Goal: Transaction & Acquisition: Book appointment/travel/reservation

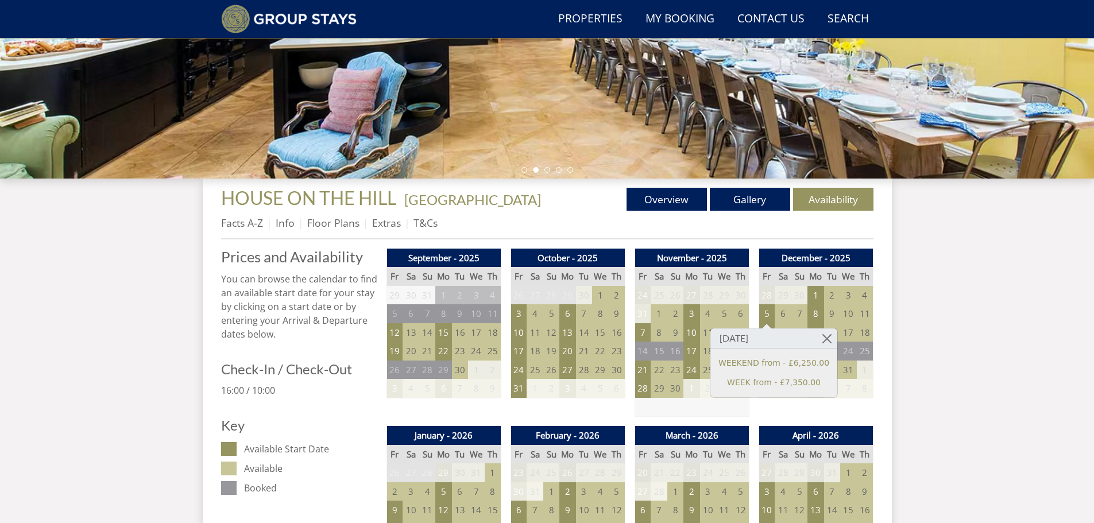
scroll to position [288, 0]
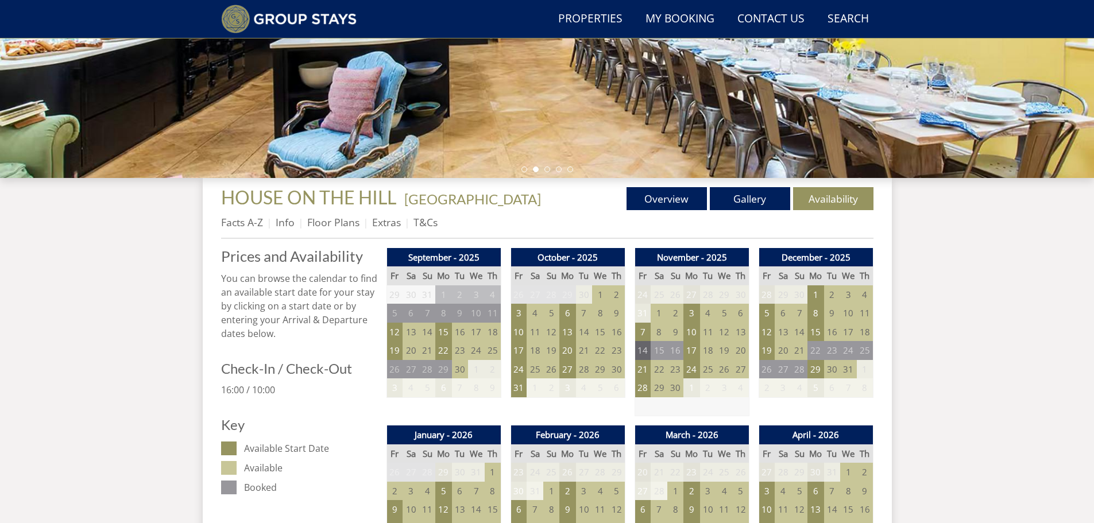
click at [643, 351] on td "14" at bounding box center [642, 350] width 16 height 19
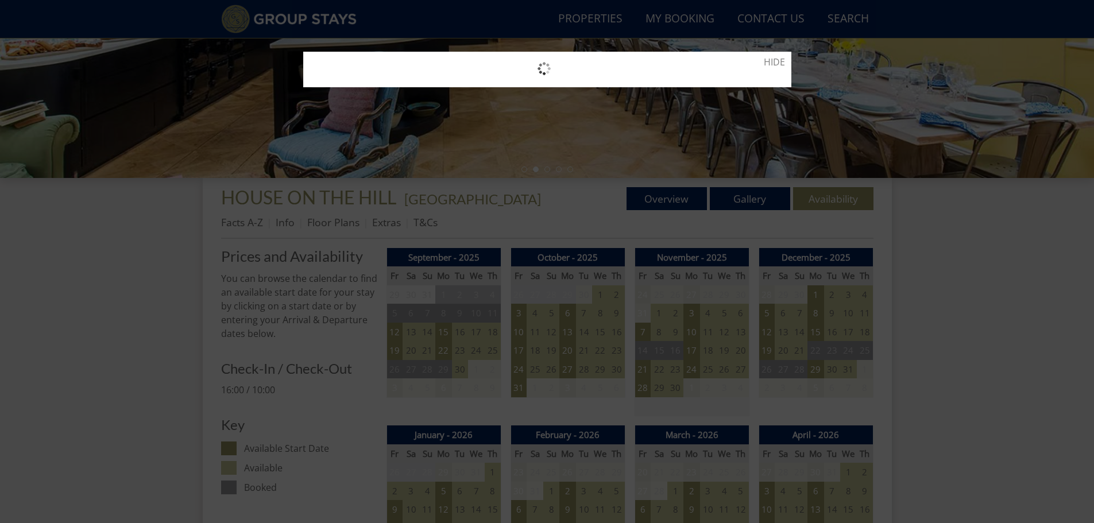
click at [1018, 254] on div at bounding box center [547, 261] width 1094 height 523
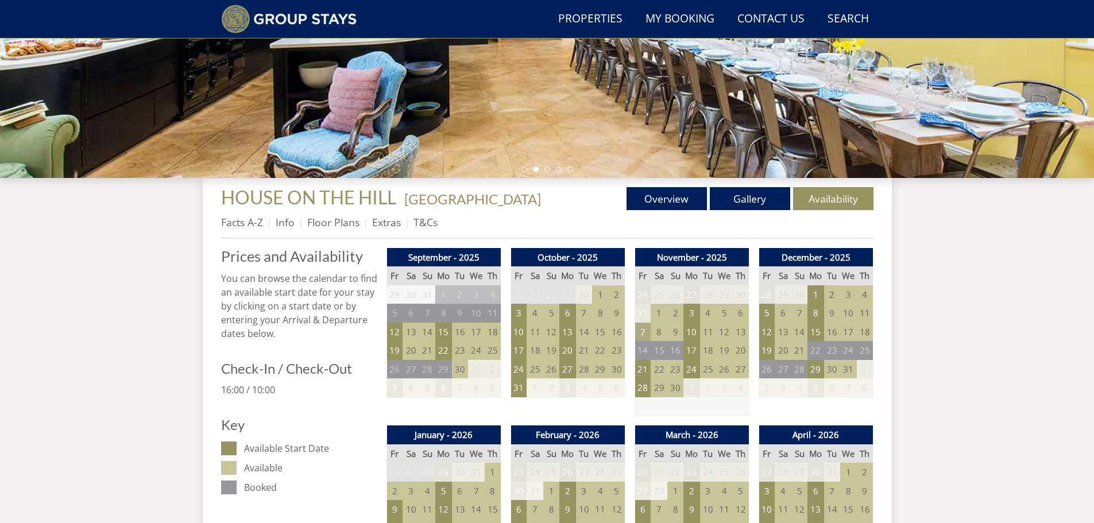
click at [638, 339] on td "7" at bounding box center [642, 332] width 16 height 19
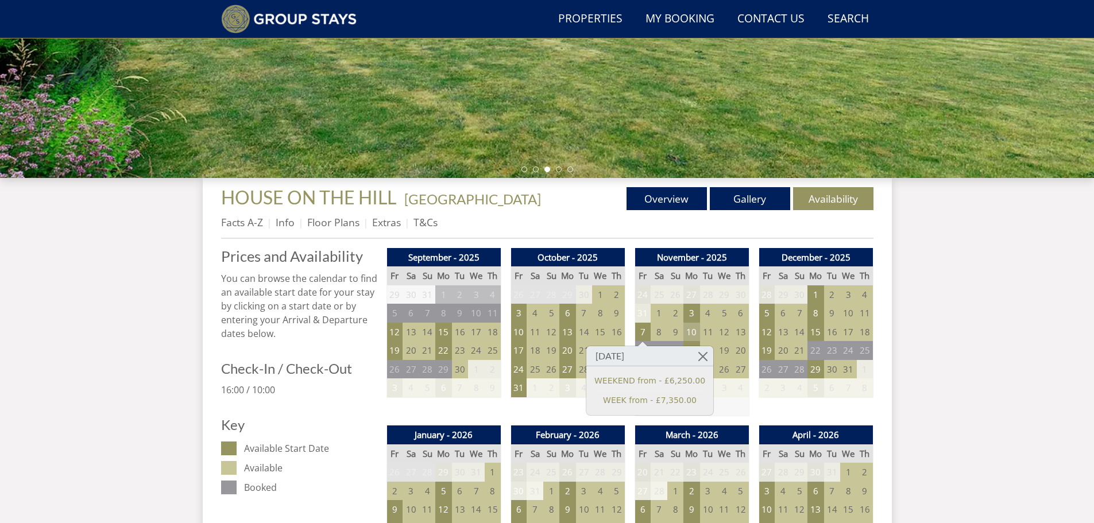
click at [692, 334] on td "10" at bounding box center [691, 332] width 16 height 19
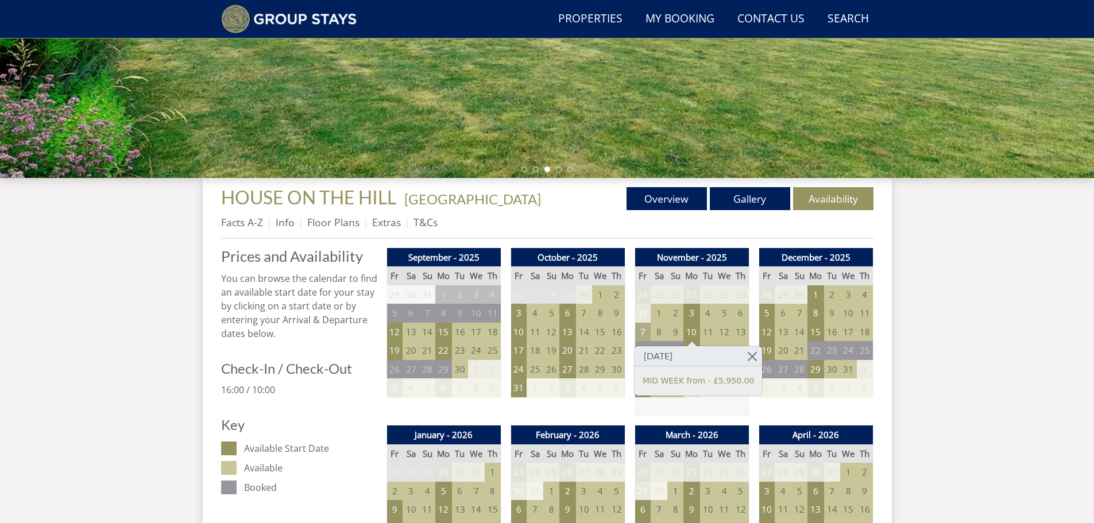
click at [645, 332] on td "7" at bounding box center [642, 332] width 16 height 19
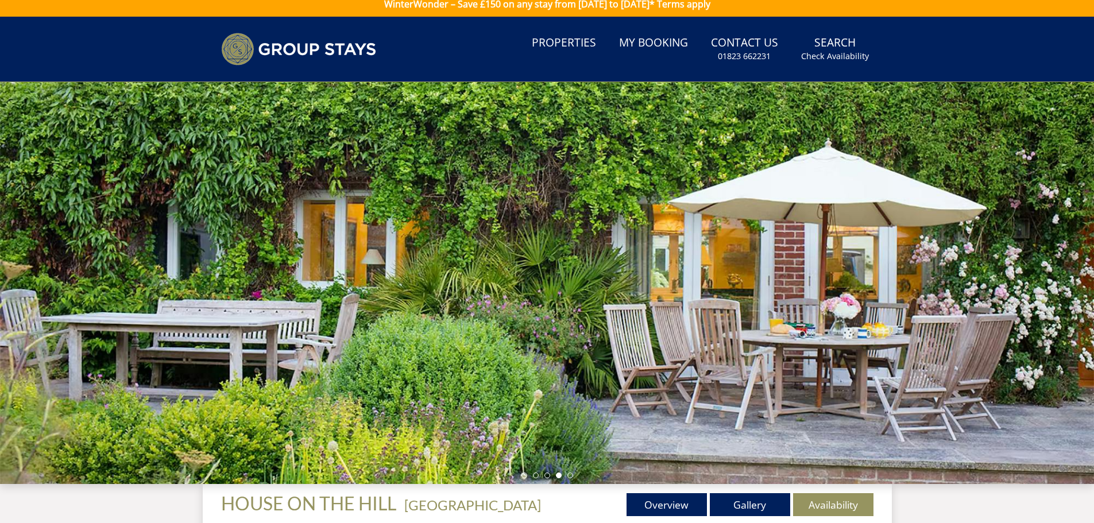
scroll to position [0, 0]
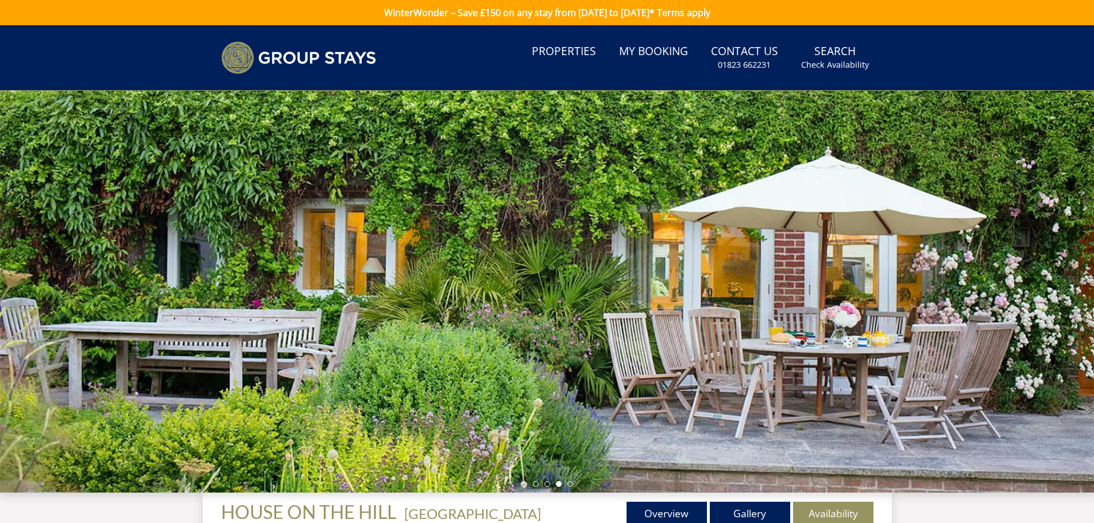
scroll to position [182, 0]
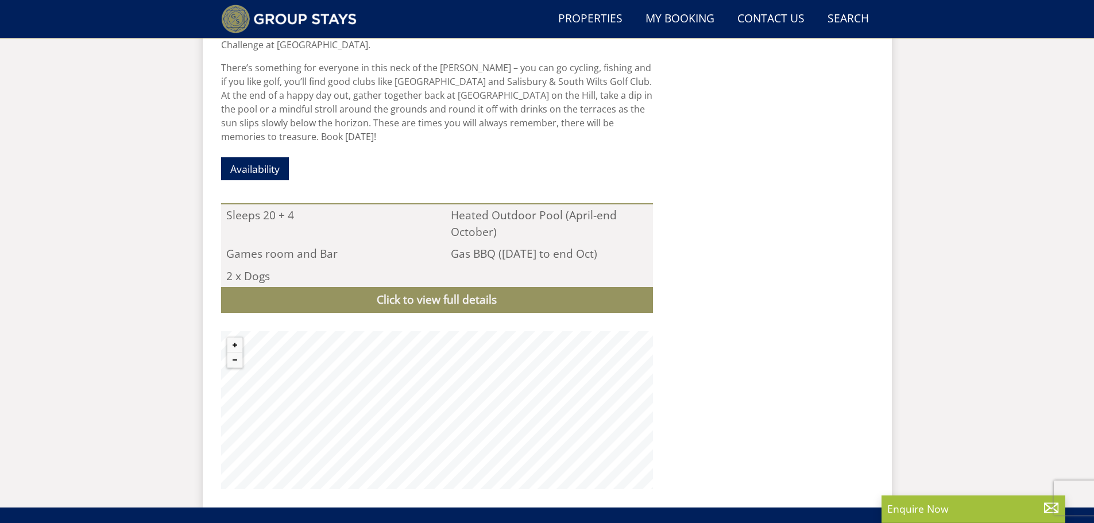
scroll to position [949, 0]
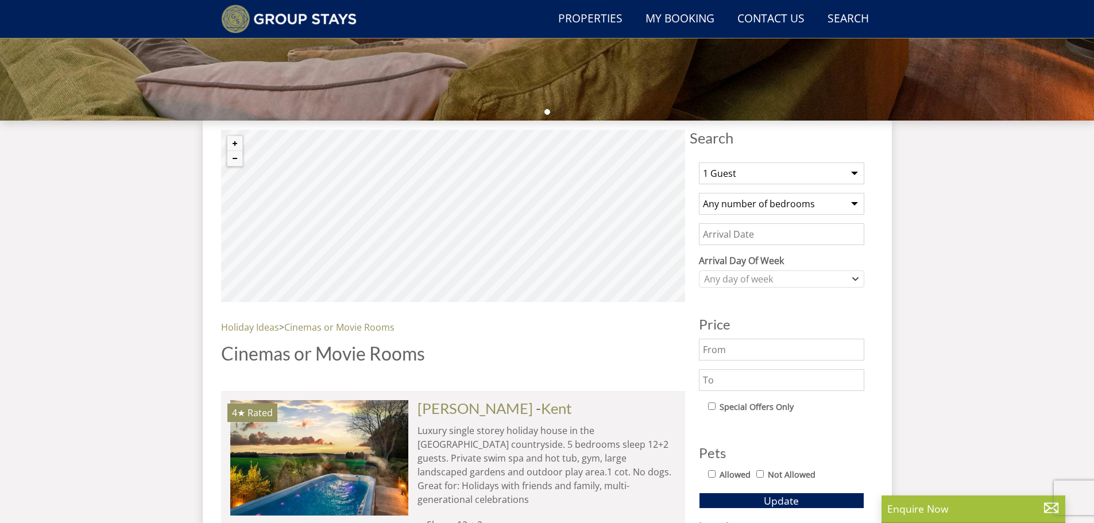
scroll to position [325, 0]
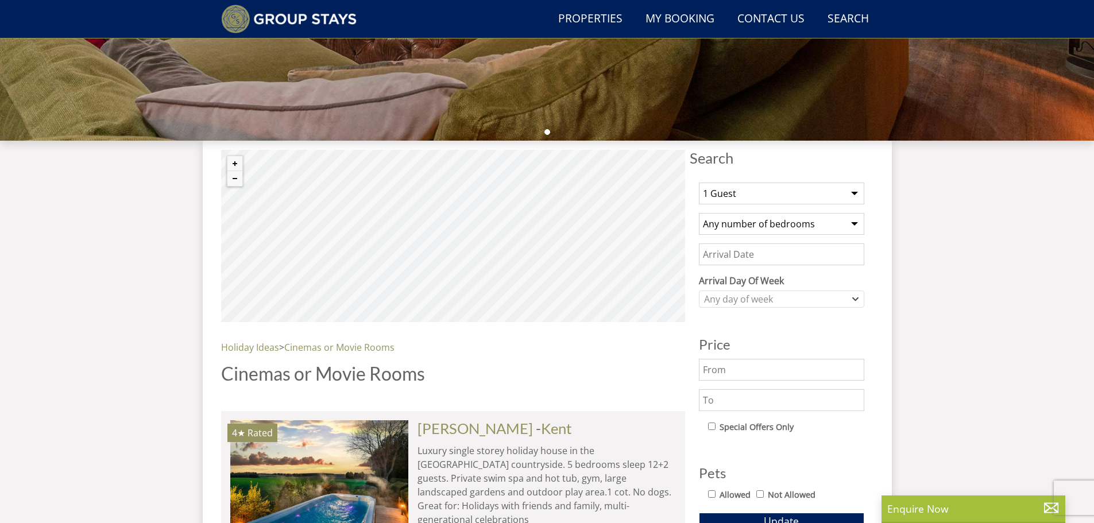
click at [762, 179] on div "1 Guest 2 Guests 3 Guests 4 Guests 5 Guests 6 Guests 7 Guests 8 Guests 9 Guests…" at bounding box center [782, 458] width 184 height 571
click at [753, 194] on select "1 Guest 2 Guests 3 Guests 4 Guests 5 Guests 6 Guests 7 Guests 8 Guests 9 Guests…" at bounding box center [781, 194] width 165 height 22
select select "14"
click at [699, 183] on select "1 Guest 2 Guests 3 Guests 4 Guests 5 Guests 6 Guests 7 Guests 8 Guests 9 Guests…" at bounding box center [781, 194] width 165 height 22
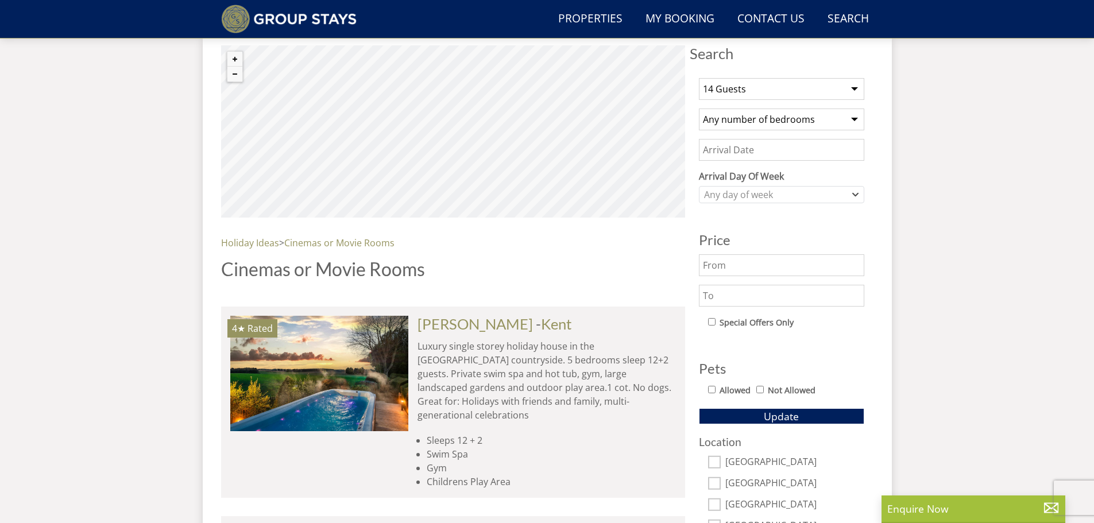
scroll to position [440, 0]
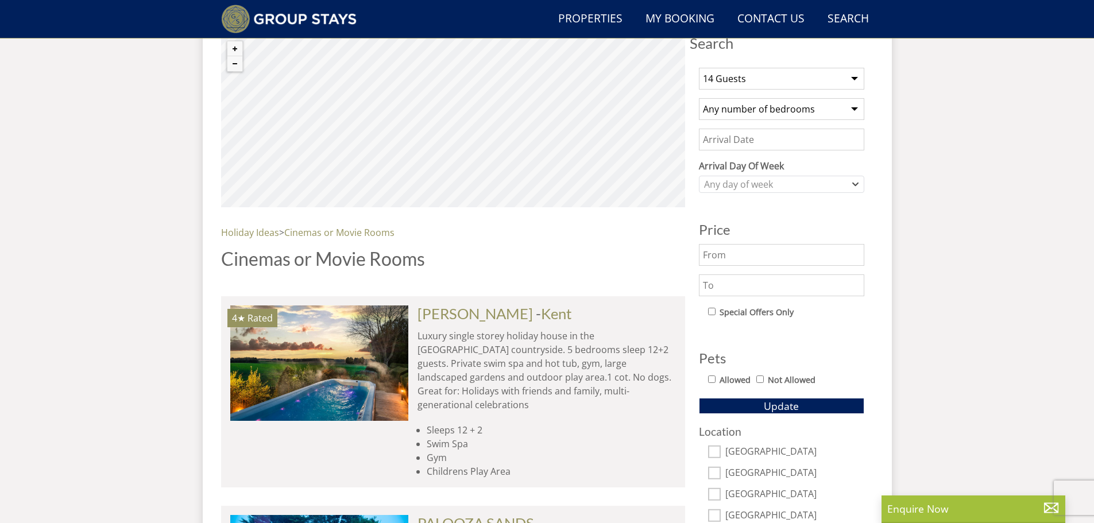
click at [819, 115] on select "Any number of bedrooms 4 Bedrooms 5 Bedrooms 6 Bedrooms 7 Bedrooms 8 Bedrooms 9…" at bounding box center [781, 109] width 165 height 22
click at [699, 98] on select "Any number of bedrooms 4 Bedrooms 5 Bedrooms 6 Bedrooms 7 Bedrooms 8 Bedrooms 9…" at bounding box center [781, 109] width 165 height 22
click at [793, 101] on select "Any number of bedrooms 4 Bedrooms 5 Bedrooms 6 Bedrooms 7 Bedrooms 8 Bedrooms 9…" at bounding box center [781, 109] width 165 height 22
select select "0"
click at [699, 98] on select "Any number of bedrooms 4 Bedrooms 5 Bedrooms 6 Bedrooms 7 Bedrooms 8 Bedrooms 9…" at bounding box center [781, 109] width 165 height 22
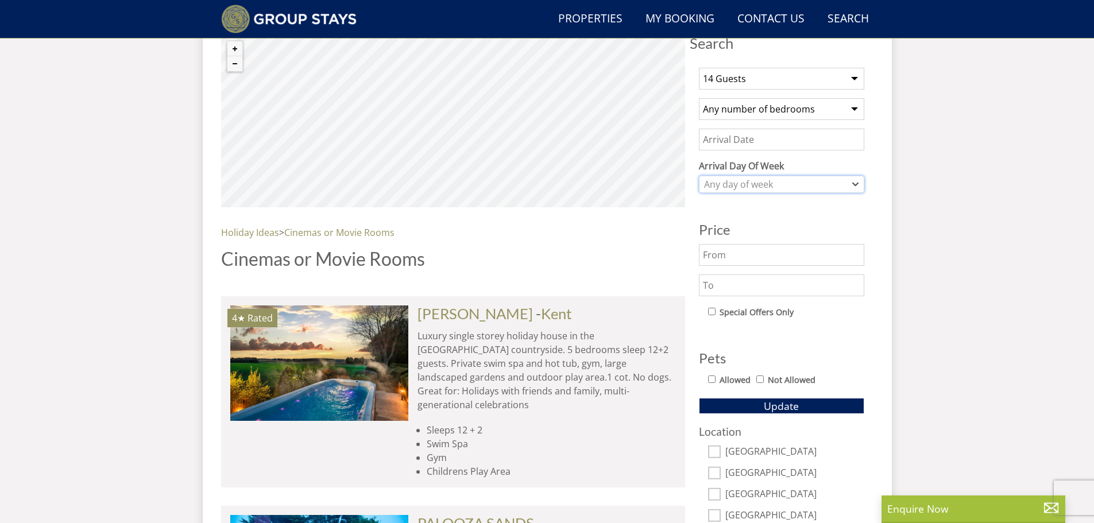
click at [784, 185] on div "Any day of week" at bounding box center [775, 184] width 149 height 13
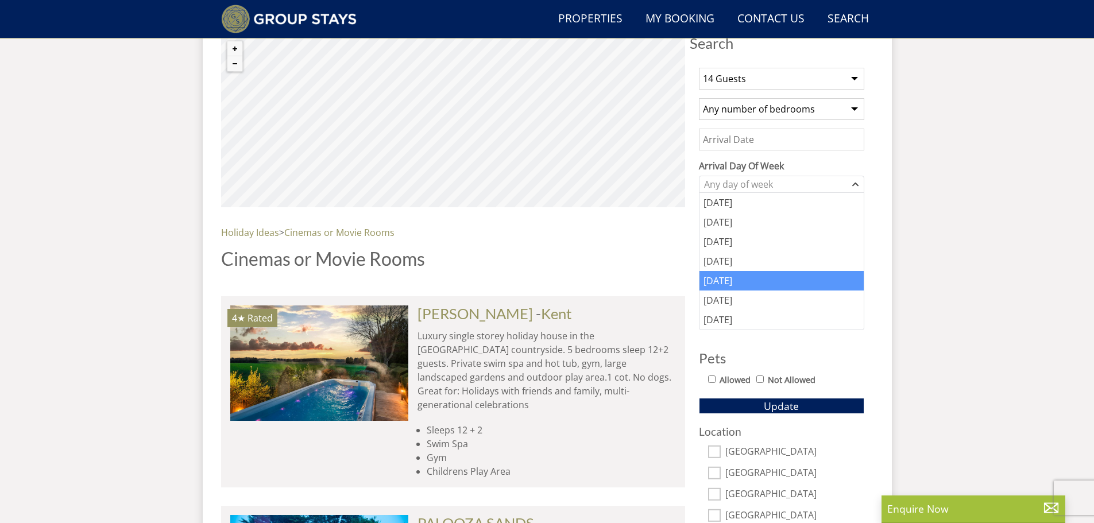
click at [737, 280] on div "Friday" at bounding box center [781, 281] width 164 height 20
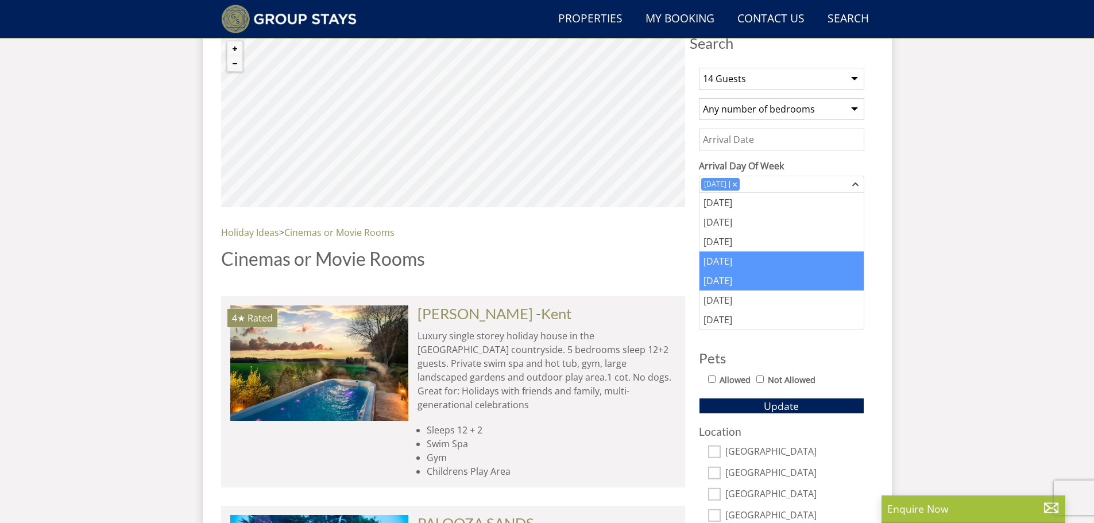
click at [766, 258] on div "Thursday" at bounding box center [781, 261] width 164 height 20
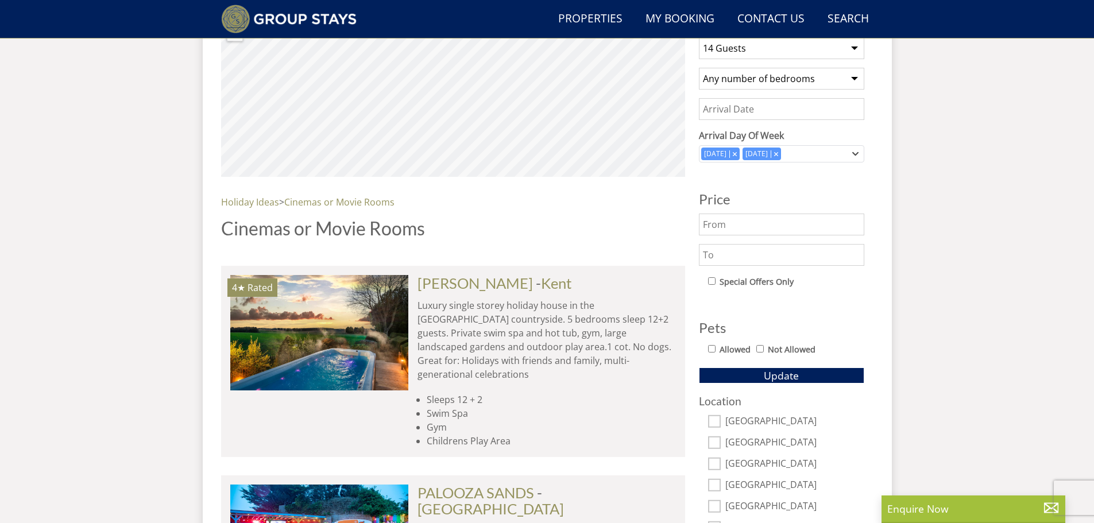
scroll to position [497, 0]
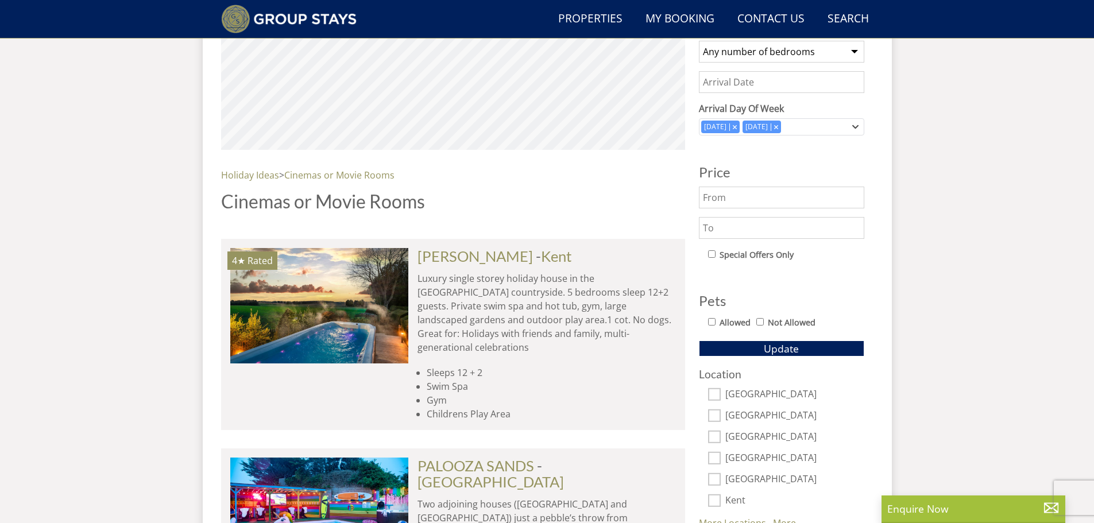
click at [723, 318] on label "Allowed" at bounding box center [734, 322] width 31 height 13
click at [715, 318] on input "Allowed" at bounding box center [711, 321] width 7 height 7
checkbox input "true"
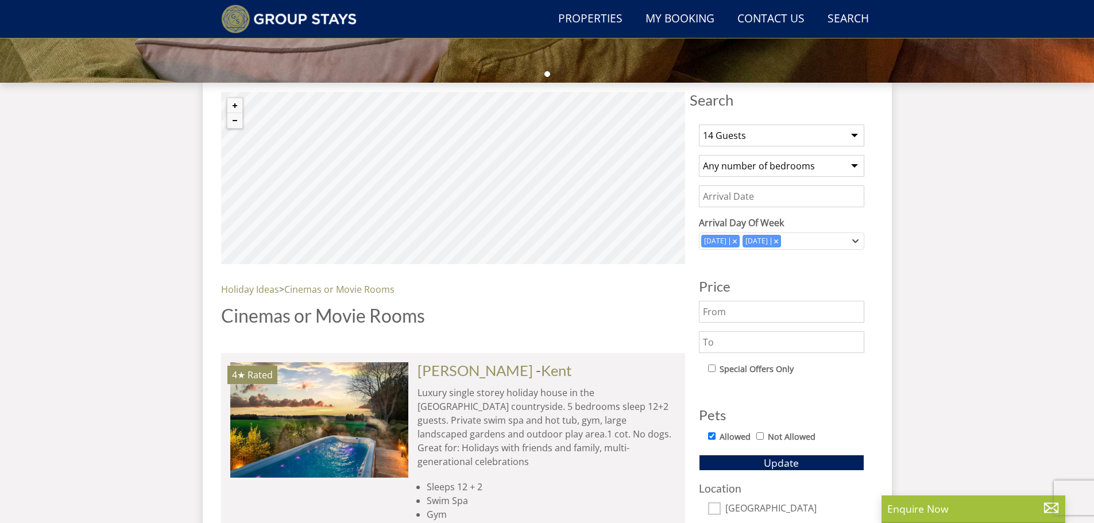
scroll to position [382, 0]
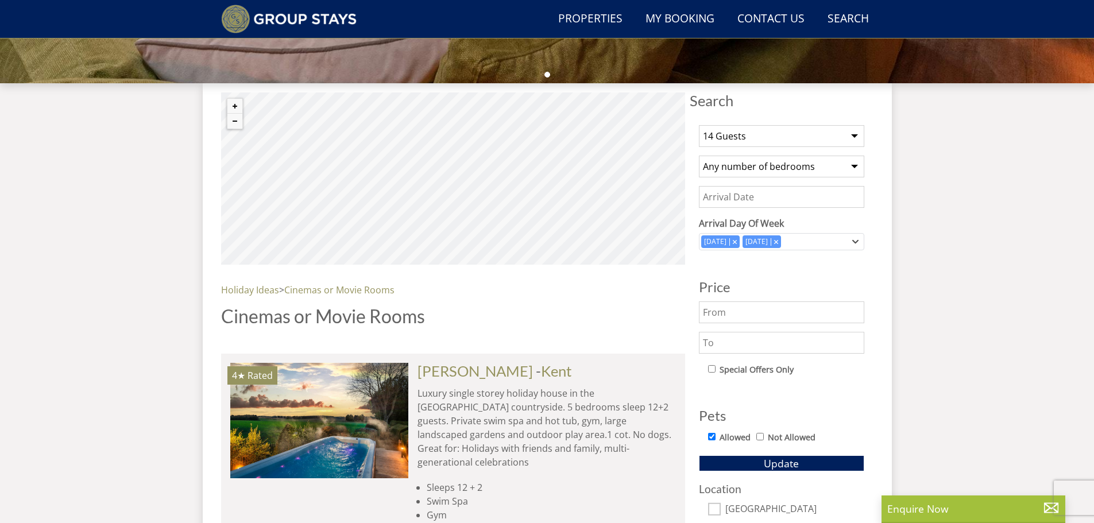
click at [761, 192] on input "Date" at bounding box center [781, 197] width 165 height 22
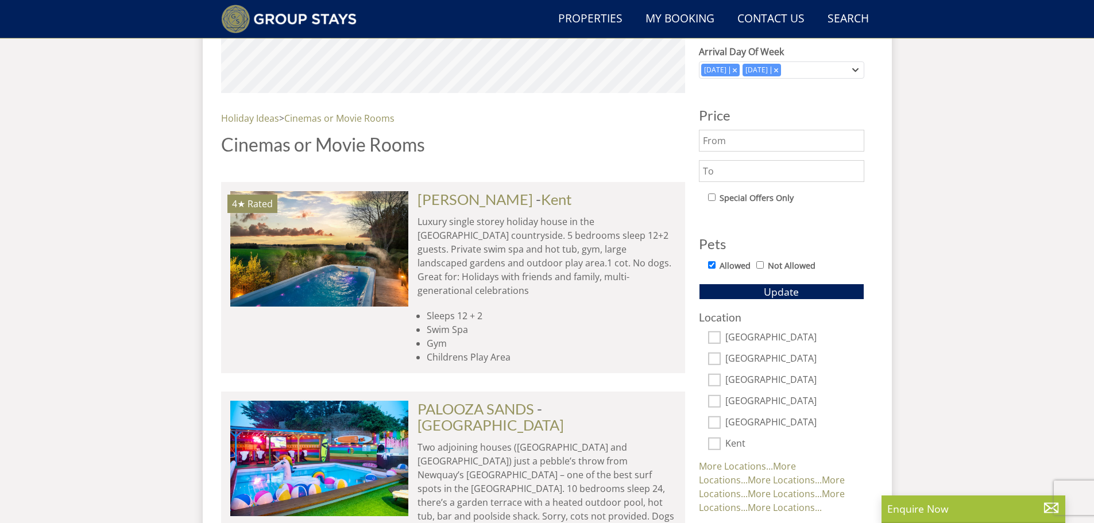
scroll to position [555, 0]
click at [771, 285] on span "Update" at bounding box center [781, 291] width 35 height 14
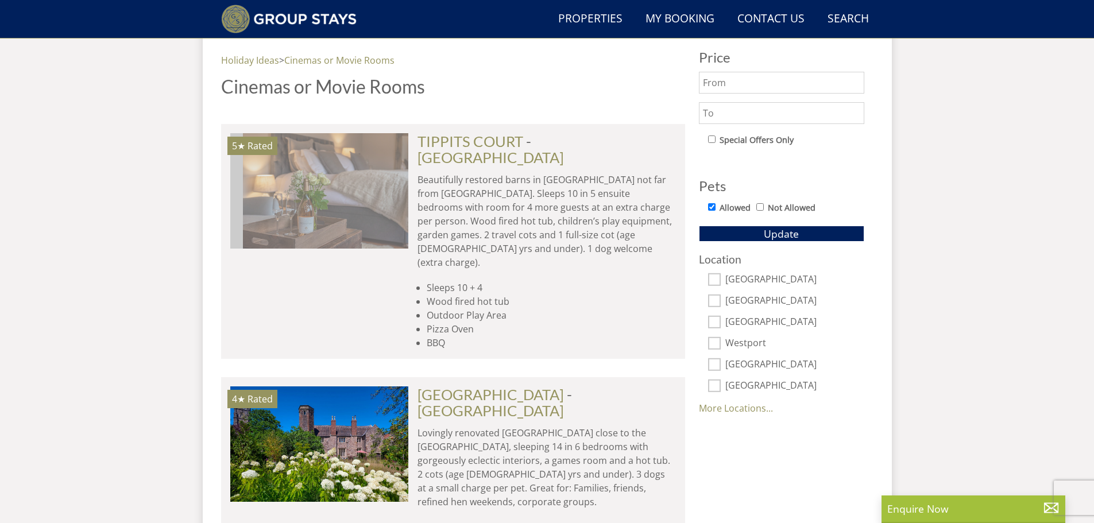
scroll to position [0, 4990]
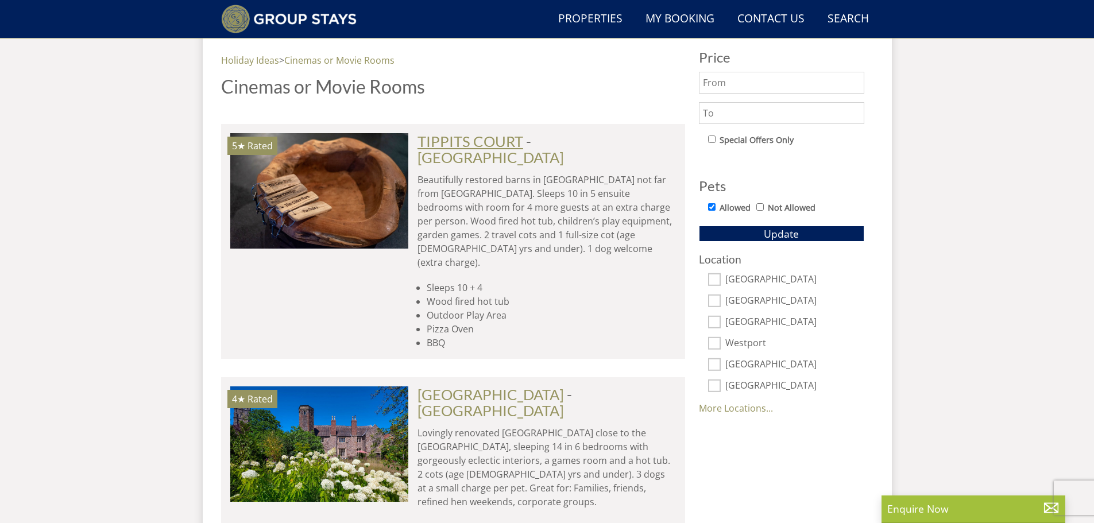
click at [483, 140] on link "TIPPITS COURT" at bounding box center [470, 141] width 106 height 17
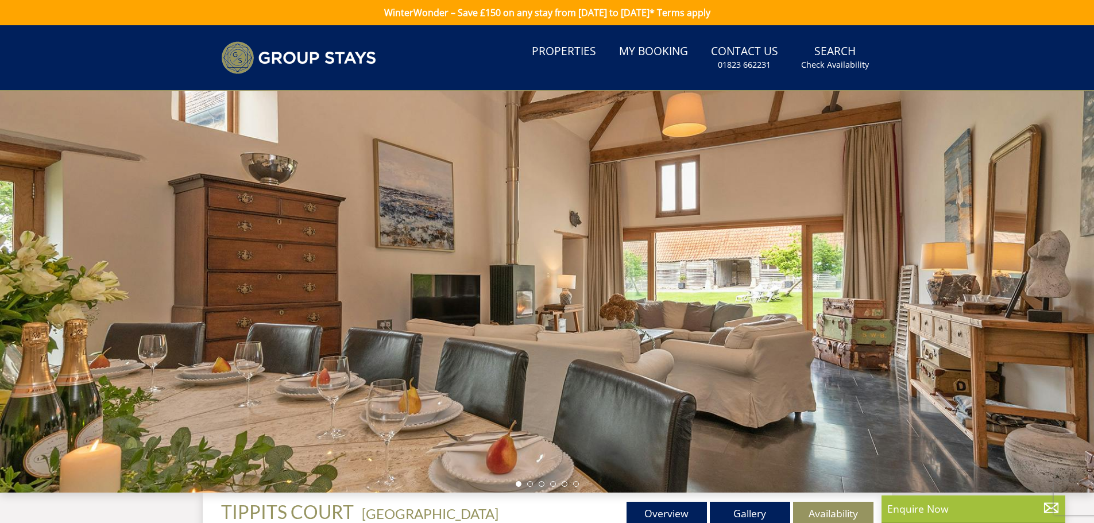
select select "14"
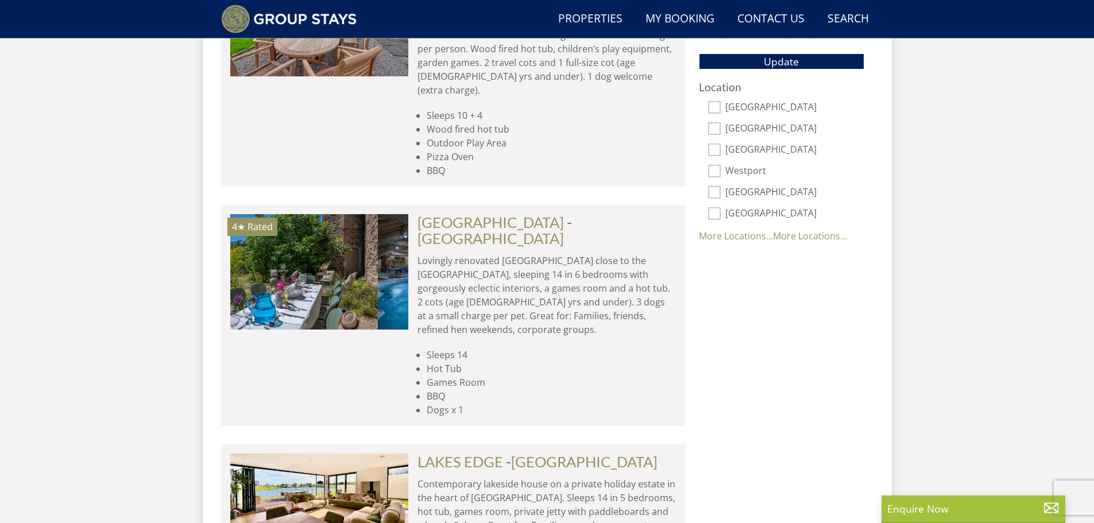
scroll to position [0, 357]
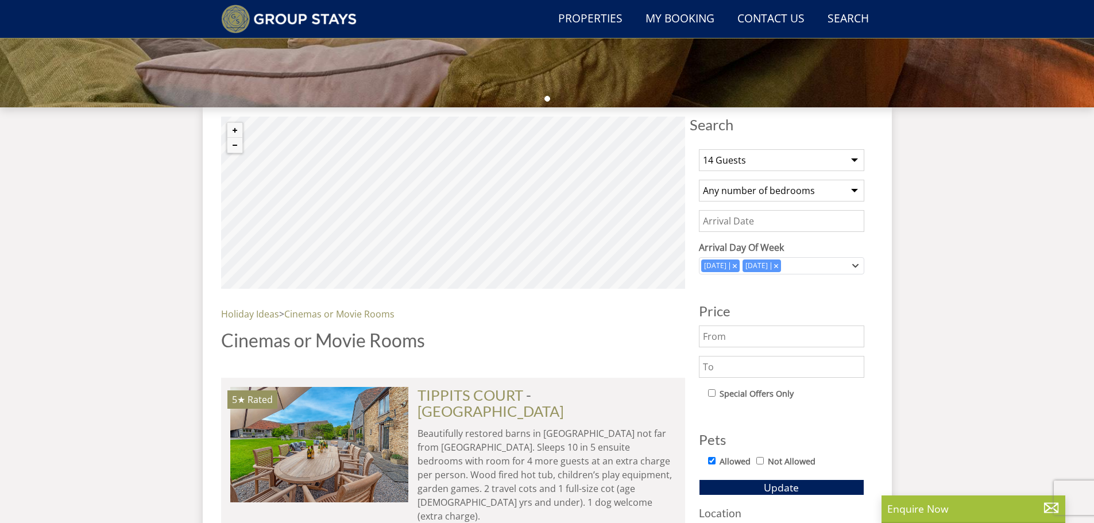
scroll to position [375, 0]
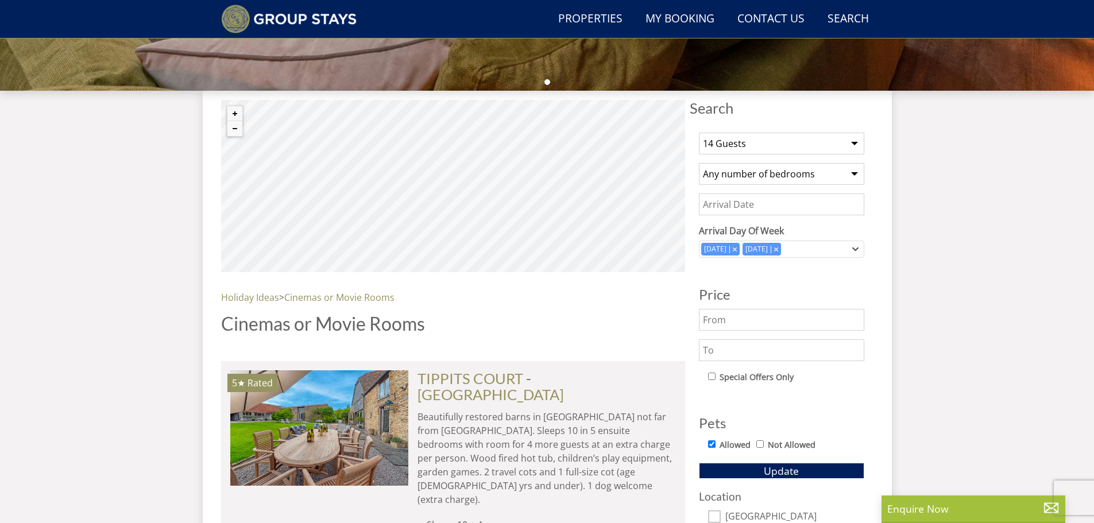
click at [719, 177] on select "Any number of bedrooms 4 Bedrooms 5 Bedrooms 6 Bedrooms 7 Bedrooms 8 Bedrooms 9…" at bounding box center [781, 174] width 165 height 22
select select "7"
click at [699, 163] on select "Any number of bedrooms 4 Bedrooms 5 Bedrooms 6 Bedrooms 7 Bedrooms 8 Bedrooms 9…" at bounding box center [781, 174] width 165 height 22
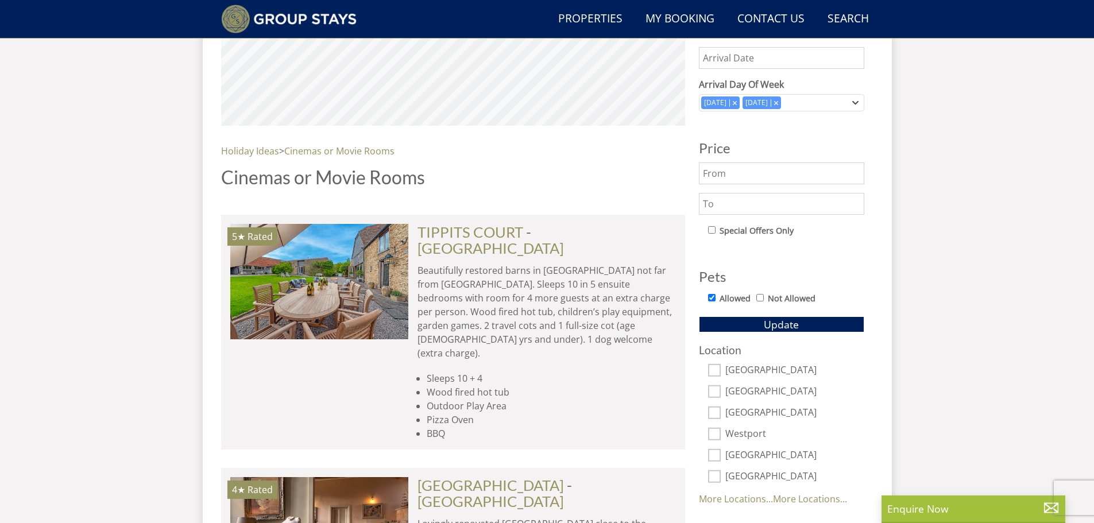
scroll to position [547, 0]
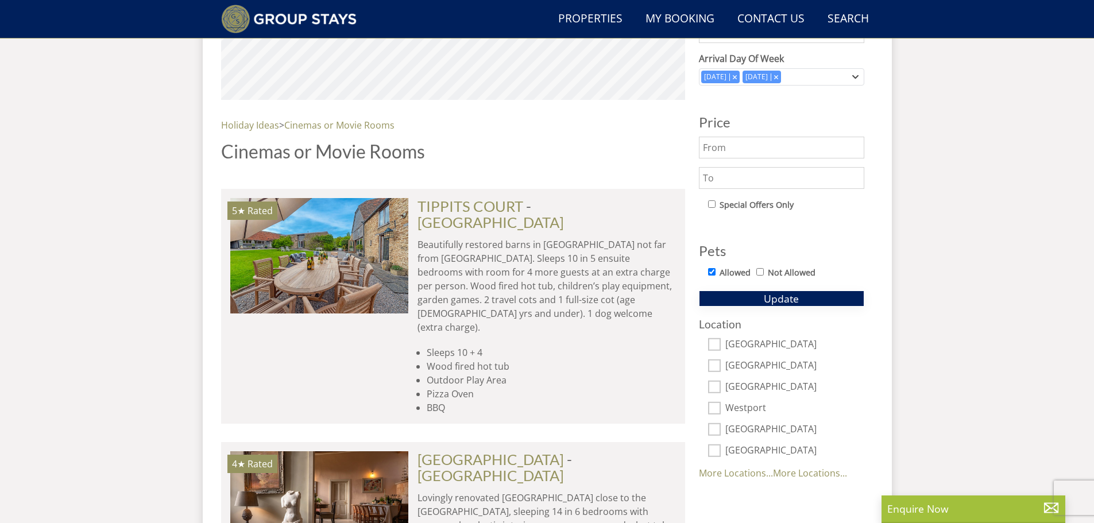
click at [777, 294] on span "Update" at bounding box center [781, 299] width 35 height 14
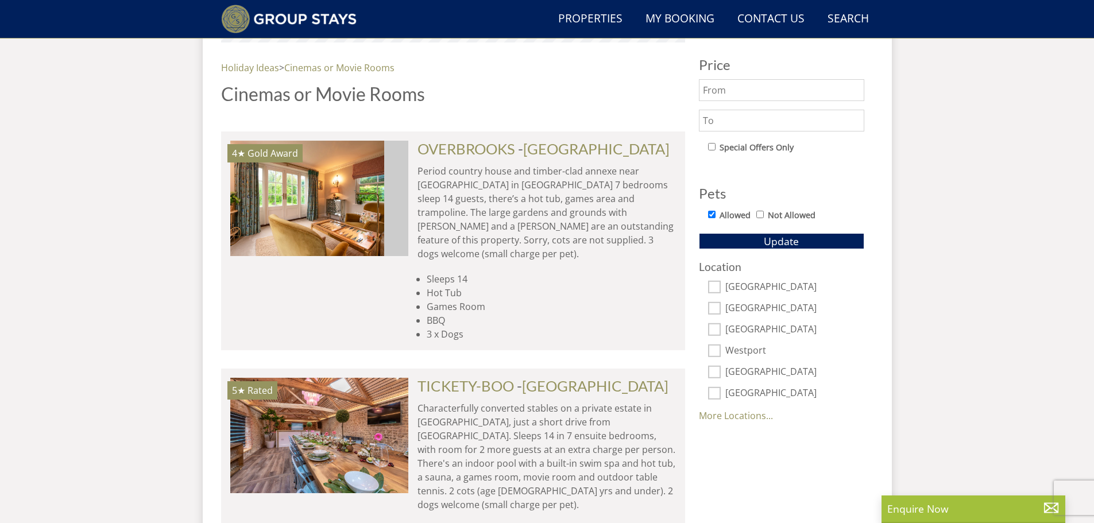
scroll to position [0, 2139]
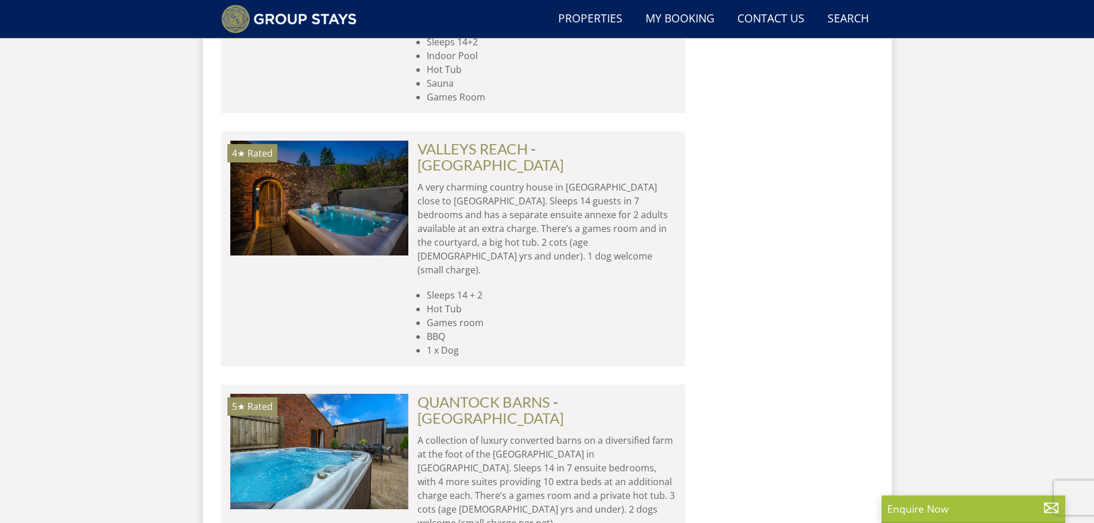
scroll to position [1064, 0]
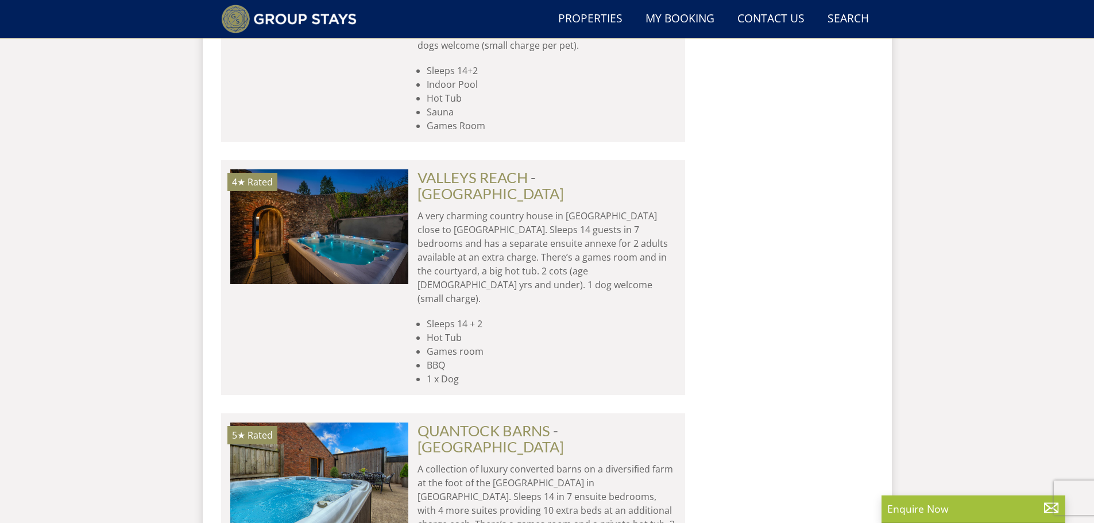
drag, startPoint x: 459, startPoint y: 147, endPoint x: 134, endPoint y: 216, distance: 331.8
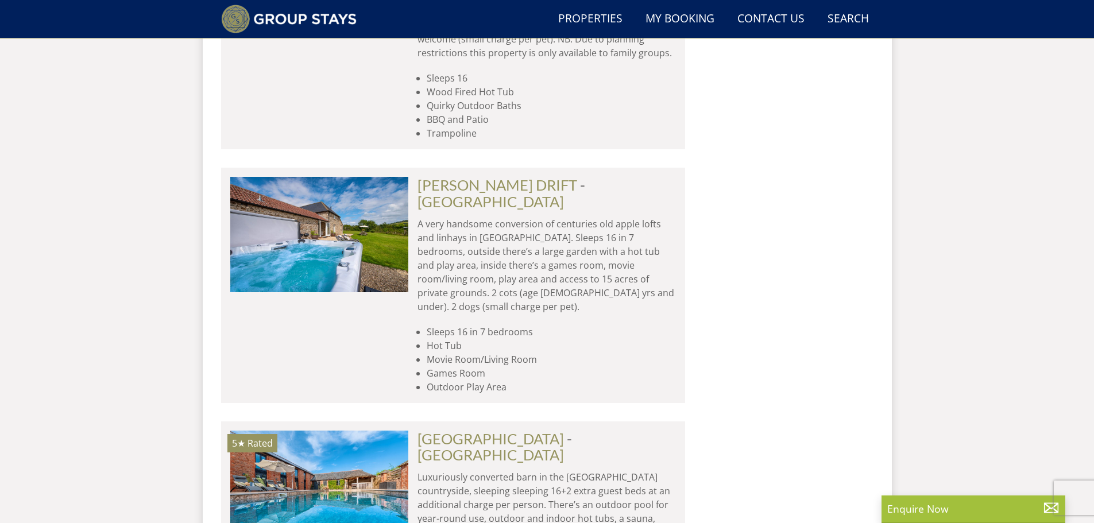
scroll to position [2442, 0]
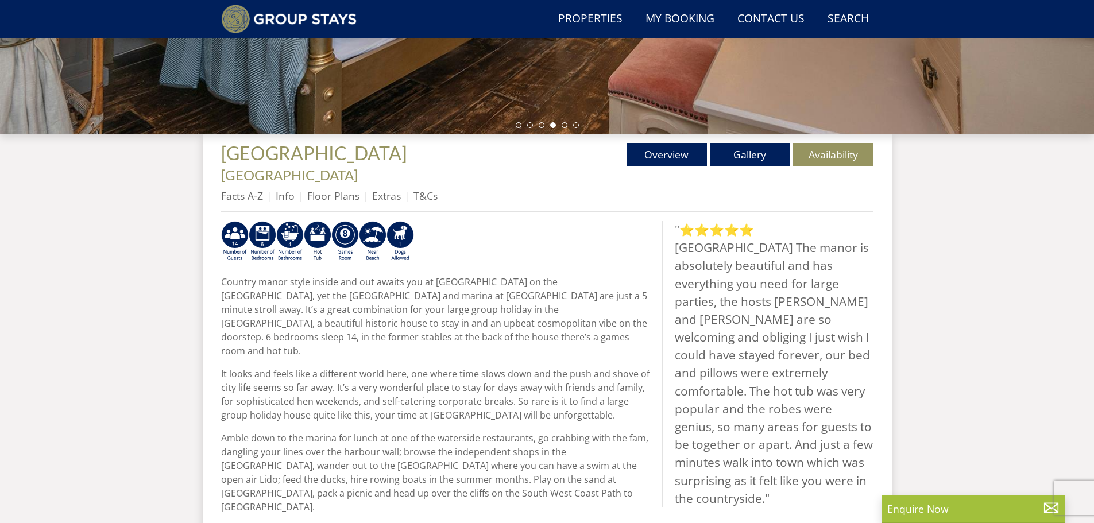
scroll to position [375, 0]
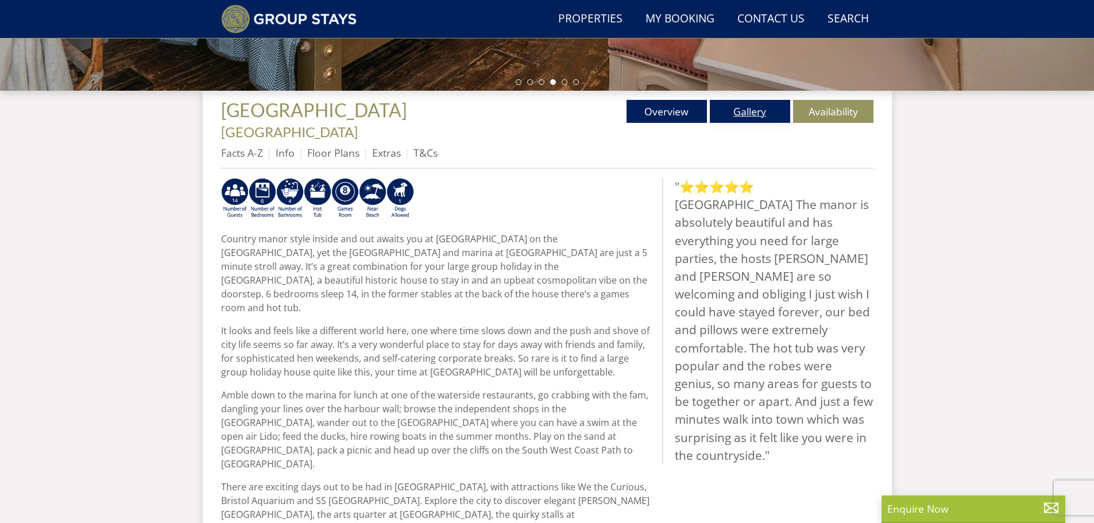
click at [741, 117] on link "Gallery" at bounding box center [750, 111] width 80 height 23
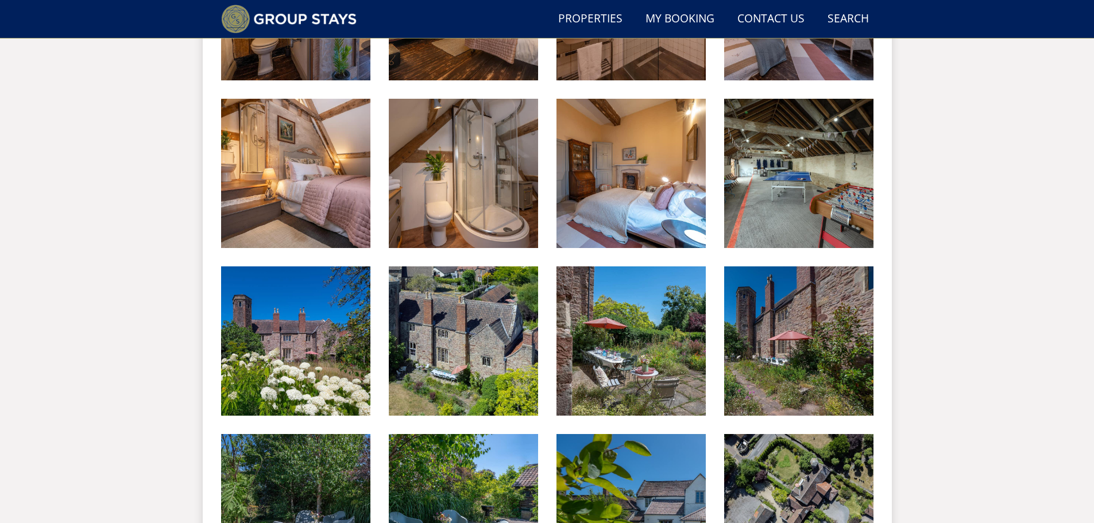
scroll to position [1655, 0]
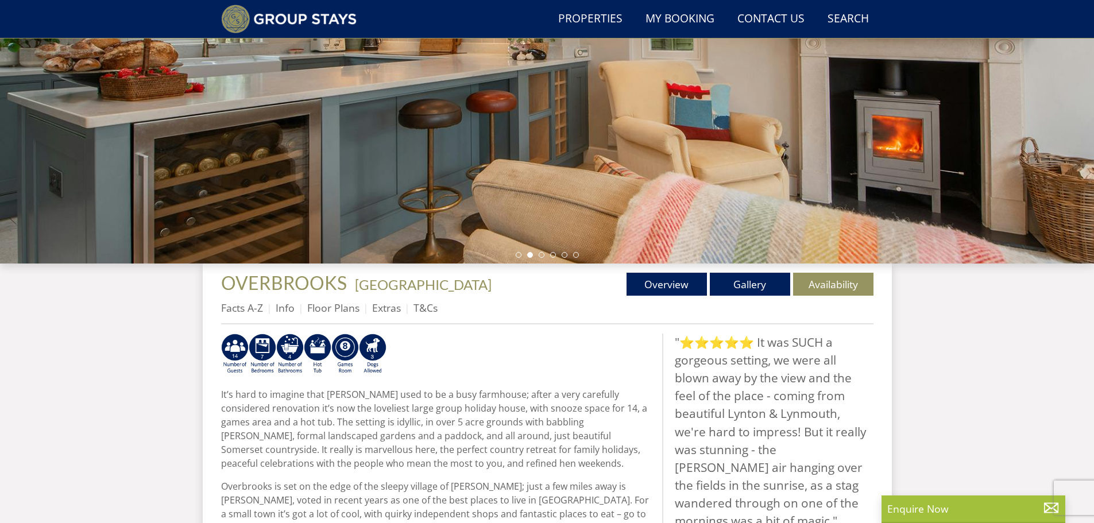
scroll to position [203, 0]
click at [745, 289] on link "Gallery" at bounding box center [750, 283] width 80 height 23
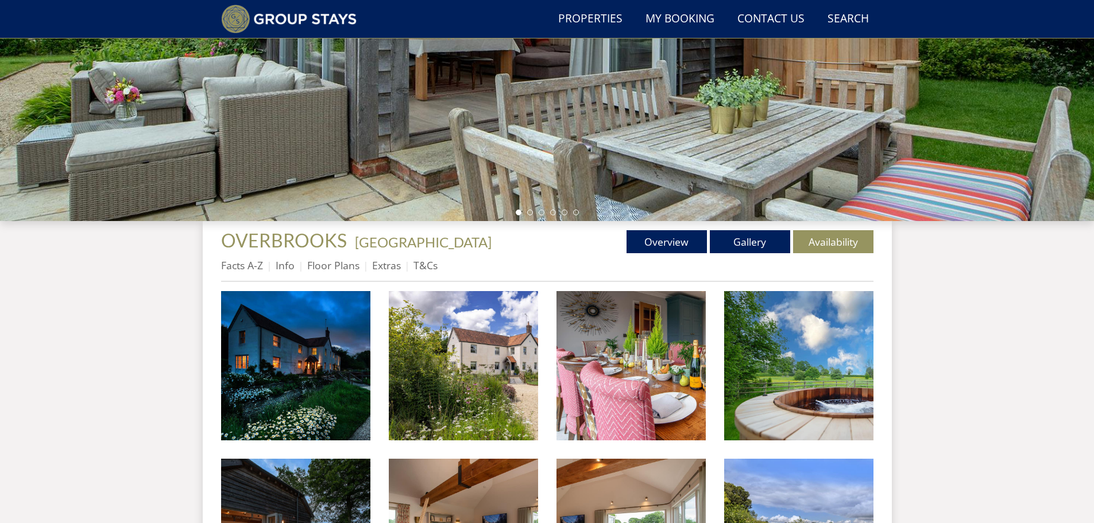
scroll to position [271, 0]
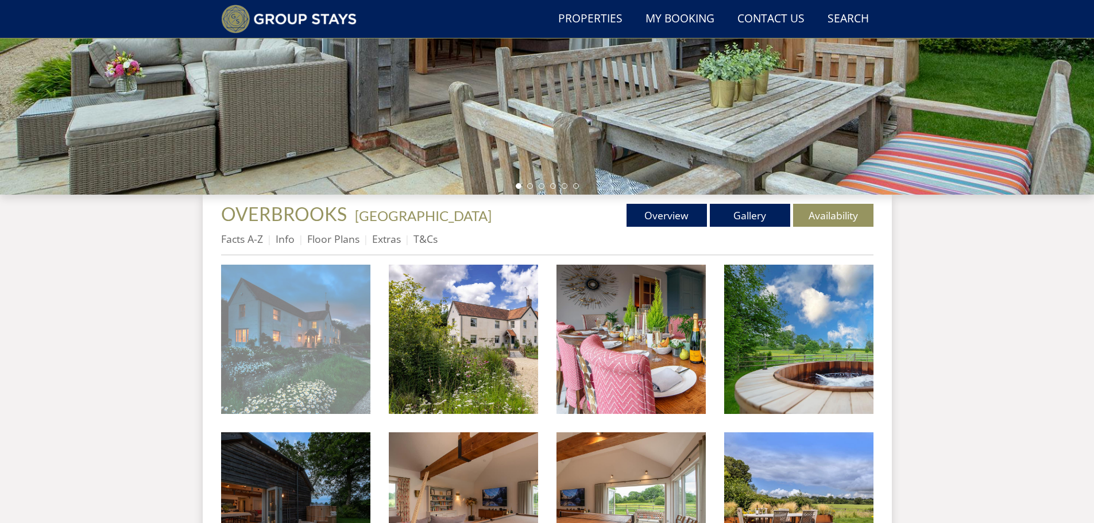
click at [304, 326] on img at bounding box center [295, 339] width 149 height 149
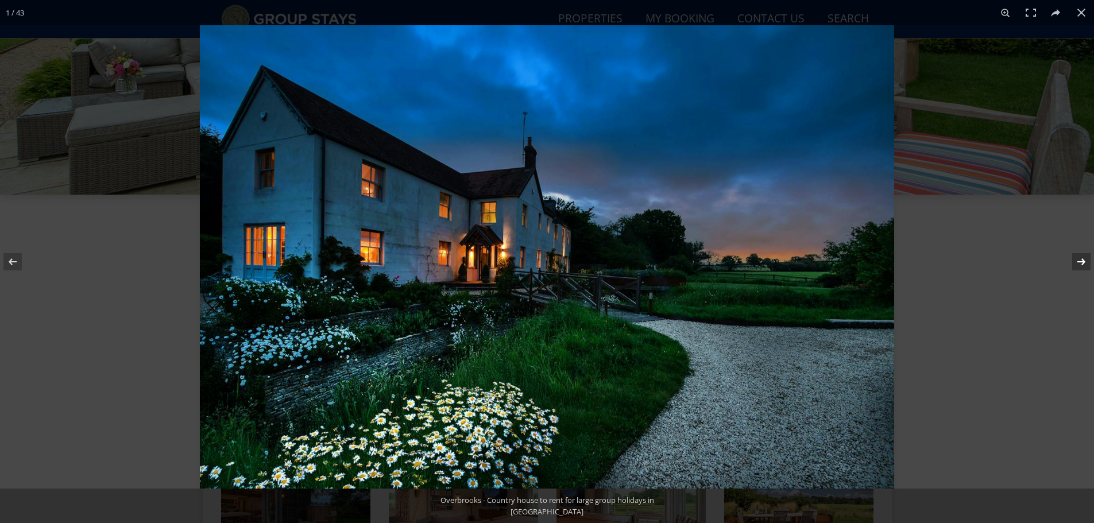
click at [1081, 258] on button at bounding box center [1074, 261] width 40 height 57
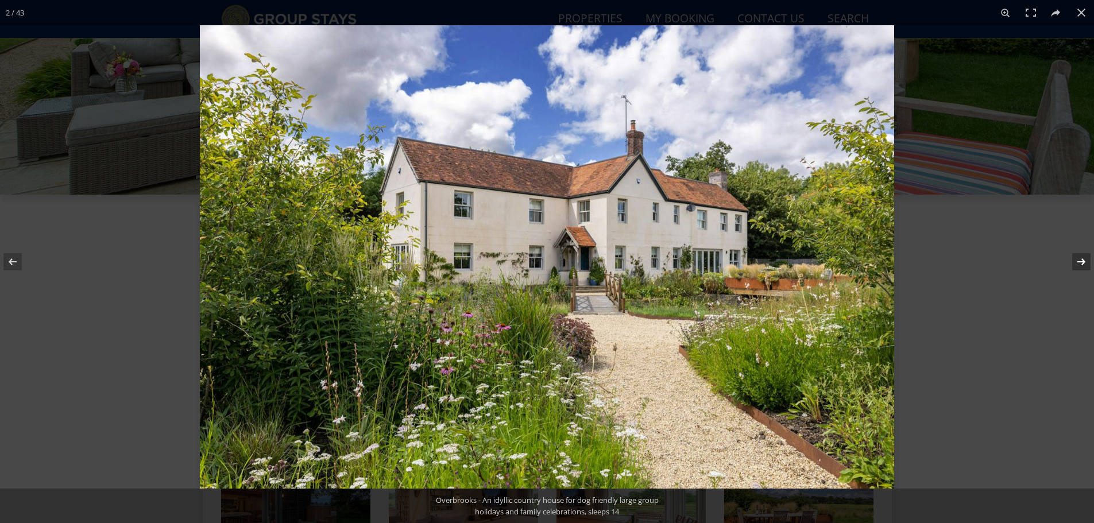
click at [1081, 258] on button at bounding box center [1074, 261] width 40 height 57
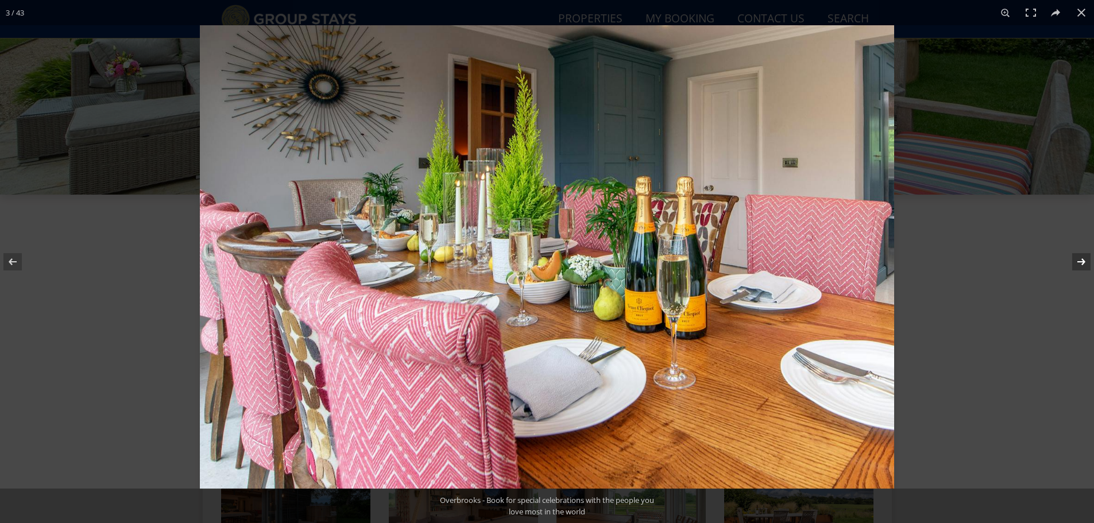
click at [1081, 258] on button at bounding box center [1074, 261] width 40 height 57
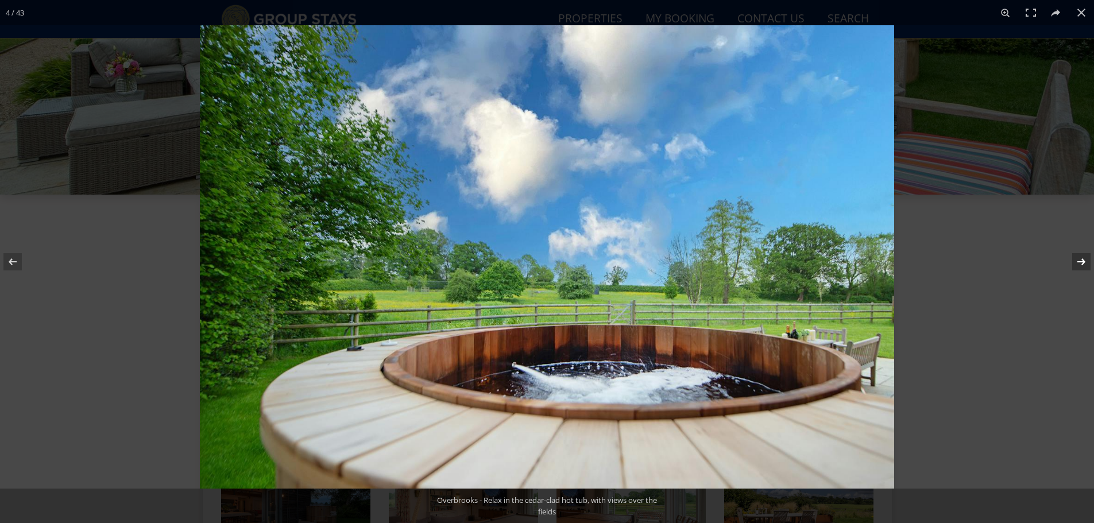
click at [1078, 266] on button at bounding box center [1074, 261] width 40 height 57
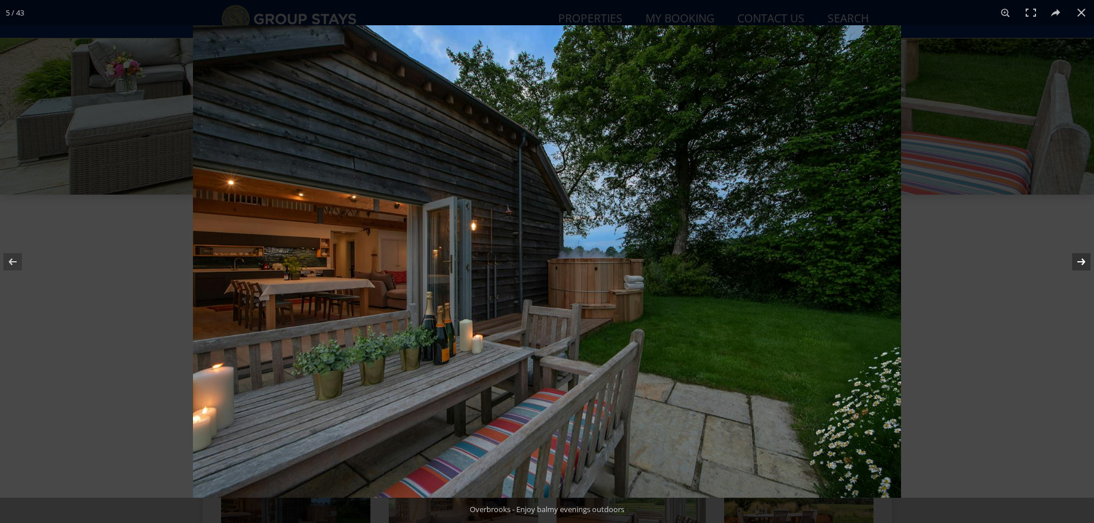
click at [1078, 266] on button at bounding box center [1074, 261] width 40 height 57
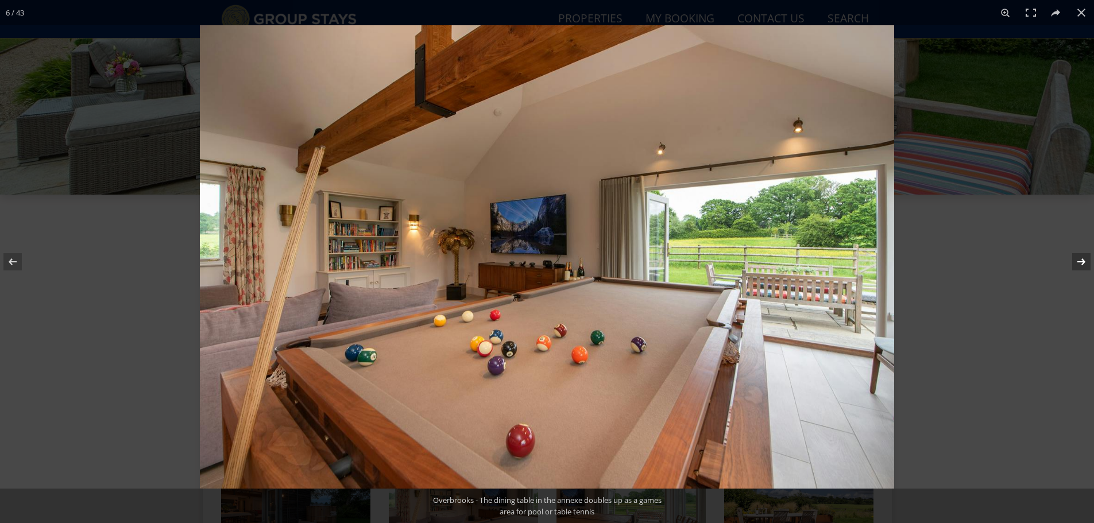
click at [1078, 266] on button at bounding box center [1074, 261] width 40 height 57
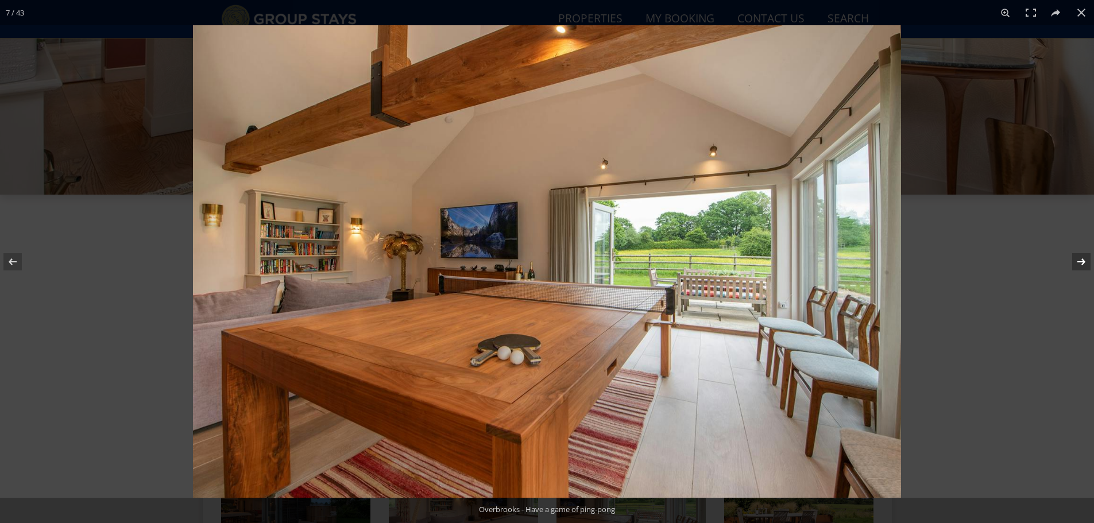
click at [1078, 266] on button at bounding box center [1074, 261] width 40 height 57
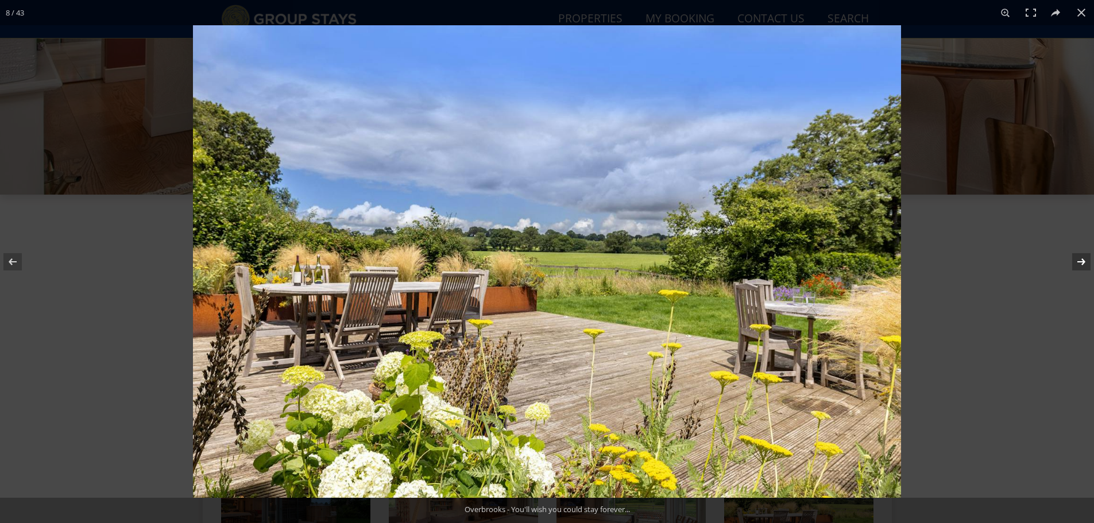
click at [1078, 266] on button at bounding box center [1074, 261] width 40 height 57
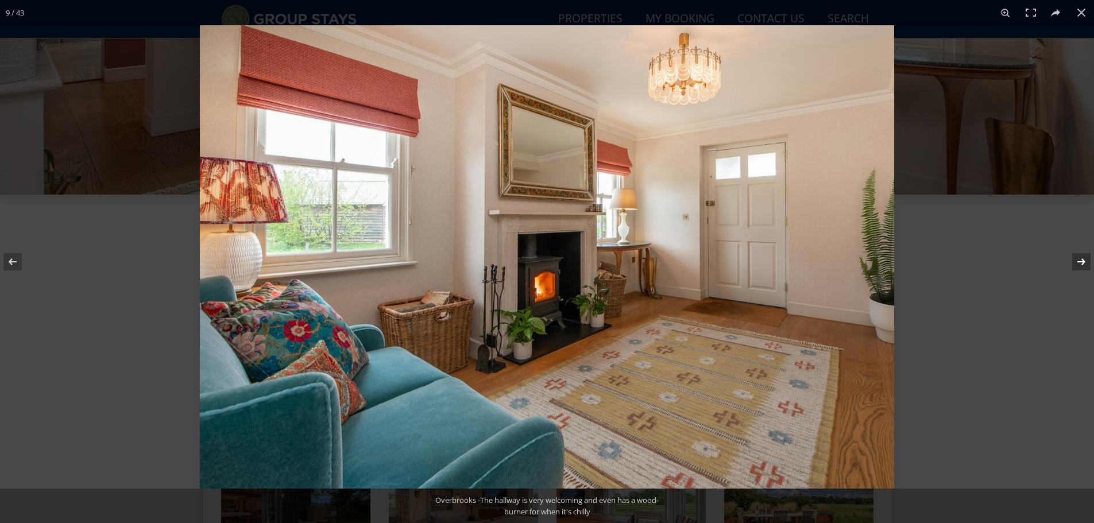
click at [1078, 266] on button at bounding box center [1074, 261] width 40 height 57
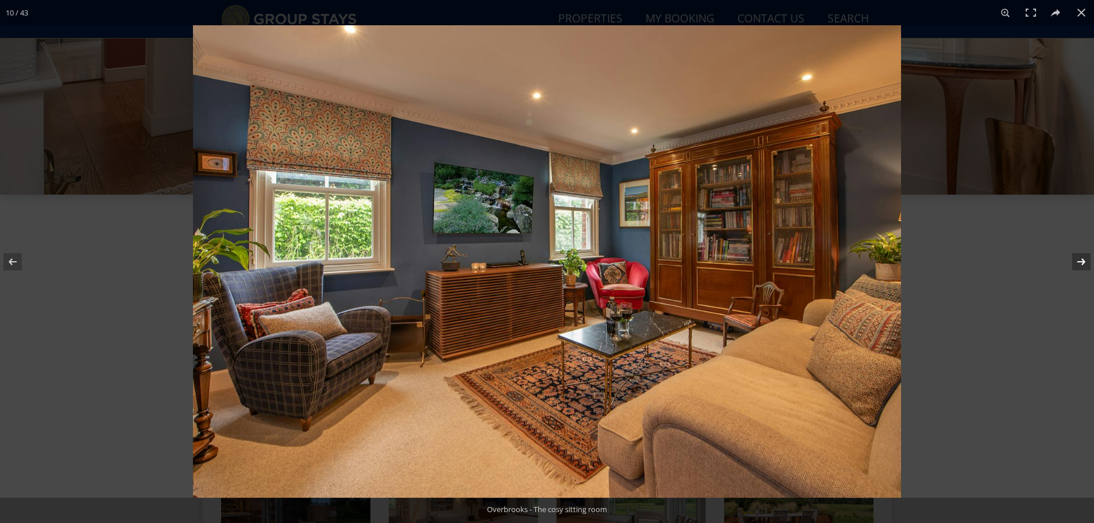
click at [1078, 266] on button at bounding box center [1074, 261] width 40 height 57
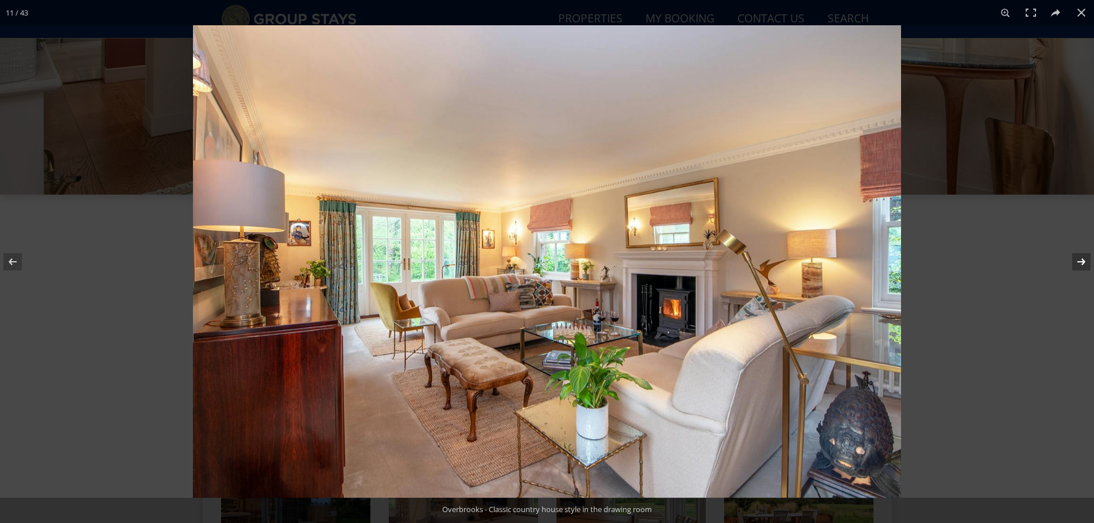
click at [1078, 266] on button at bounding box center [1074, 261] width 40 height 57
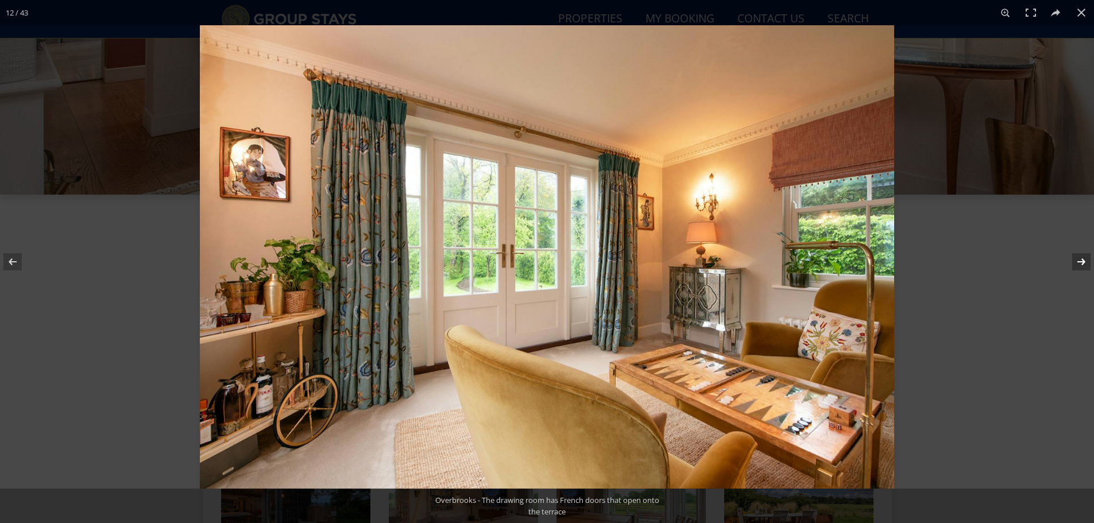
click at [1078, 266] on button at bounding box center [1074, 261] width 40 height 57
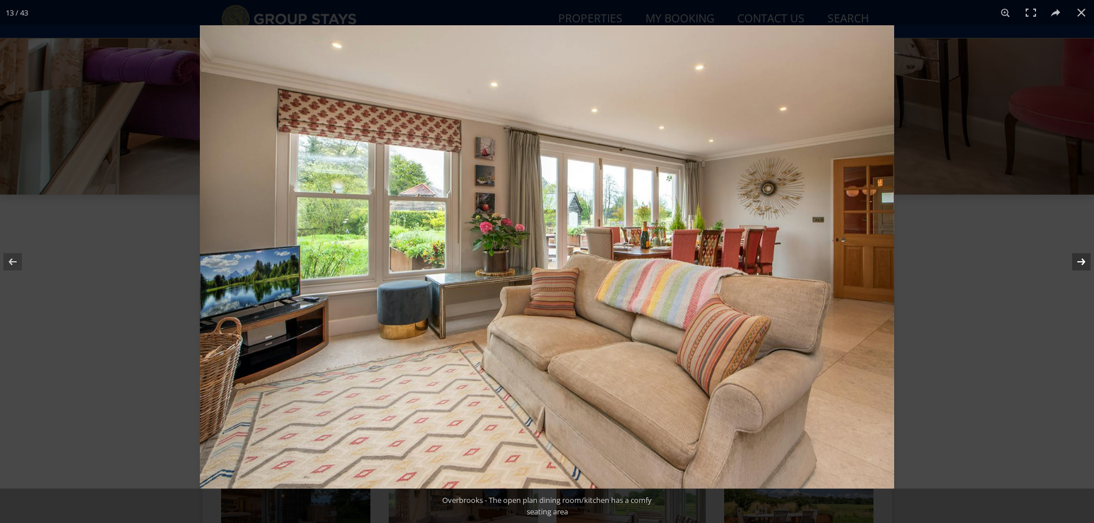
click at [1078, 266] on button at bounding box center [1074, 261] width 40 height 57
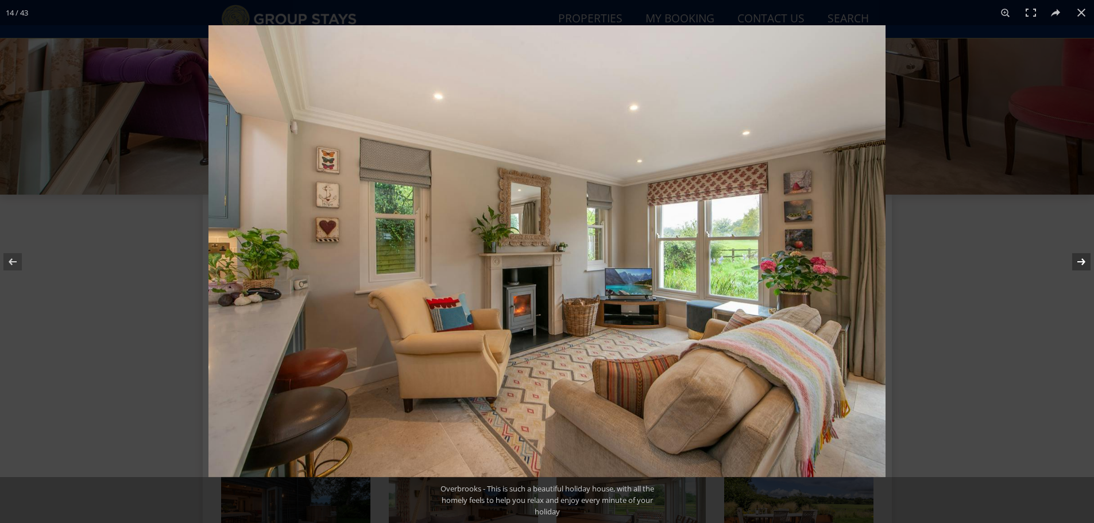
click at [1078, 266] on button at bounding box center [1074, 261] width 40 height 57
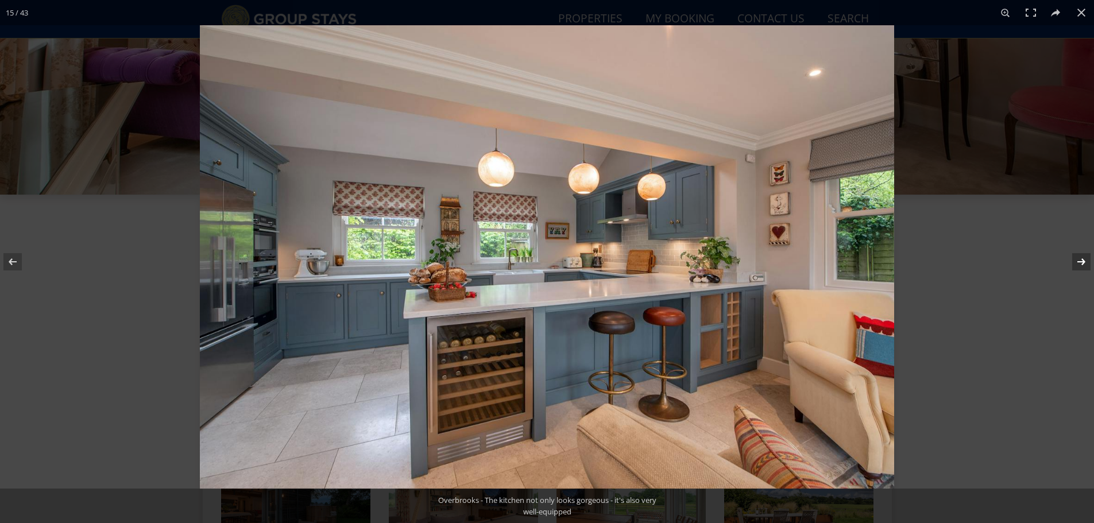
click at [1078, 266] on button at bounding box center [1074, 261] width 40 height 57
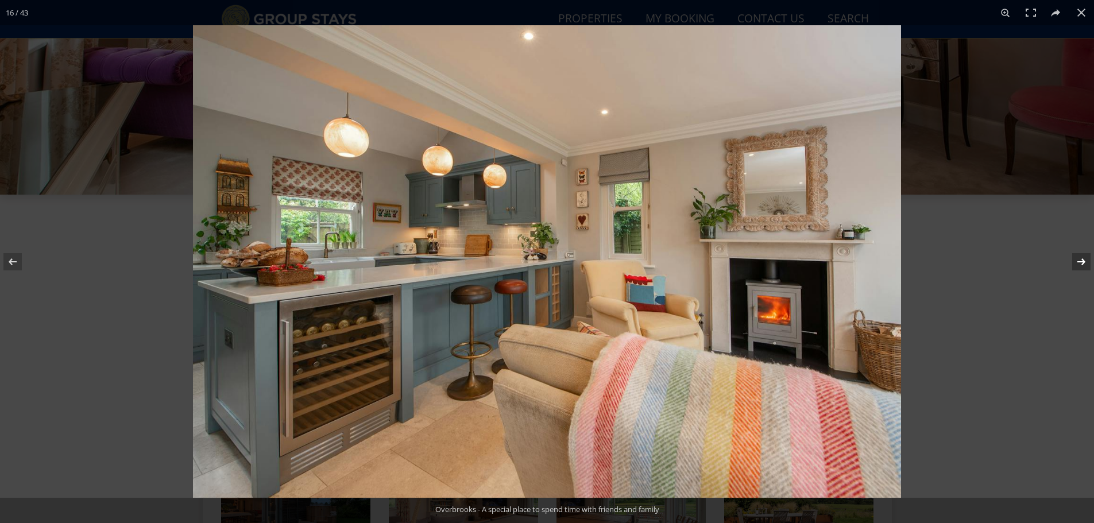
click at [1078, 266] on button at bounding box center [1074, 261] width 40 height 57
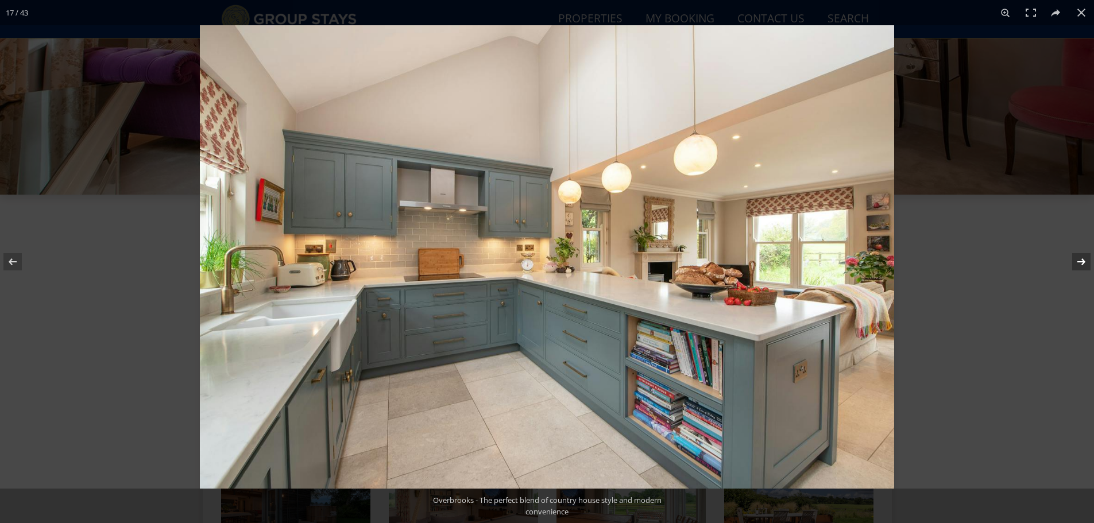
click at [1078, 266] on button at bounding box center [1074, 261] width 40 height 57
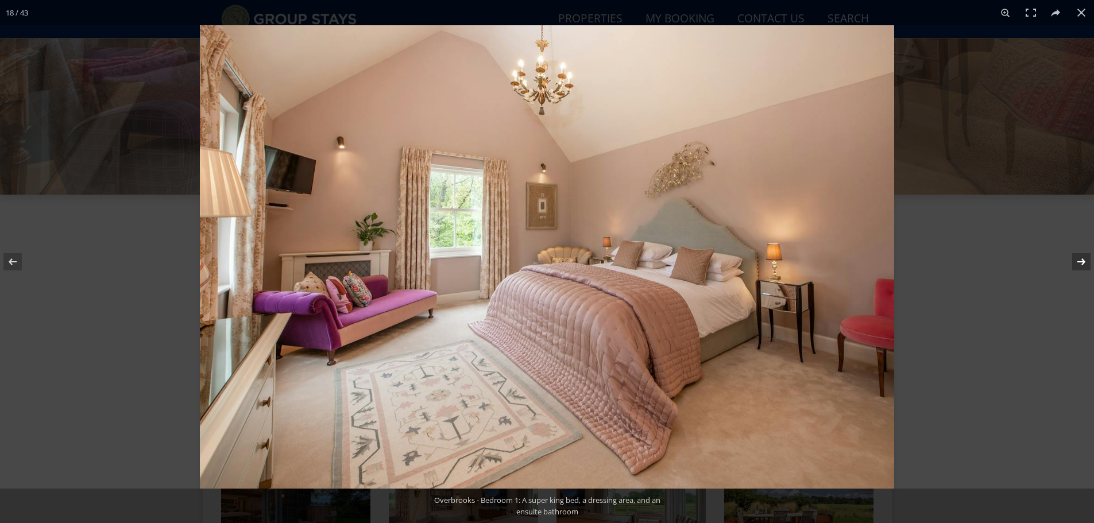
click at [1078, 266] on button at bounding box center [1074, 261] width 40 height 57
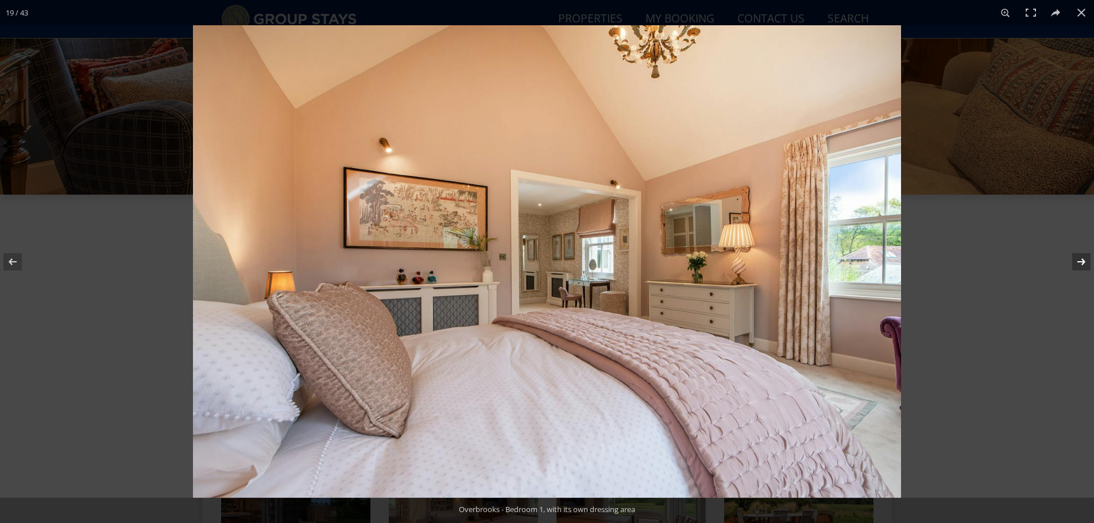
click at [1078, 266] on button at bounding box center [1074, 261] width 40 height 57
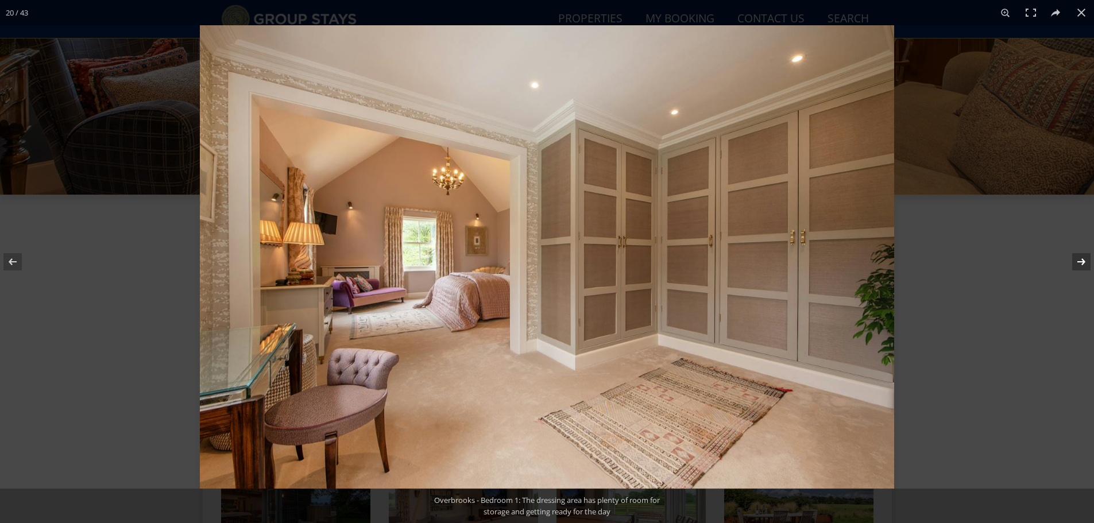
click at [1078, 266] on button at bounding box center [1074, 261] width 40 height 57
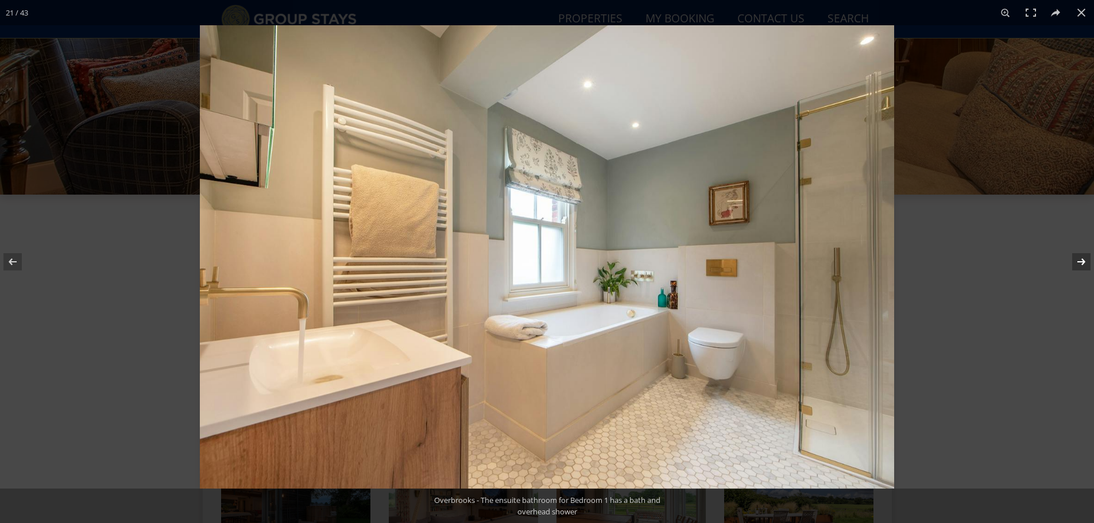
click at [1078, 266] on button at bounding box center [1074, 261] width 40 height 57
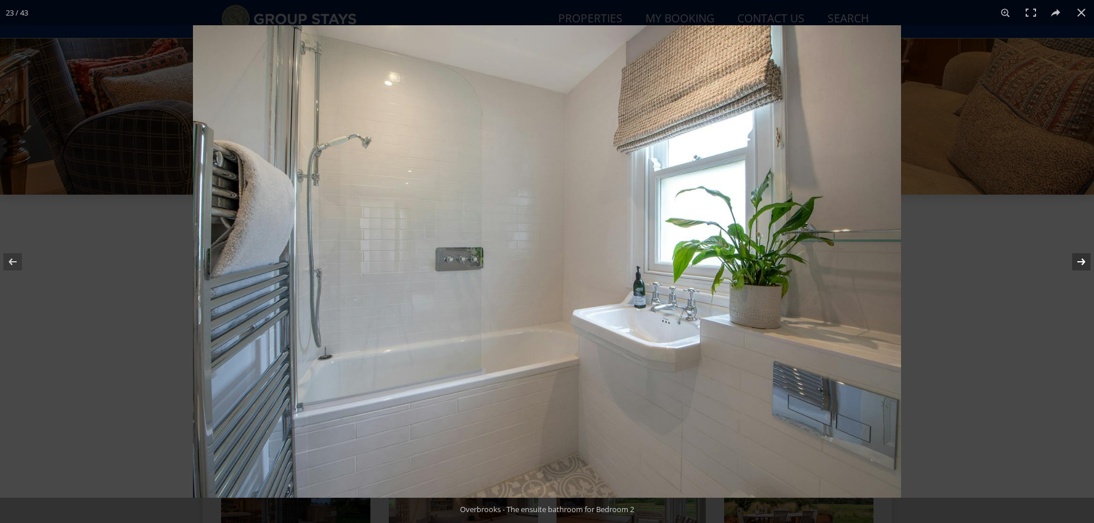
click at [1078, 266] on button at bounding box center [1074, 261] width 40 height 57
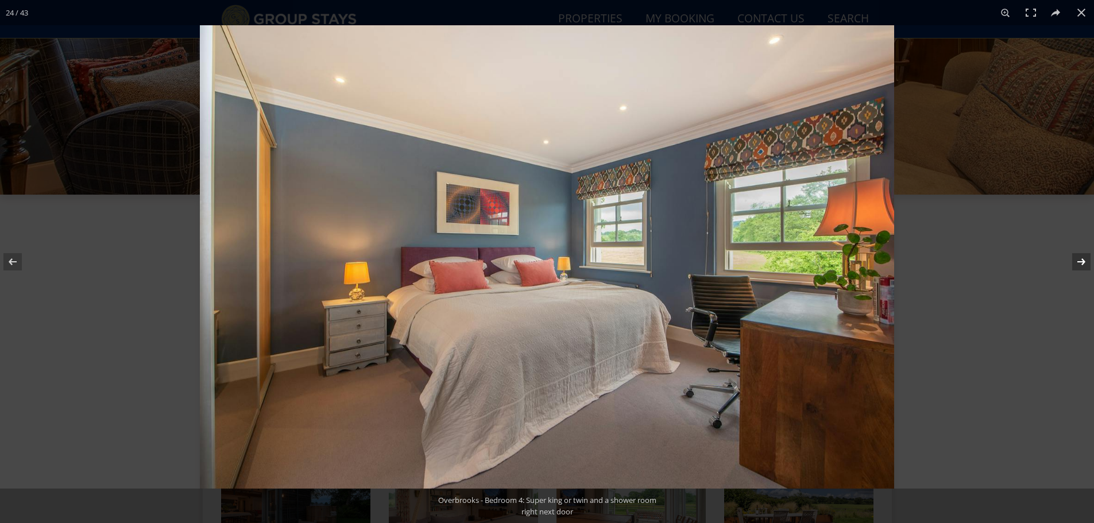
click at [1078, 266] on button at bounding box center [1074, 261] width 40 height 57
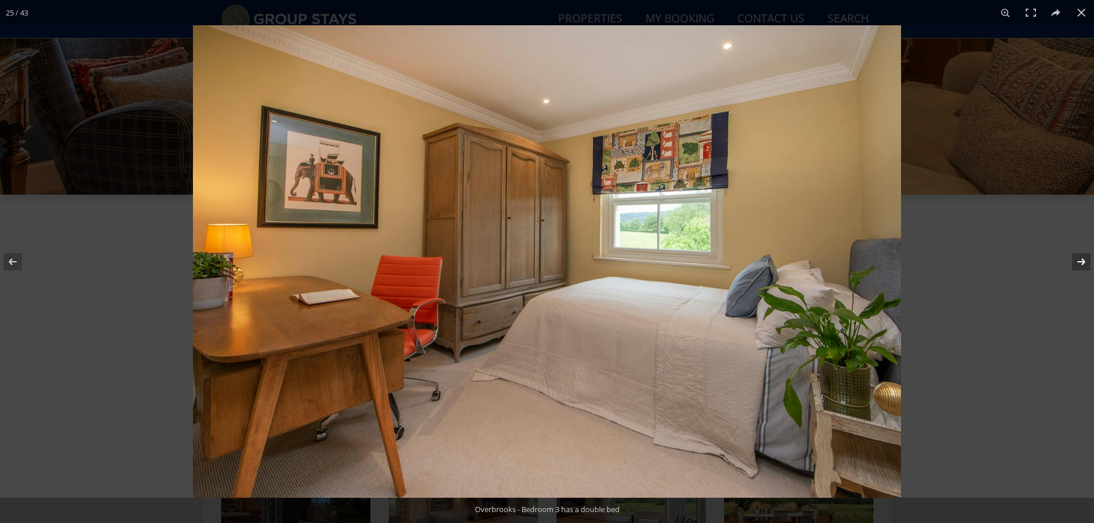
click at [1078, 266] on button at bounding box center [1074, 261] width 40 height 57
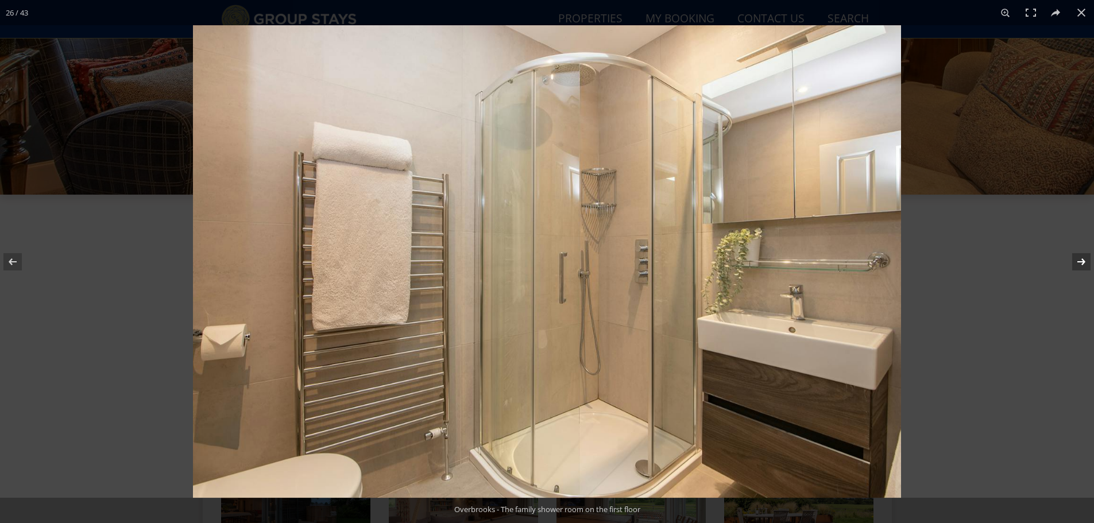
click at [1078, 266] on button at bounding box center [1074, 261] width 40 height 57
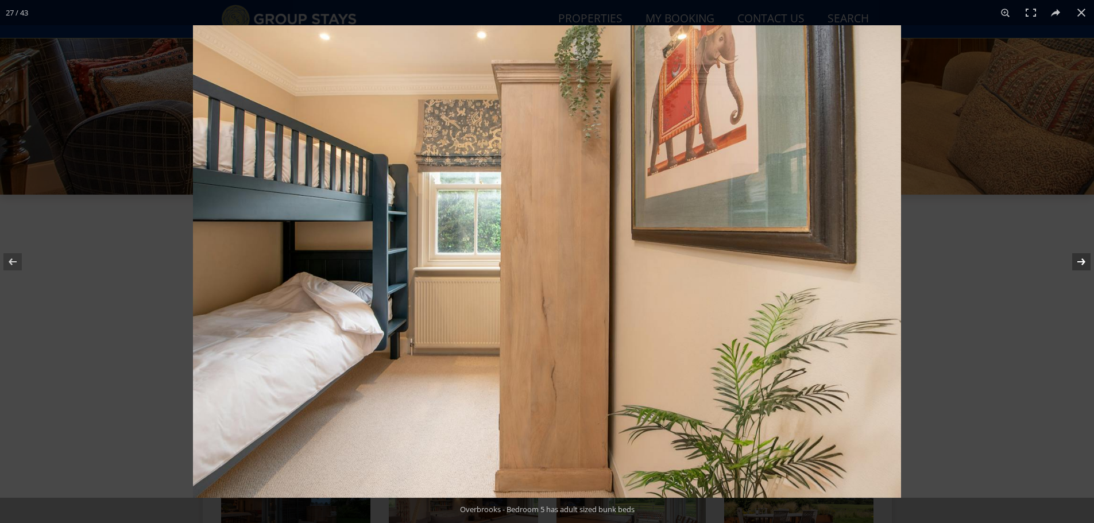
click at [1078, 266] on button at bounding box center [1074, 261] width 40 height 57
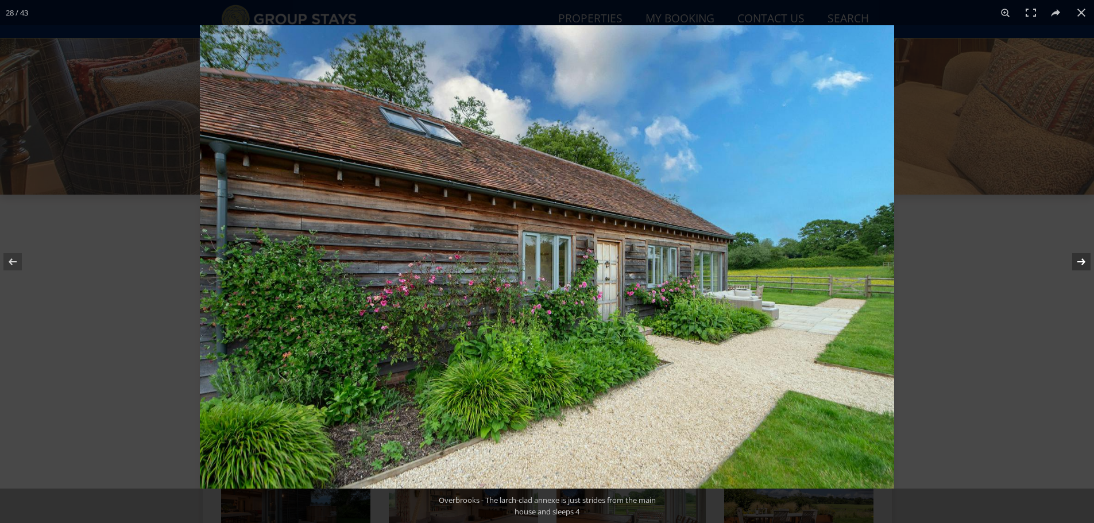
click at [1078, 266] on button at bounding box center [1074, 261] width 40 height 57
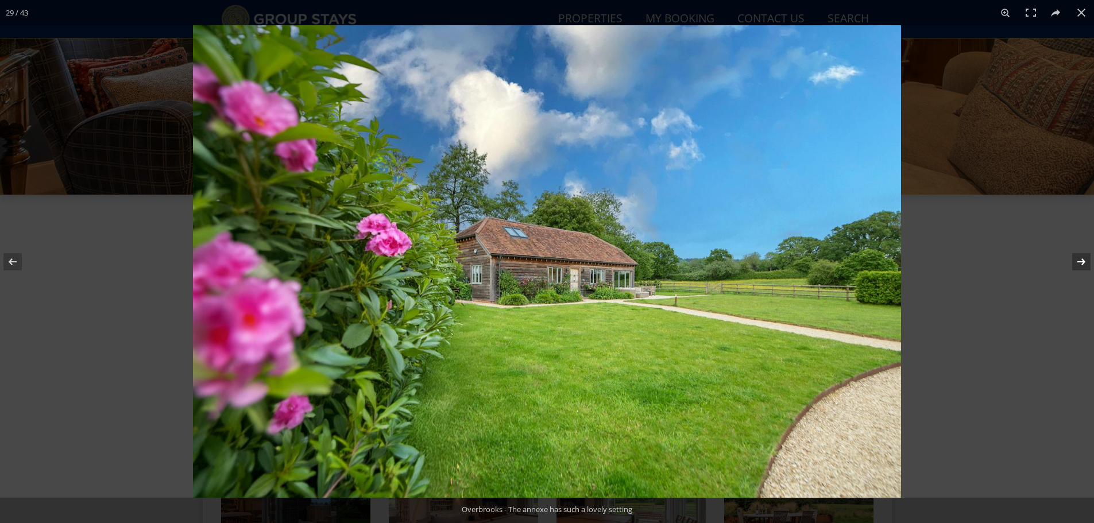
click at [1078, 266] on button at bounding box center [1074, 261] width 40 height 57
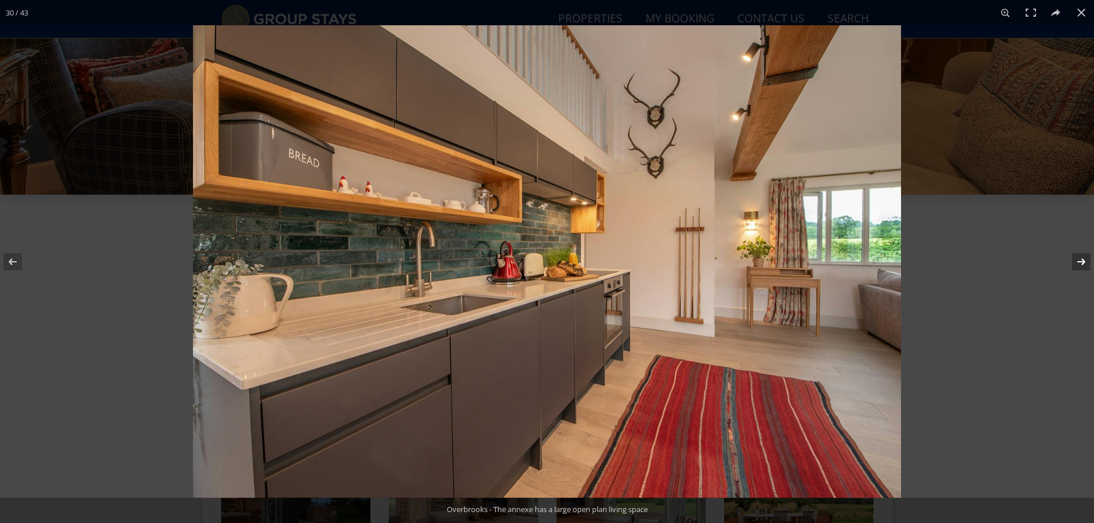
click at [1078, 266] on button at bounding box center [1074, 261] width 40 height 57
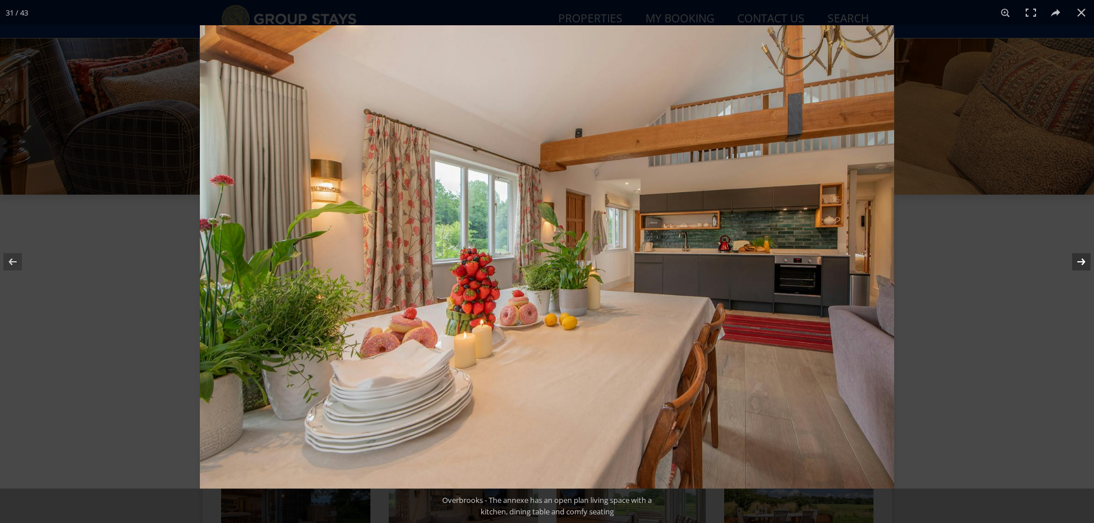
click at [1078, 266] on button at bounding box center [1074, 261] width 40 height 57
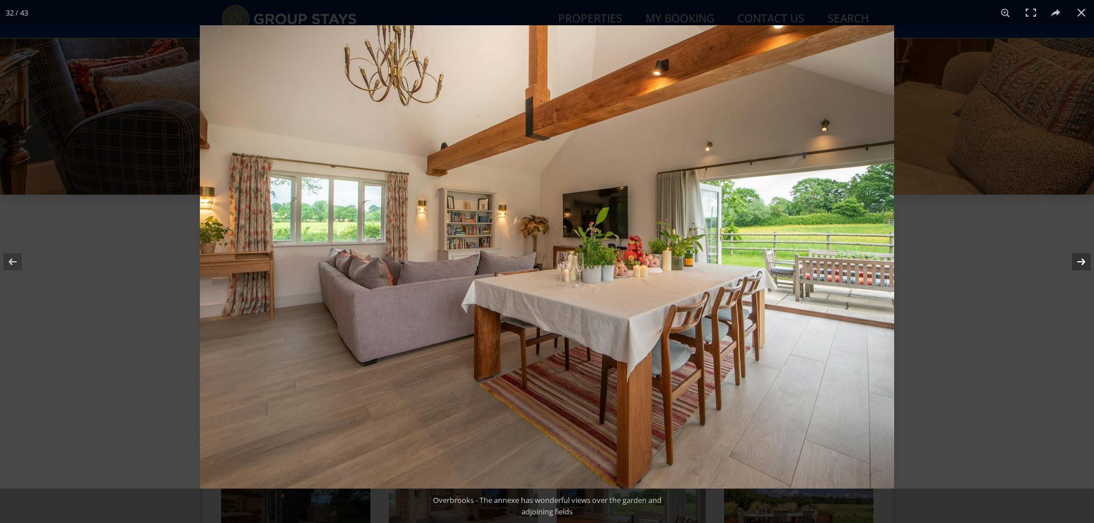
click at [1078, 266] on button at bounding box center [1074, 261] width 40 height 57
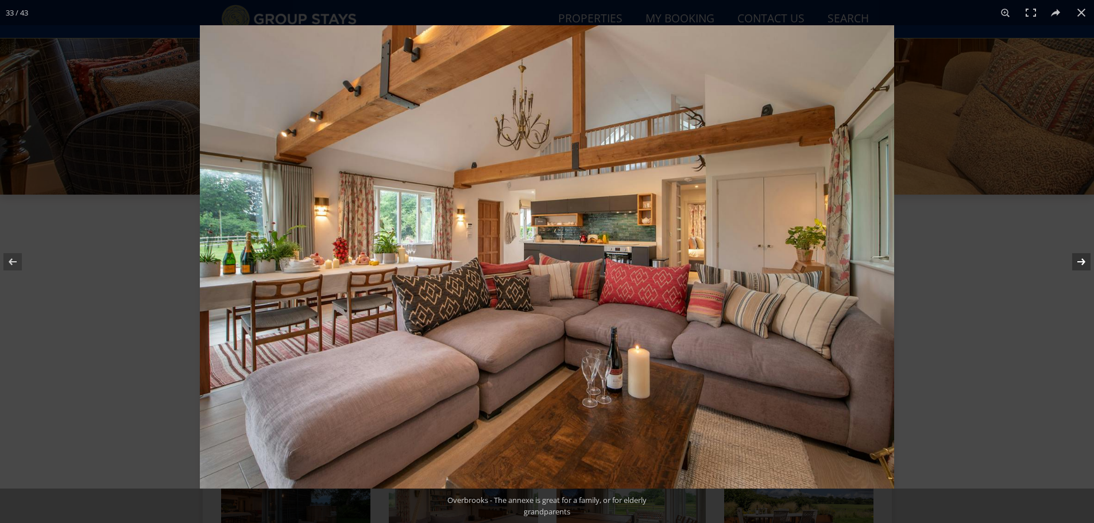
click at [1078, 266] on button at bounding box center [1074, 261] width 40 height 57
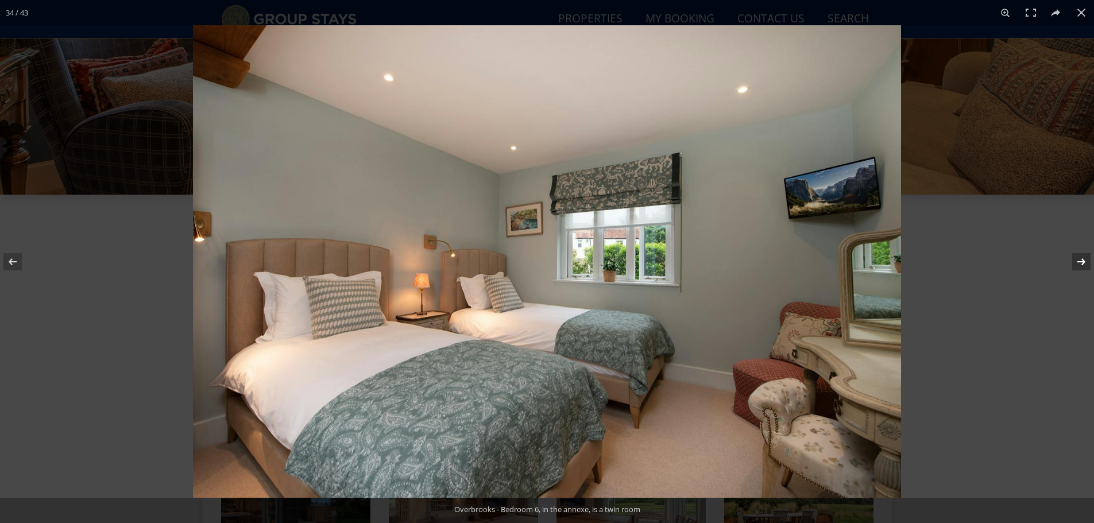
click at [1078, 266] on button at bounding box center [1074, 261] width 40 height 57
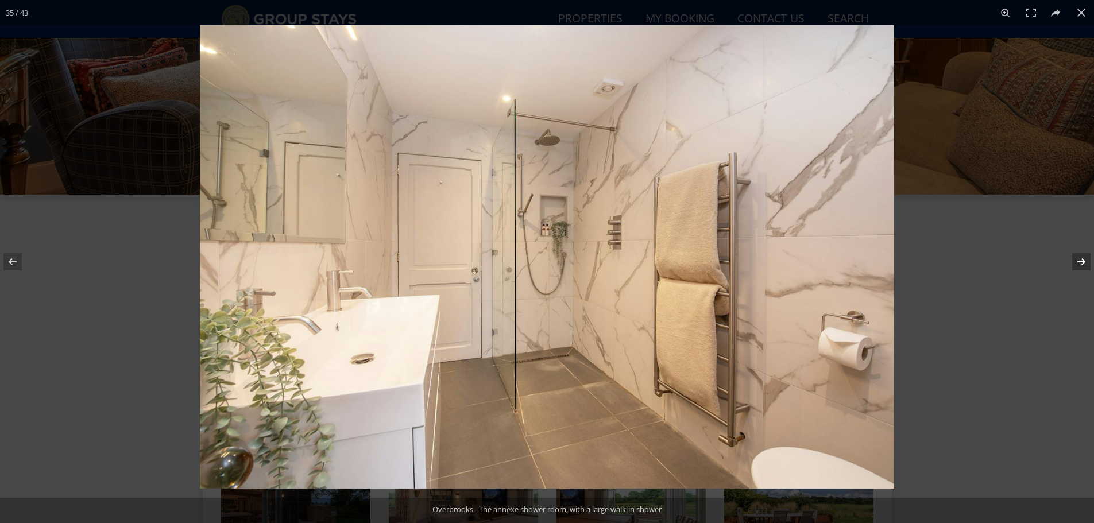
click at [1078, 266] on button at bounding box center [1074, 261] width 40 height 57
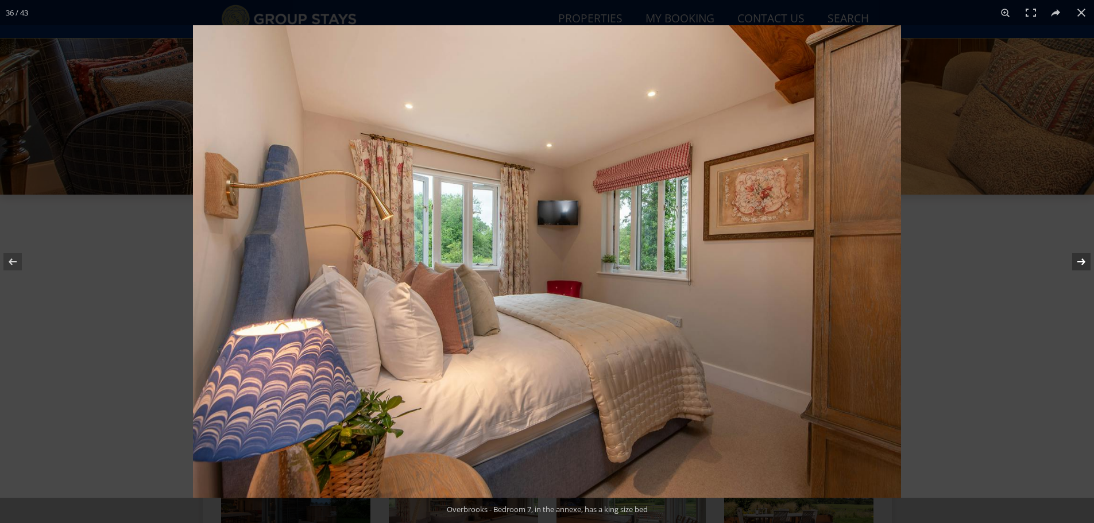
click at [1078, 266] on button at bounding box center [1074, 261] width 40 height 57
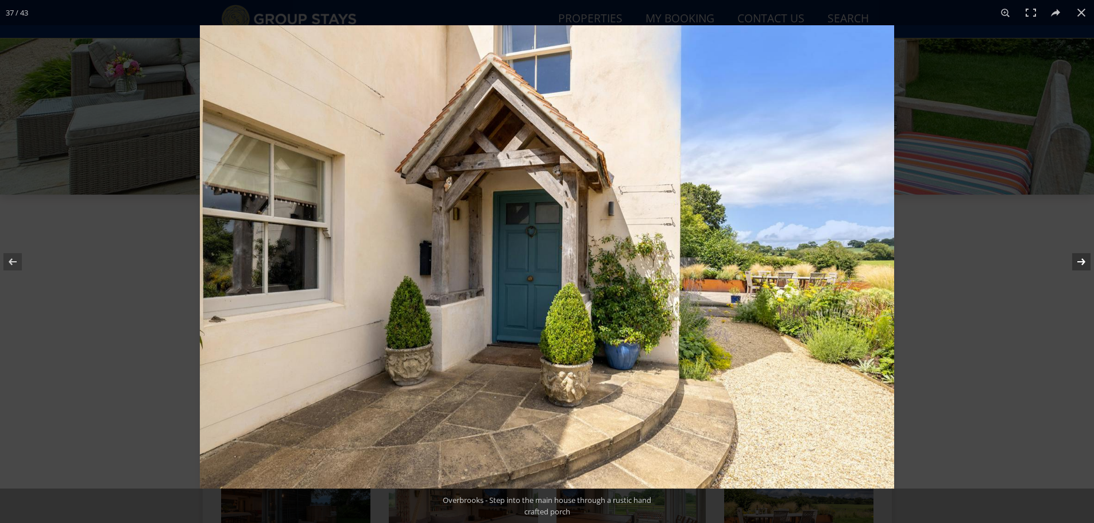
click at [1078, 266] on button at bounding box center [1074, 261] width 40 height 57
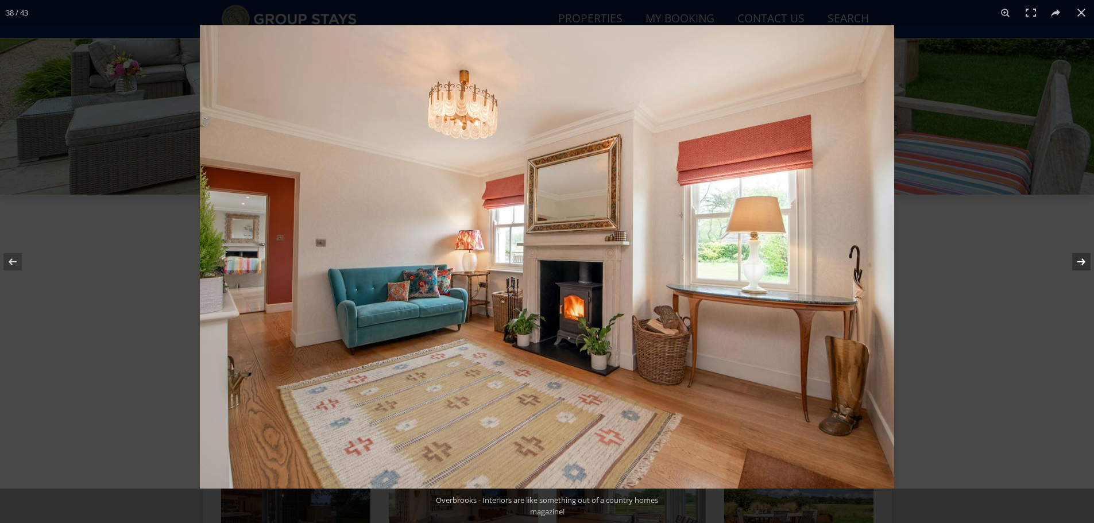
click at [1078, 266] on button at bounding box center [1074, 261] width 40 height 57
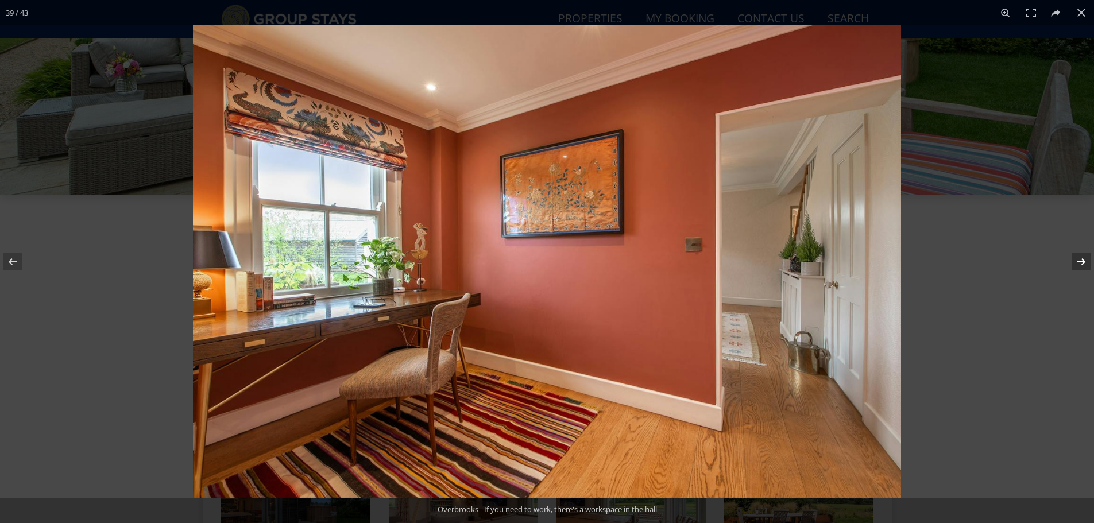
click at [1078, 266] on button at bounding box center [1074, 261] width 40 height 57
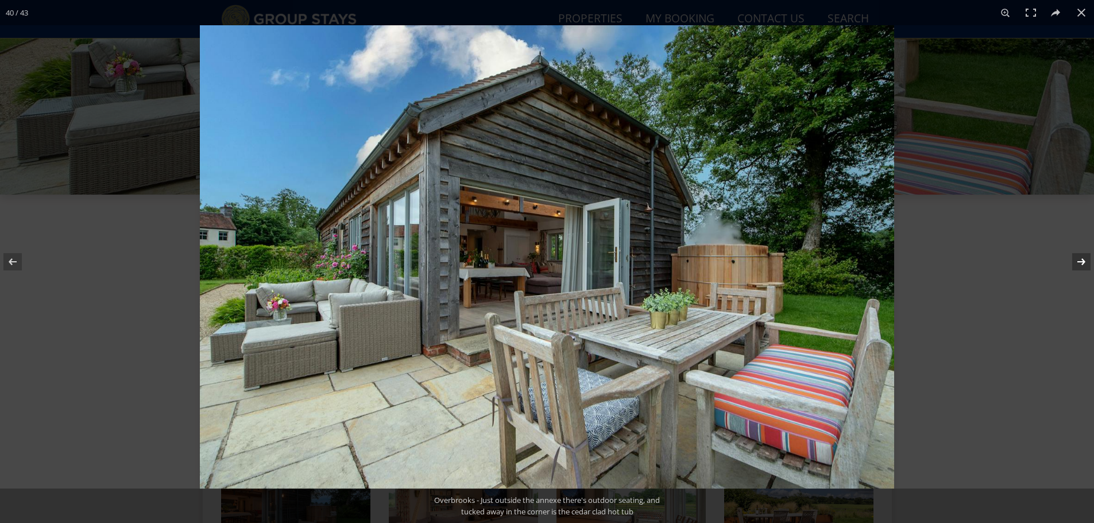
click at [1078, 266] on button at bounding box center [1074, 261] width 40 height 57
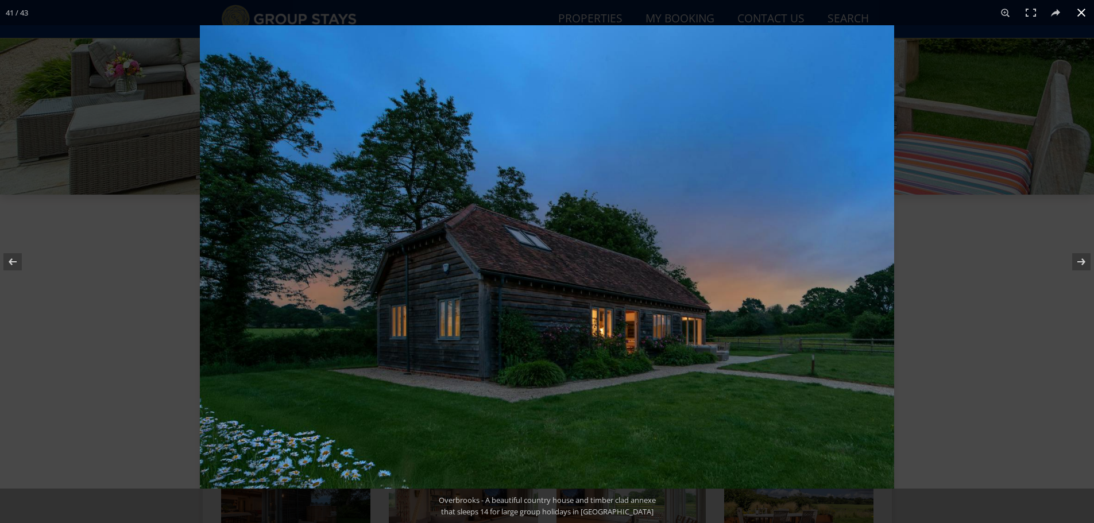
click at [1078, 8] on button at bounding box center [1081, 12] width 25 height 25
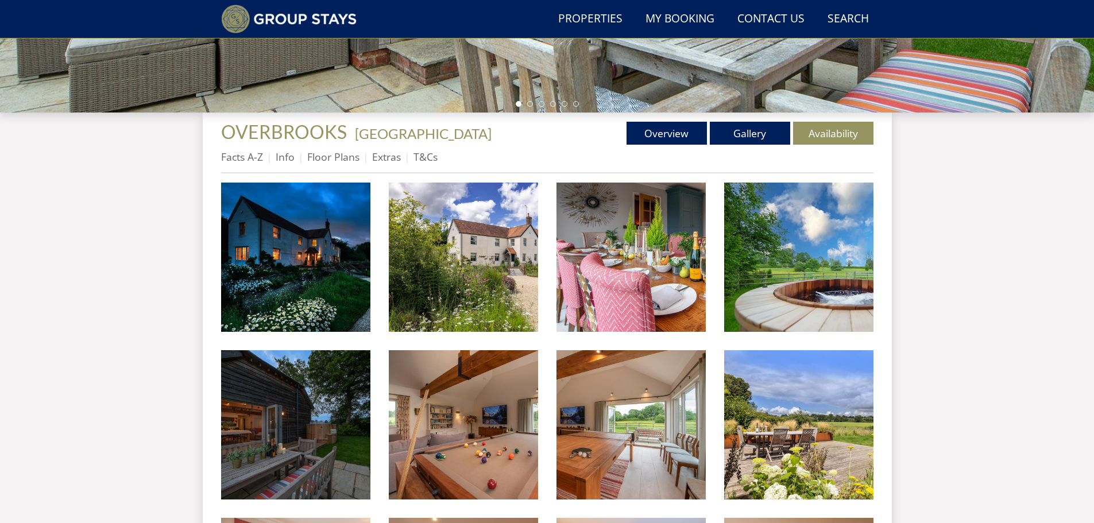
scroll to position [386, 0]
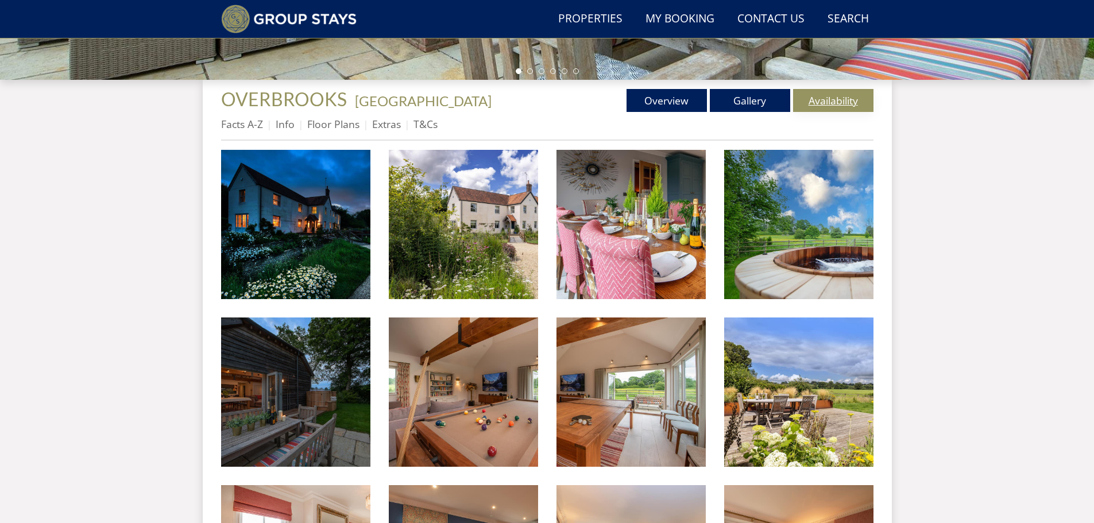
click at [840, 109] on link "Availability" at bounding box center [833, 100] width 80 height 23
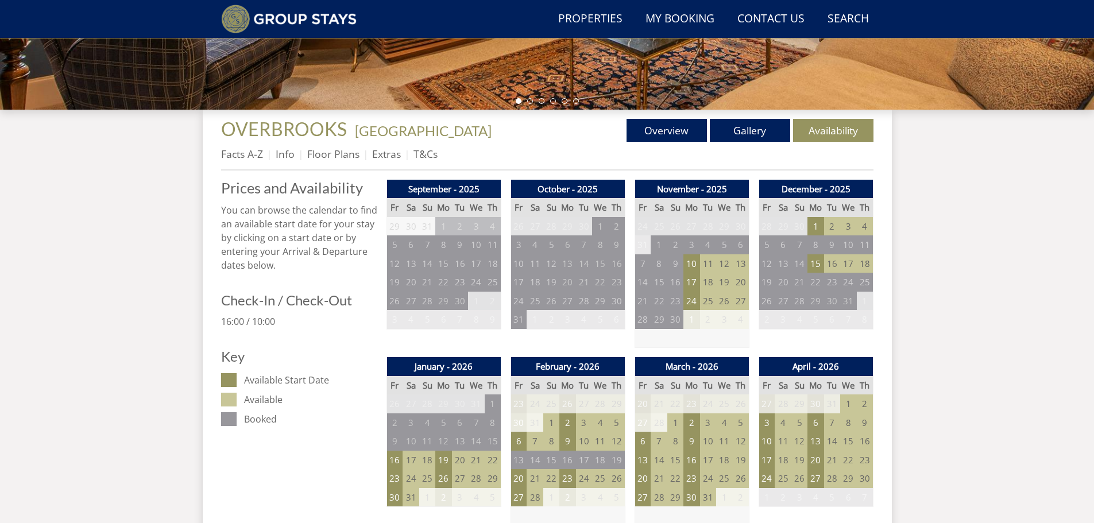
scroll to position [335, 0]
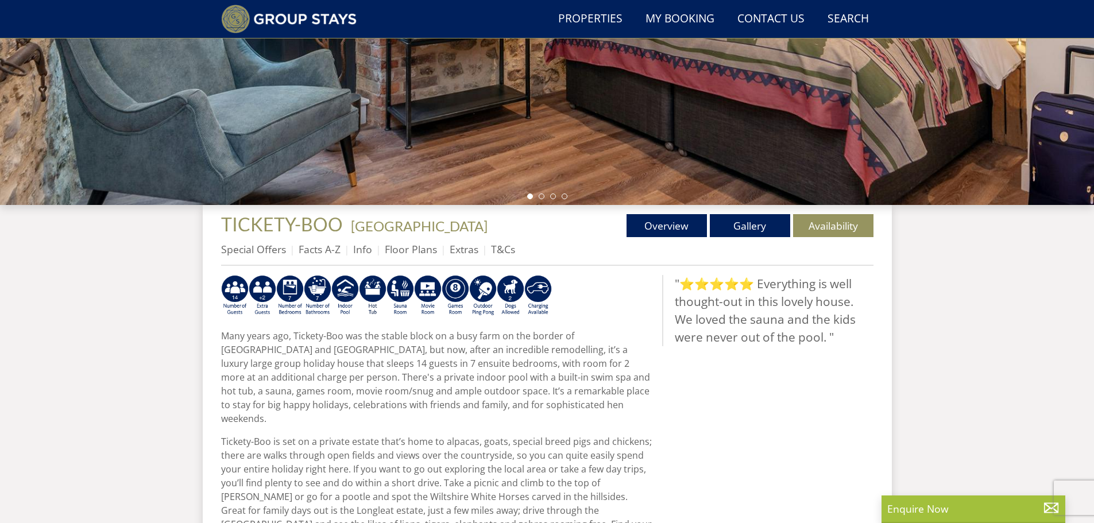
scroll to position [260, 0]
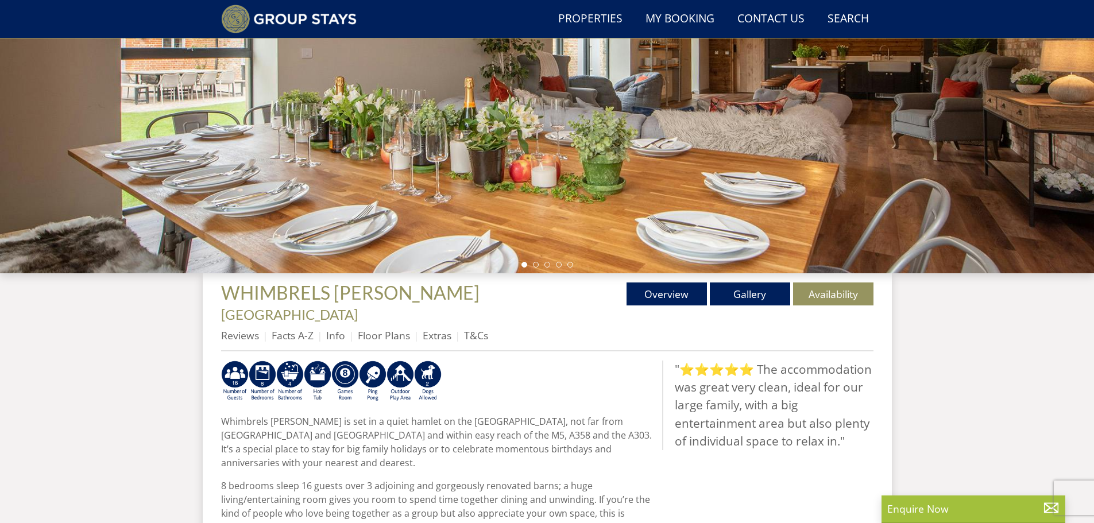
scroll to position [203, 0]
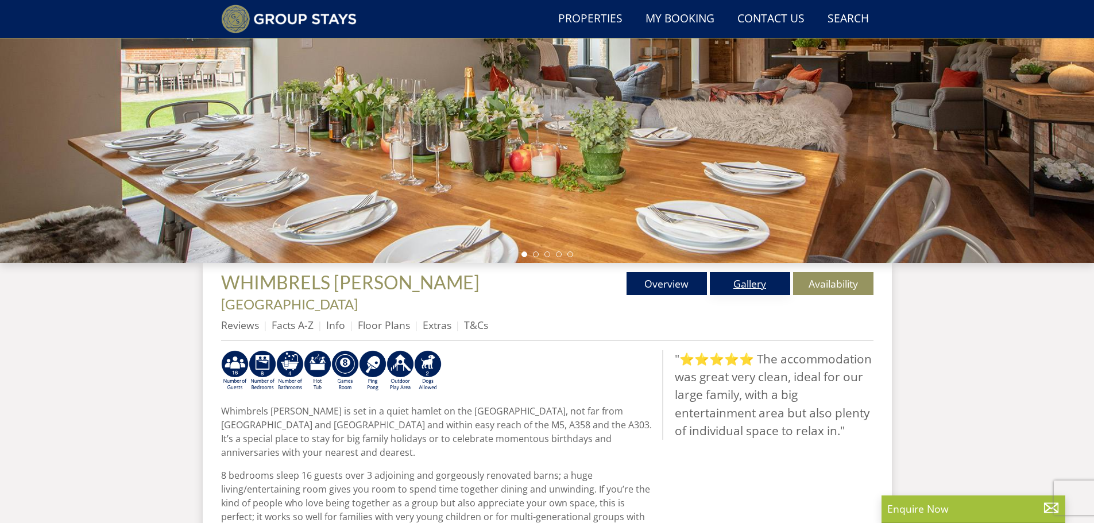
click at [760, 289] on link "Gallery" at bounding box center [750, 283] width 80 height 23
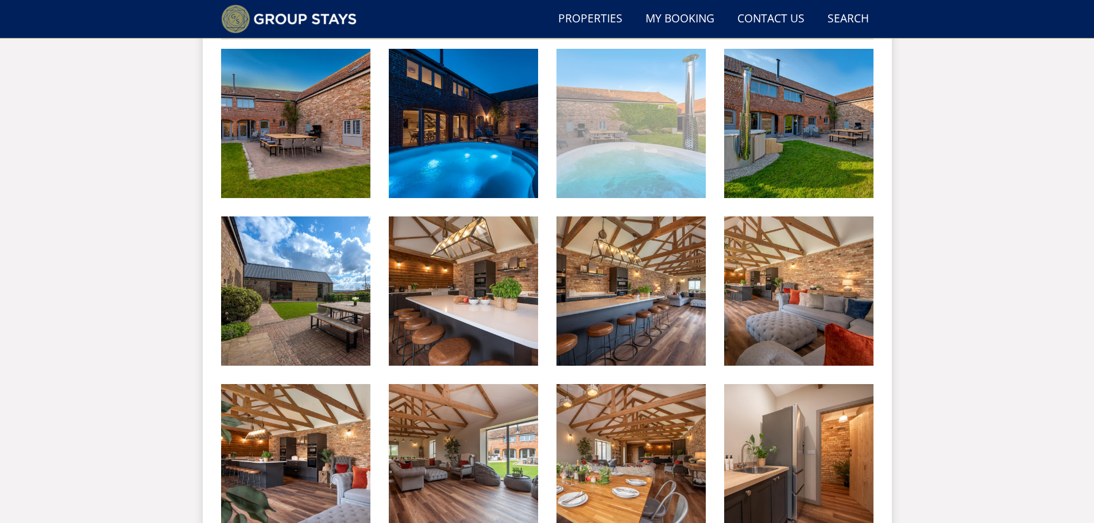
scroll to position [562, 0]
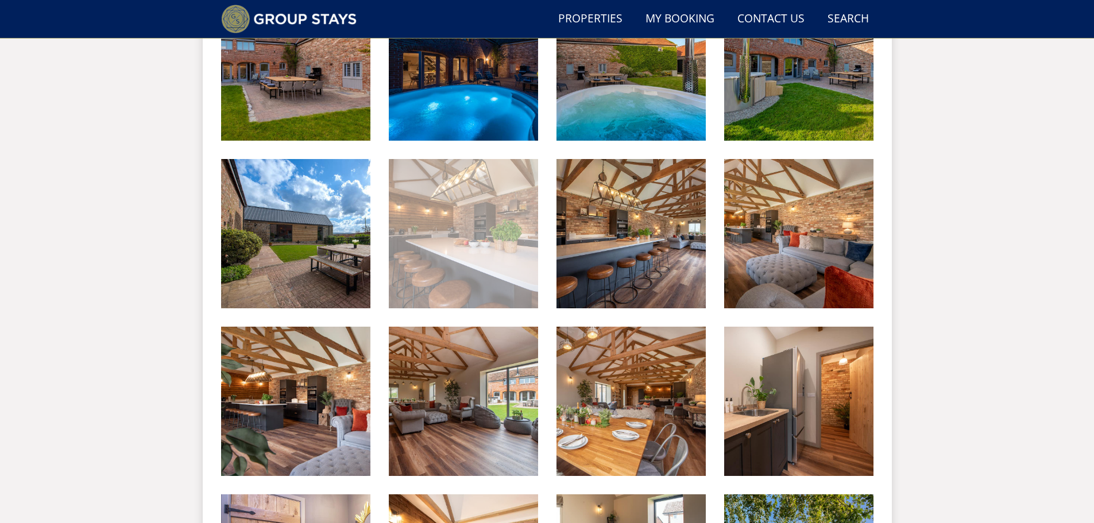
click at [494, 249] on img at bounding box center [463, 233] width 149 height 149
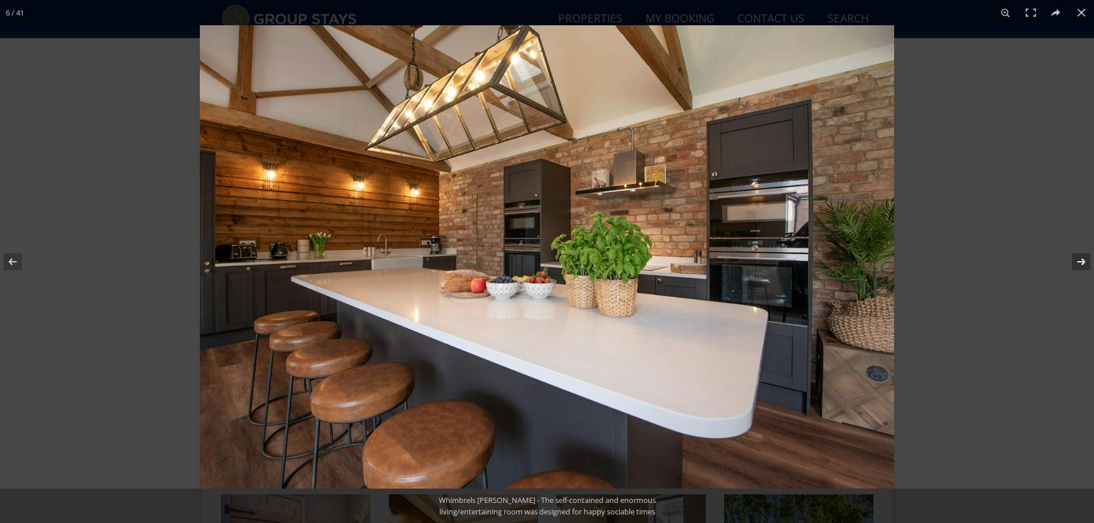
click at [1085, 265] on button at bounding box center [1074, 261] width 40 height 57
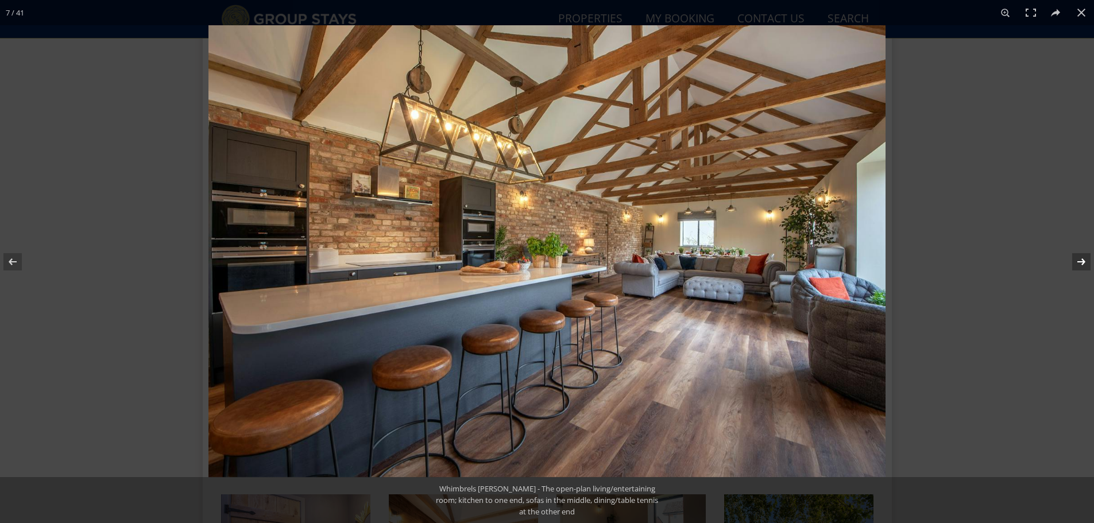
click at [1085, 265] on button at bounding box center [1074, 261] width 40 height 57
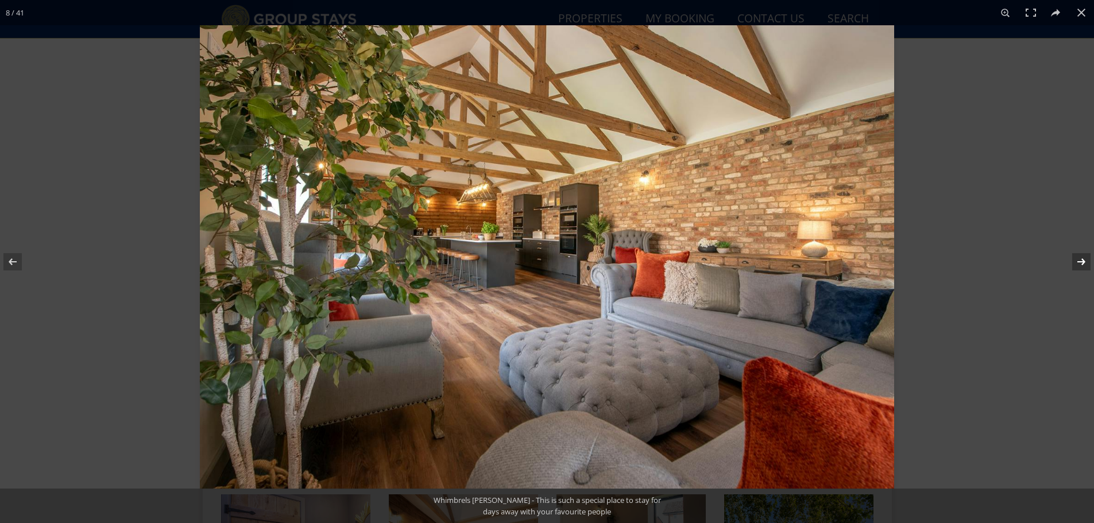
click at [1085, 265] on button at bounding box center [1074, 261] width 40 height 57
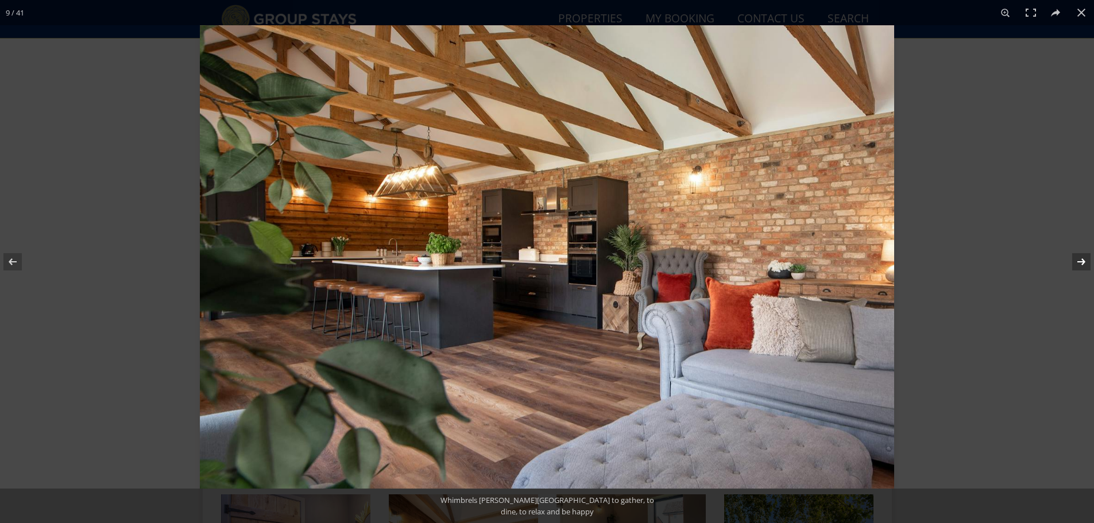
click at [1085, 265] on button at bounding box center [1074, 261] width 40 height 57
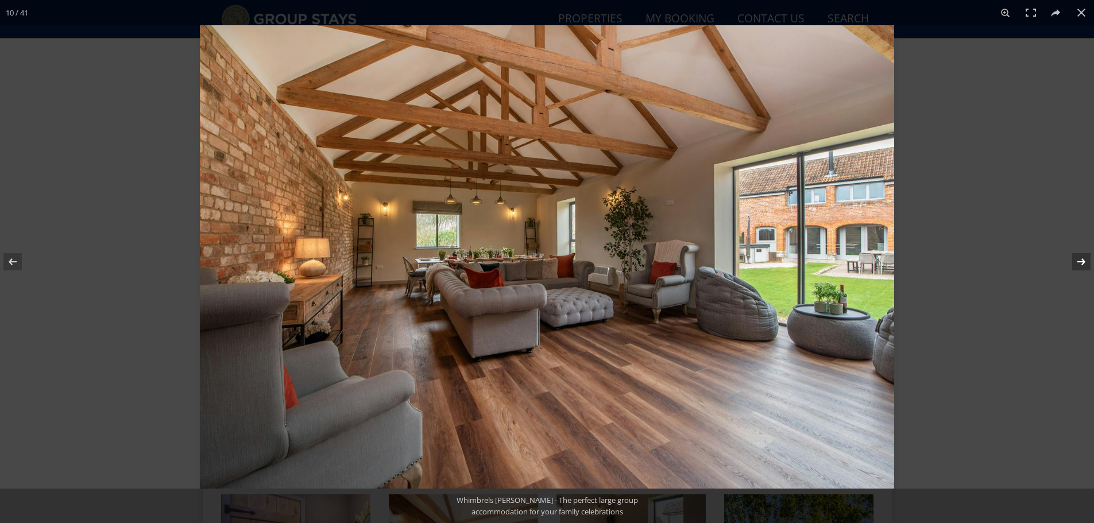
click at [1085, 265] on button at bounding box center [1074, 261] width 40 height 57
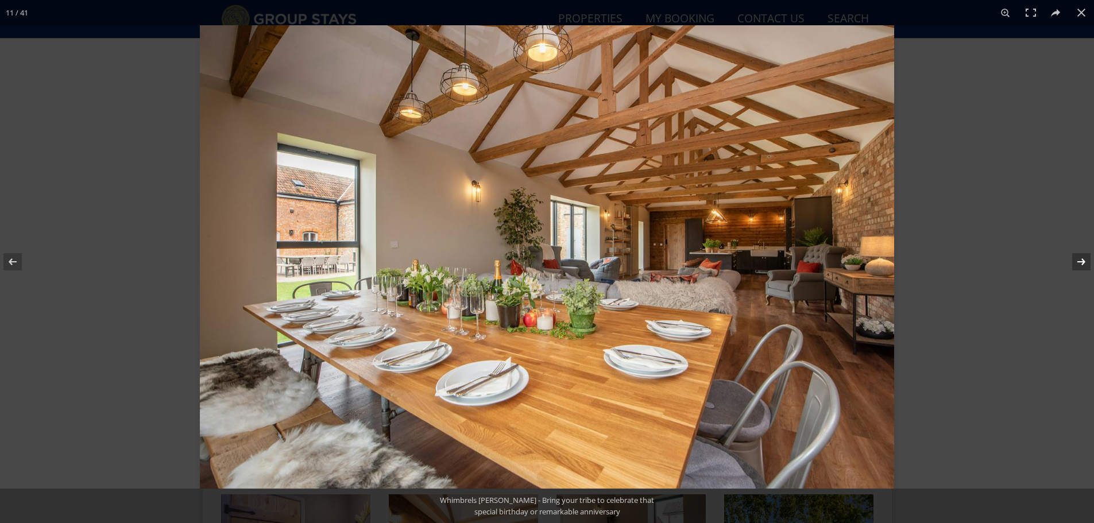
click at [1085, 265] on button at bounding box center [1074, 261] width 40 height 57
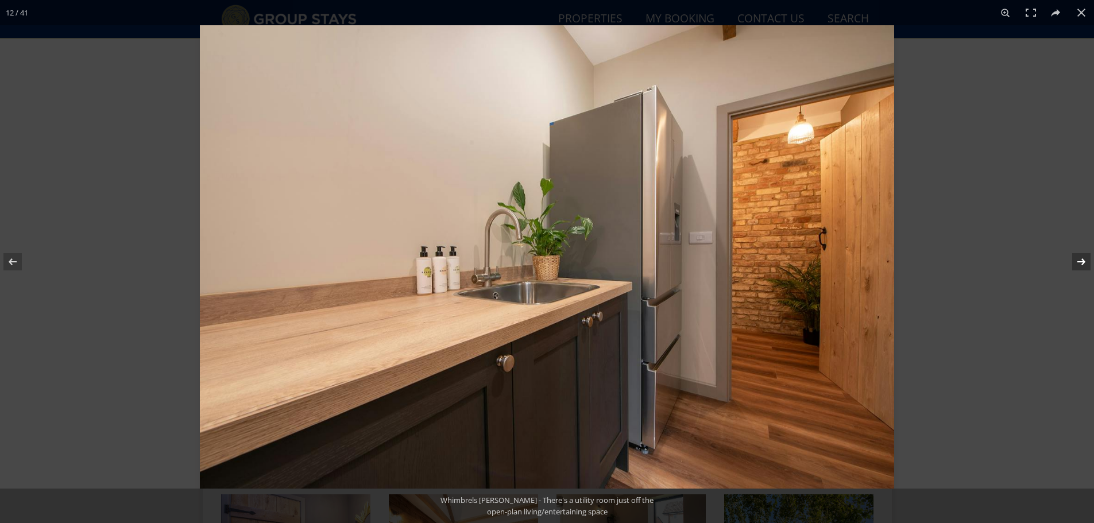
click at [1085, 265] on button at bounding box center [1074, 261] width 40 height 57
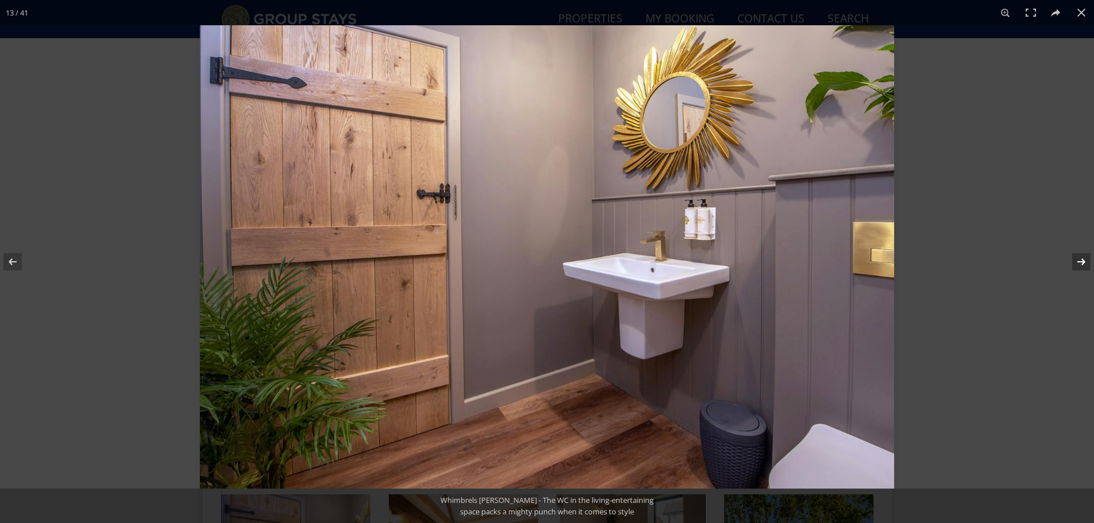
click at [1085, 265] on button at bounding box center [1074, 261] width 40 height 57
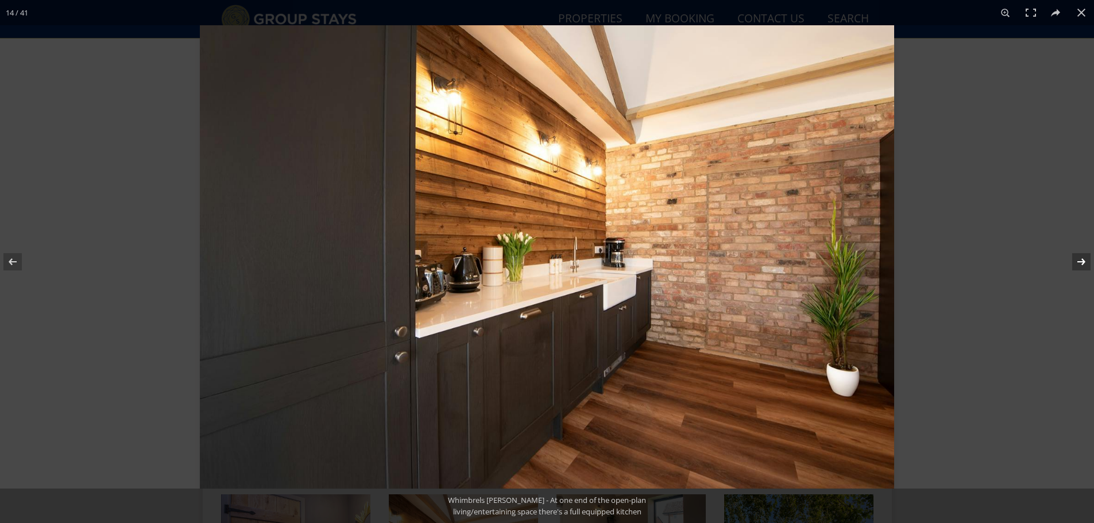
click at [1085, 265] on button at bounding box center [1074, 261] width 40 height 57
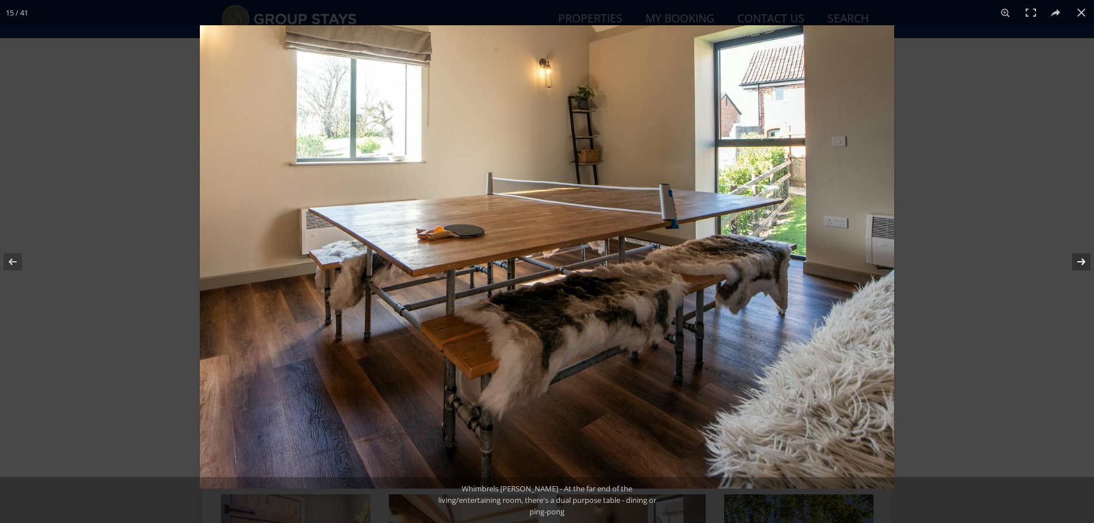
click at [1085, 265] on button at bounding box center [1074, 261] width 40 height 57
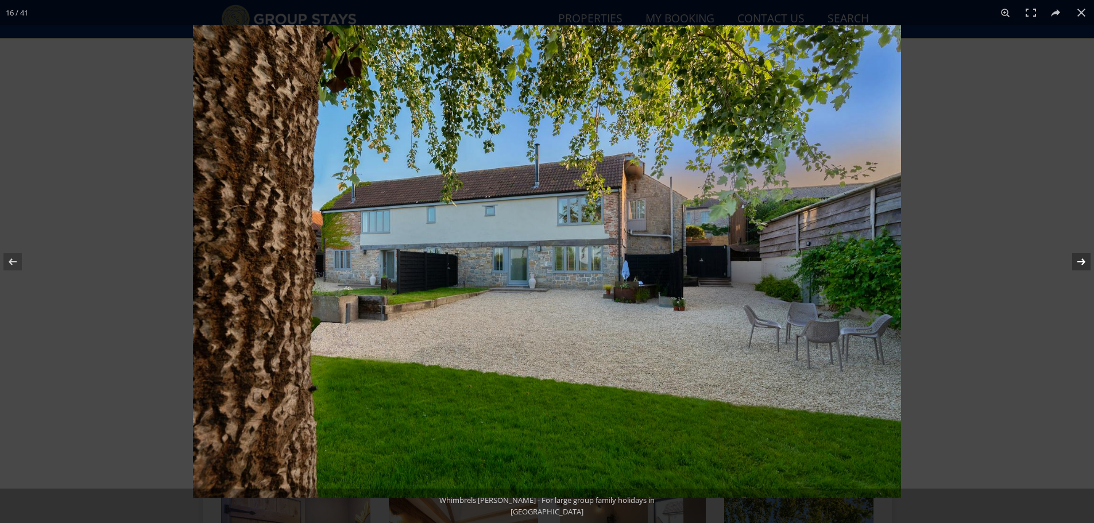
click at [1085, 265] on button at bounding box center [1074, 261] width 40 height 57
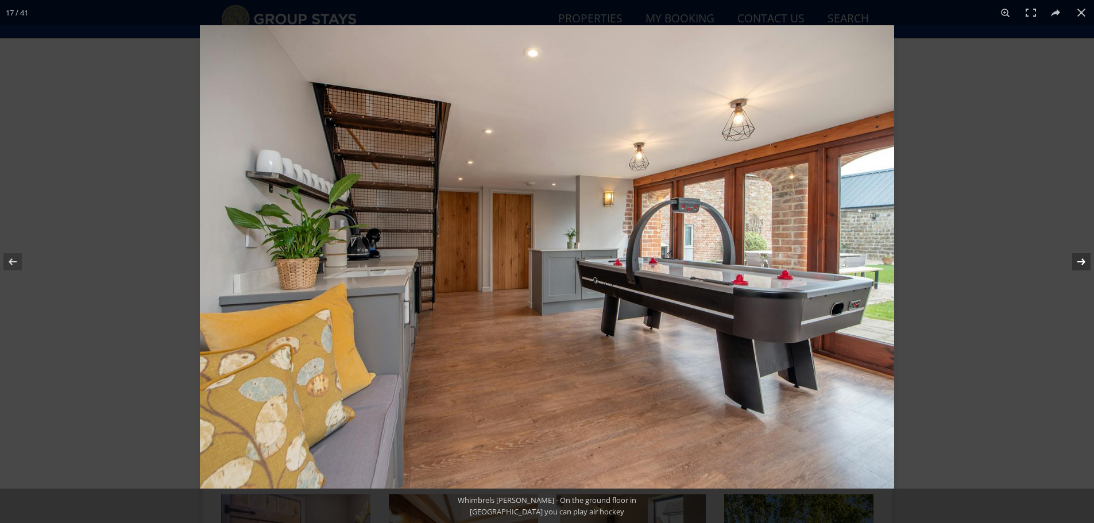
click at [1085, 265] on button at bounding box center [1074, 261] width 40 height 57
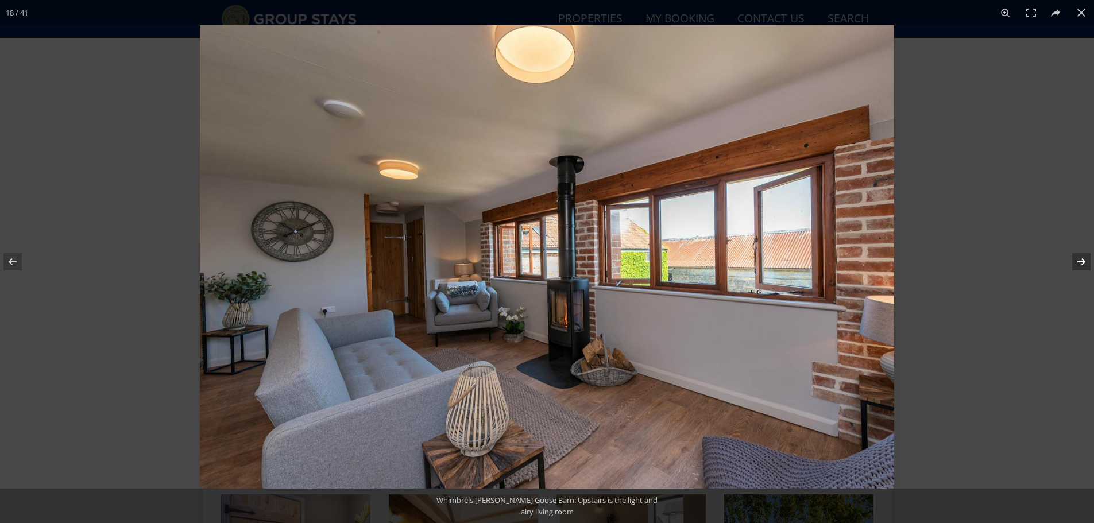
click at [1085, 265] on button at bounding box center [1074, 261] width 40 height 57
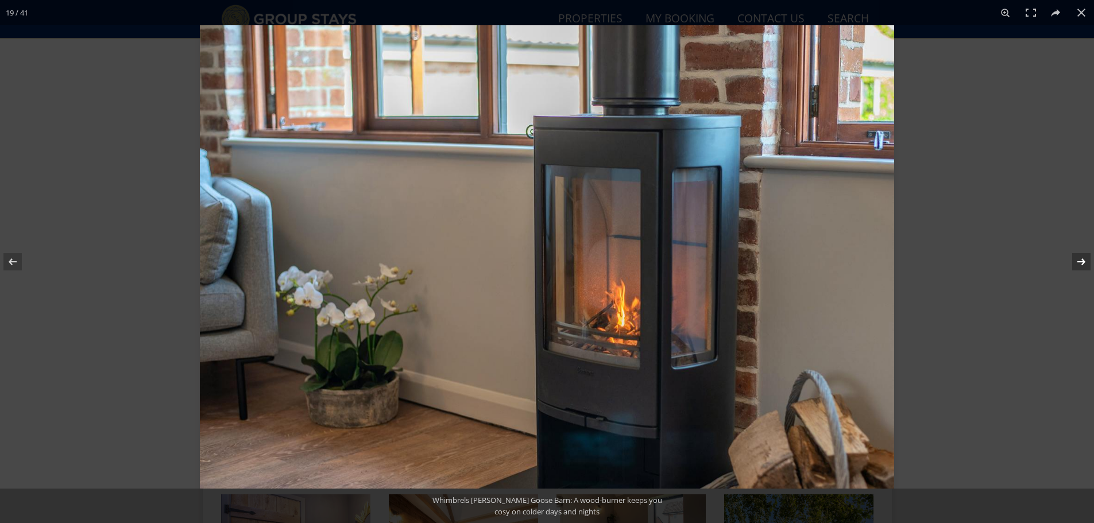
click at [1085, 265] on button at bounding box center [1074, 261] width 40 height 57
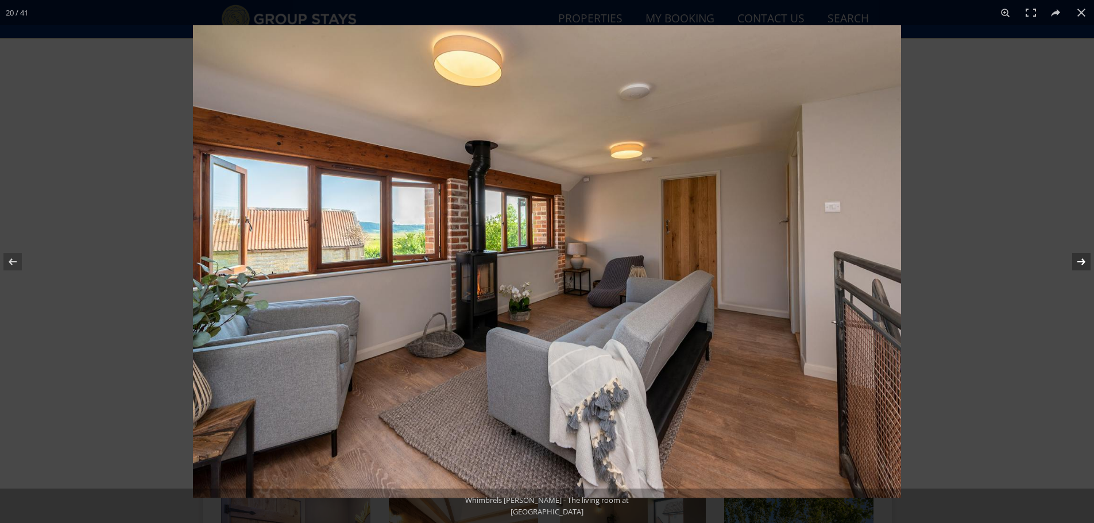
click at [1085, 265] on button at bounding box center [1074, 261] width 40 height 57
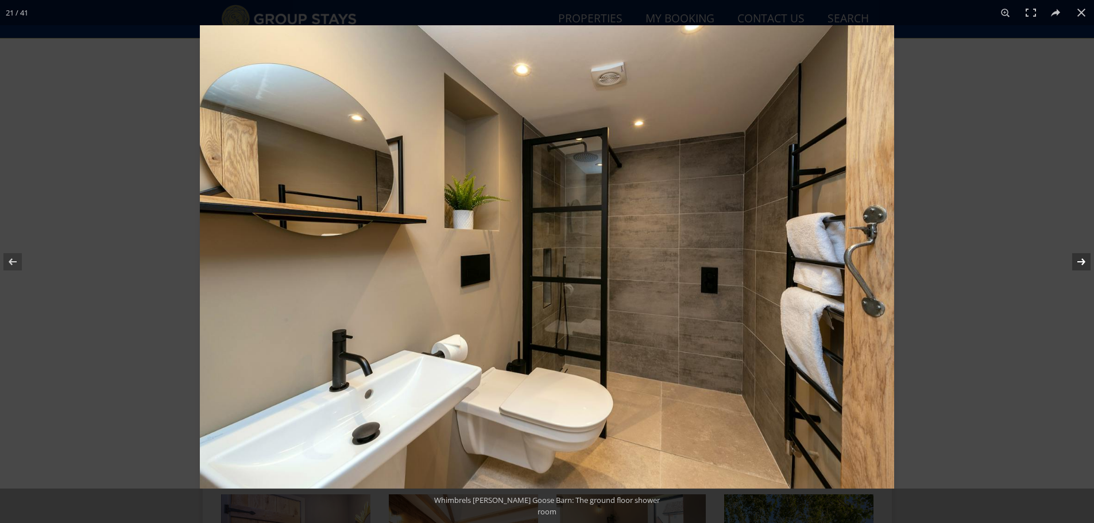
click at [1085, 265] on button at bounding box center [1074, 261] width 40 height 57
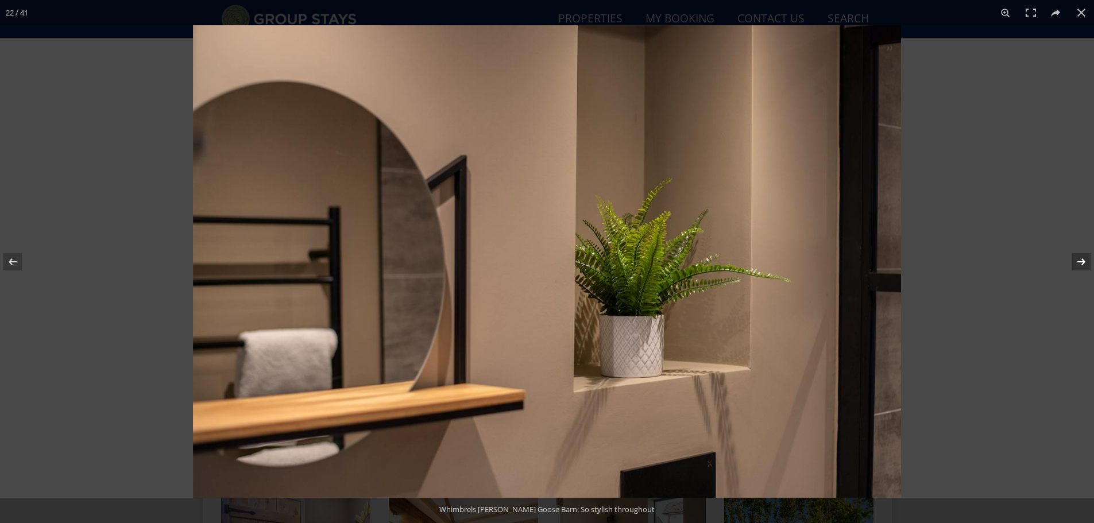
click at [1085, 265] on button at bounding box center [1074, 261] width 40 height 57
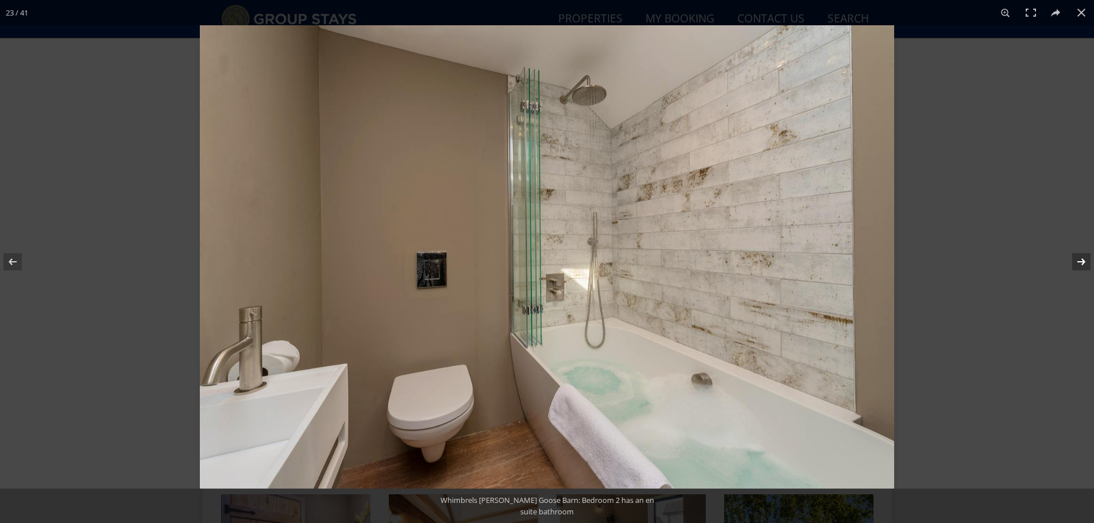
click at [1085, 265] on button at bounding box center [1074, 261] width 40 height 57
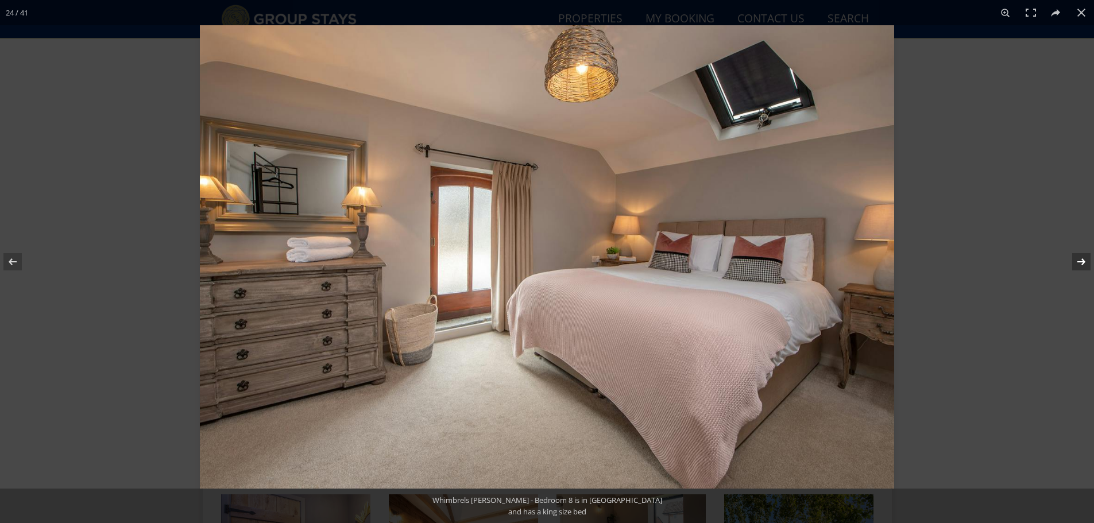
click at [1085, 265] on button at bounding box center [1074, 261] width 40 height 57
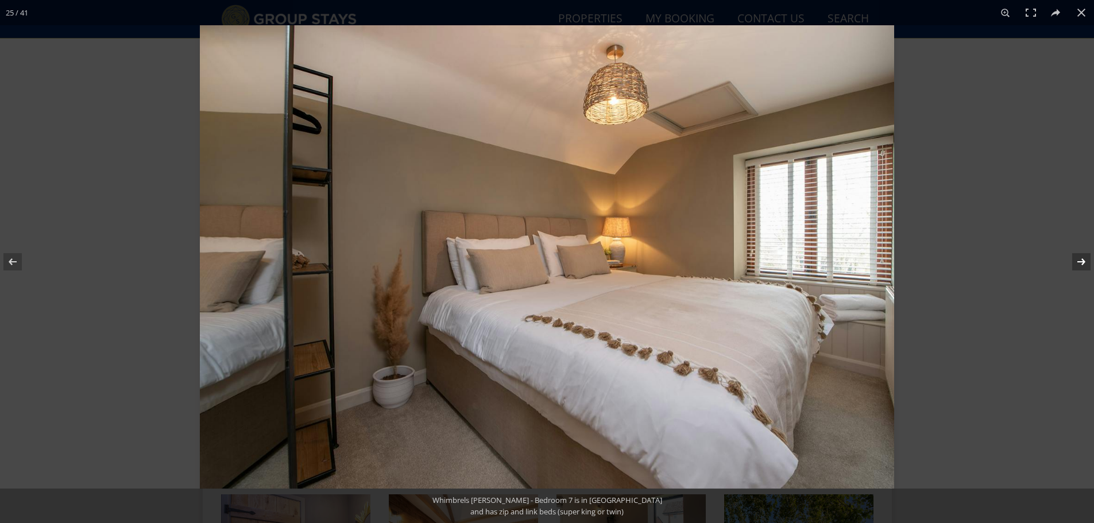
click at [1085, 265] on button at bounding box center [1074, 261] width 40 height 57
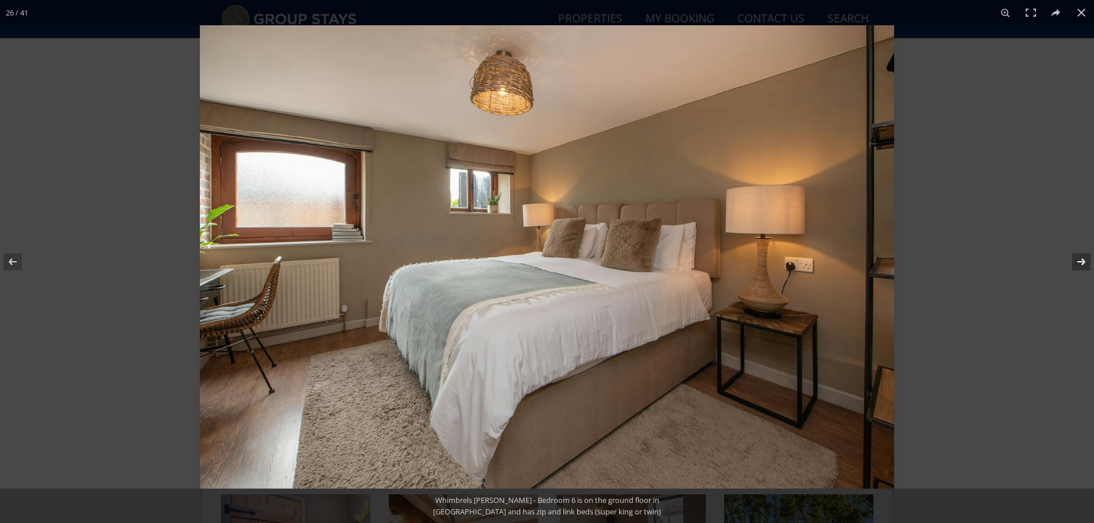
click at [1085, 265] on button at bounding box center [1074, 261] width 40 height 57
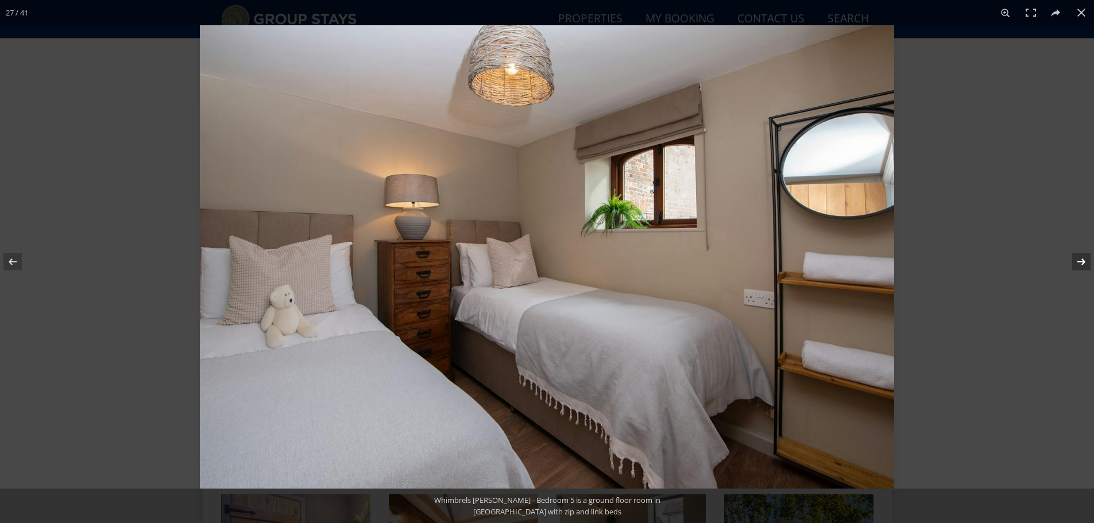
click at [1085, 265] on button at bounding box center [1074, 261] width 40 height 57
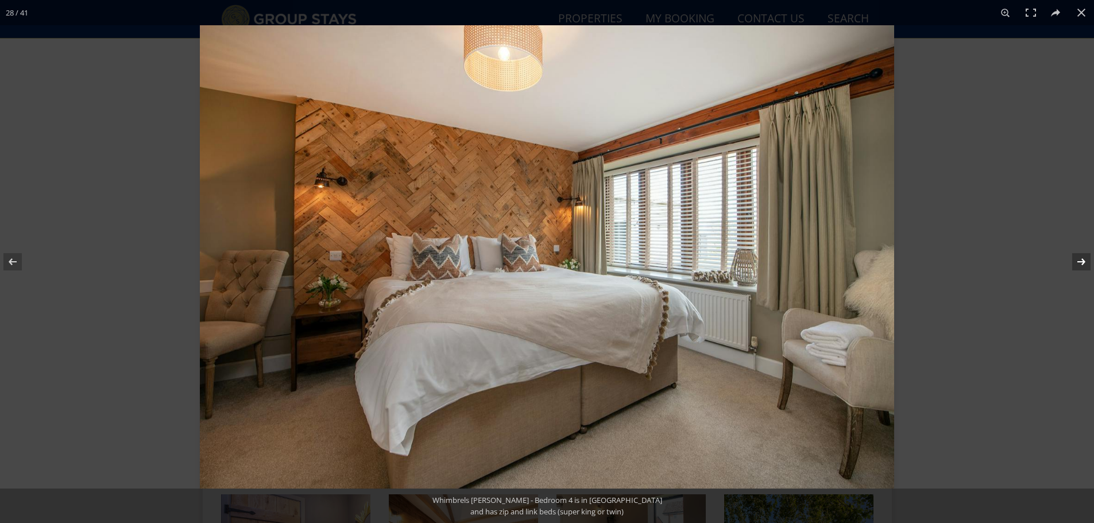
click at [1085, 265] on button at bounding box center [1074, 261] width 40 height 57
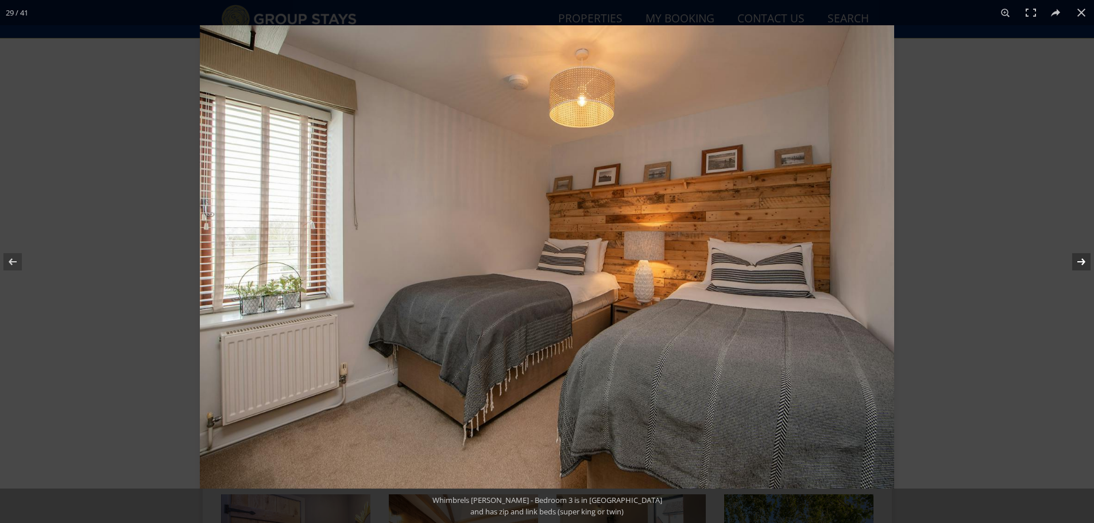
click at [1085, 265] on button at bounding box center [1074, 261] width 40 height 57
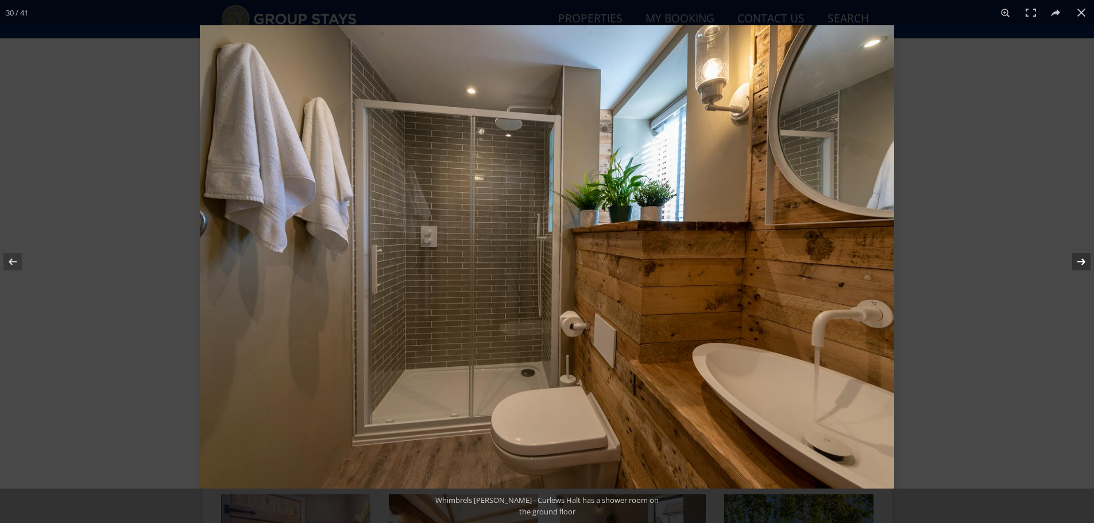
click at [1085, 265] on button at bounding box center [1074, 261] width 40 height 57
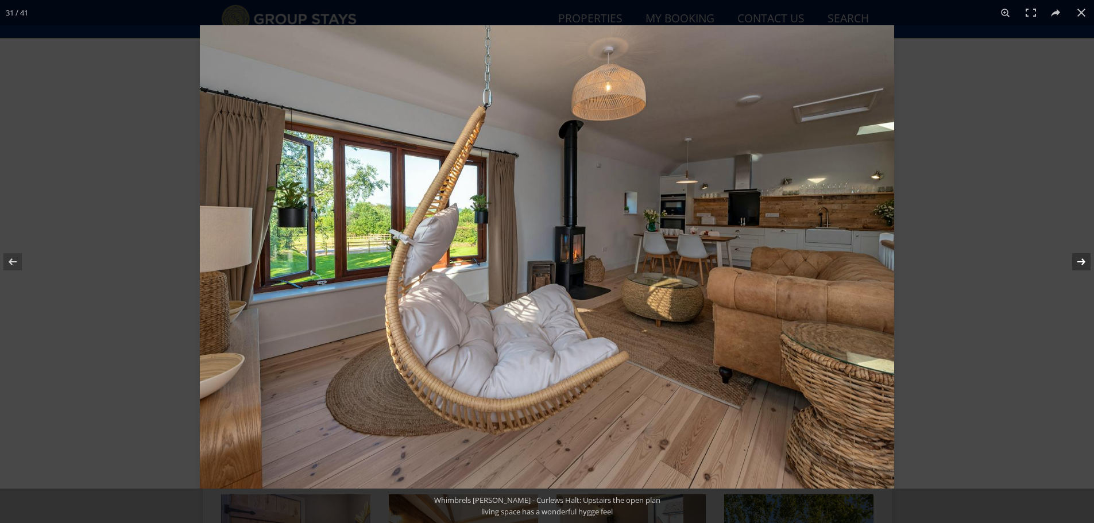
click at [1085, 265] on button at bounding box center [1074, 261] width 40 height 57
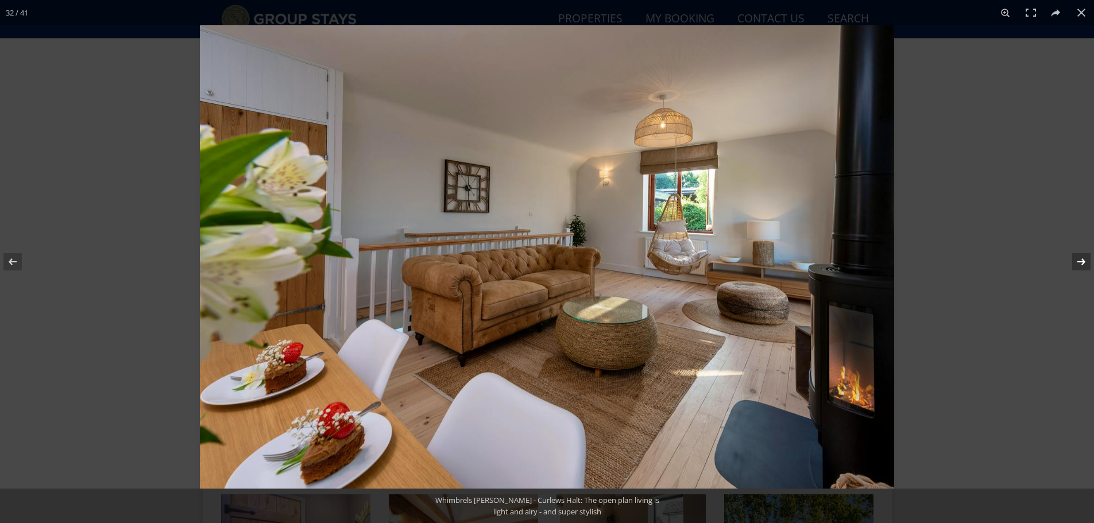
click at [1085, 265] on button at bounding box center [1074, 261] width 40 height 57
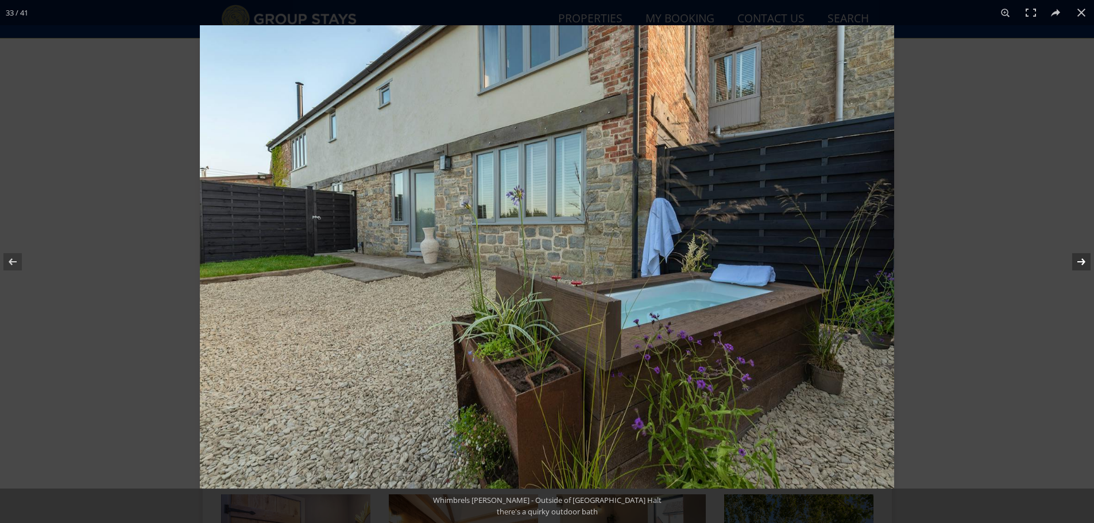
click at [1085, 265] on button at bounding box center [1074, 261] width 40 height 57
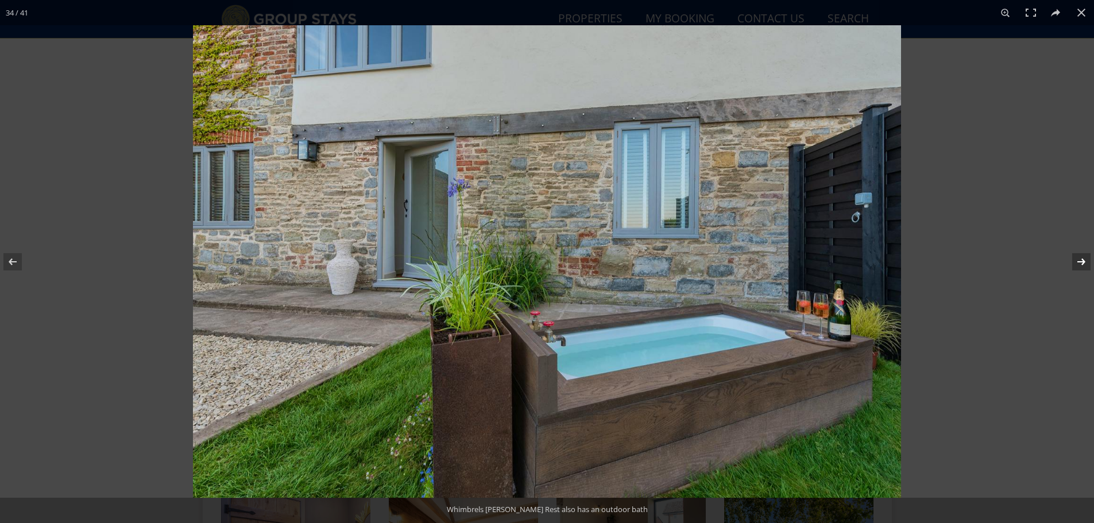
click at [1085, 265] on button at bounding box center [1074, 261] width 40 height 57
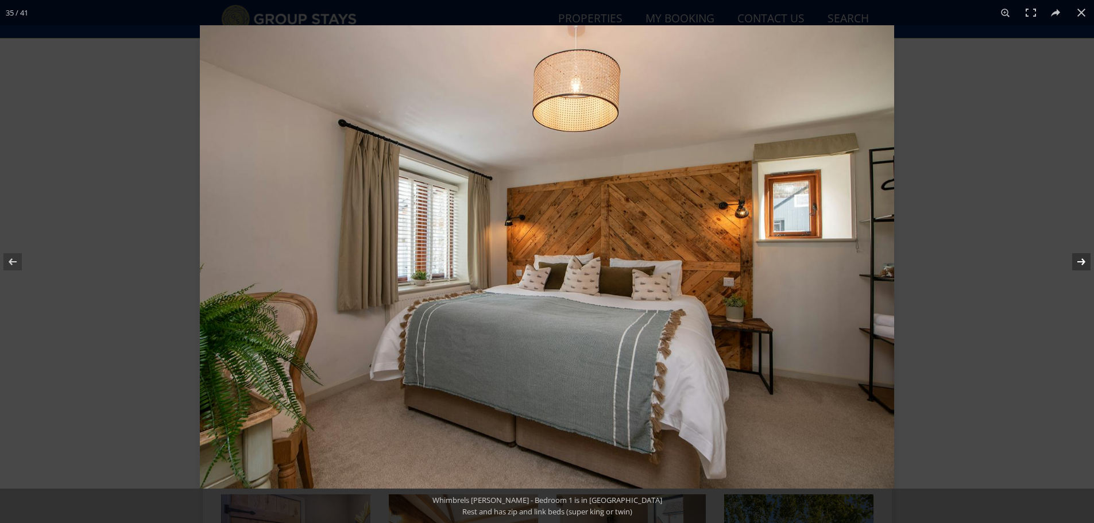
click at [1085, 265] on button at bounding box center [1074, 261] width 40 height 57
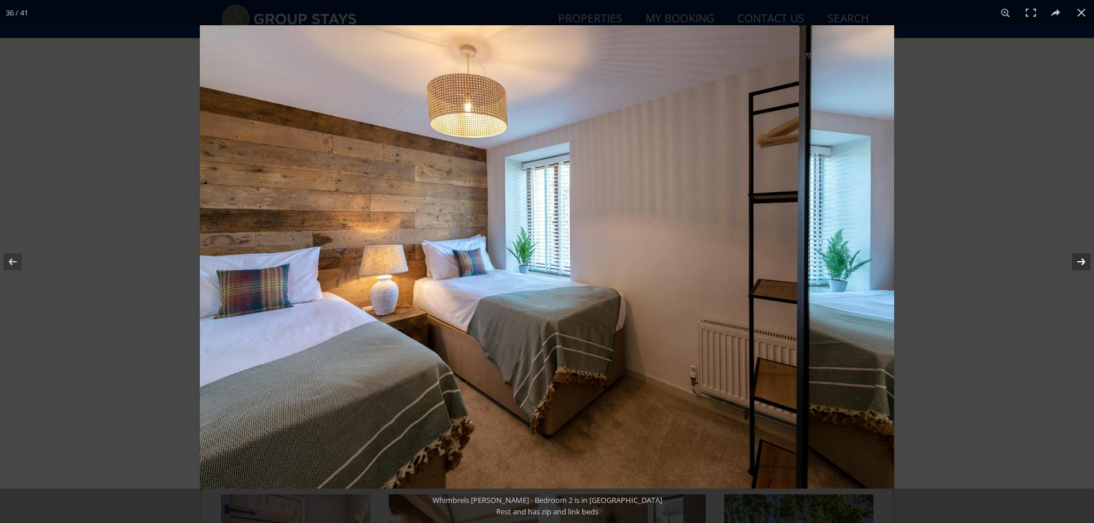
click at [1085, 265] on button at bounding box center [1074, 261] width 40 height 57
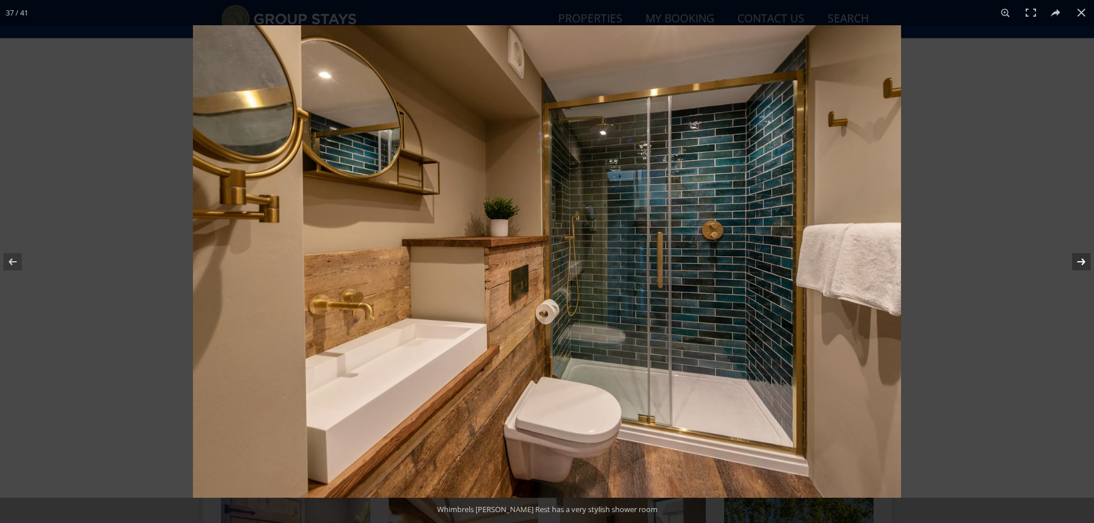
click at [1085, 265] on button at bounding box center [1074, 261] width 40 height 57
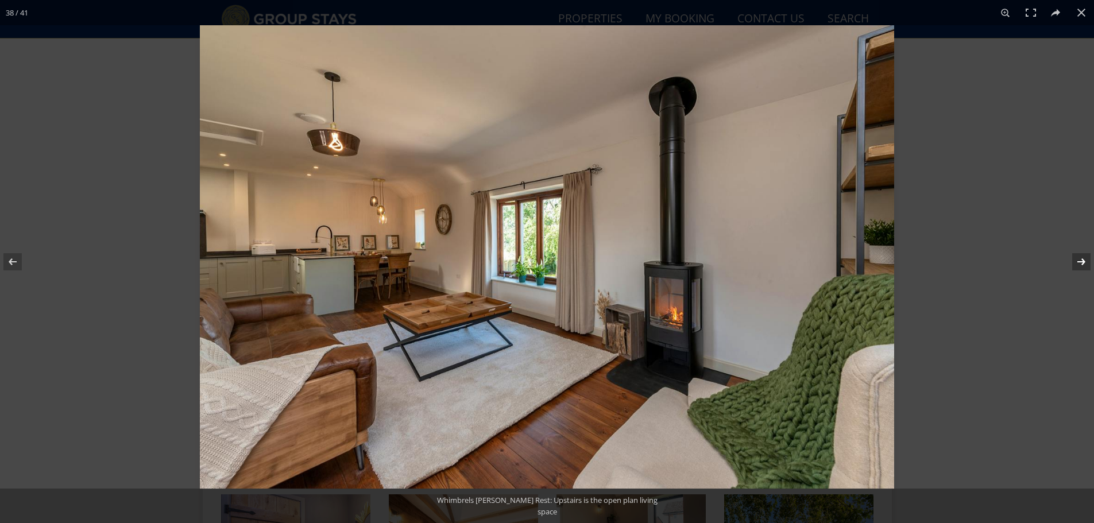
click at [1085, 265] on button at bounding box center [1074, 261] width 40 height 57
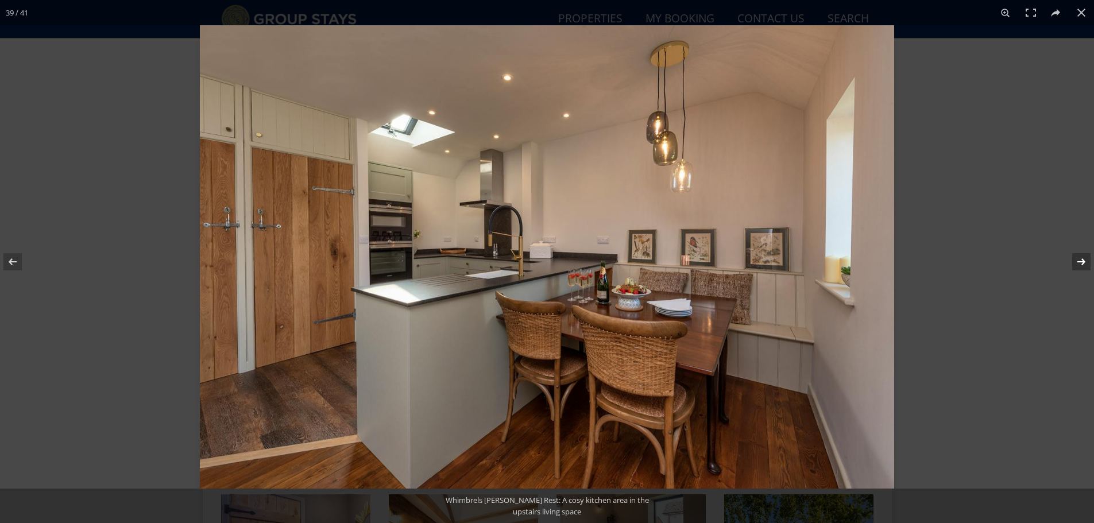
click at [1085, 265] on button at bounding box center [1074, 261] width 40 height 57
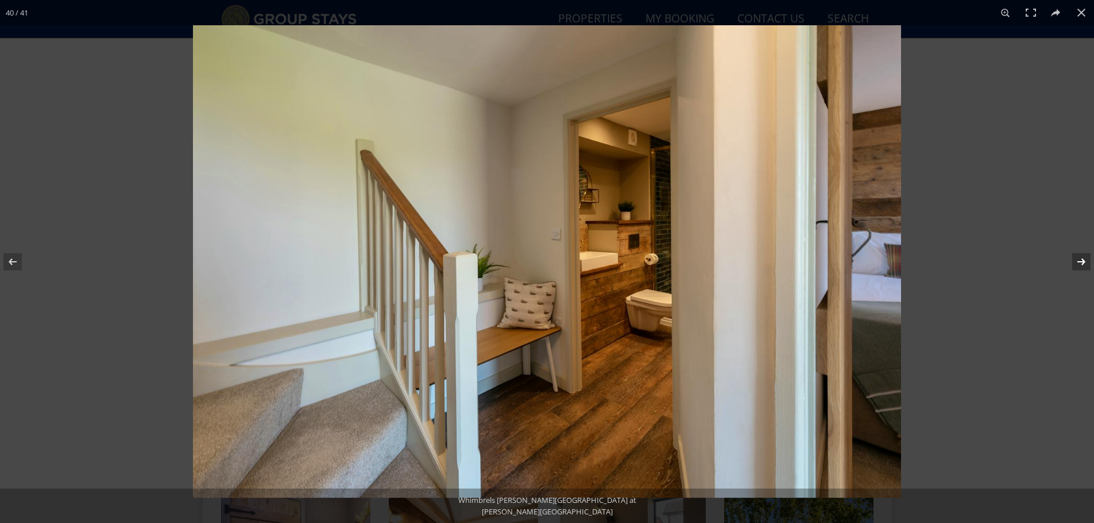
click at [1085, 265] on button at bounding box center [1074, 261] width 40 height 57
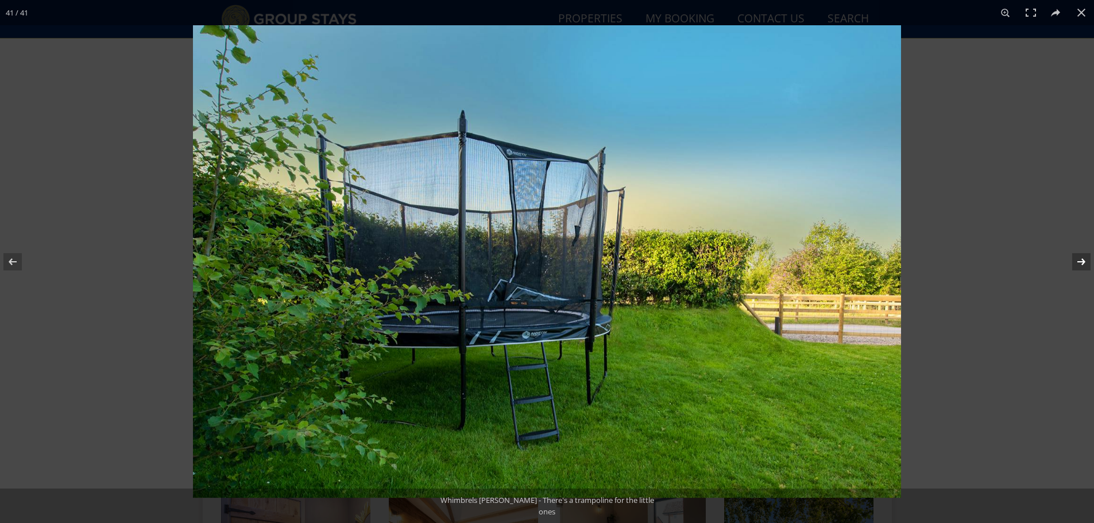
click at [1085, 265] on button at bounding box center [1074, 261] width 40 height 57
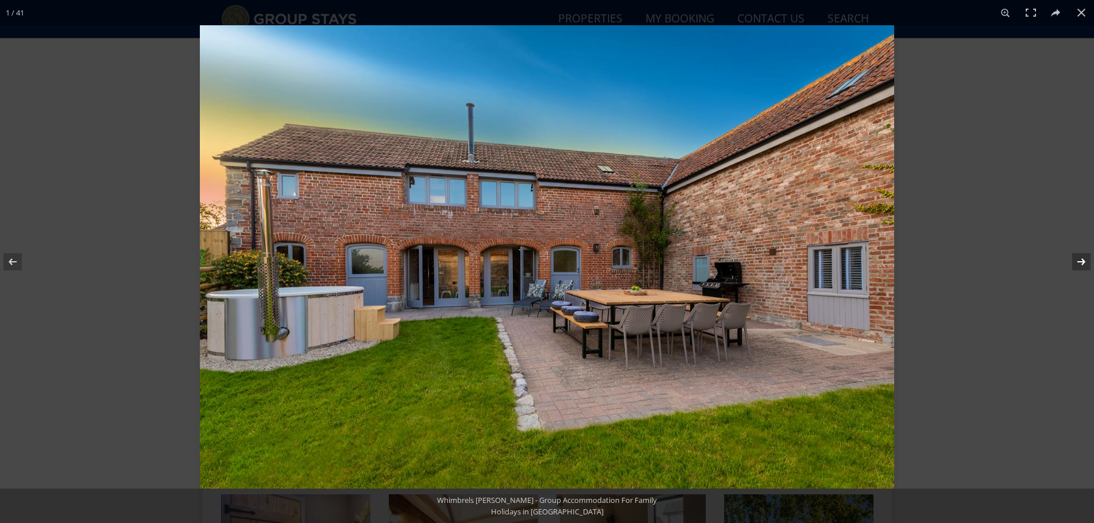
click at [1085, 265] on button at bounding box center [1074, 261] width 40 height 57
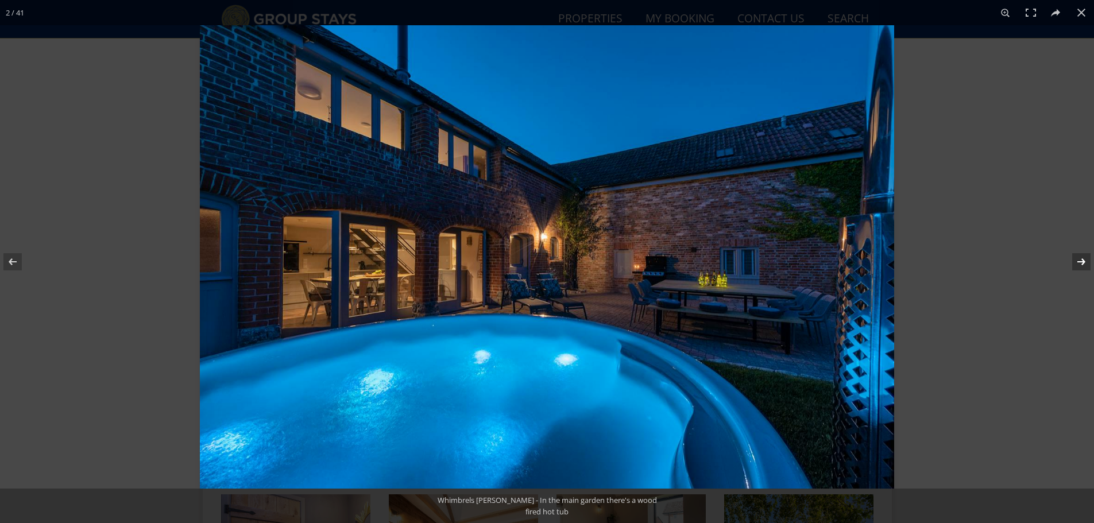
click at [1085, 265] on button at bounding box center [1074, 261] width 40 height 57
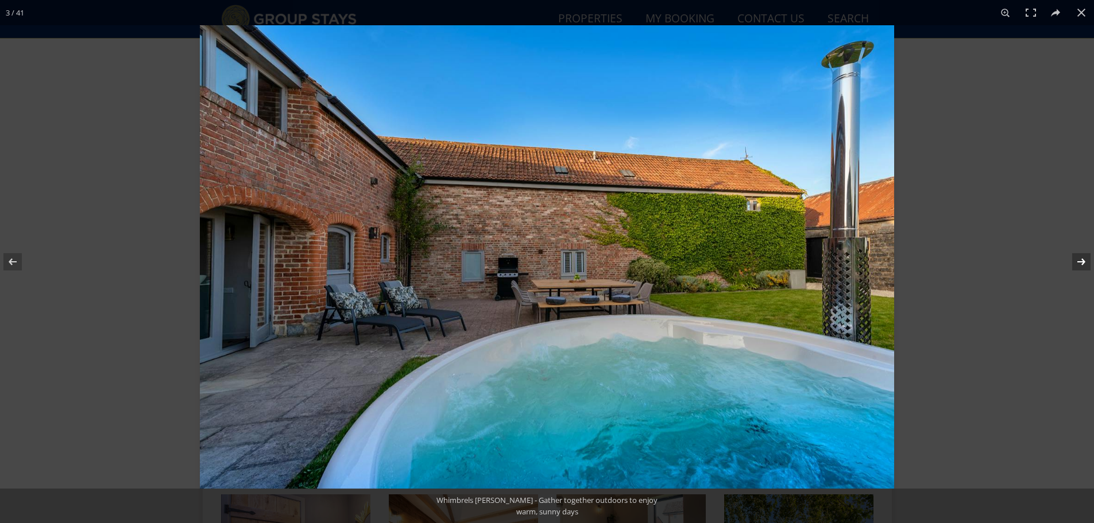
click at [1085, 265] on button at bounding box center [1074, 261] width 40 height 57
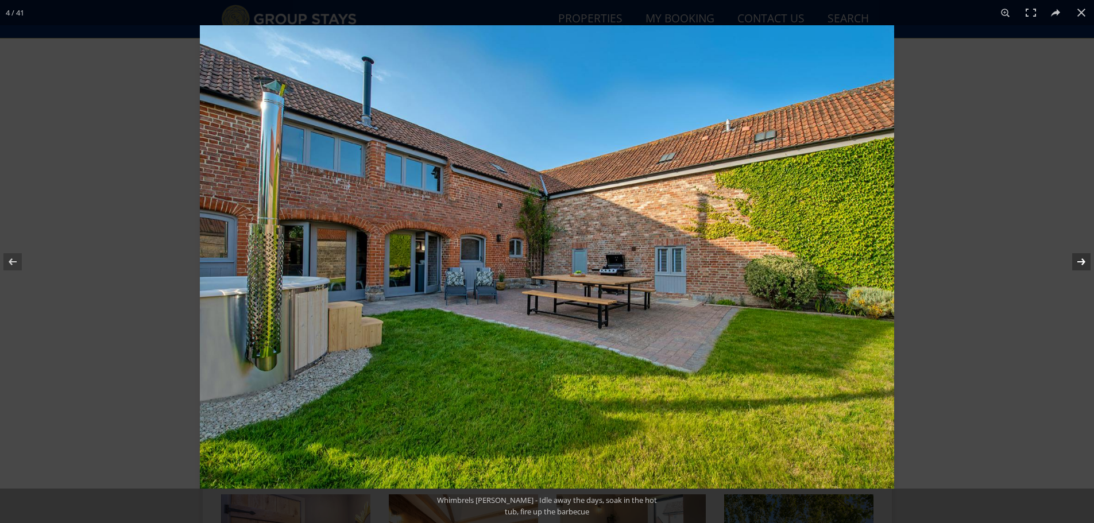
click at [1085, 265] on button at bounding box center [1074, 261] width 40 height 57
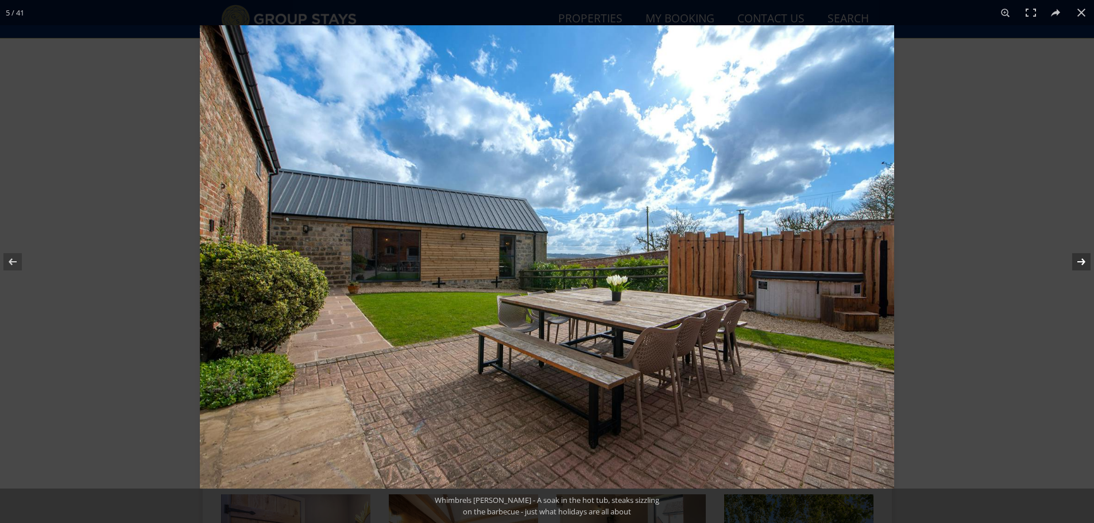
click at [1085, 265] on button at bounding box center [1074, 261] width 40 height 57
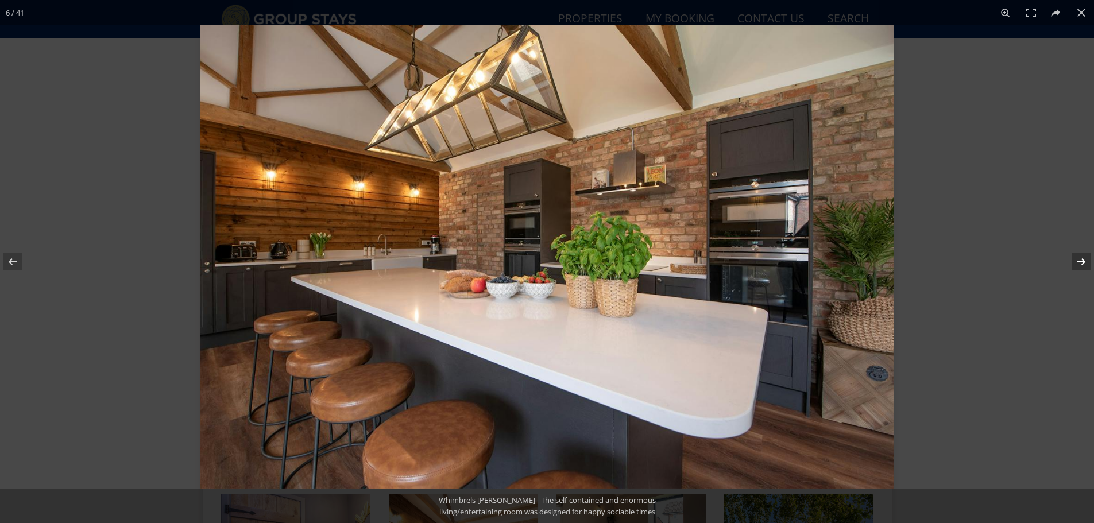
click at [1085, 265] on button at bounding box center [1074, 261] width 40 height 57
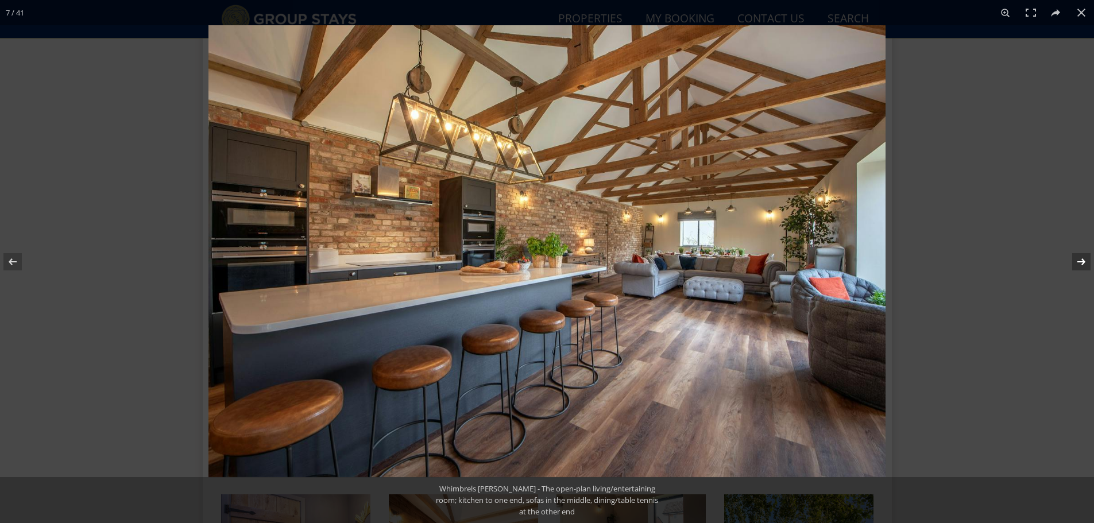
click at [1085, 265] on button at bounding box center [1074, 261] width 40 height 57
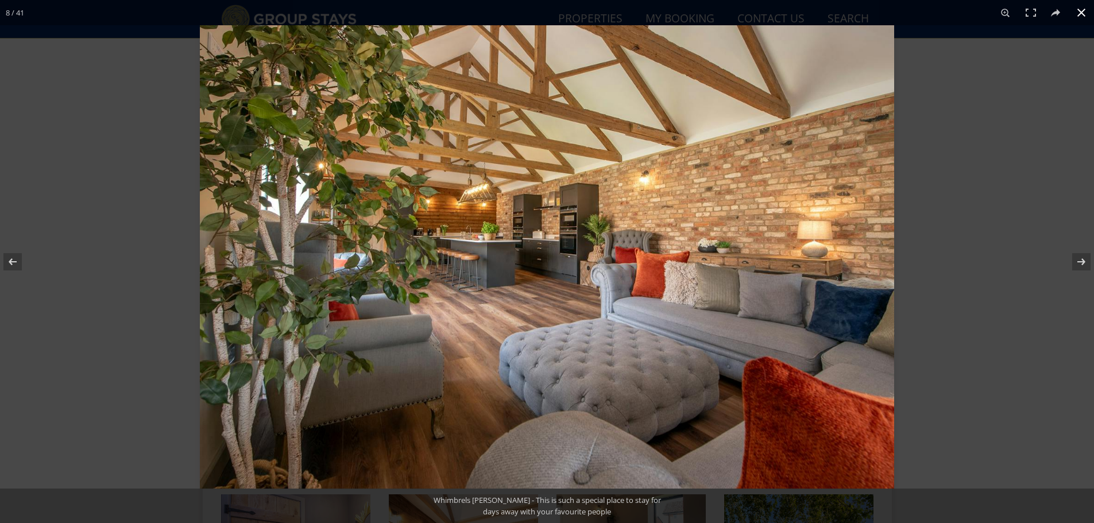
click at [1078, 16] on button at bounding box center [1081, 12] width 25 height 25
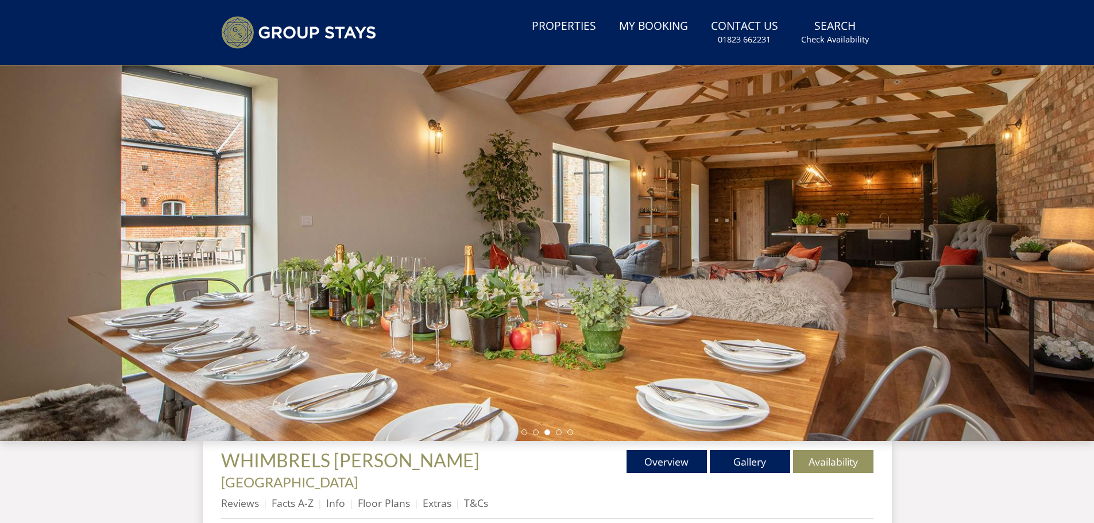
scroll to position [219, 0]
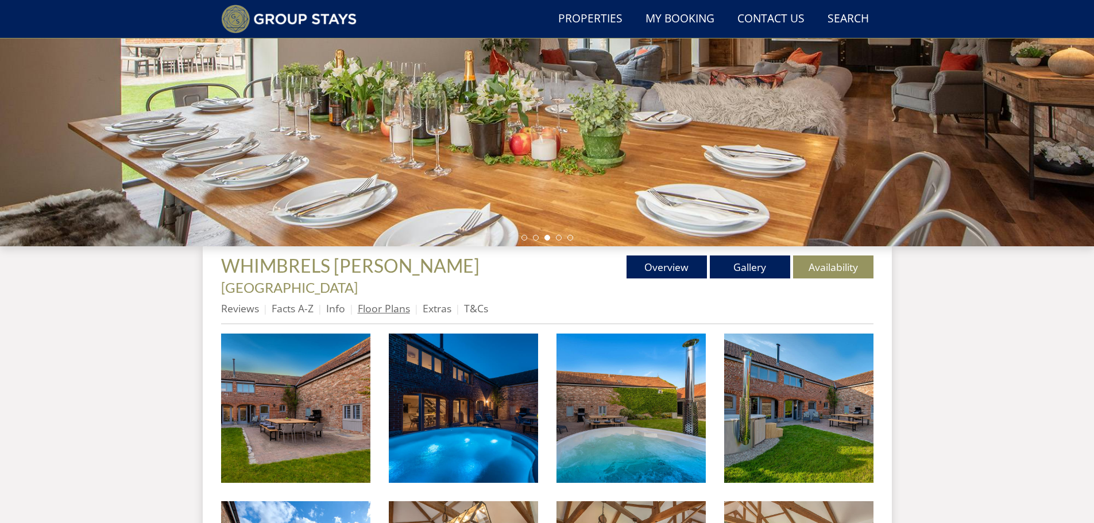
click at [386, 301] on link "Floor Plans" at bounding box center [384, 308] width 52 height 14
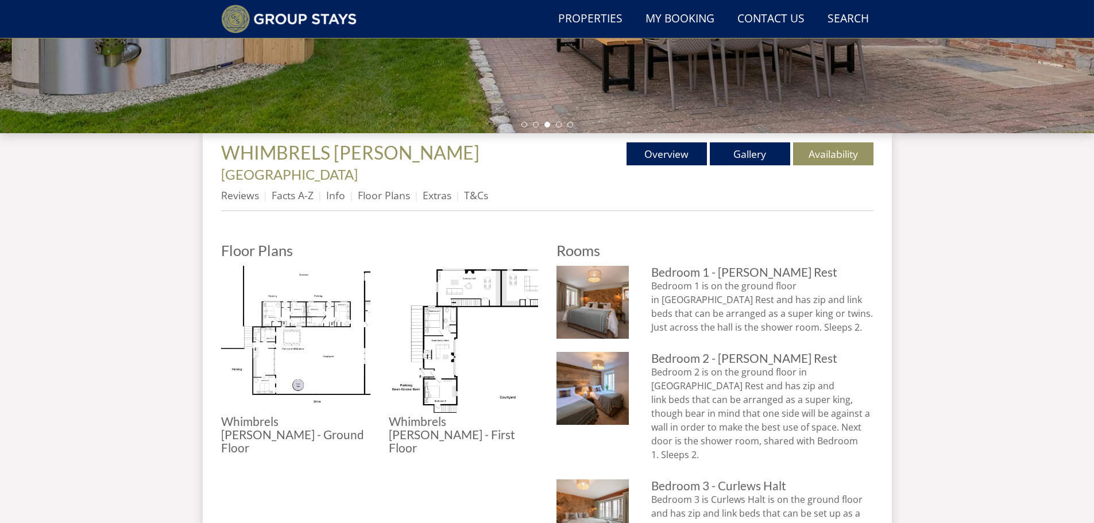
scroll to position [332, 0]
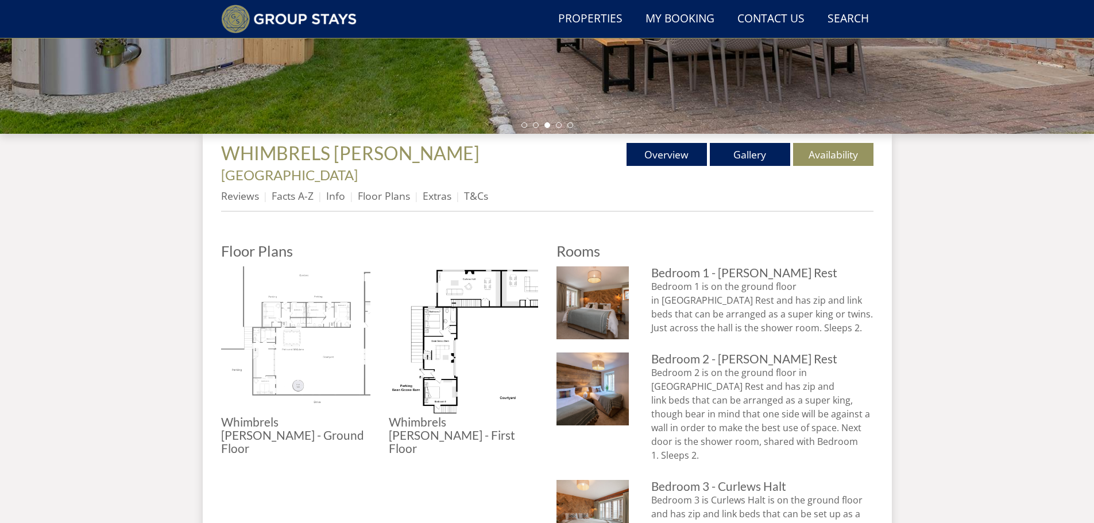
click at [299, 303] on img at bounding box center [295, 340] width 149 height 149
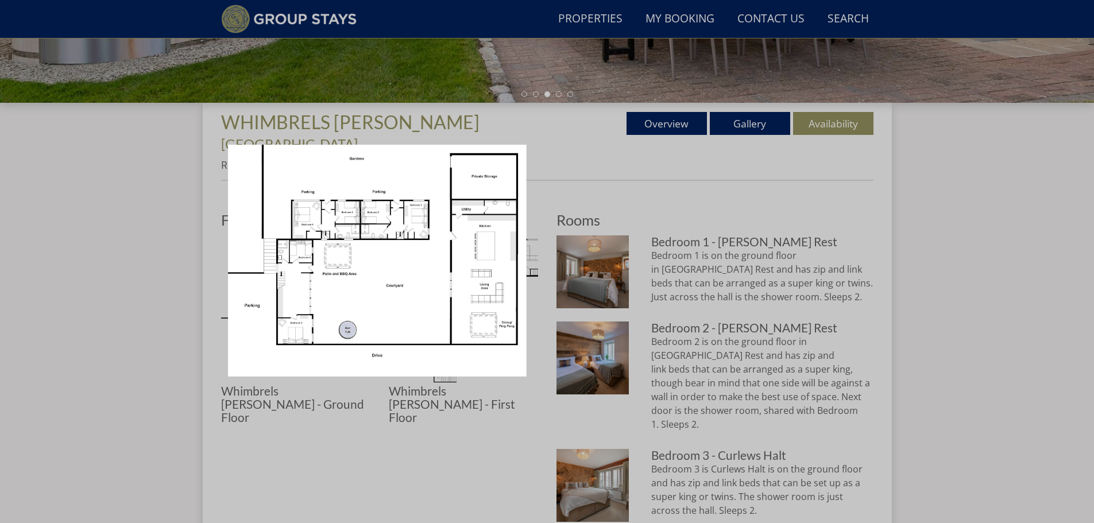
scroll to position [389, 0]
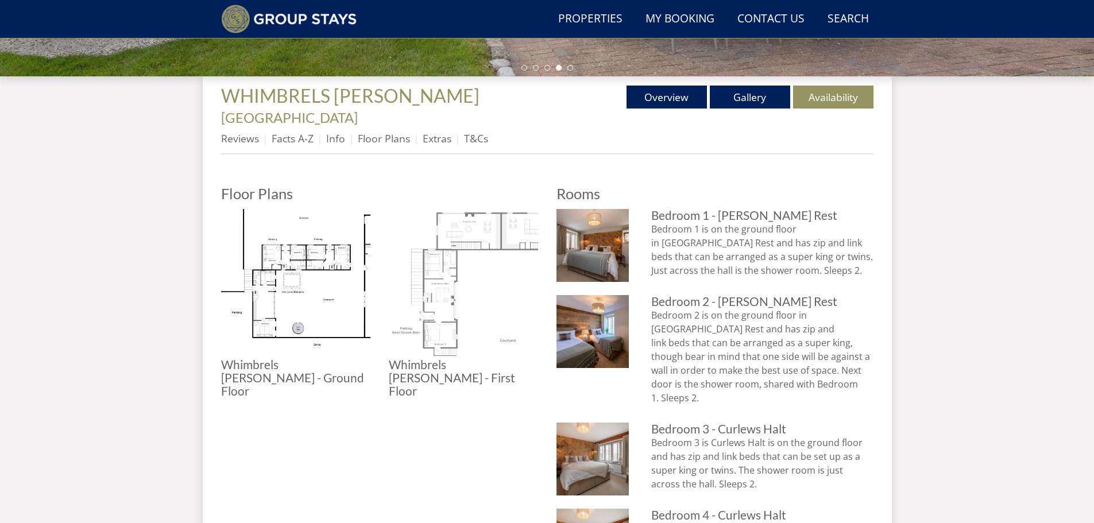
click at [479, 228] on img at bounding box center [463, 283] width 149 height 149
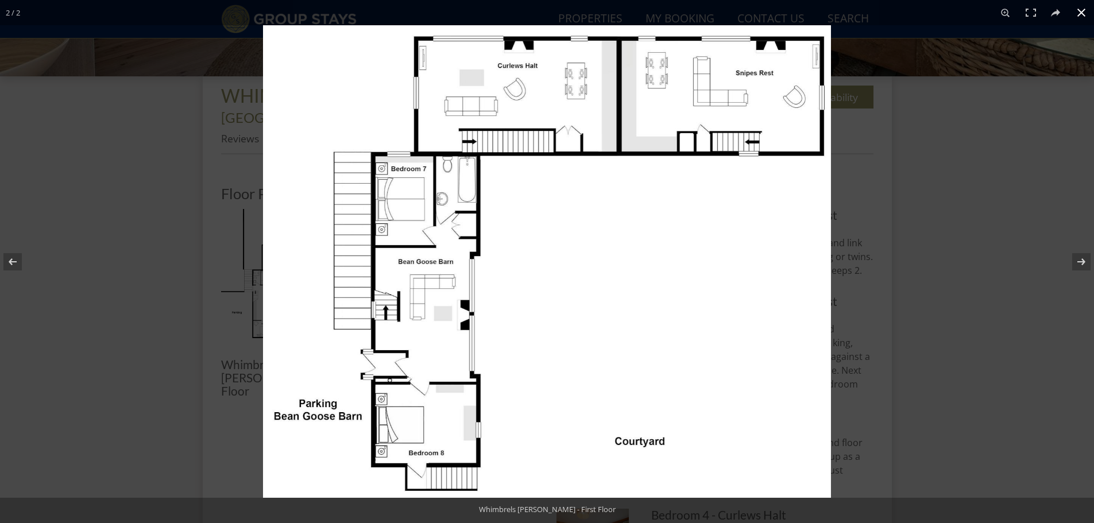
click at [1087, 13] on button at bounding box center [1081, 12] width 25 height 25
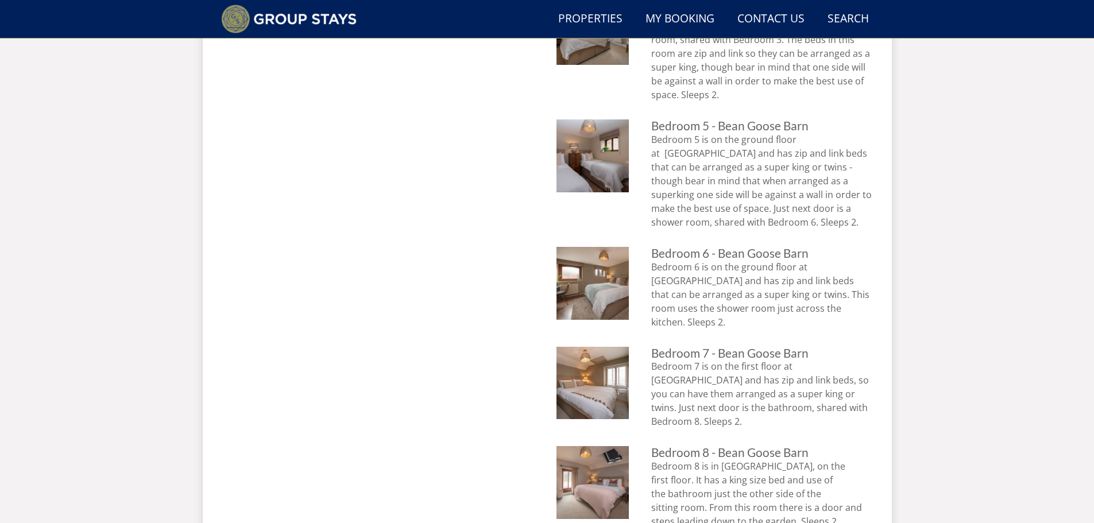
scroll to position [1136, 0]
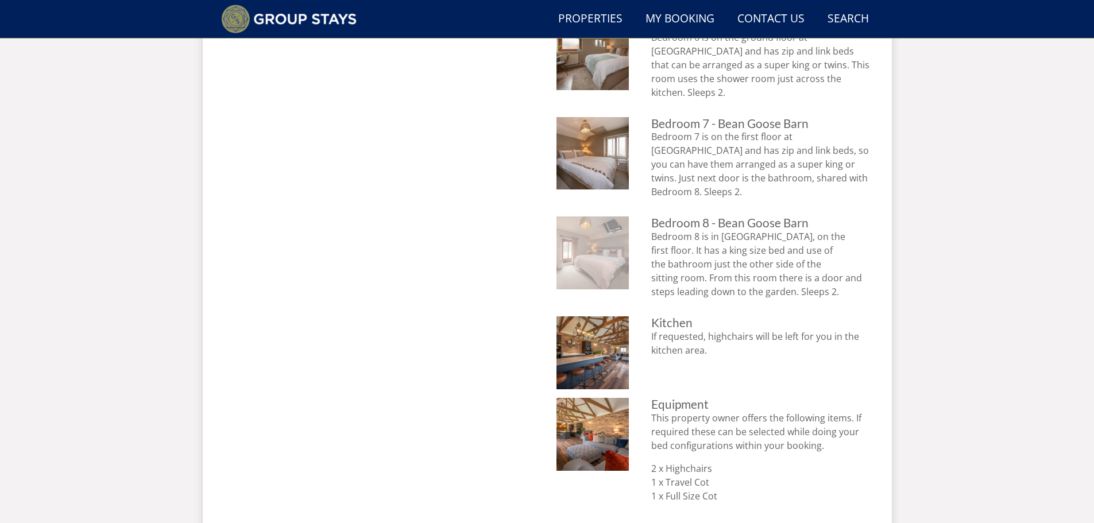
click at [606, 216] on img at bounding box center [592, 252] width 73 height 73
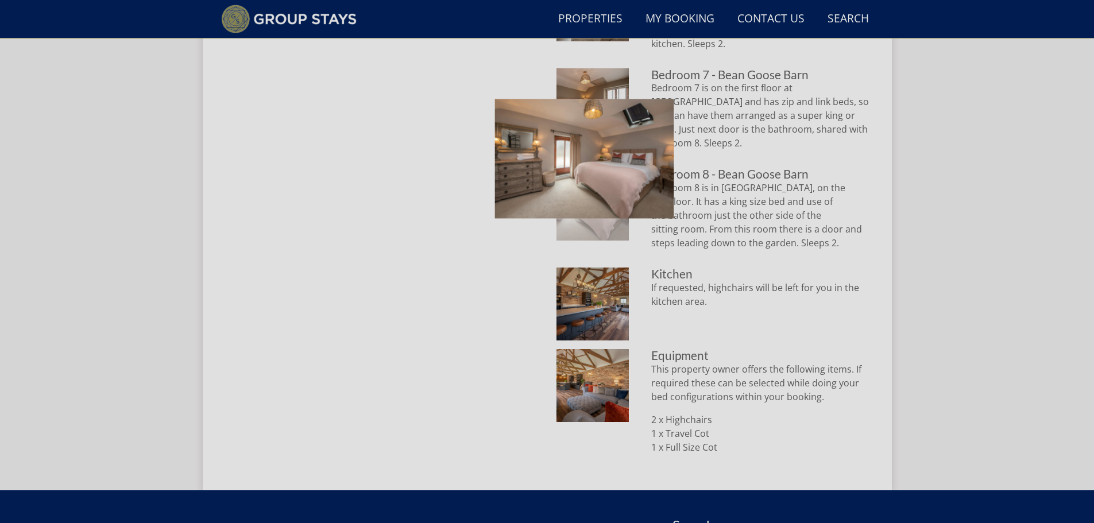
scroll to position [1193, 0]
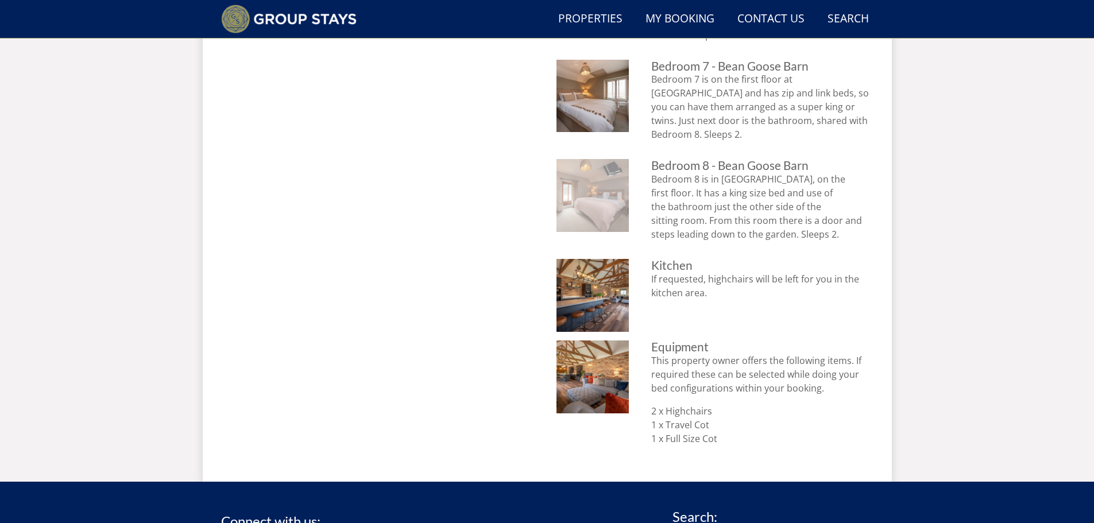
click at [606, 161] on img at bounding box center [592, 195] width 73 height 73
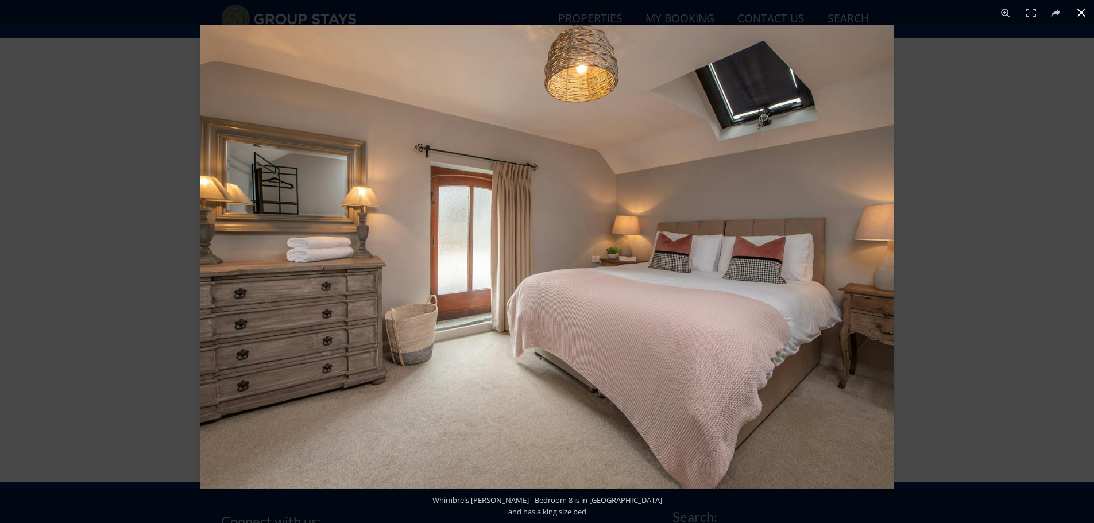
click at [1083, 18] on button at bounding box center [1081, 12] width 25 height 25
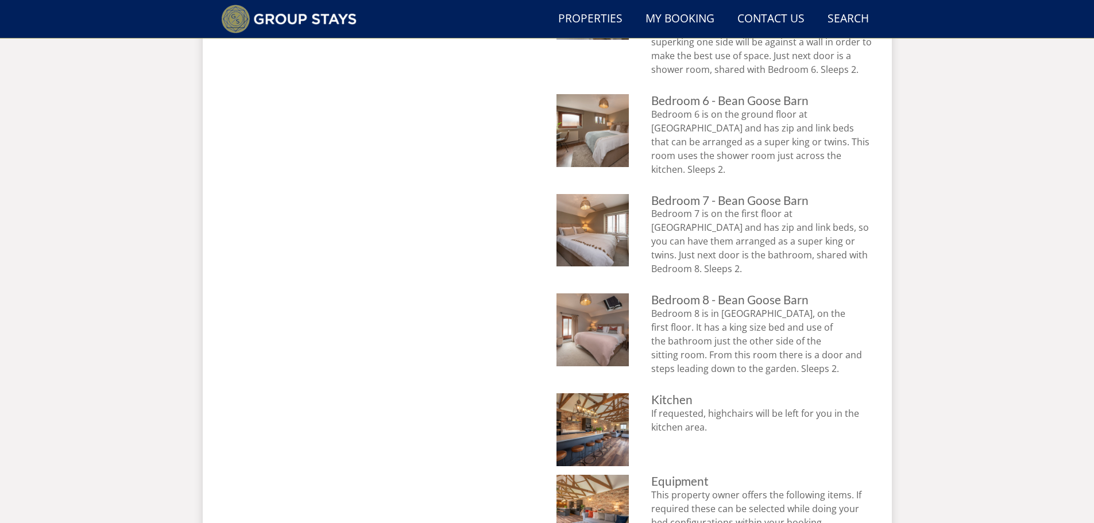
scroll to position [1021, 0]
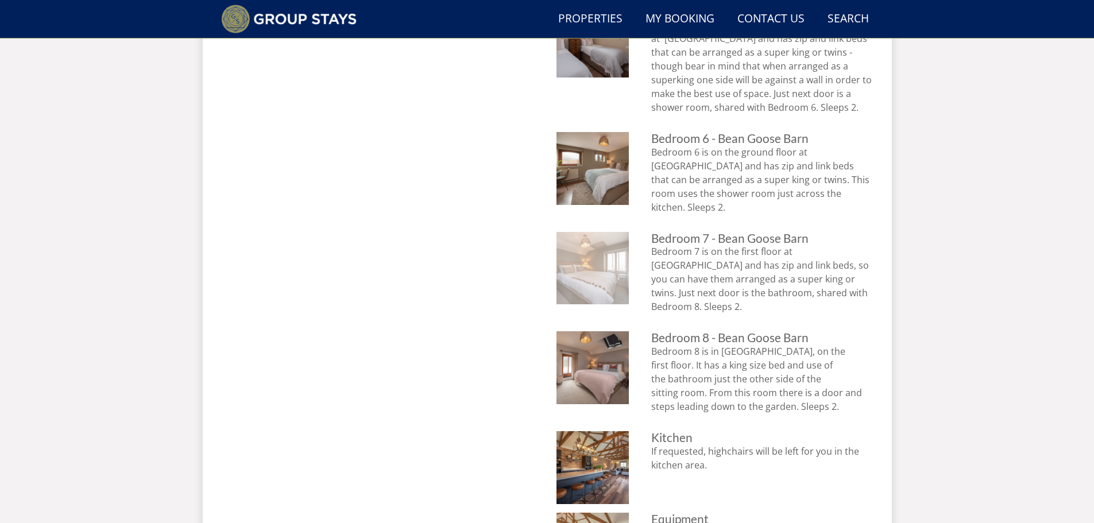
click at [615, 232] on img at bounding box center [592, 268] width 73 height 73
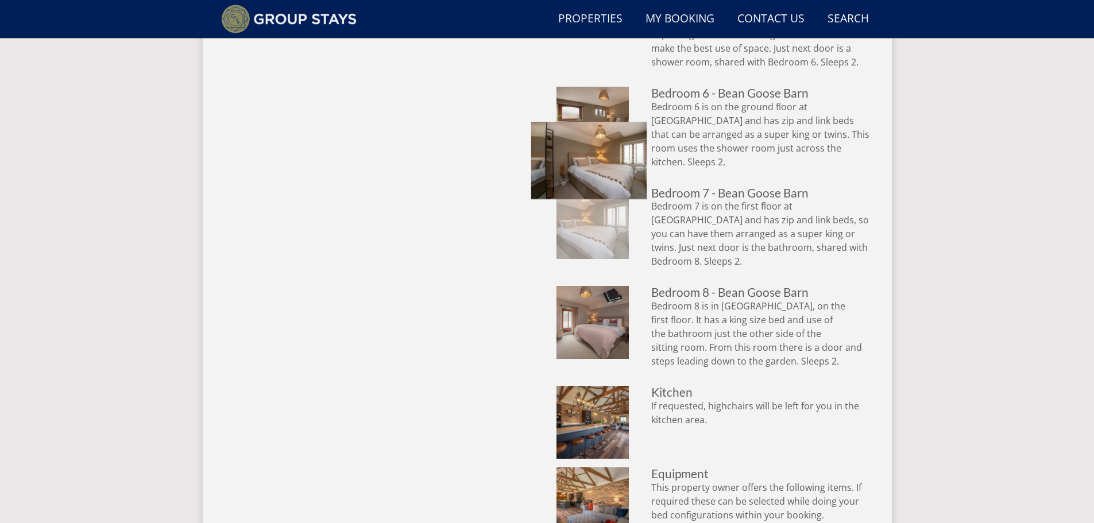
scroll to position [1078, 0]
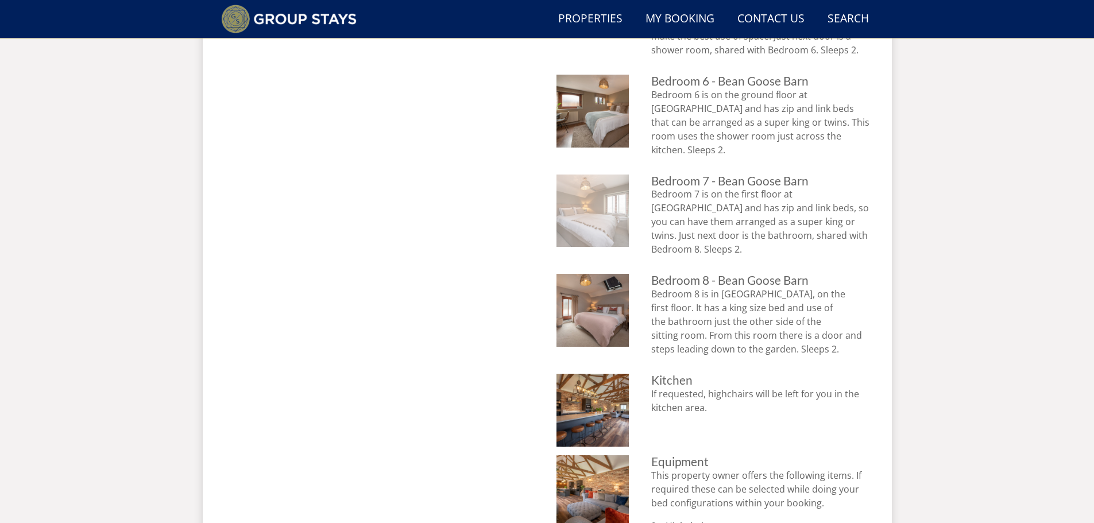
click at [609, 200] on img at bounding box center [592, 211] width 73 height 73
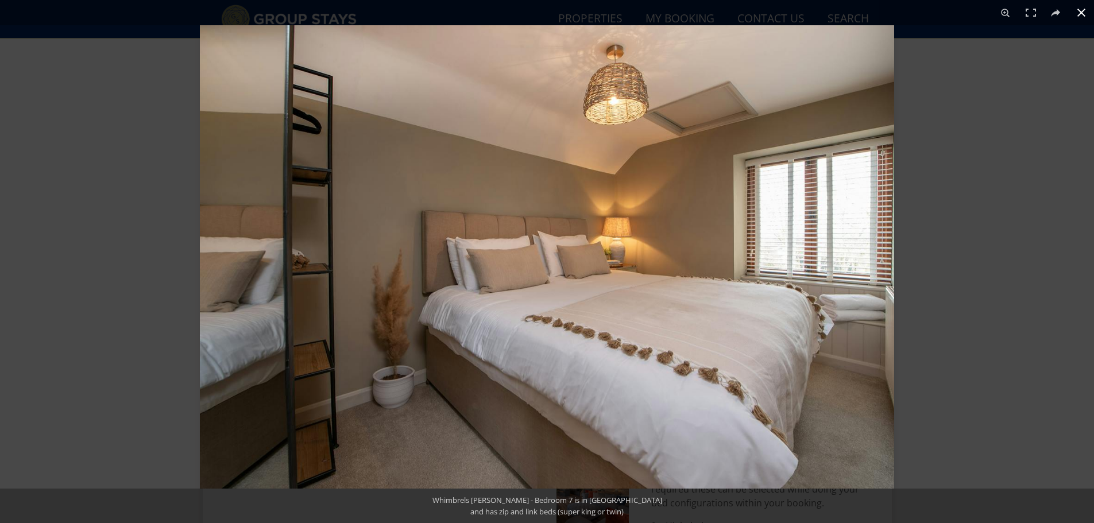
click at [973, 181] on div at bounding box center [747, 286] width 1094 height 523
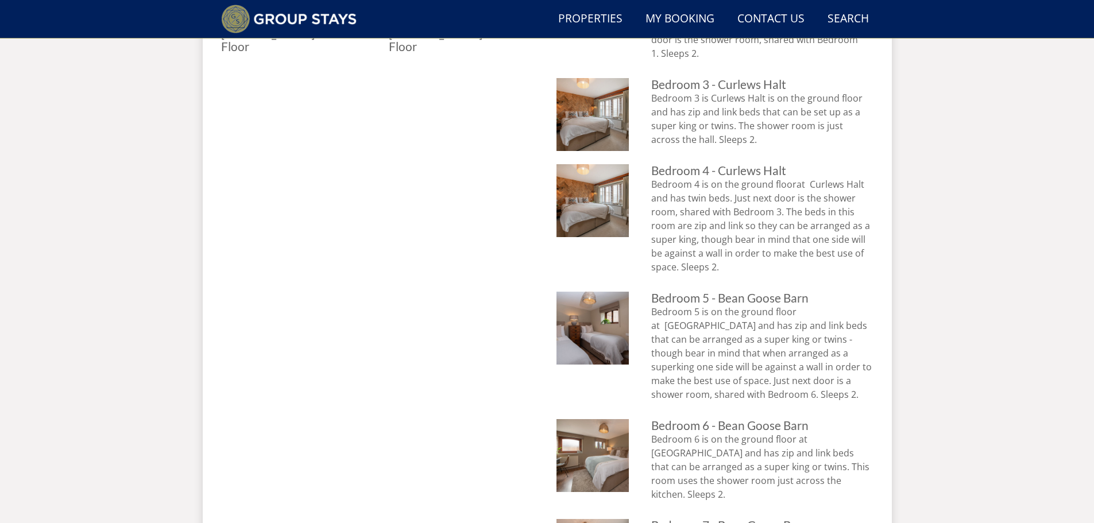
scroll to position [389, 0]
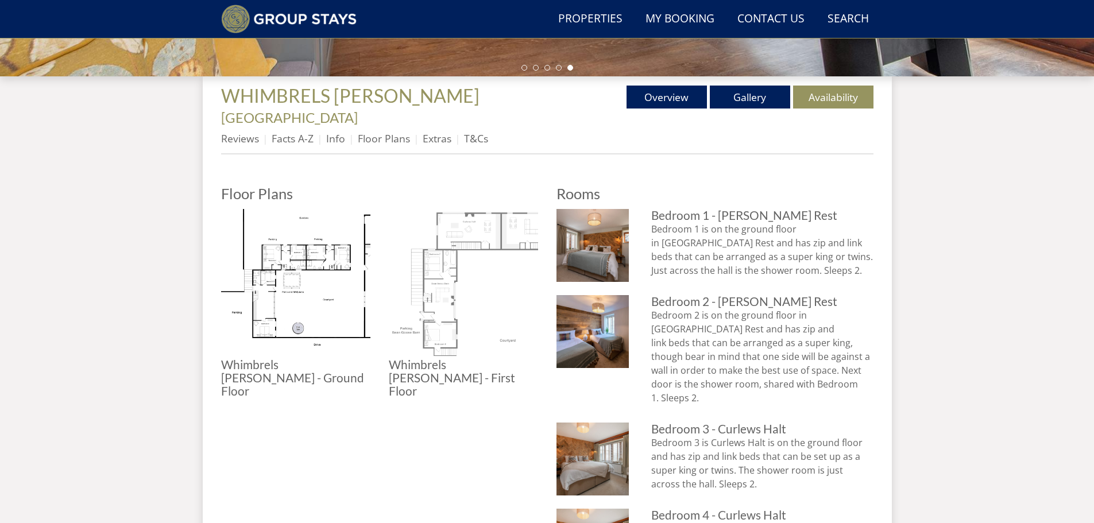
click at [465, 270] on img at bounding box center [463, 283] width 149 height 149
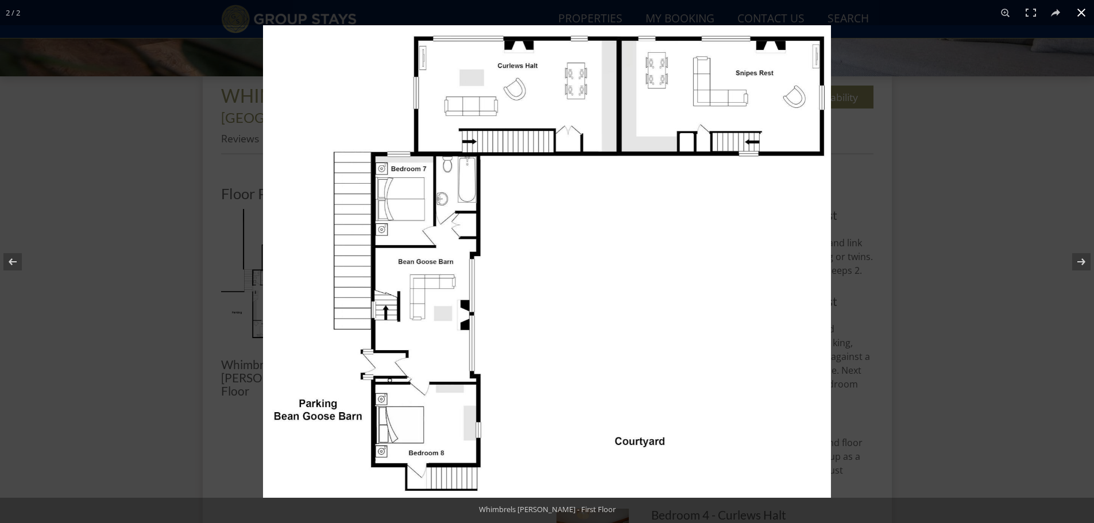
click at [1081, 17] on button at bounding box center [1081, 12] width 25 height 25
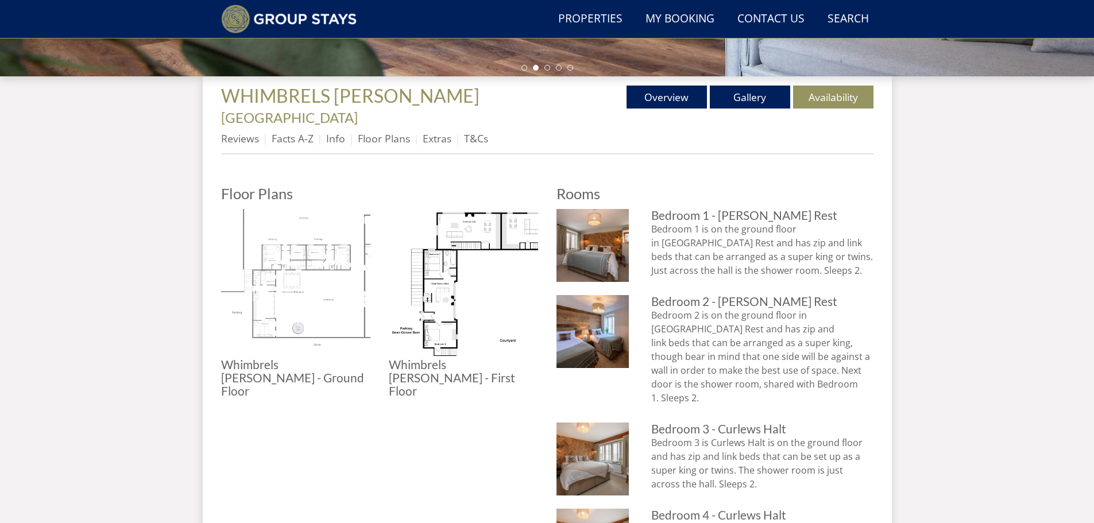
click at [343, 261] on img at bounding box center [295, 283] width 149 height 149
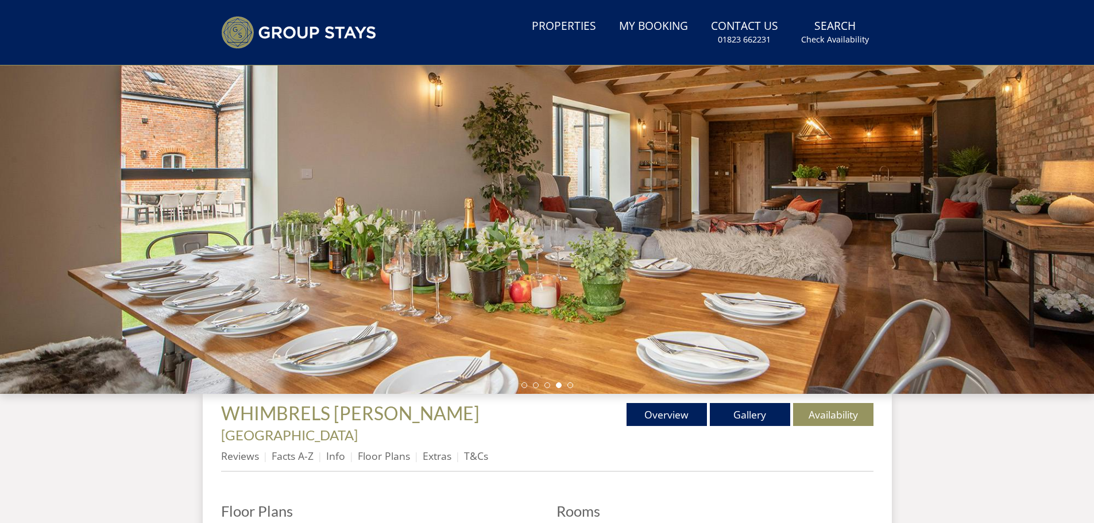
scroll to position [102, 0]
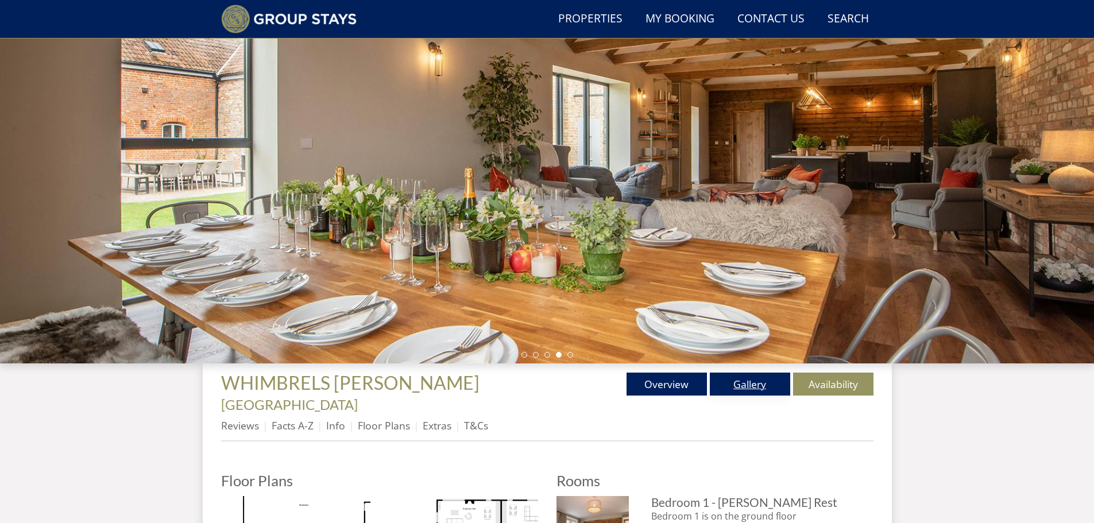
click at [748, 384] on link "Gallery" at bounding box center [750, 384] width 80 height 23
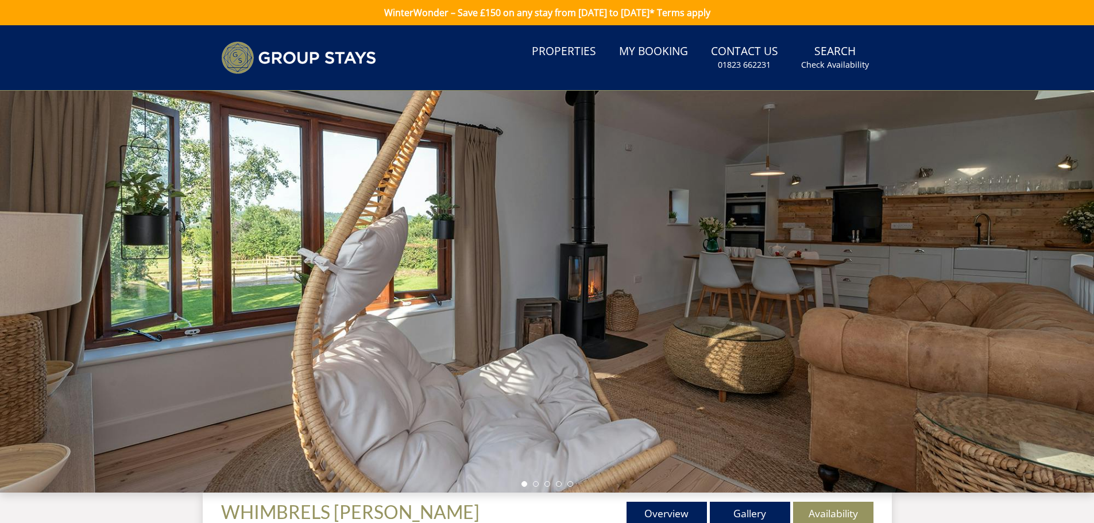
click at [377, 359] on div at bounding box center [547, 292] width 1094 height 402
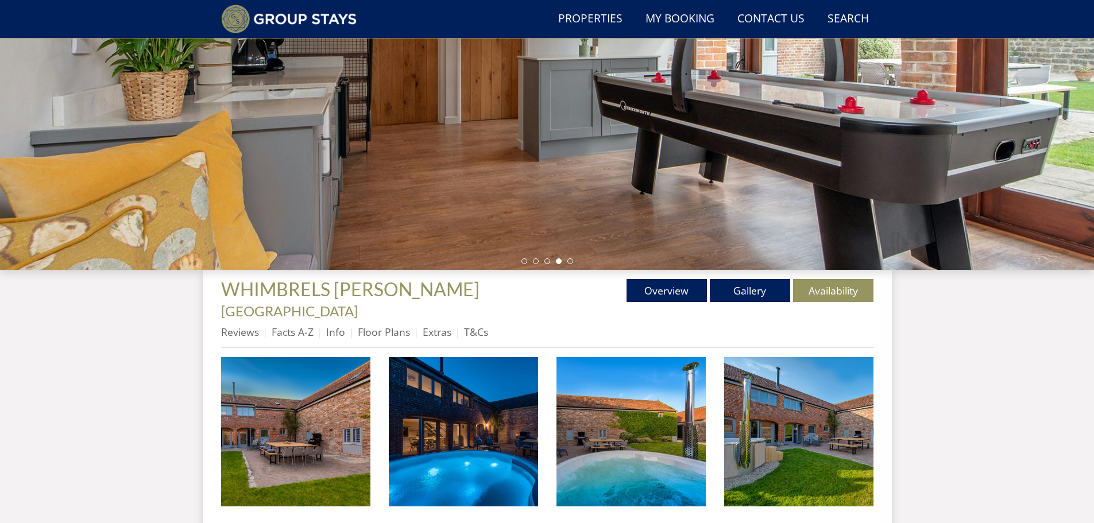
scroll to position [214, 0]
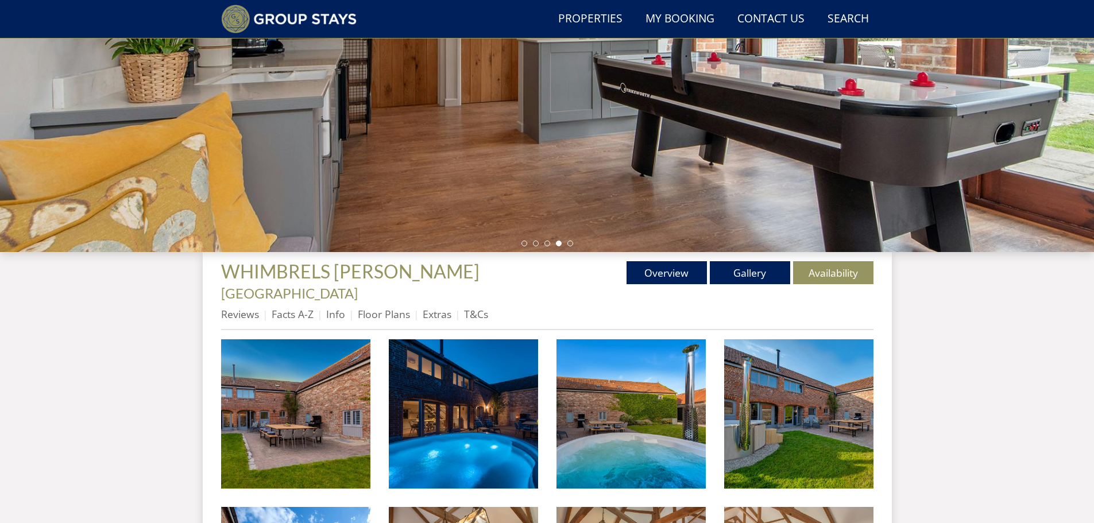
click at [827, 277] on link "Availability" at bounding box center [833, 272] width 80 height 23
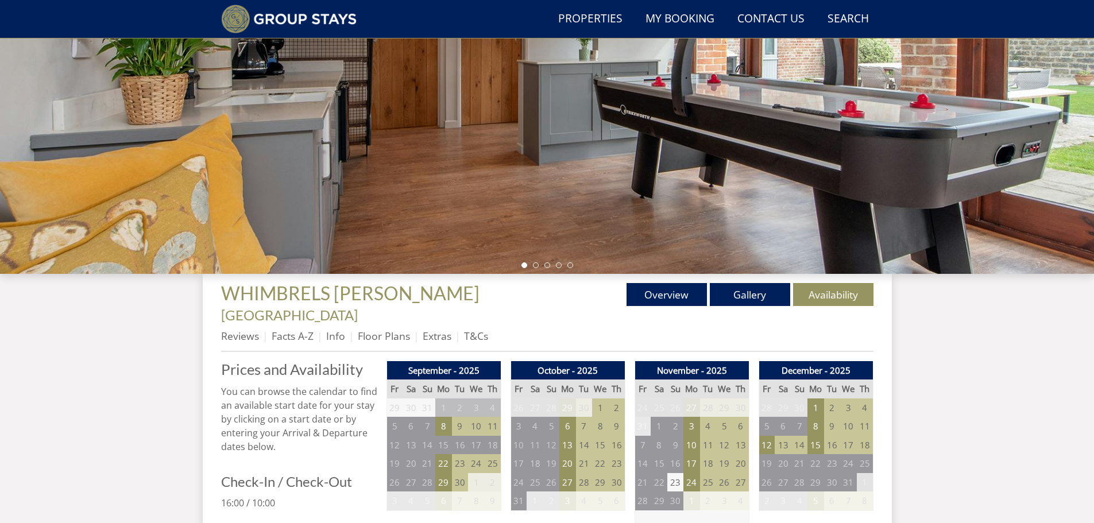
scroll to position [210, 0]
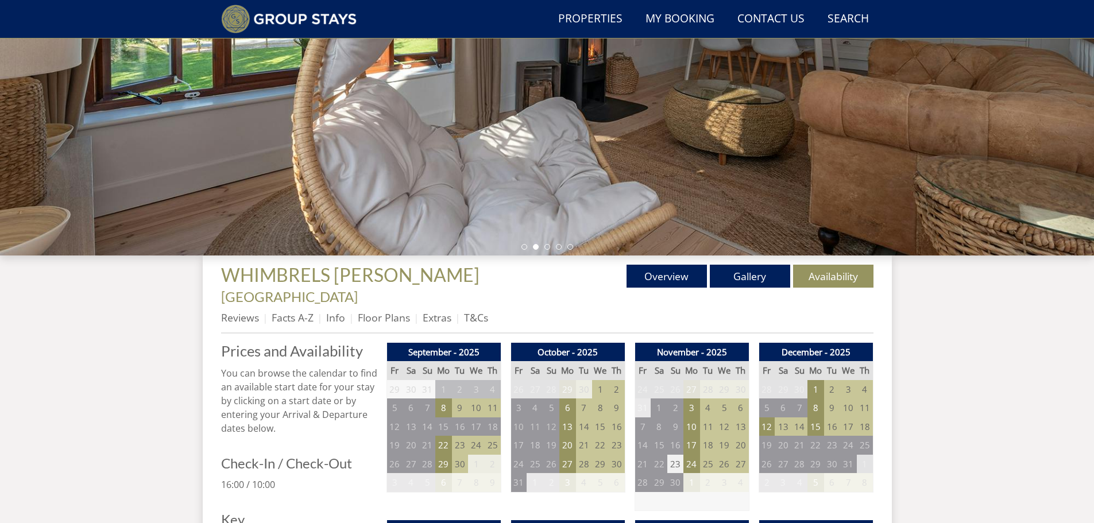
click at [676, 455] on td "23" at bounding box center [675, 464] width 16 height 19
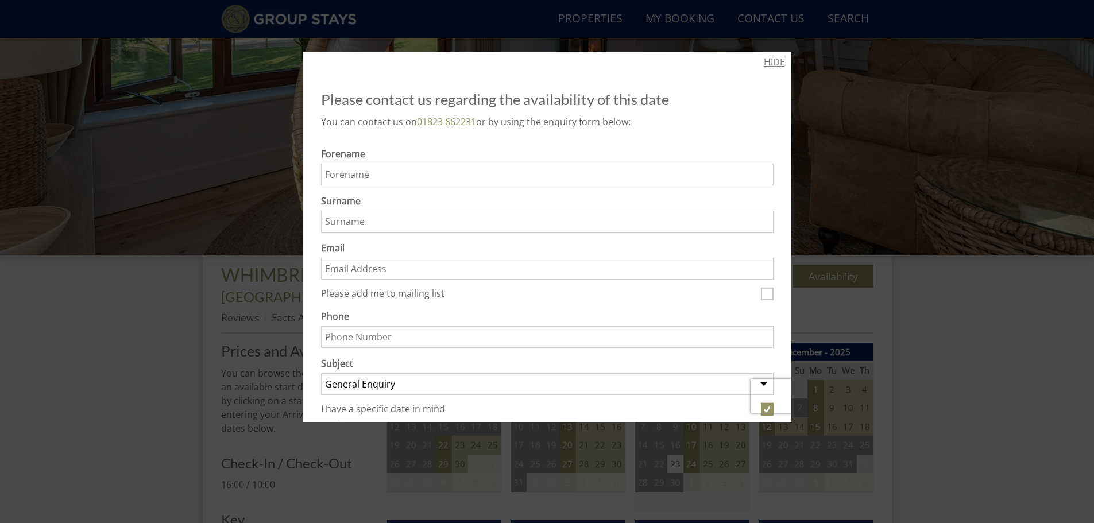
click at [773, 63] on link "HIDE" at bounding box center [774, 62] width 21 height 14
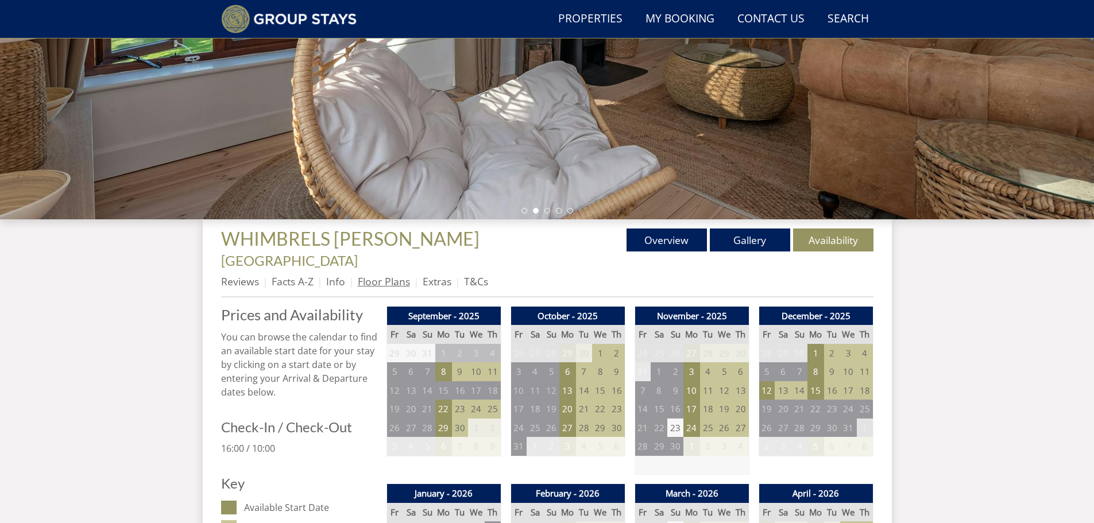
scroll to position [325, 0]
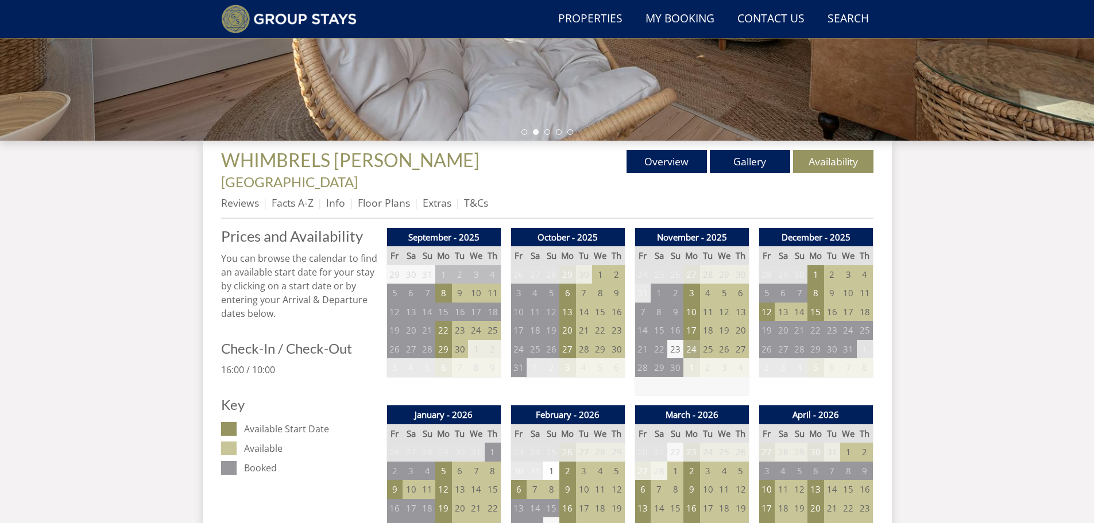
click at [690, 340] on td "24" at bounding box center [691, 349] width 16 height 19
click at [695, 321] on td "17" at bounding box center [691, 330] width 16 height 19
click at [770, 303] on td "12" at bounding box center [766, 312] width 16 height 19
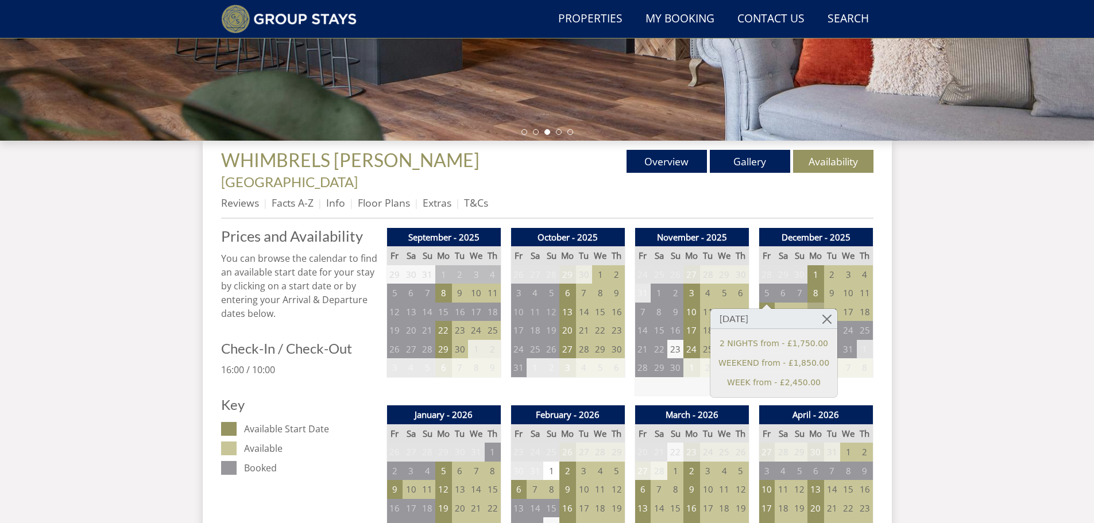
click at [815, 303] on td "15" at bounding box center [815, 312] width 16 height 19
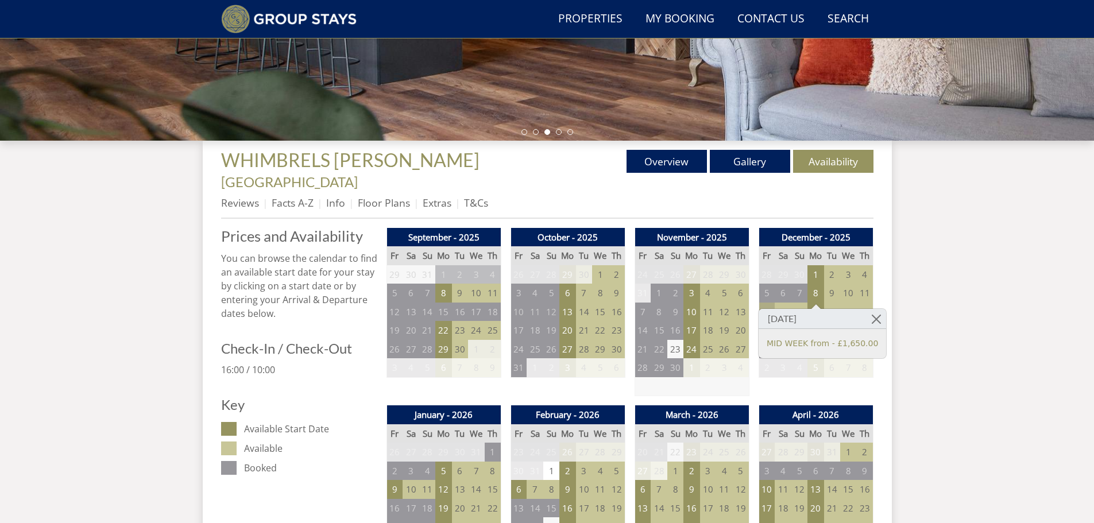
click at [765, 303] on td "12" at bounding box center [766, 312] width 16 height 19
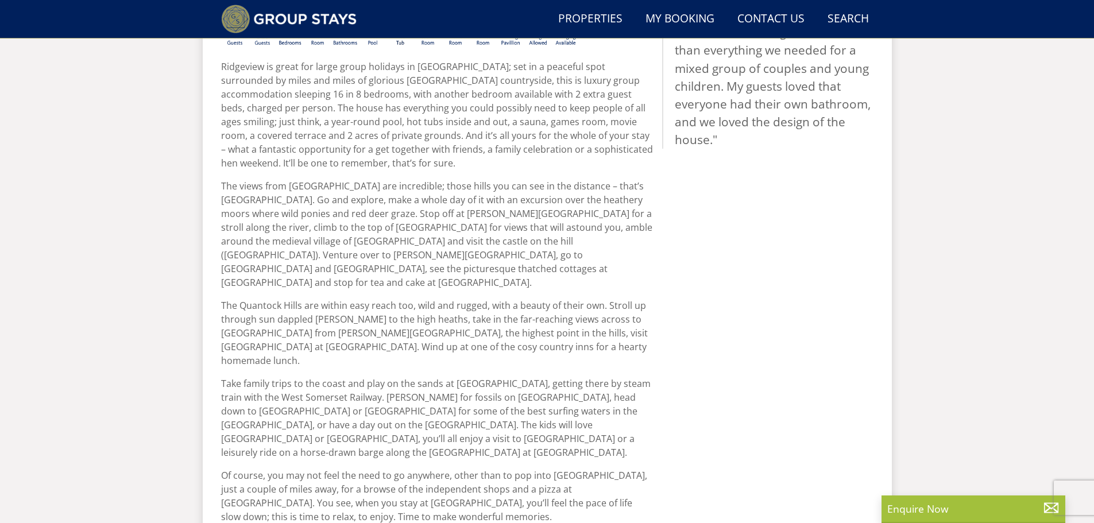
scroll to position [318, 0]
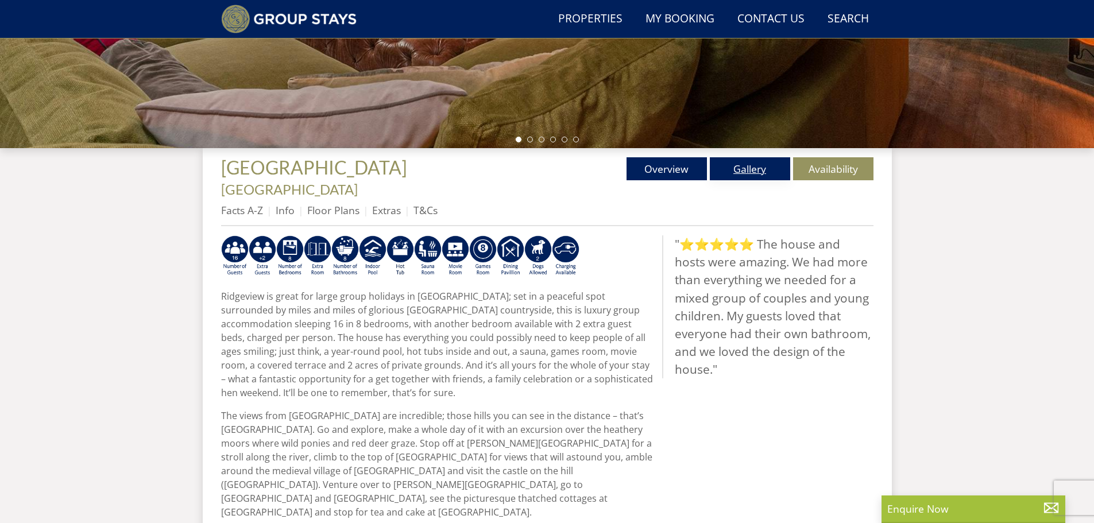
click at [728, 170] on link "Gallery" at bounding box center [750, 168] width 80 height 23
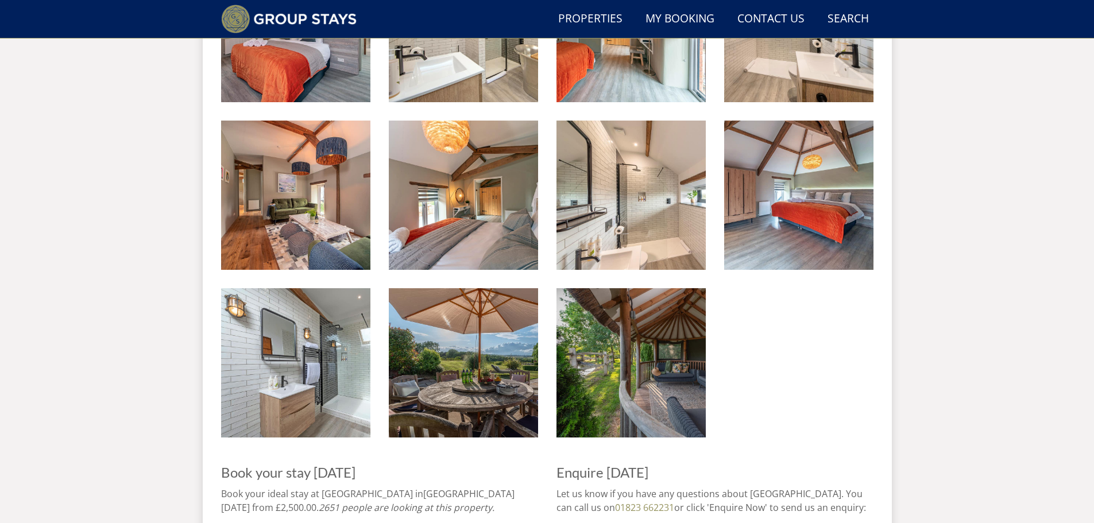
scroll to position [2114, 0]
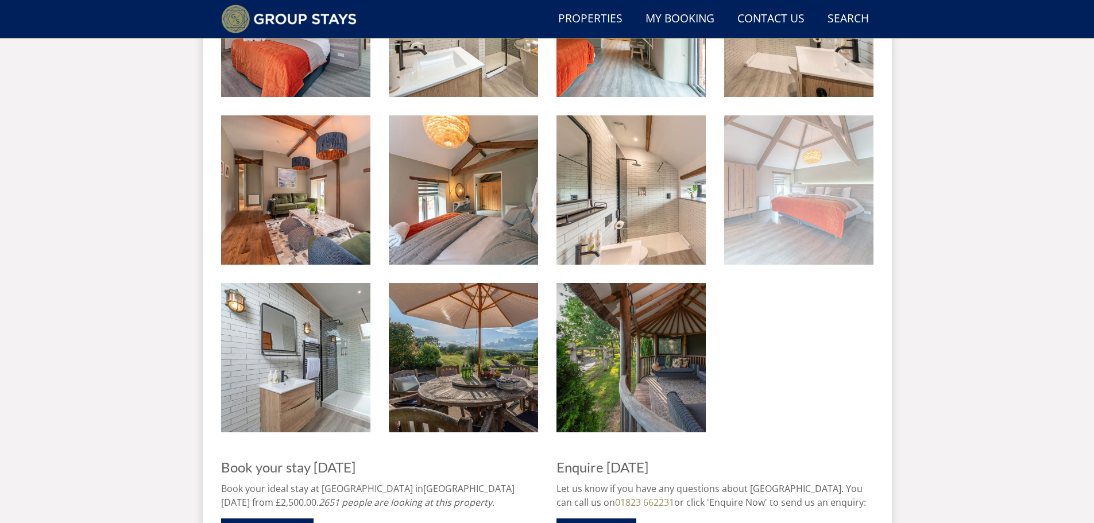
click at [785, 167] on img at bounding box center [798, 189] width 149 height 149
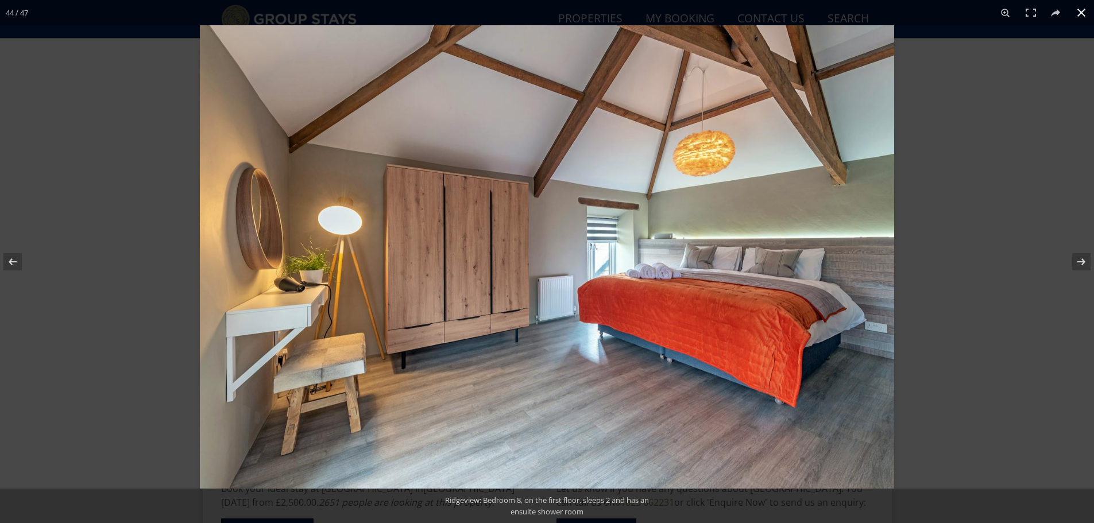
click at [1075, 17] on button at bounding box center [1081, 12] width 25 height 25
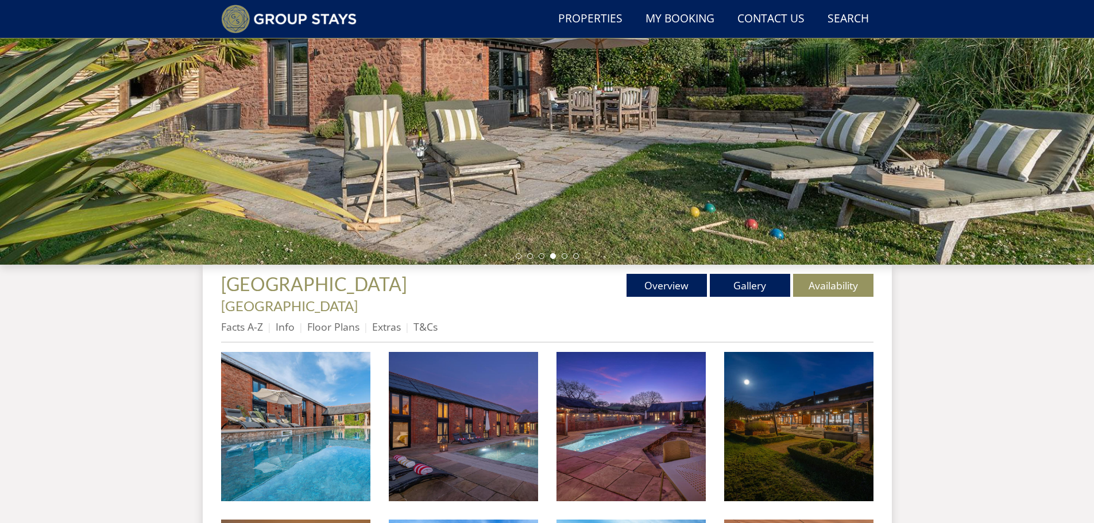
scroll to position [277, 0]
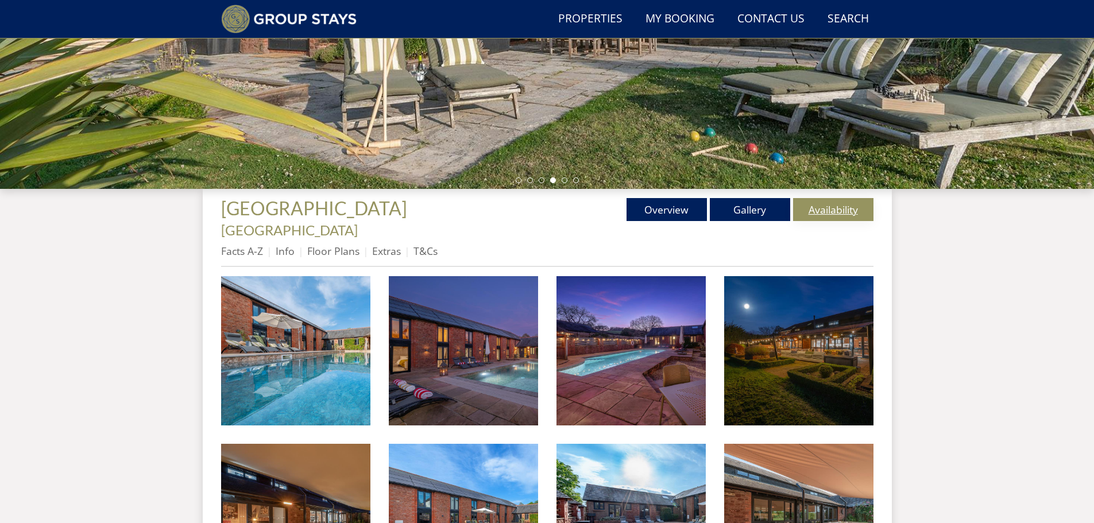
click at [838, 211] on link "Availability" at bounding box center [833, 209] width 80 height 23
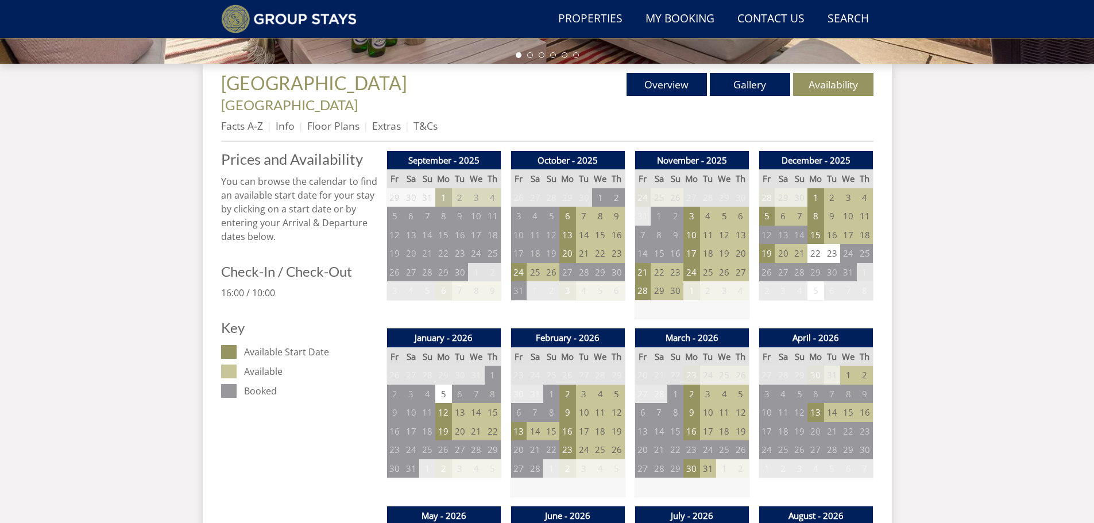
scroll to position [447, 0]
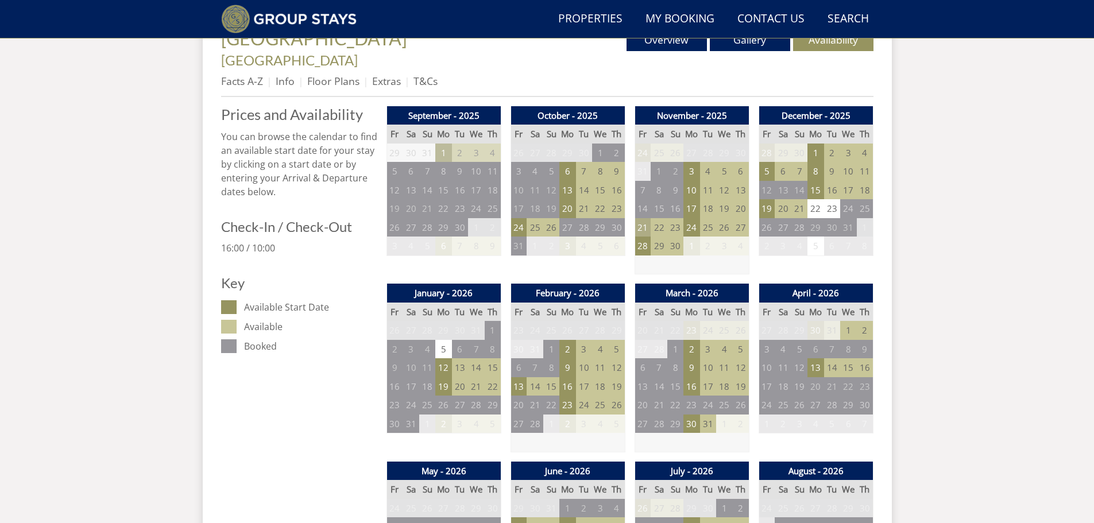
click at [645, 218] on td "21" at bounding box center [642, 227] width 16 height 19
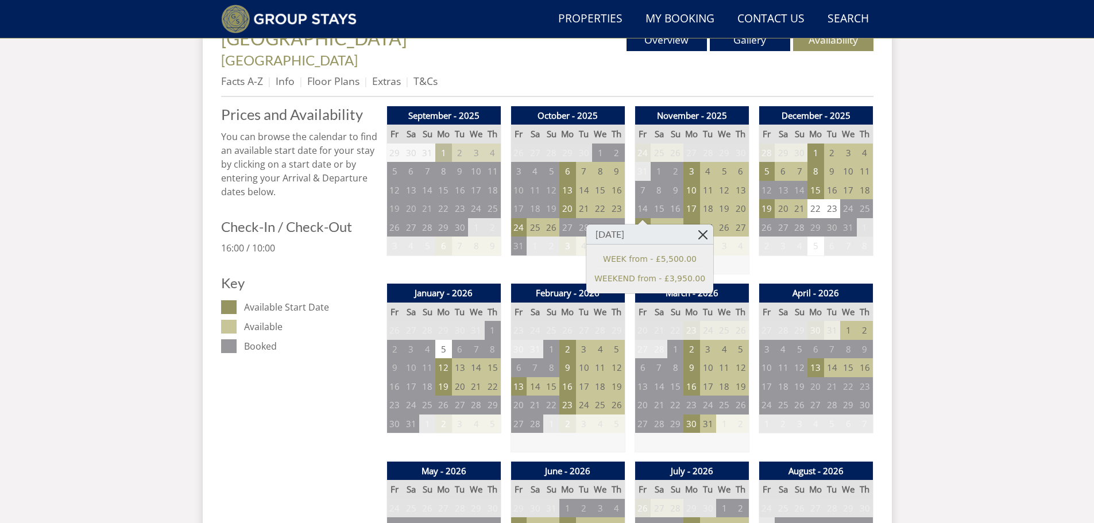
click at [693, 241] on link at bounding box center [703, 235] width 20 height 20
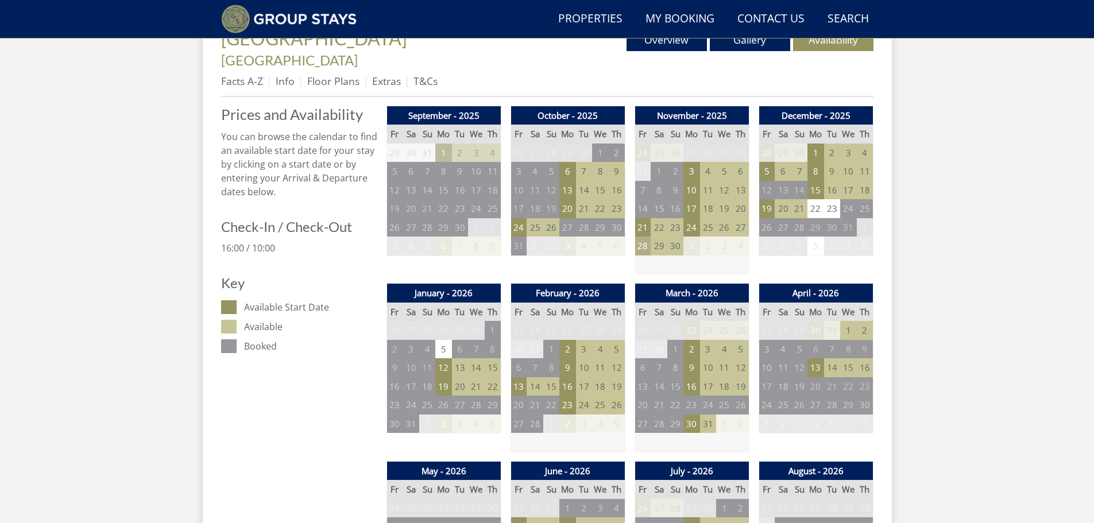
click at [642, 237] on td "28" at bounding box center [642, 246] width 16 height 19
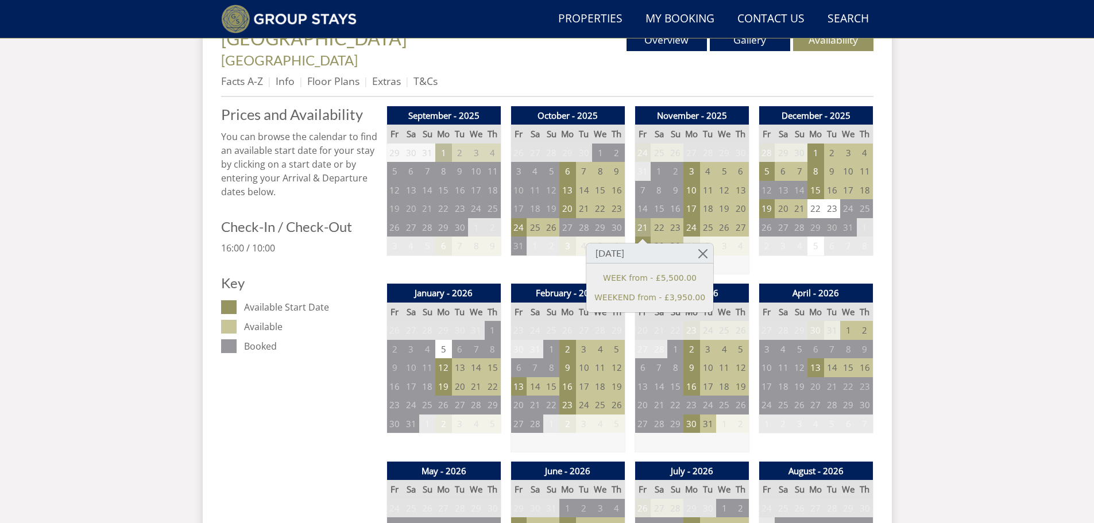
click at [643, 218] on td "21" at bounding box center [642, 227] width 16 height 19
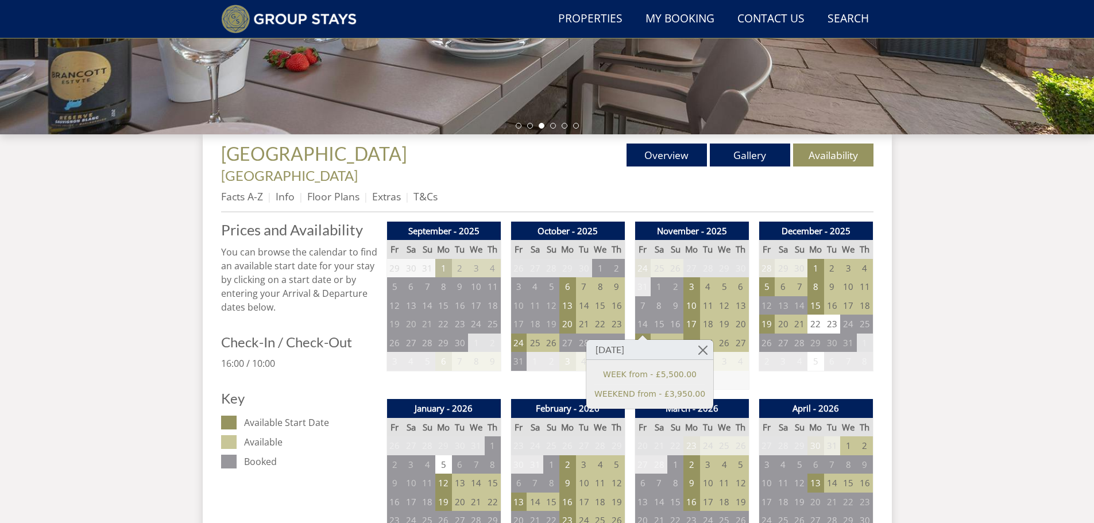
scroll to position [332, 0]
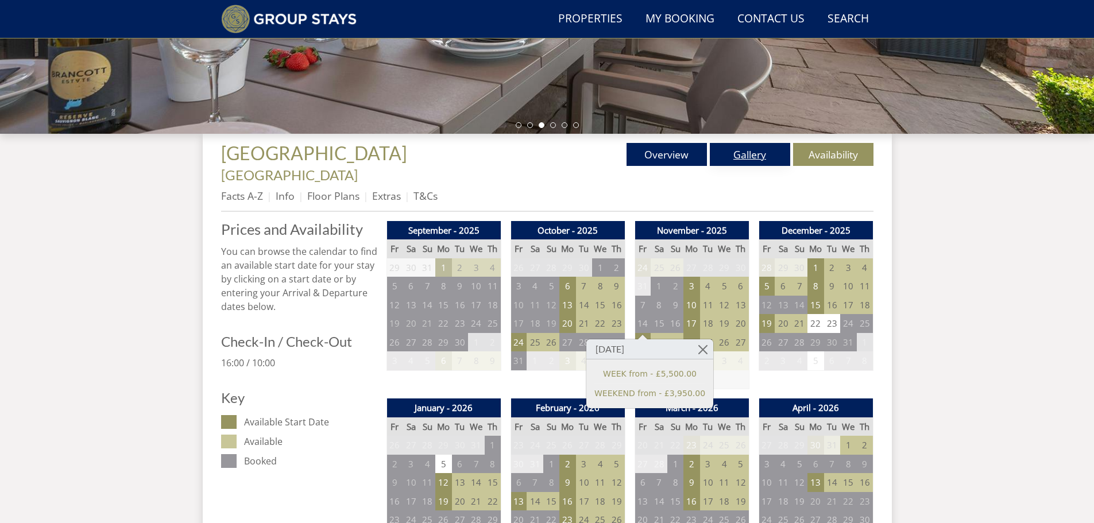
click at [736, 156] on link "Gallery" at bounding box center [750, 154] width 80 height 23
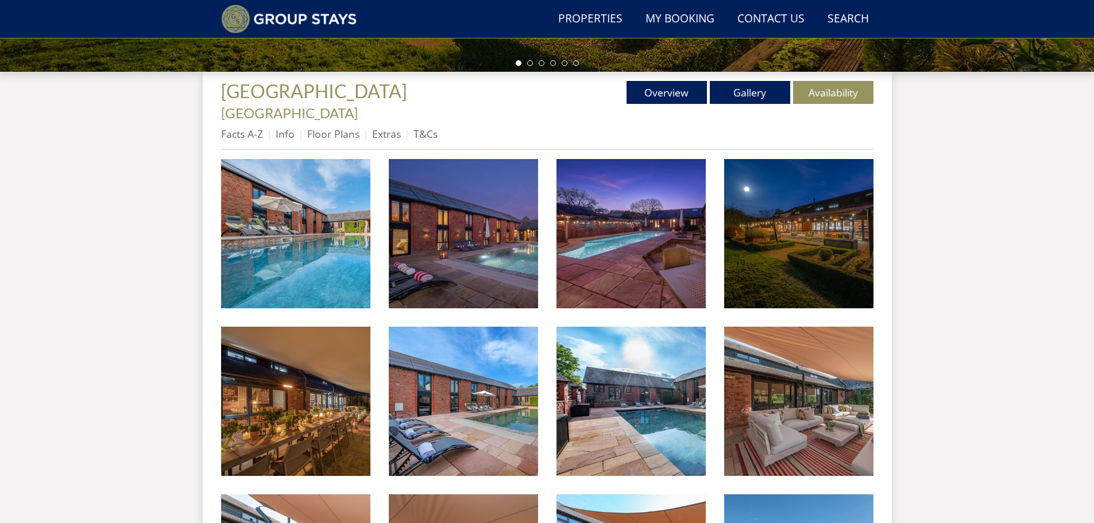
scroll to position [393, 0]
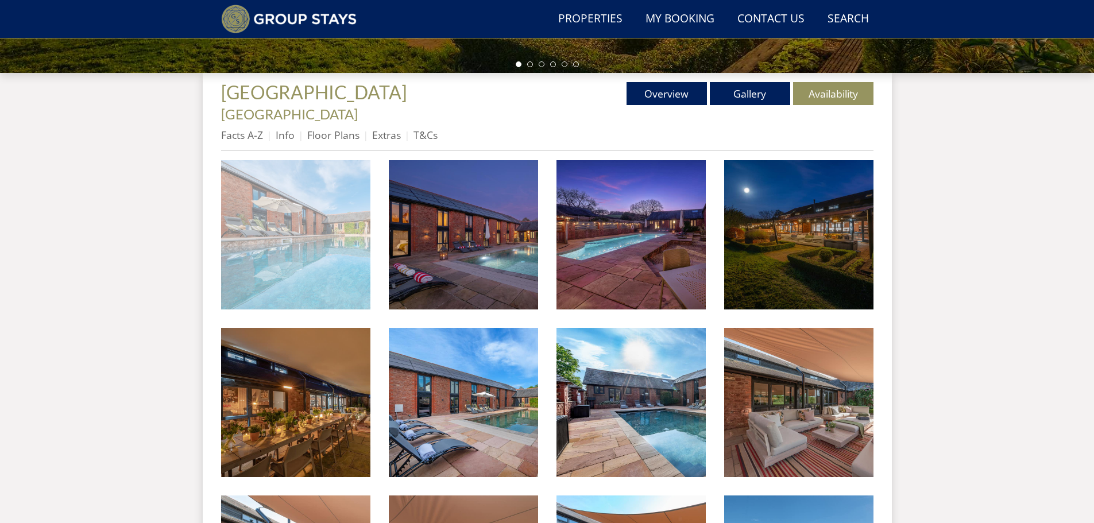
click at [291, 210] on img at bounding box center [295, 234] width 149 height 149
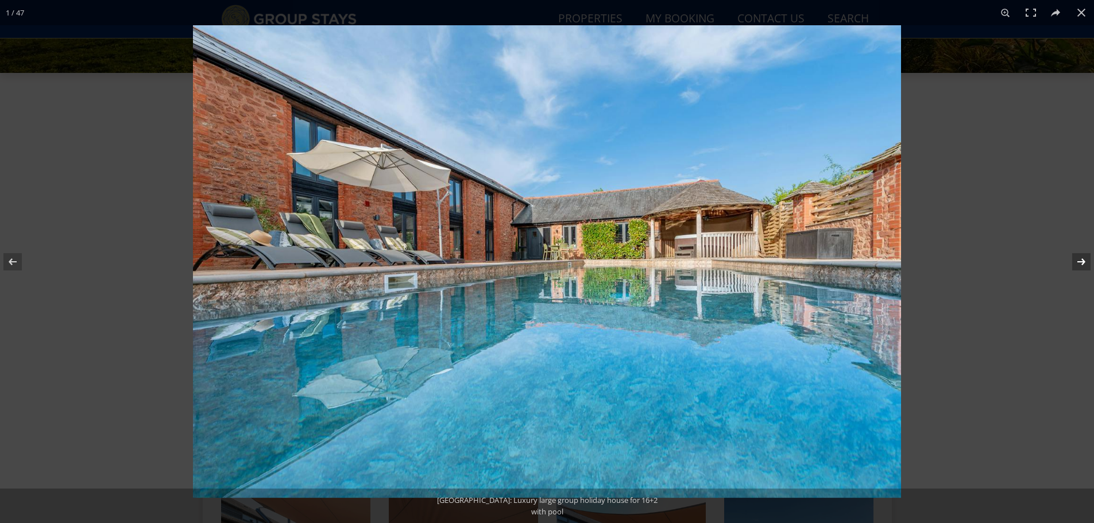
click at [1081, 266] on button at bounding box center [1074, 261] width 40 height 57
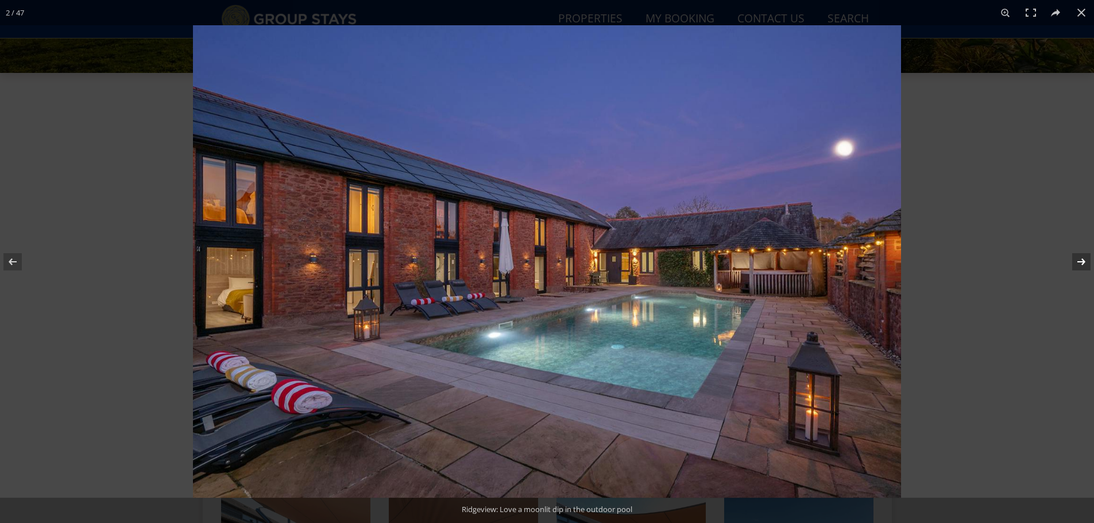
click at [1081, 266] on button at bounding box center [1074, 261] width 40 height 57
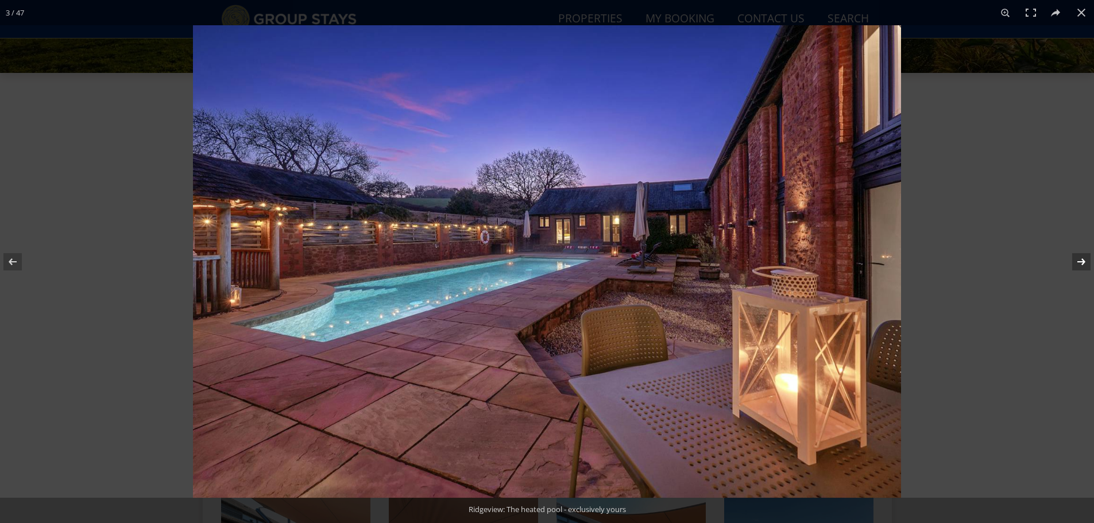
click at [1081, 266] on button at bounding box center [1074, 261] width 40 height 57
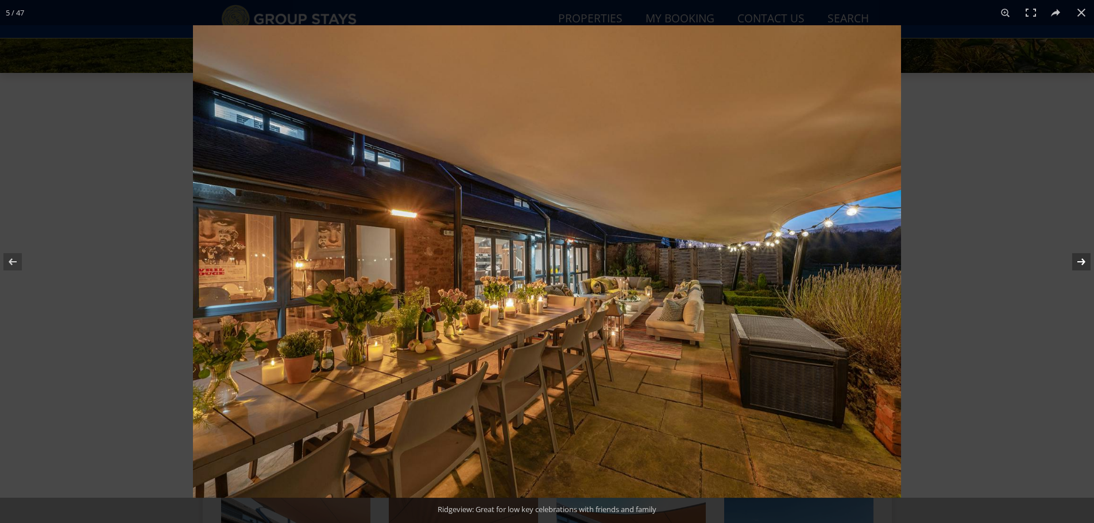
click at [1081, 266] on button at bounding box center [1074, 261] width 40 height 57
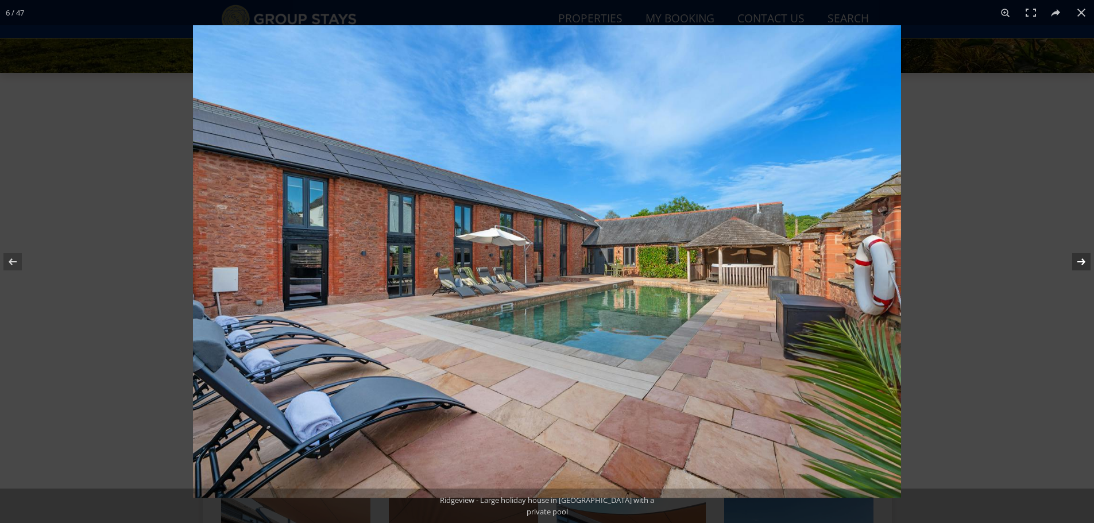
click at [1081, 266] on button at bounding box center [1074, 261] width 40 height 57
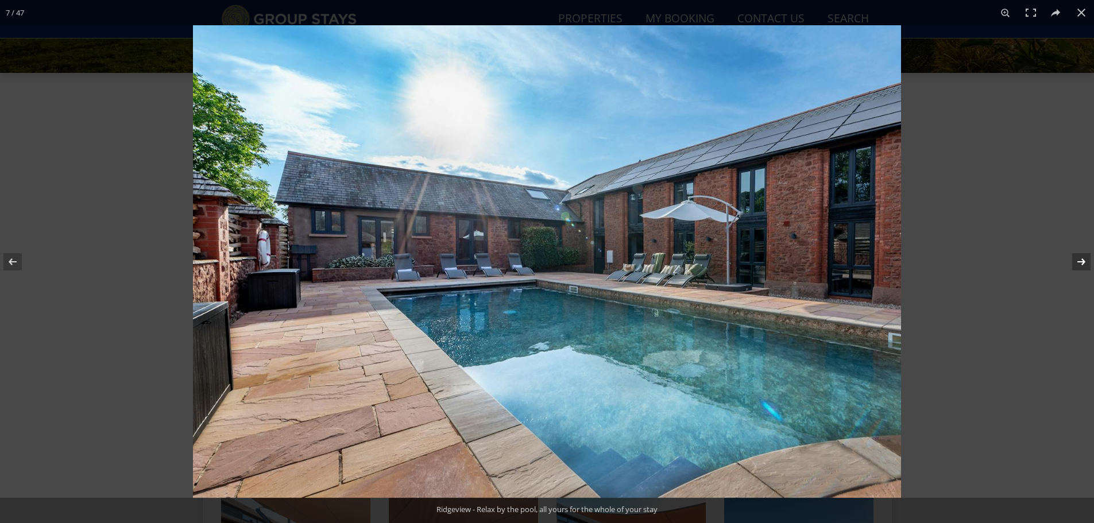
click at [1081, 266] on button at bounding box center [1074, 261] width 40 height 57
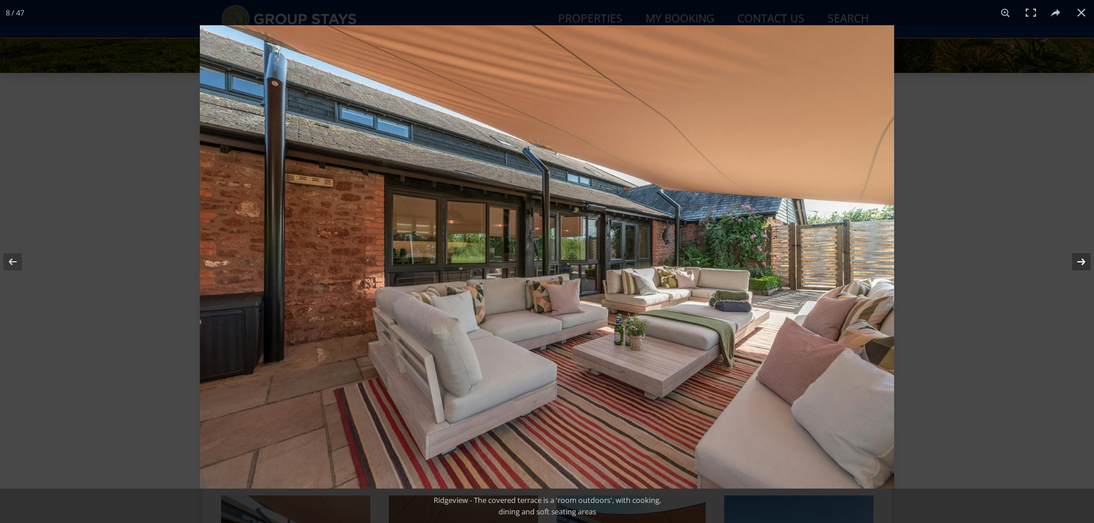
click at [1081, 266] on button at bounding box center [1074, 261] width 40 height 57
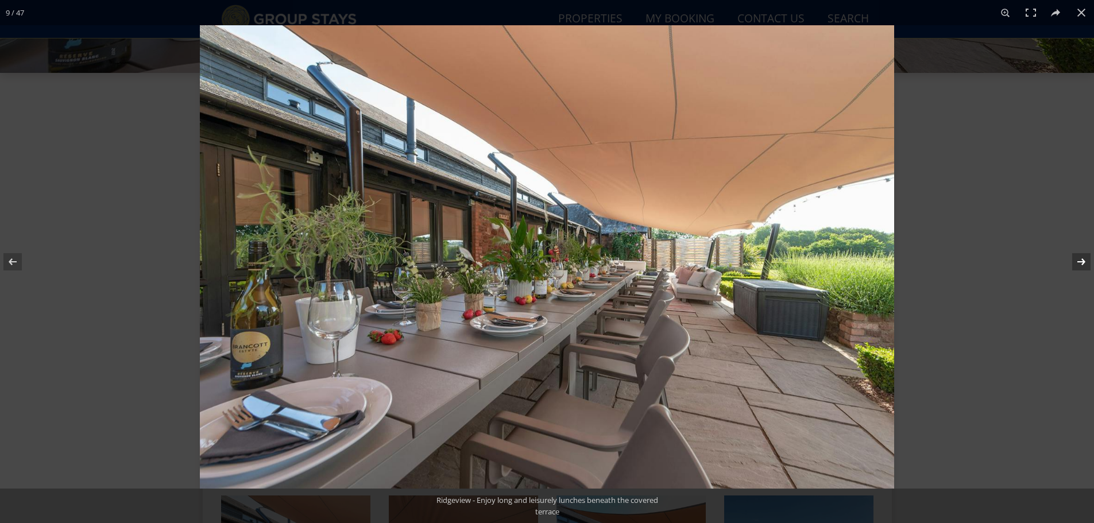
click at [1081, 266] on button at bounding box center [1074, 261] width 40 height 57
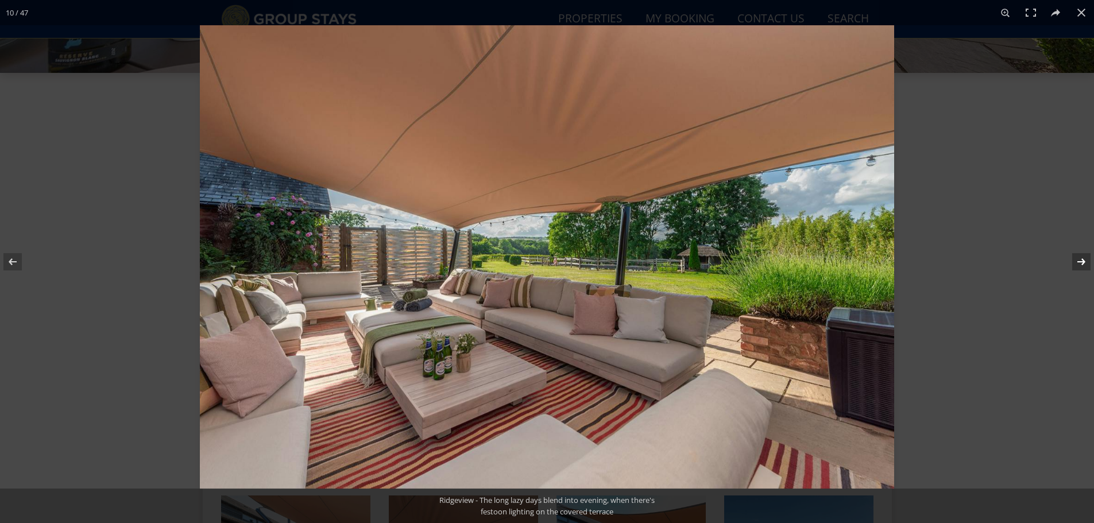
click at [1081, 266] on button at bounding box center [1074, 261] width 40 height 57
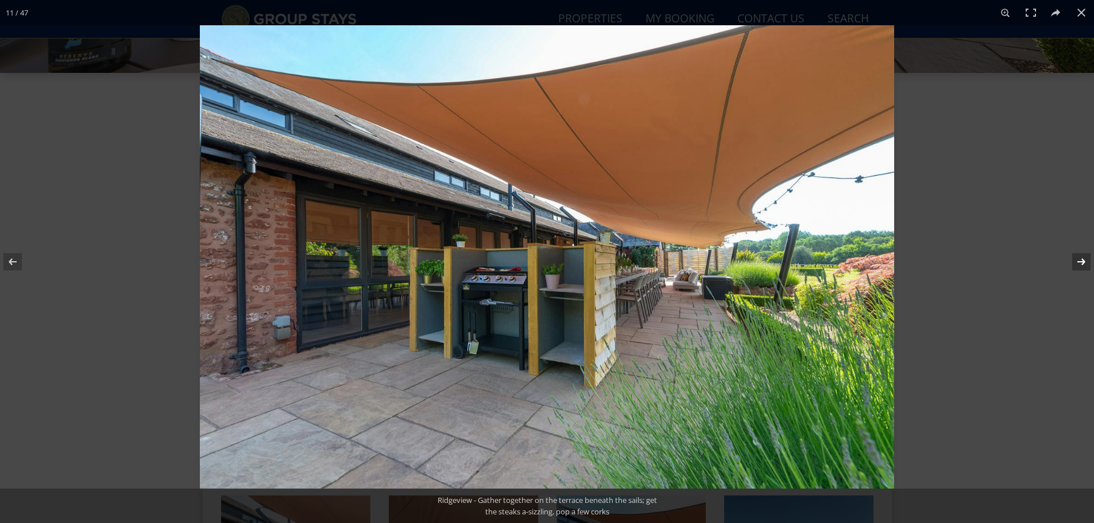
click at [1081, 266] on button at bounding box center [1074, 261] width 40 height 57
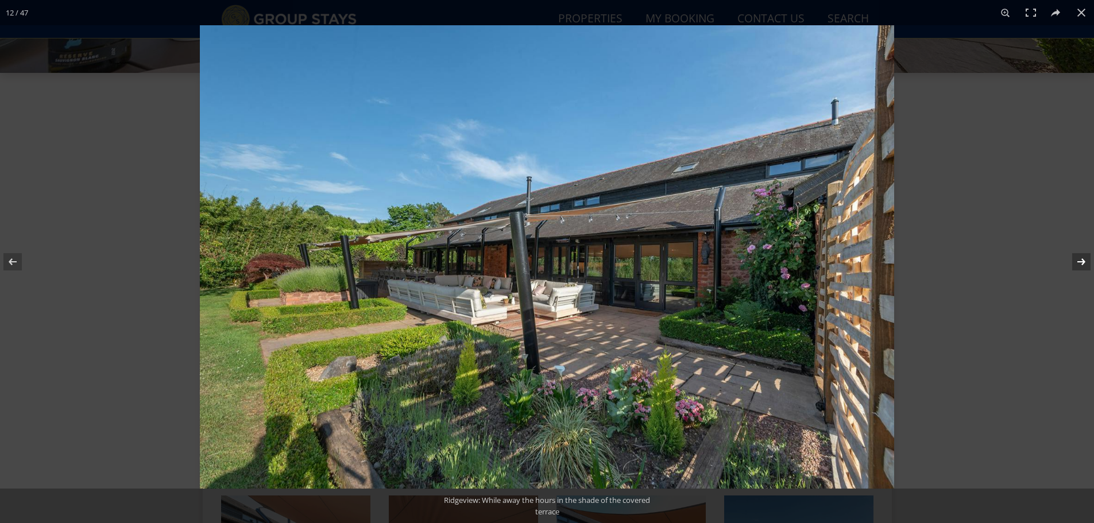
click at [1081, 266] on button at bounding box center [1074, 261] width 40 height 57
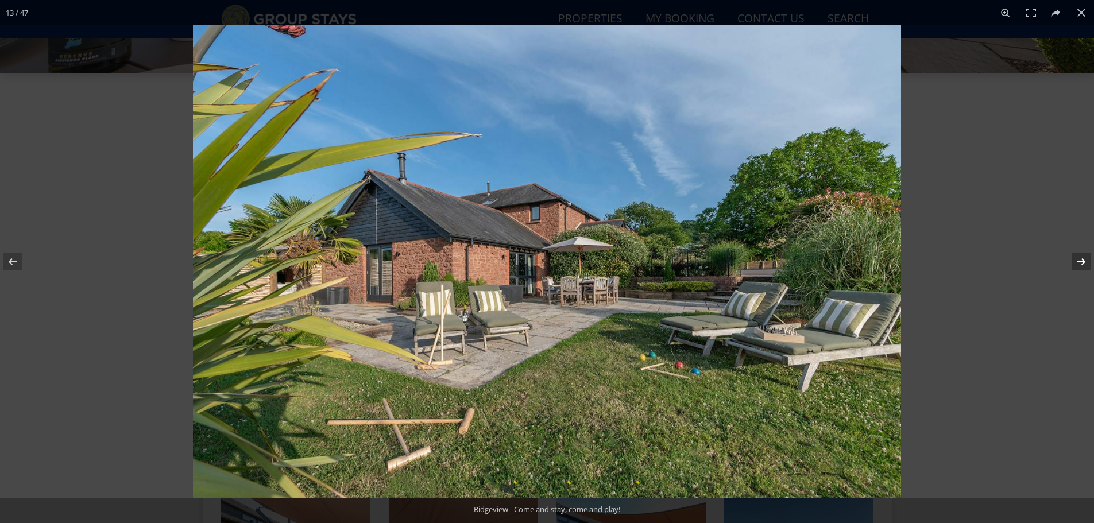
click at [1081, 266] on button at bounding box center [1074, 261] width 40 height 57
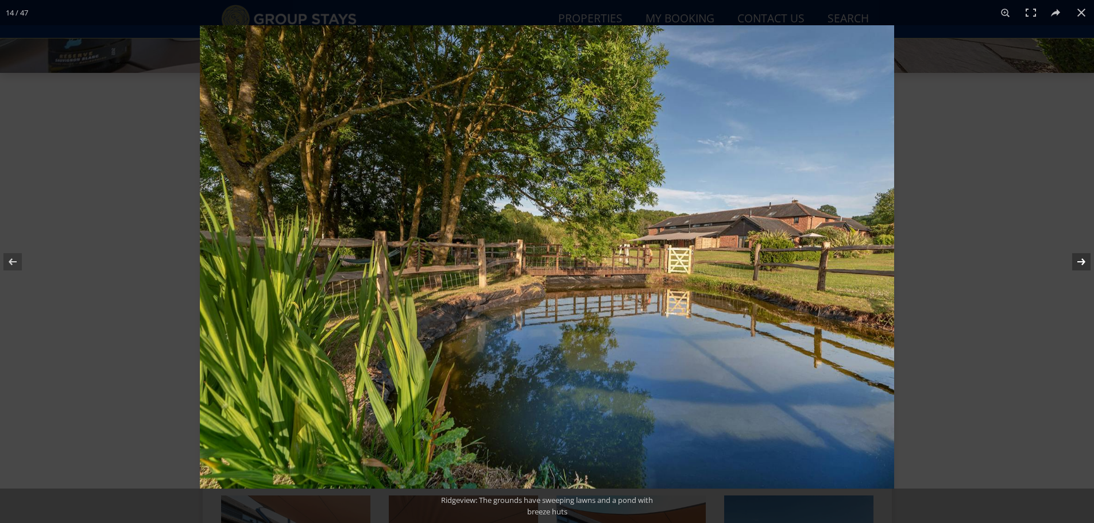
click at [1081, 266] on button at bounding box center [1074, 261] width 40 height 57
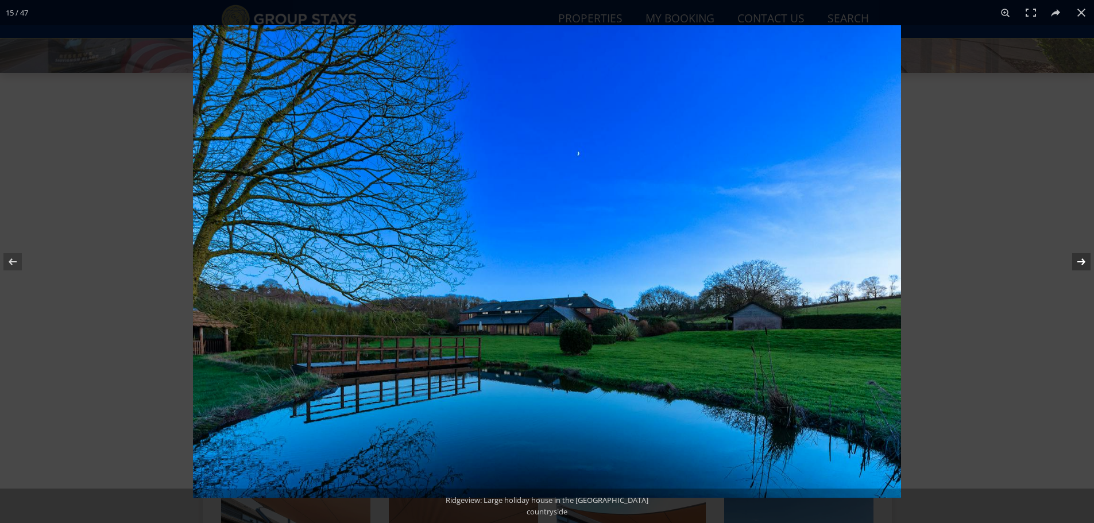
click at [1081, 266] on button at bounding box center [1074, 261] width 40 height 57
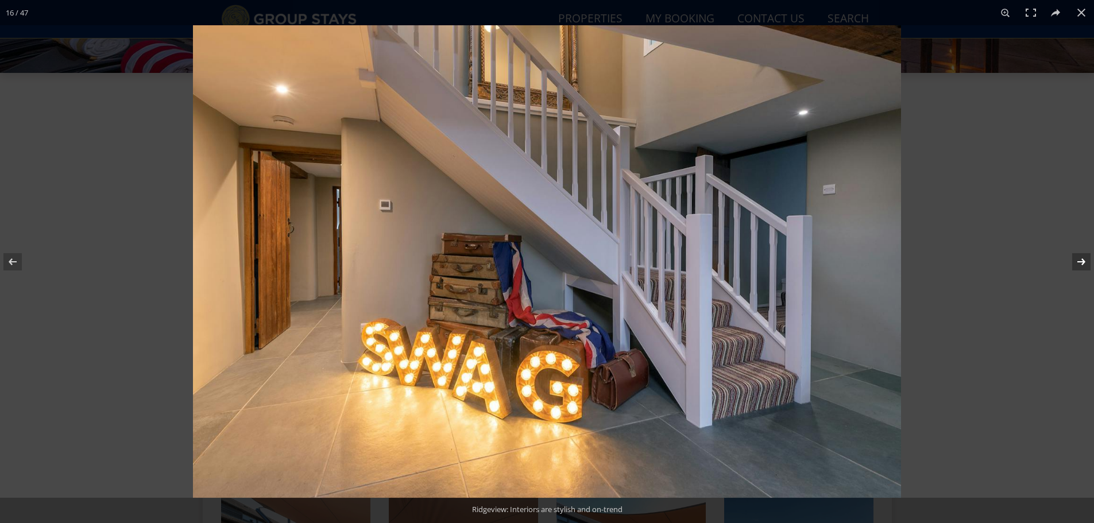
click at [1081, 266] on button at bounding box center [1074, 261] width 40 height 57
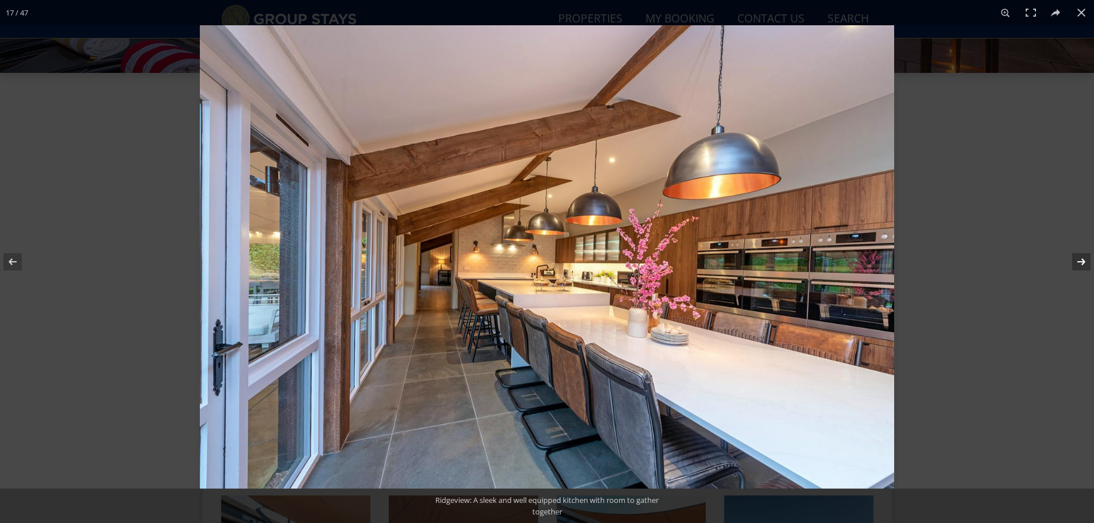
click at [1081, 266] on button at bounding box center [1074, 261] width 40 height 57
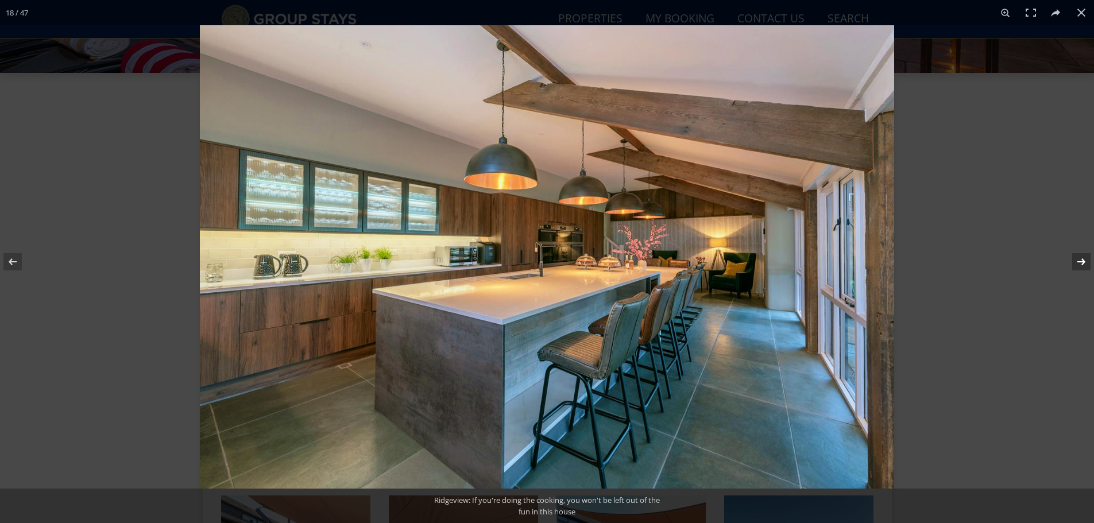
click at [1081, 266] on button at bounding box center [1074, 261] width 40 height 57
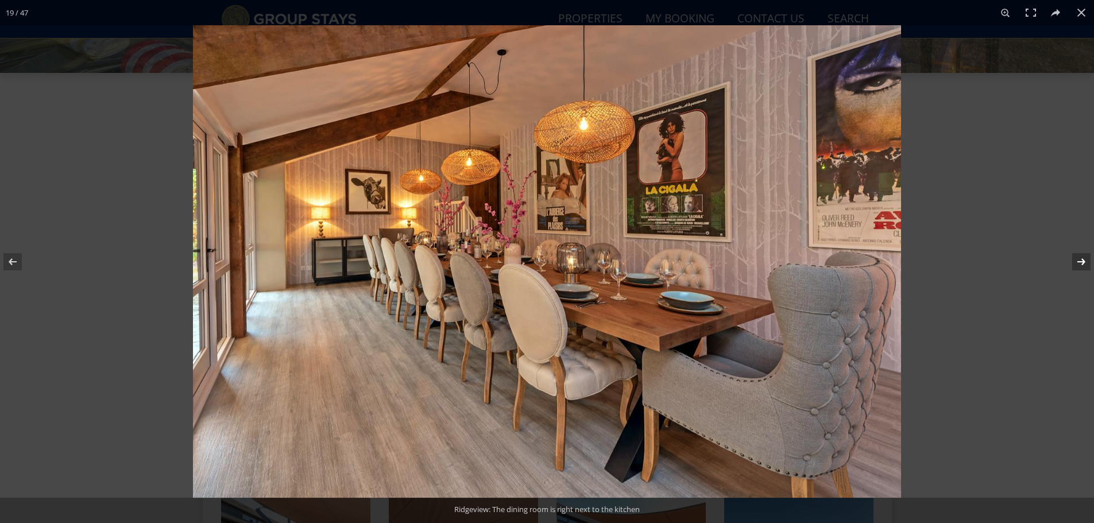
click at [1081, 266] on button at bounding box center [1074, 261] width 40 height 57
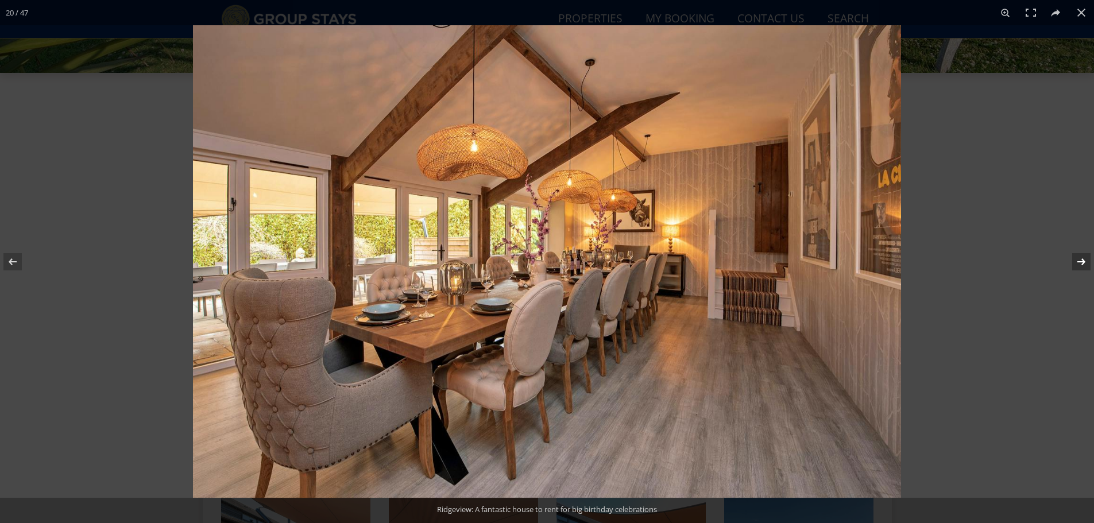
click at [1081, 266] on button at bounding box center [1074, 261] width 40 height 57
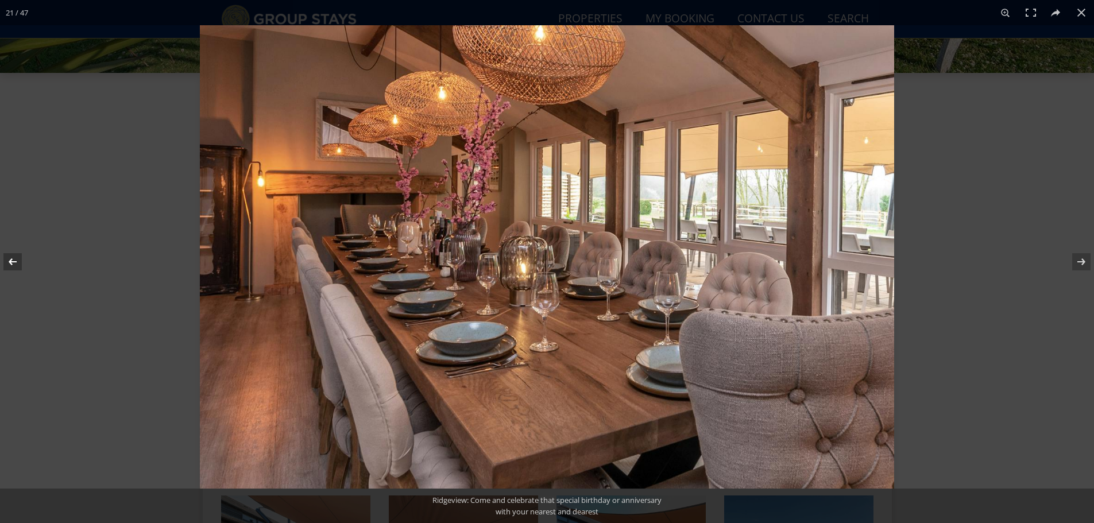
click at [9, 258] on button at bounding box center [20, 261] width 40 height 57
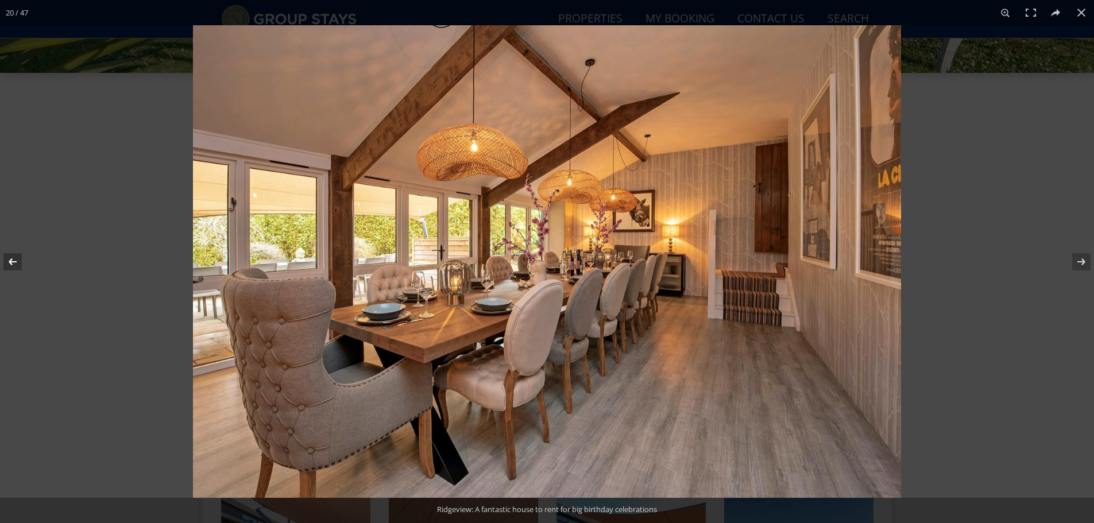
click at [9, 258] on button at bounding box center [20, 261] width 40 height 57
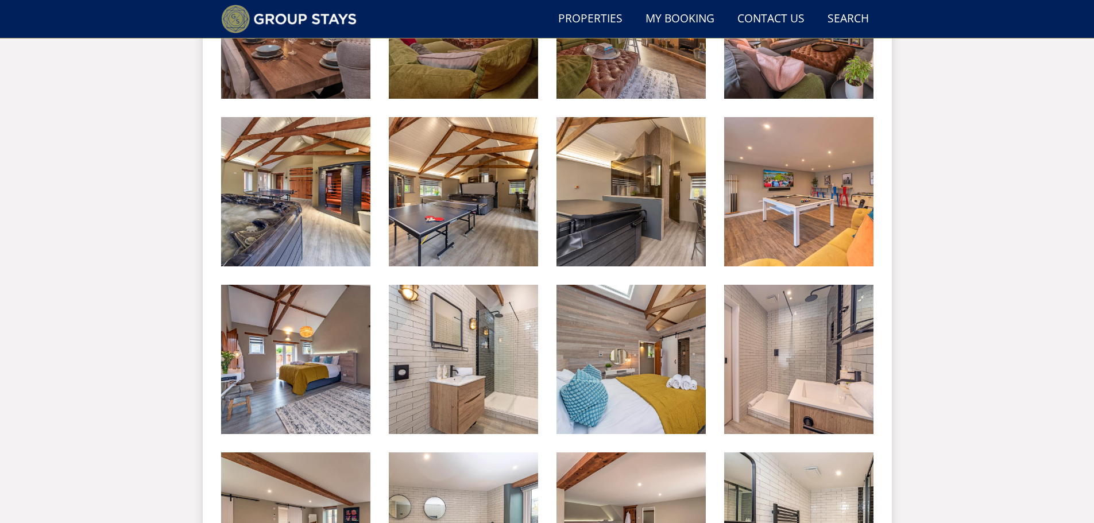
scroll to position [1484, 0]
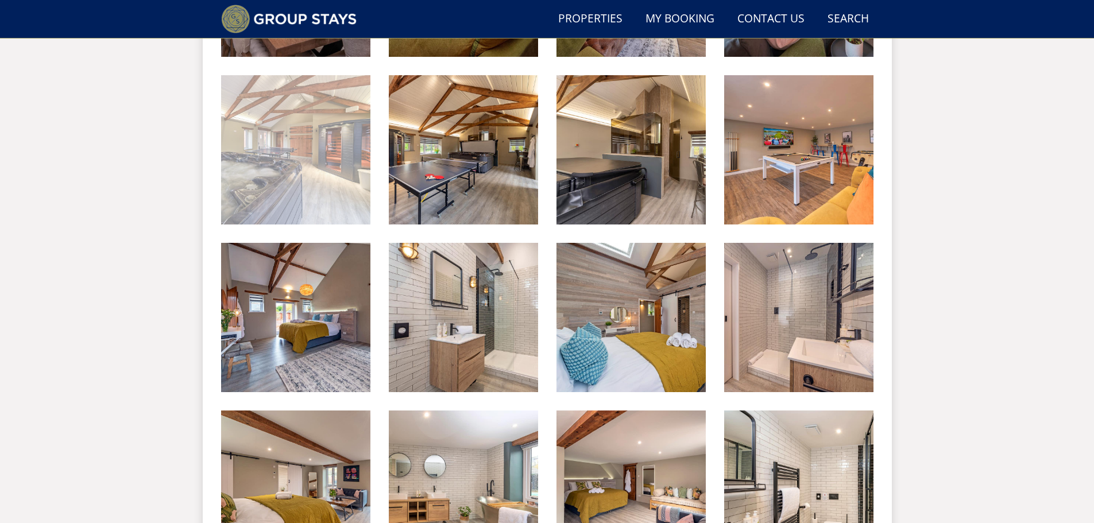
click at [327, 156] on img at bounding box center [295, 149] width 149 height 149
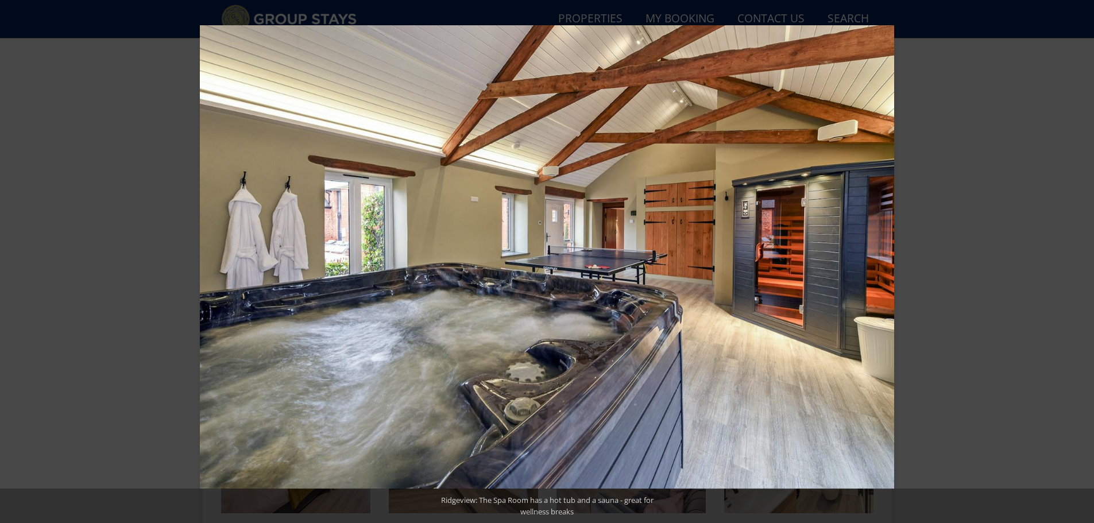
scroll to position [1541, 0]
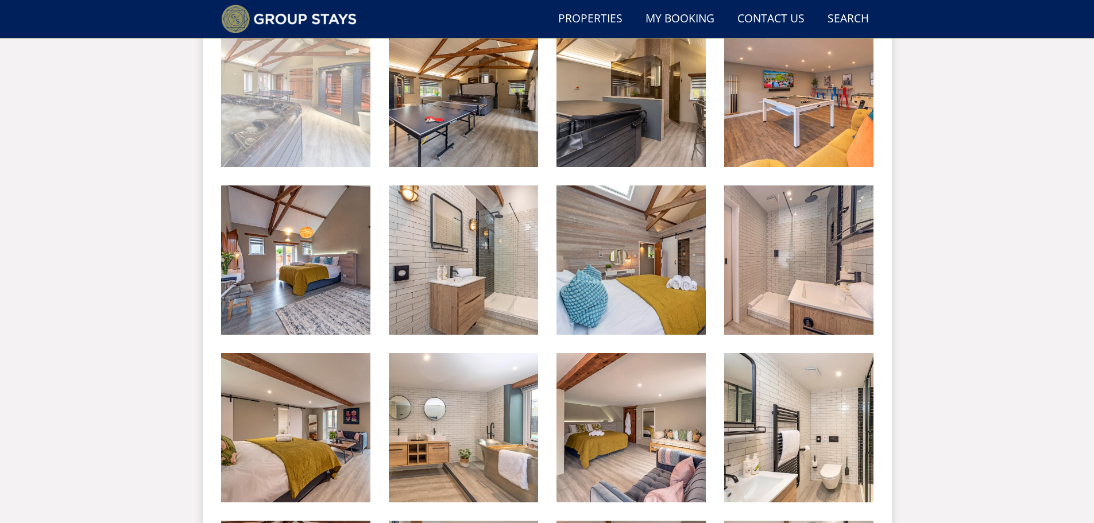
click at [280, 103] on img at bounding box center [295, 92] width 149 height 149
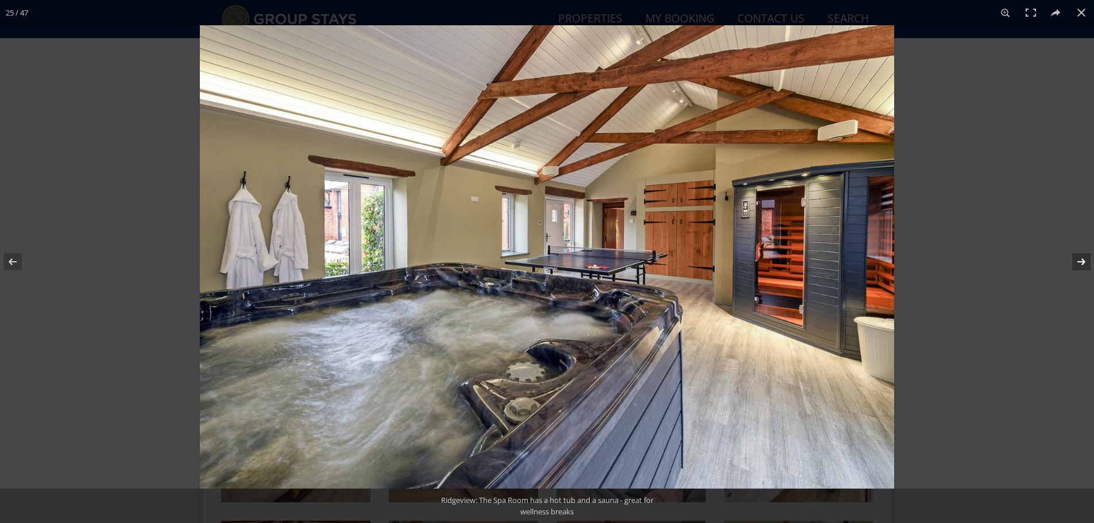
click at [1083, 257] on button at bounding box center [1074, 261] width 40 height 57
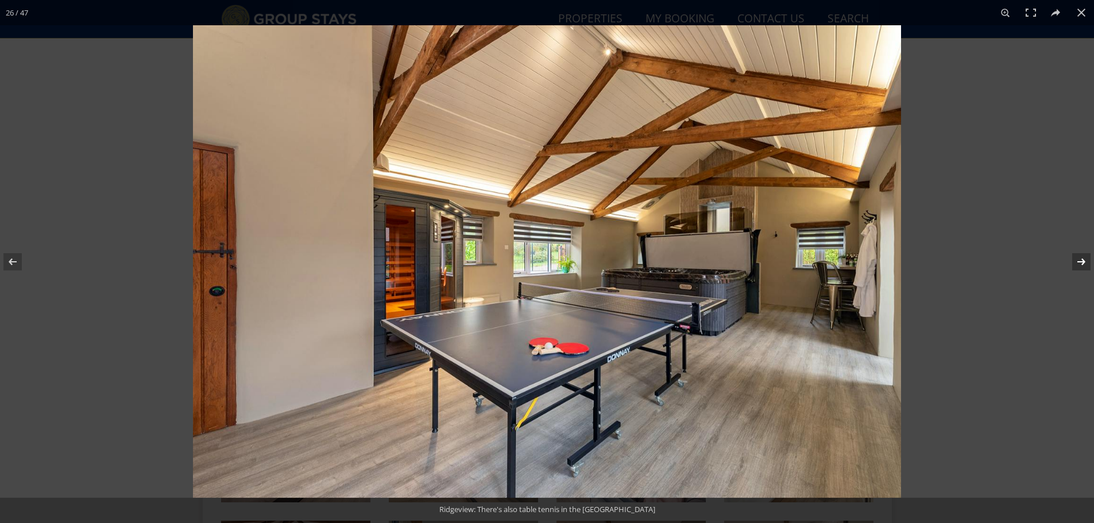
click at [1083, 257] on button at bounding box center [1074, 261] width 40 height 57
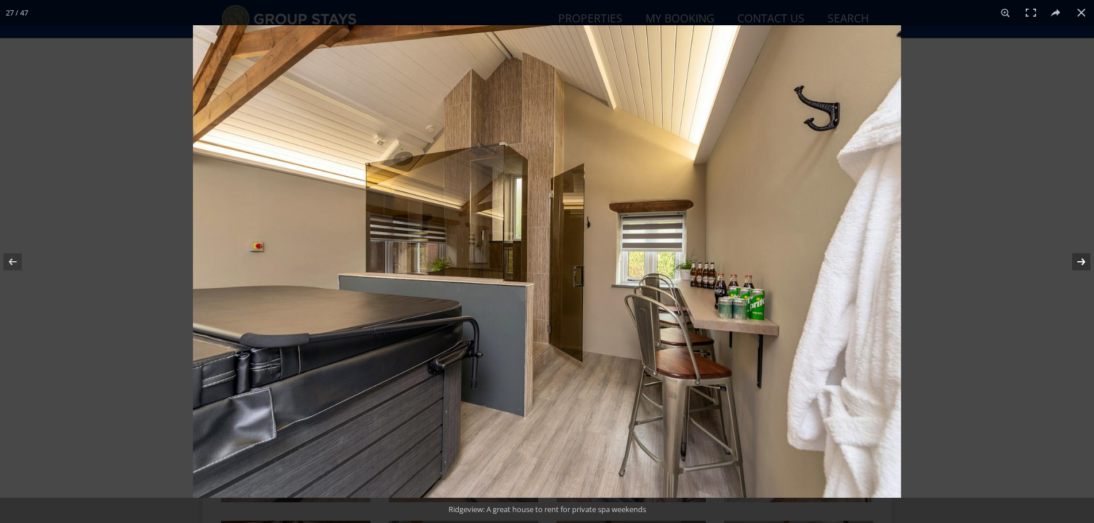
click at [1083, 257] on button at bounding box center [1074, 261] width 40 height 57
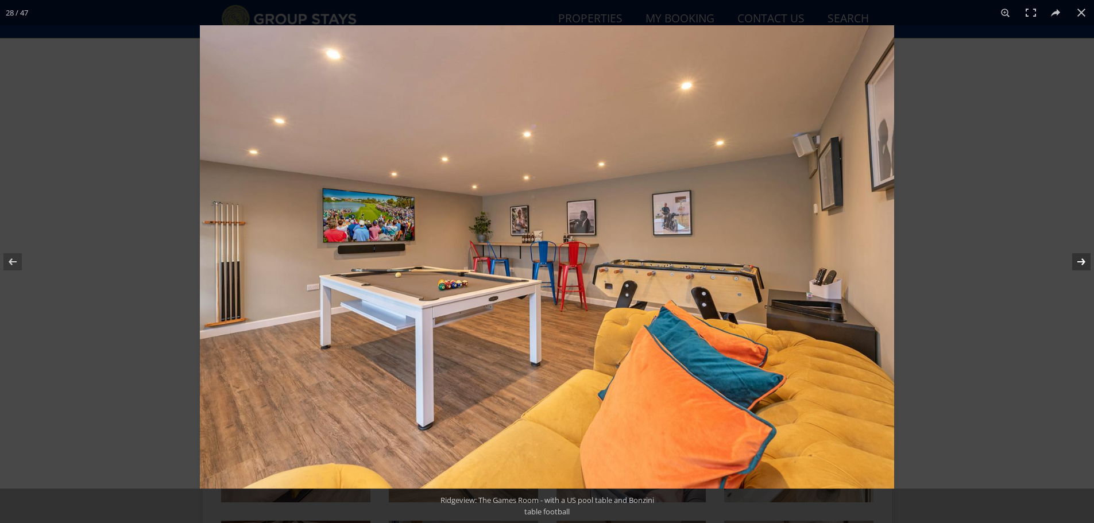
click at [1083, 257] on button at bounding box center [1074, 261] width 40 height 57
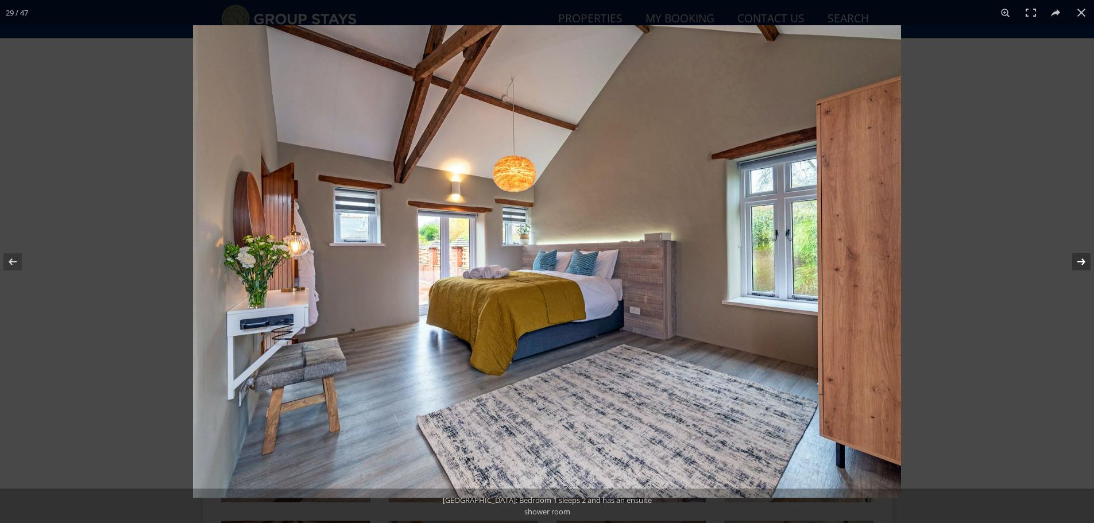
click at [1083, 257] on button at bounding box center [1074, 261] width 40 height 57
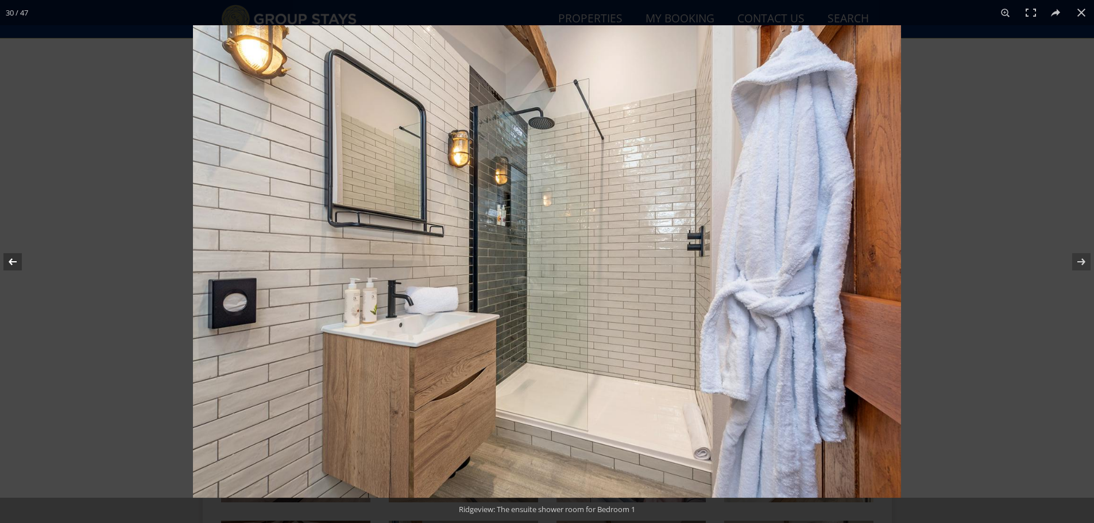
click at [8, 264] on button at bounding box center [20, 261] width 40 height 57
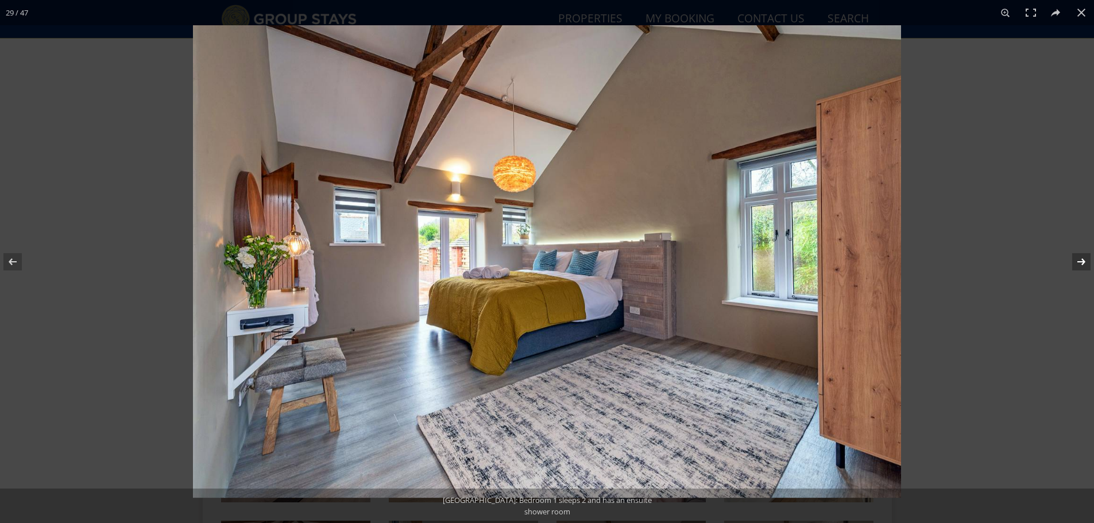
click at [1079, 262] on button at bounding box center [1074, 261] width 40 height 57
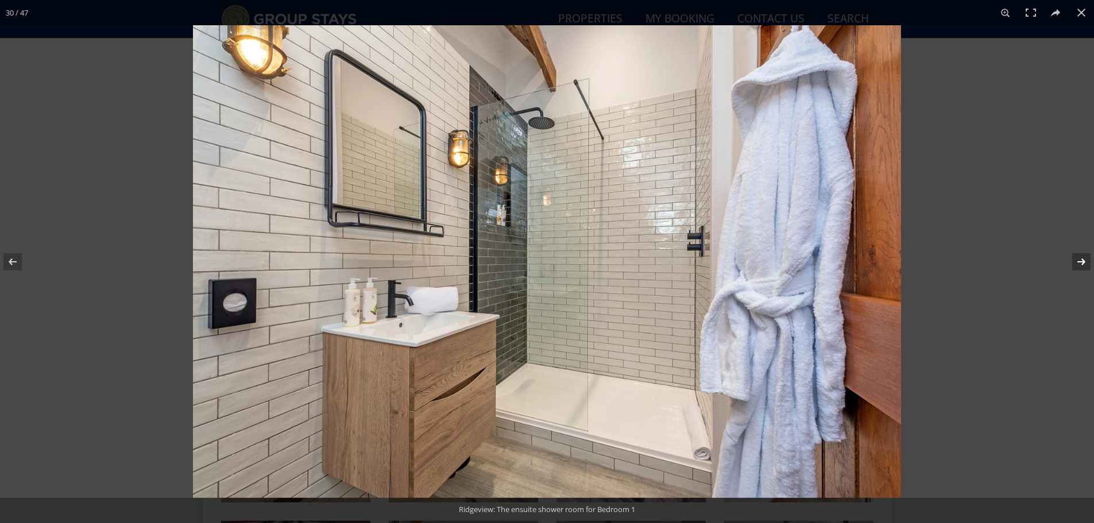
click at [1079, 262] on button at bounding box center [1074, 261] width 40 height 57
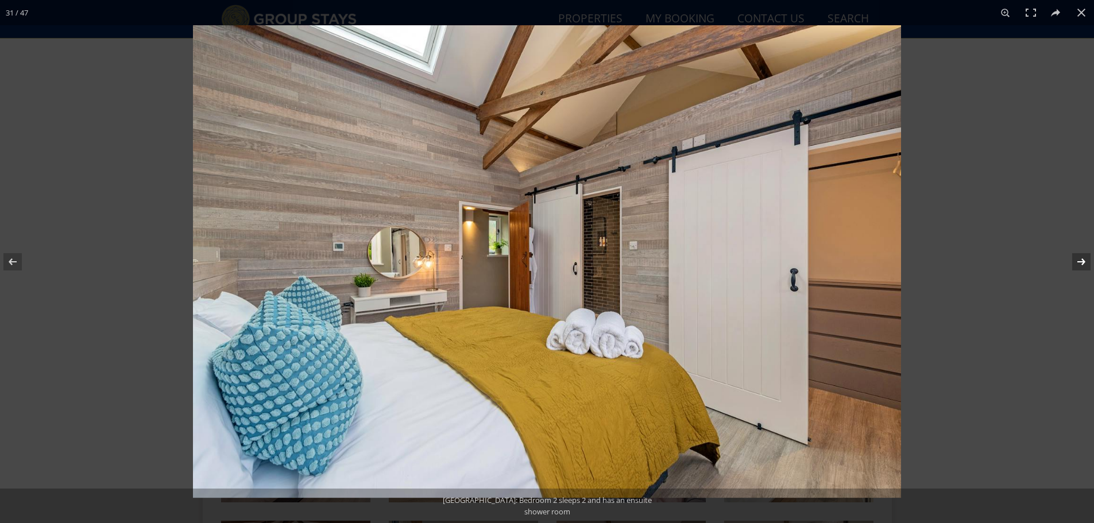
click at [1079, 262] on button at bounding box center [1074, 261] width 40 height 57
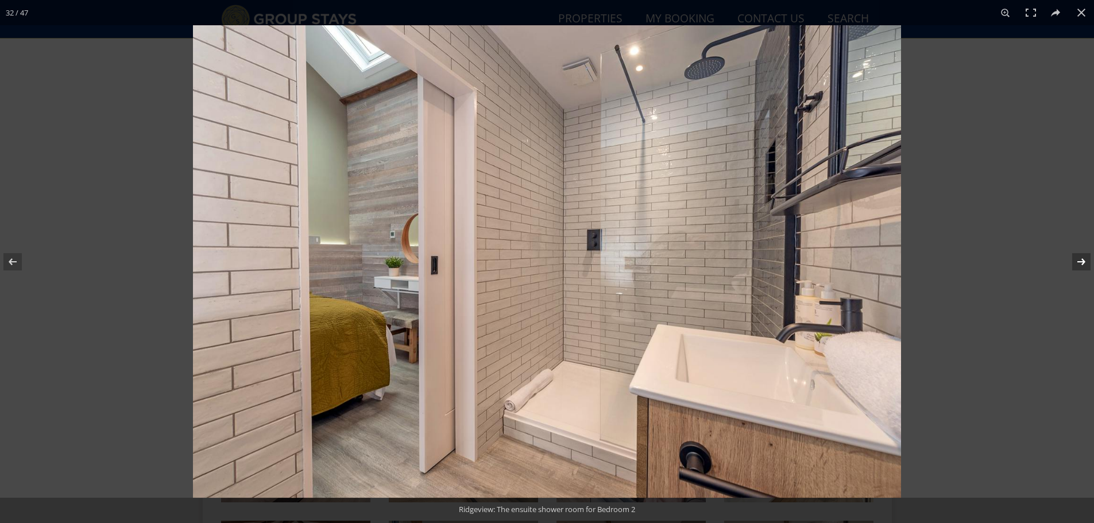
click at [1077, 263] on button at bounding box center [1074, 261] width 40 height 57
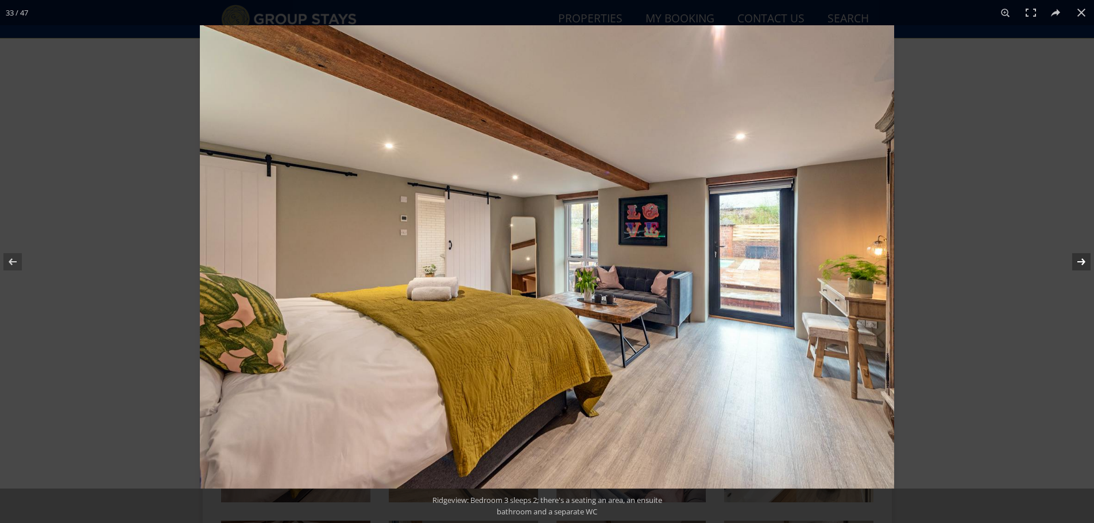
click at [1077, 263] on button at bounding box center [1074, 261] width 40 height 57
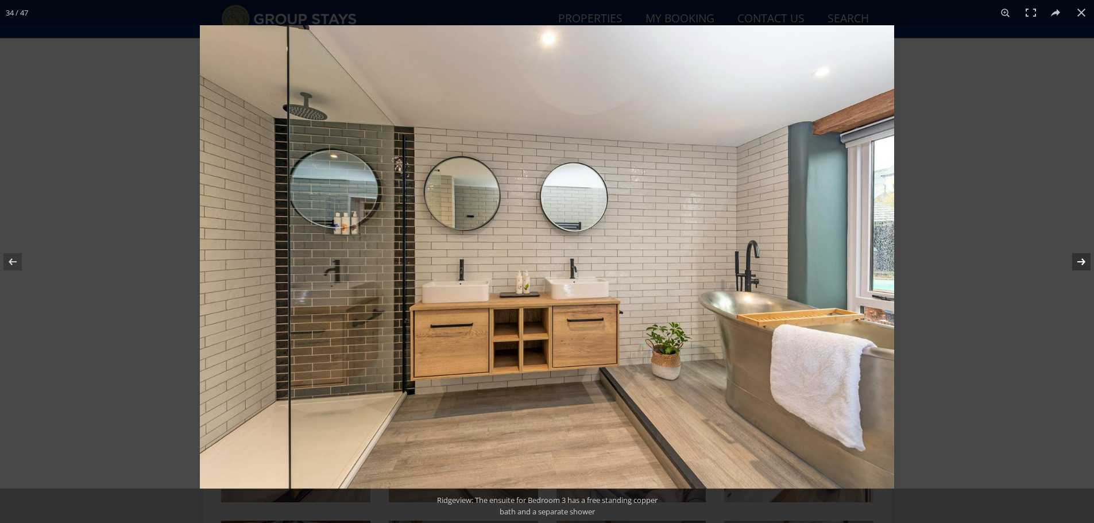
click at [1077, 263] on button at bounding box center [1074, 261] width 40 height 57
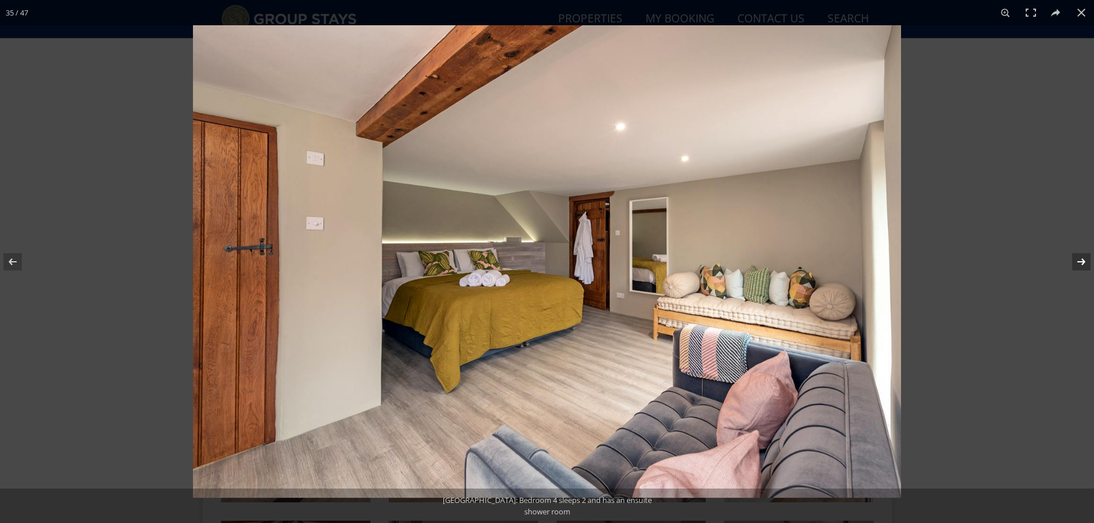
click at [1077, 263] on button at bounding box center [1074, 261] width 40 height 57
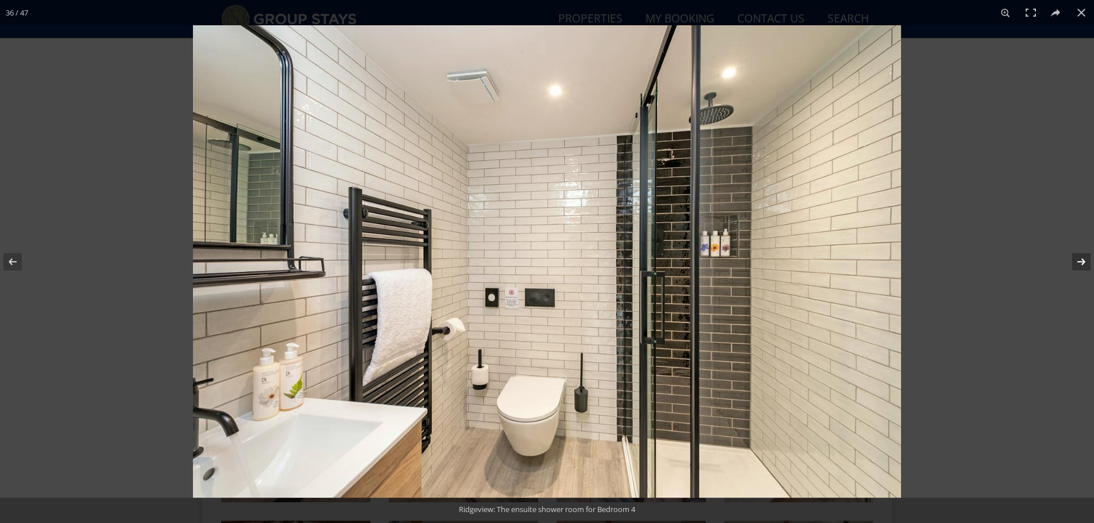
click at [1077, 263] on button at bounding box center [1074, 261] width 40 height 57
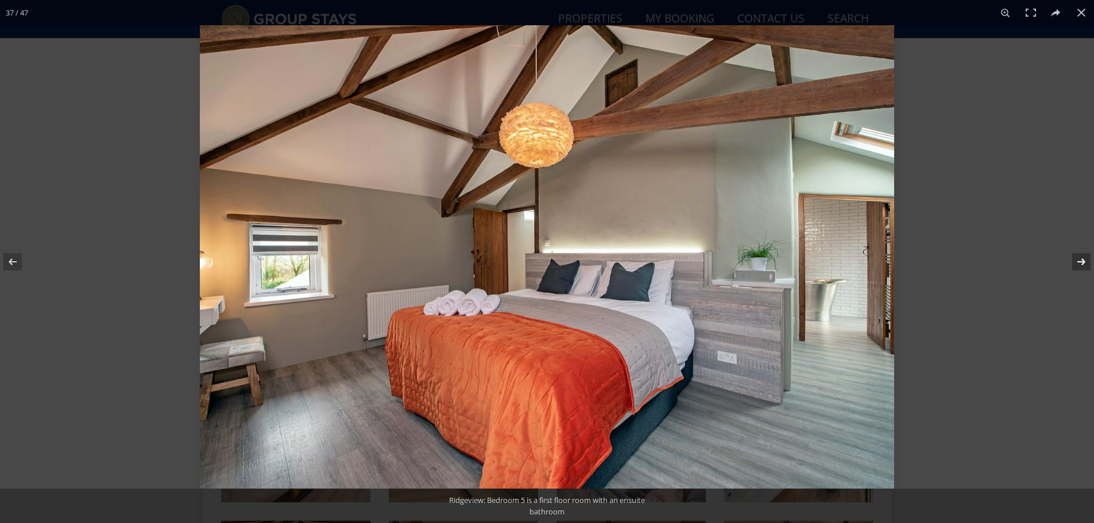
click at [1077, 263] on button at bounding box center [1074, 261] width 40 height 57
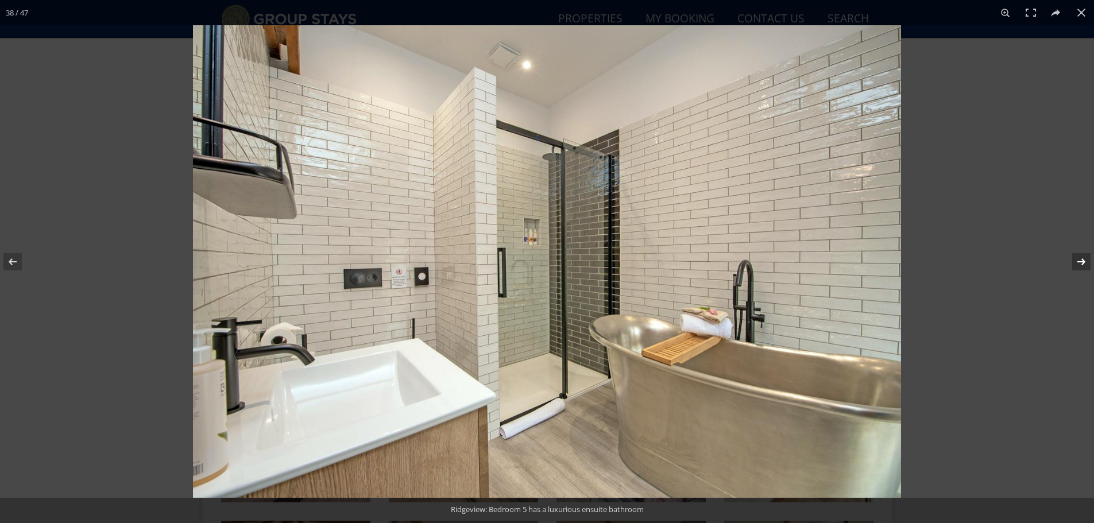
click at [1077, 263] on button at bounding box center [1074, 261] width 40 height 57
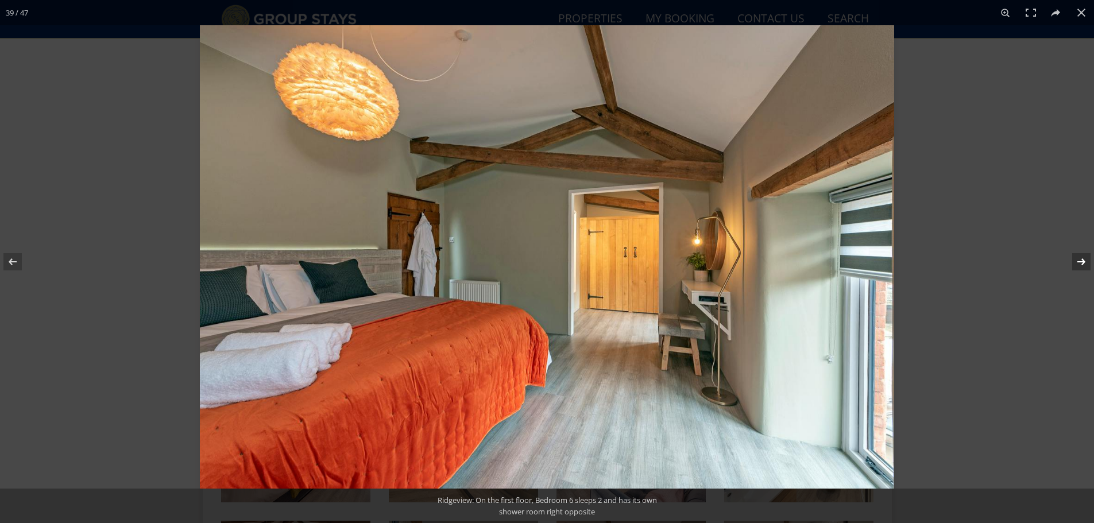
click at [1077, 263] on button at bounding box center [1074, 261] width 40 height 57
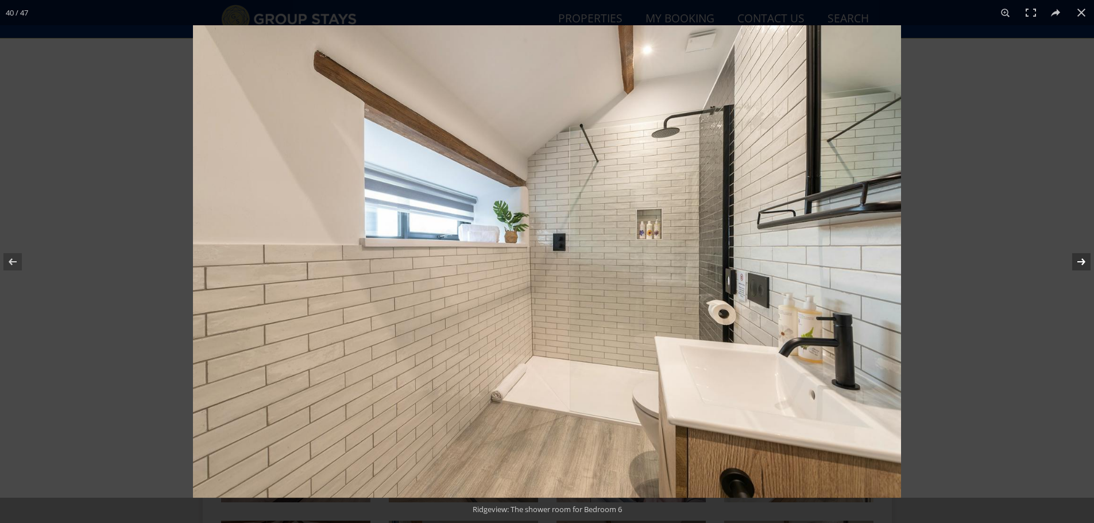
click at [1077, 263] on button at bounding box center [1074, 261] width 40 height 57
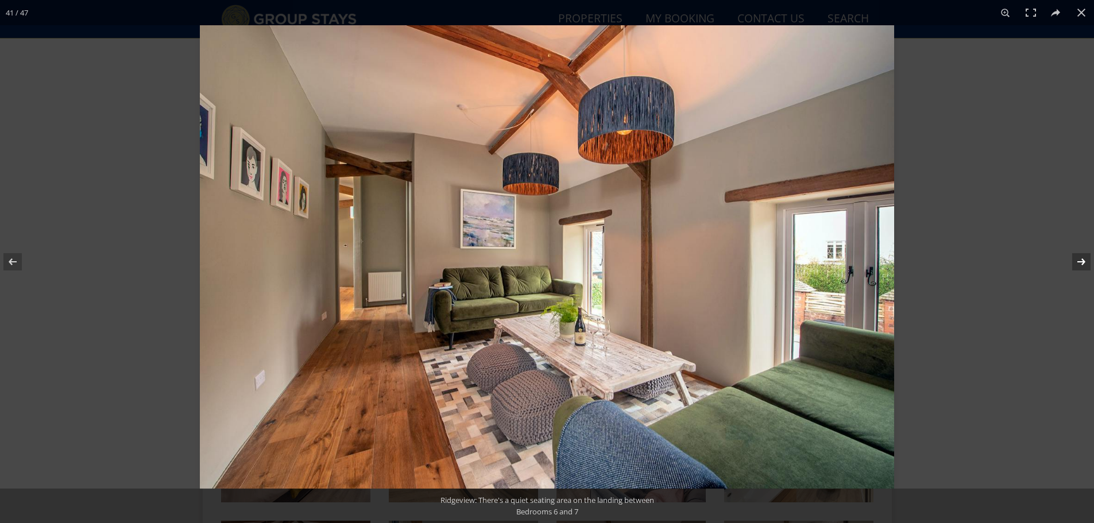
click at [1077, 263] on button at bounding box center [1074, 261] width 40 height 57
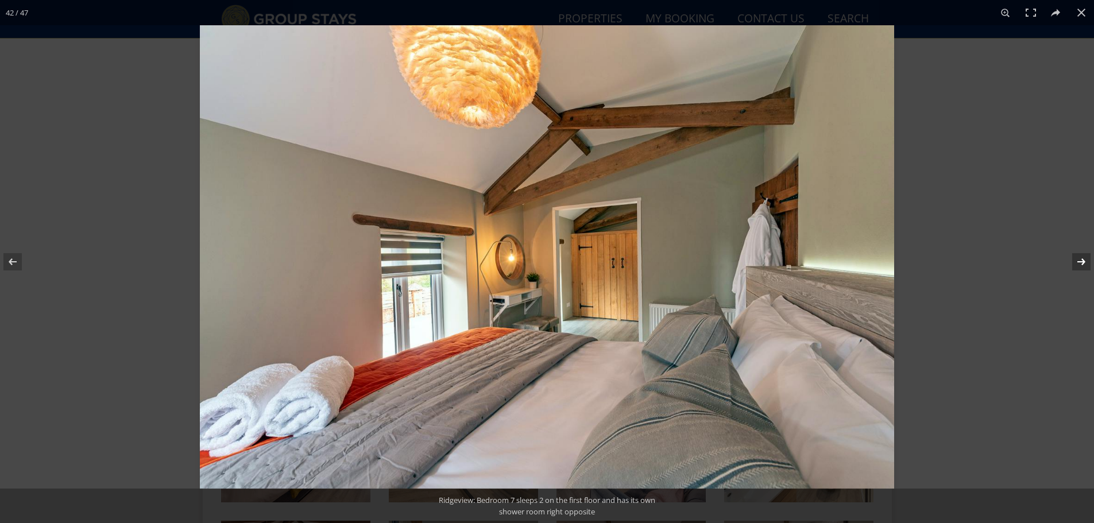
click at [1077, 263] on button at bounding box center [1074, 261] width 40 height 57
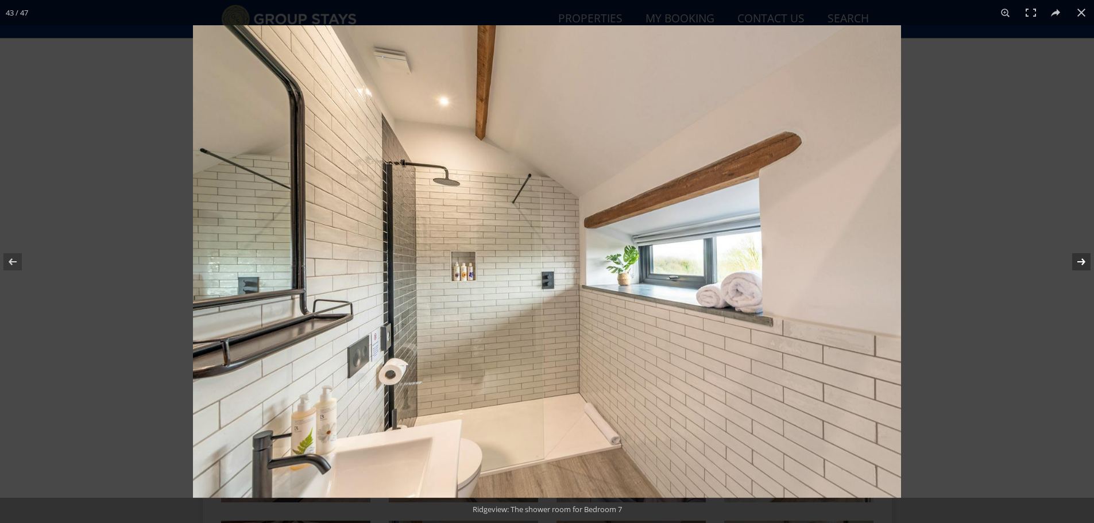
click at [1077, 263] on button at bounding box center [1074, 261] width 40 height 57
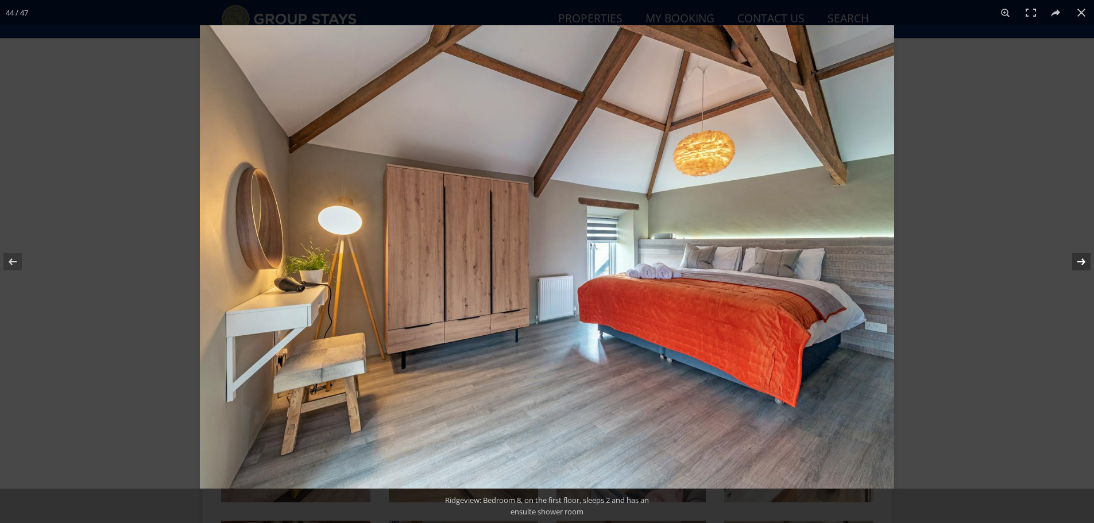
click at [1077, 263] on button at bounding box center [1074, 261] width 40 height 57
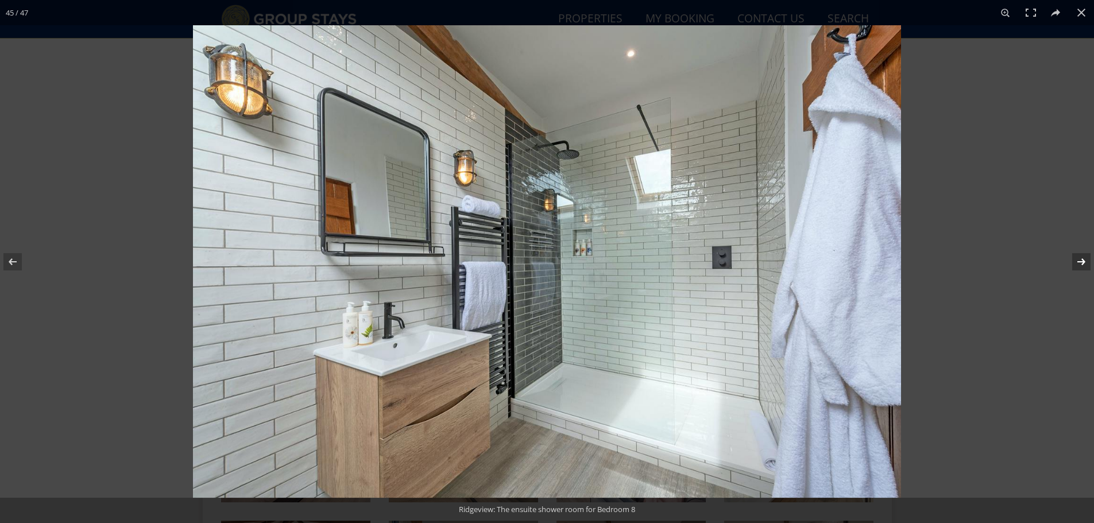
click at [1077, 263] on button at bounding box center [1074, 261] width 40 height 57
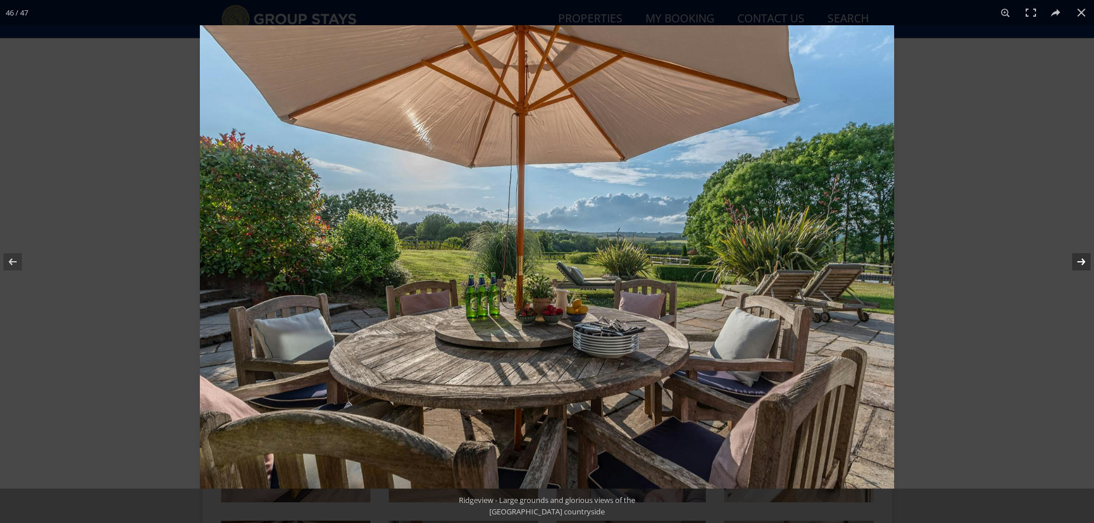
click at [1077, 263] on button at bounding box center [1074, 261] width 40 height 57
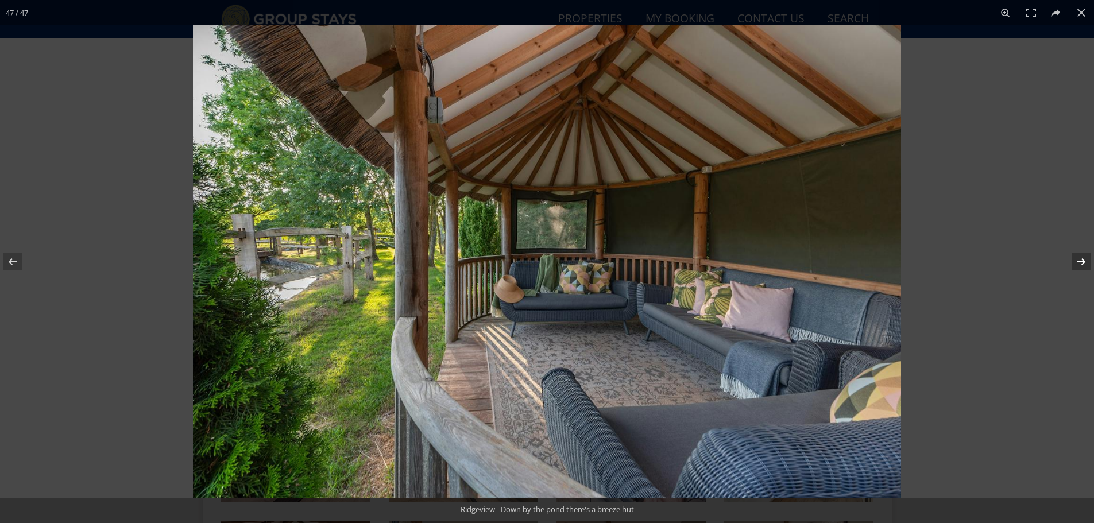
click at [1077, 263] on button at bounding box center [1074, 261] width 40 height 57
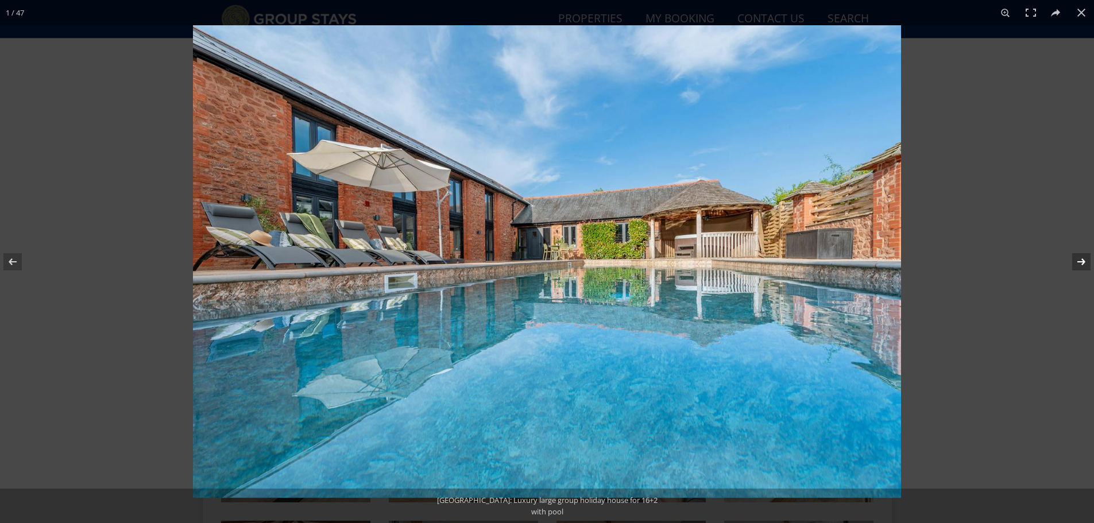
click at [1077, 263] on button at bounding box center [1074, 261] width 40 height 57
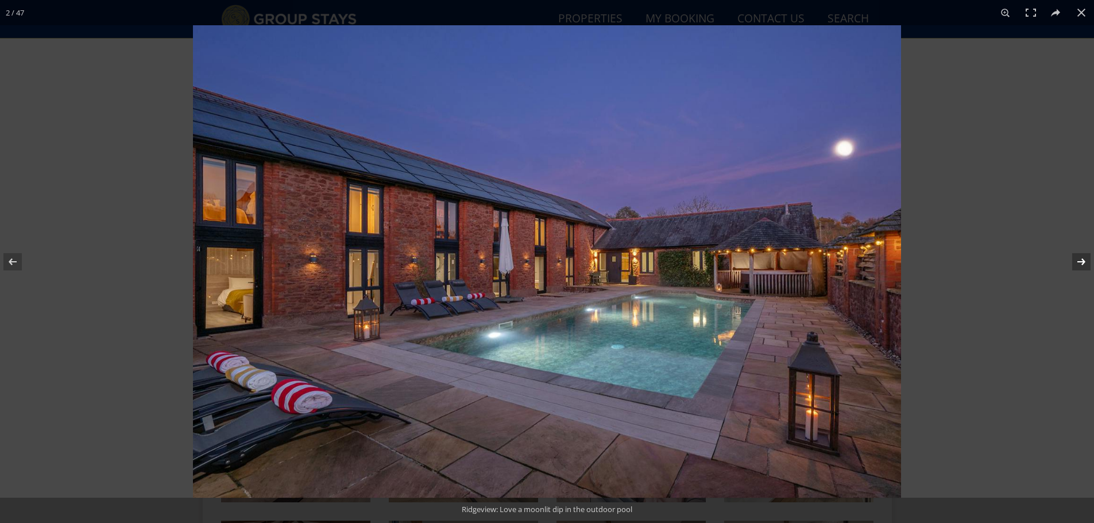
click at [1077, 263] on button at bounding box center [1074, 261] width 40 height 57
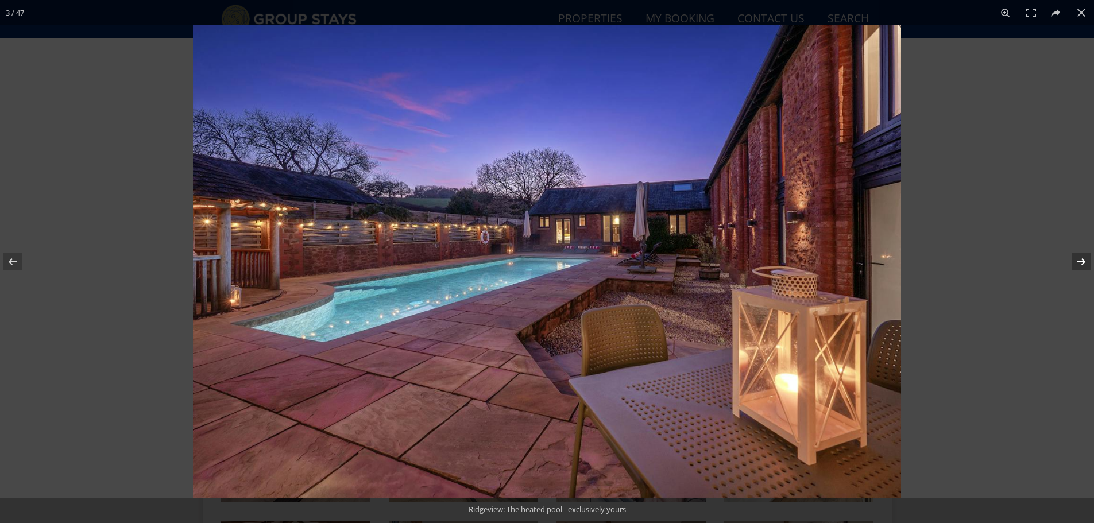
click at [1077, 263] on button at bounding box center [1074, 261] width 40 height 57
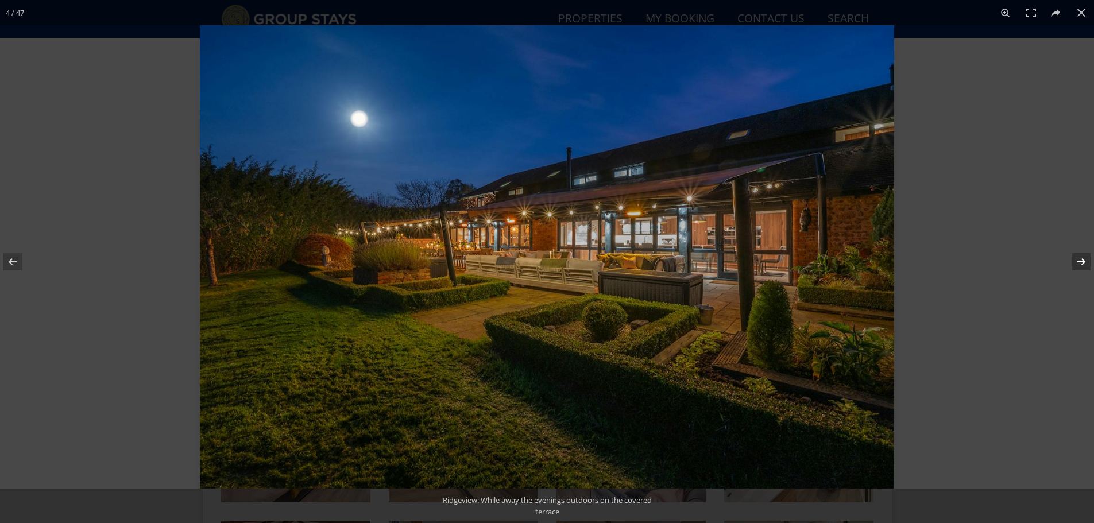
click at [1077, 263] on button at bounding box center [1074, 261] width 40 height 57
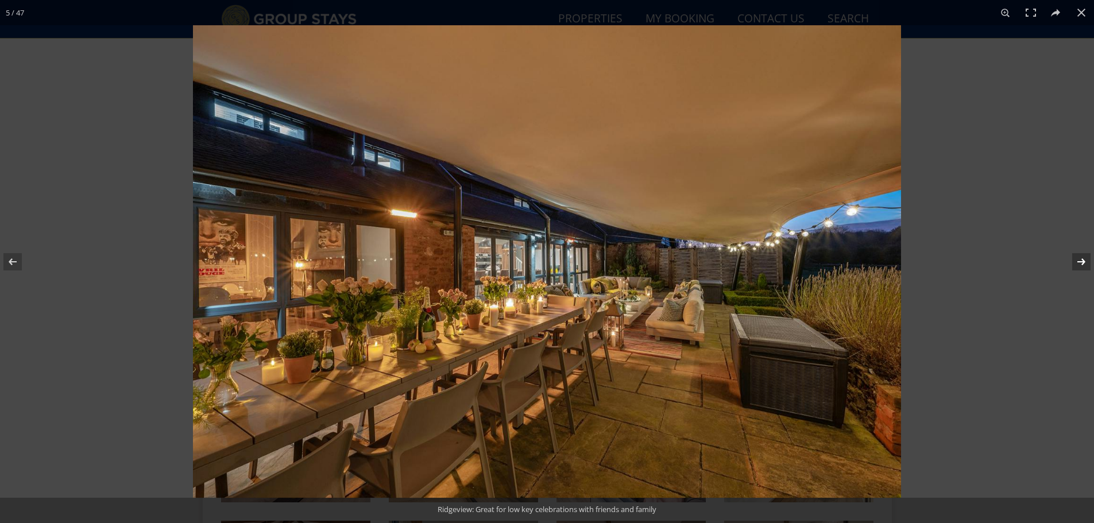
click at [1077, 263] on button at bounding box center [1074, 261] width 40 height 57
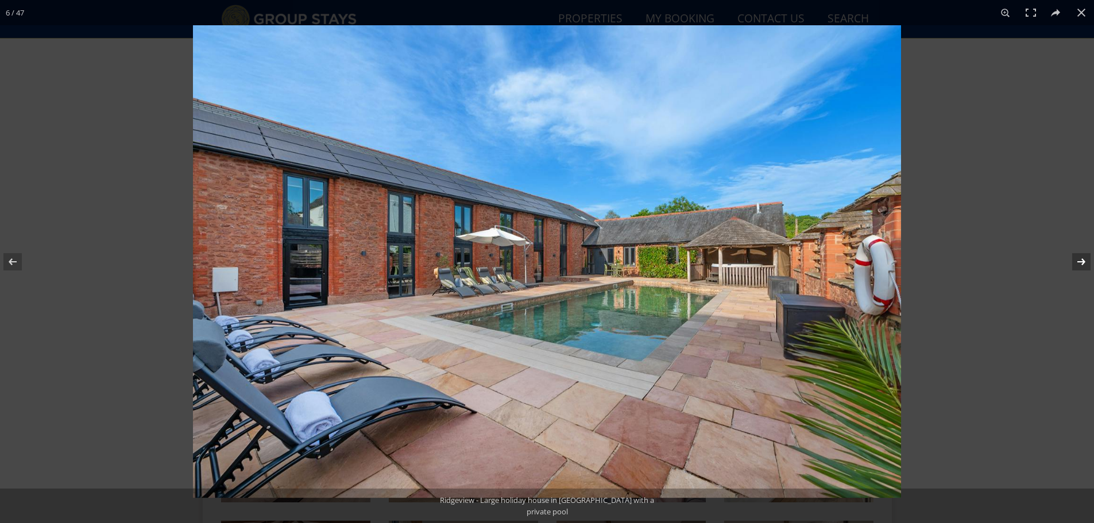
click at [1077, 263] on button at bounding box center [1074, 261] width 40 height 57
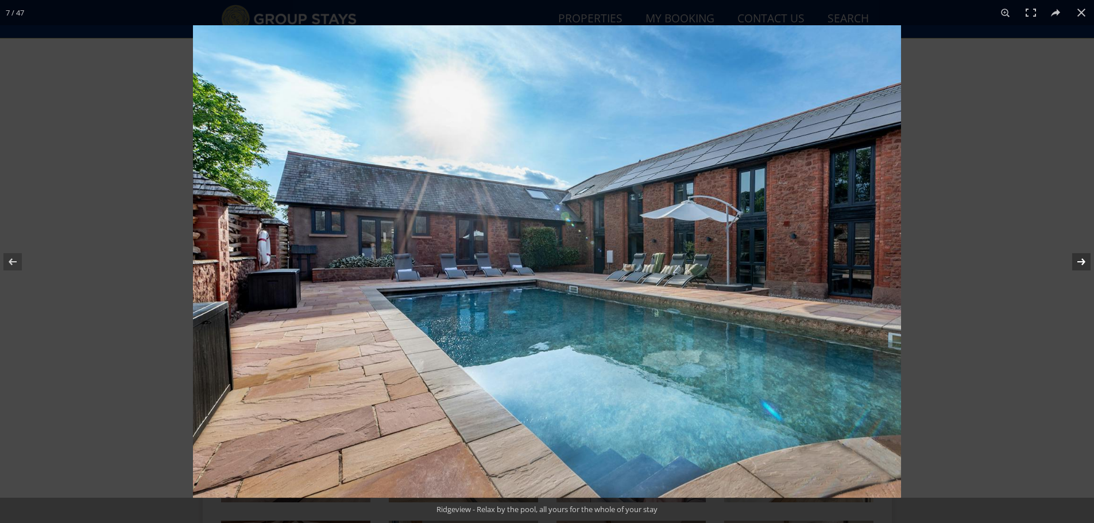
click at [1077, 263] on button at bounding box center [1074, 261] width 40 height 57
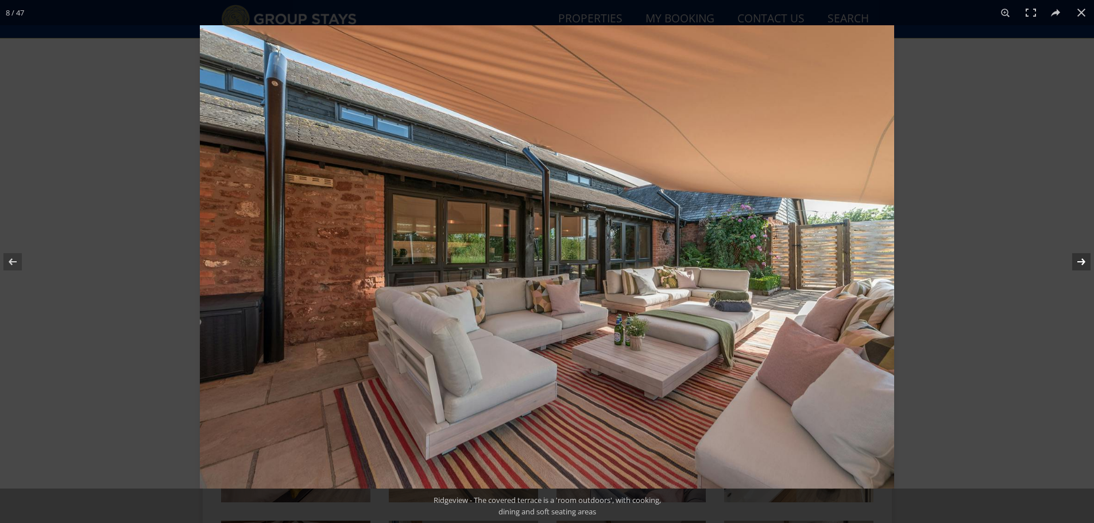
click at [1077, 263] on button at bounding box center [1074, 261] width 40 height 57
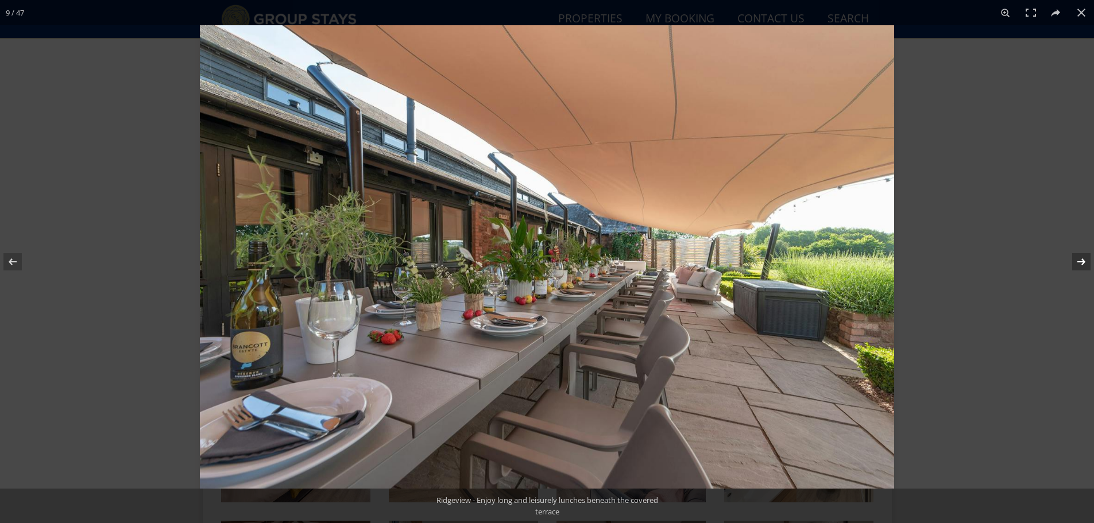
click at [1077, 263] on button at bounding box center [1074, 261] width 40 height 57
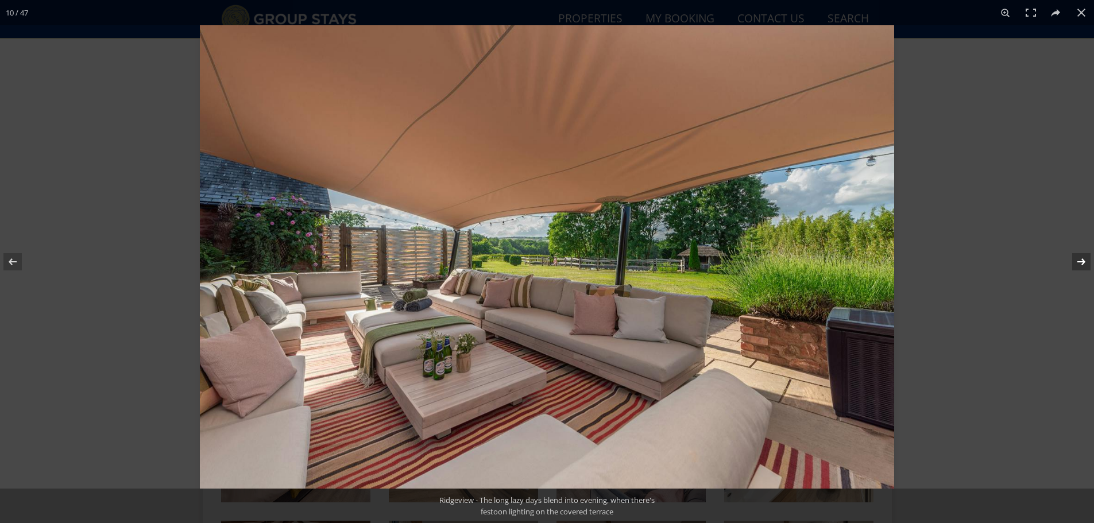
click at [1077, 263] on button at bounding box center [1074, 261] width 40 height 57
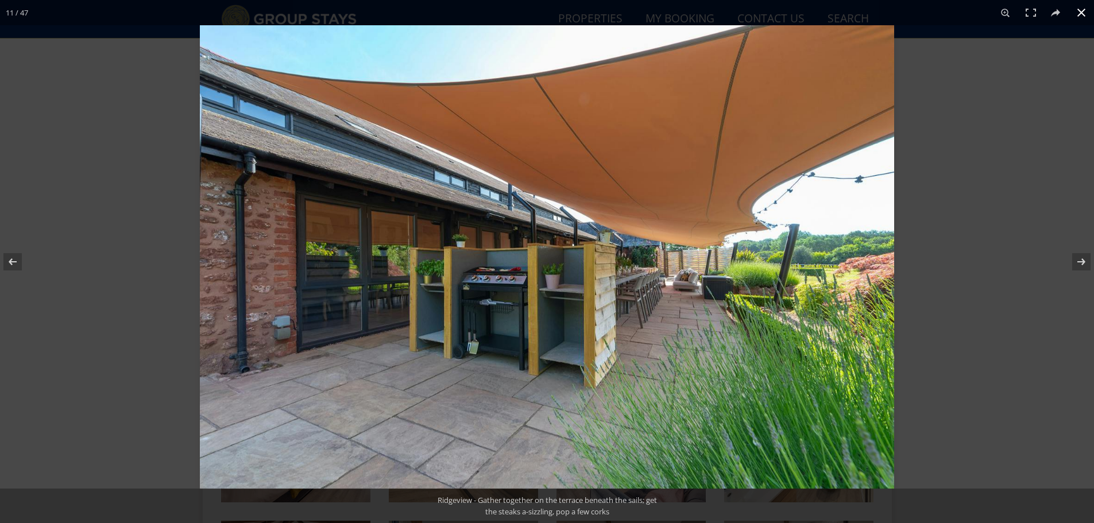
click at [1082, 14] on button at bounding box center [1081, 12] width 25 height 25
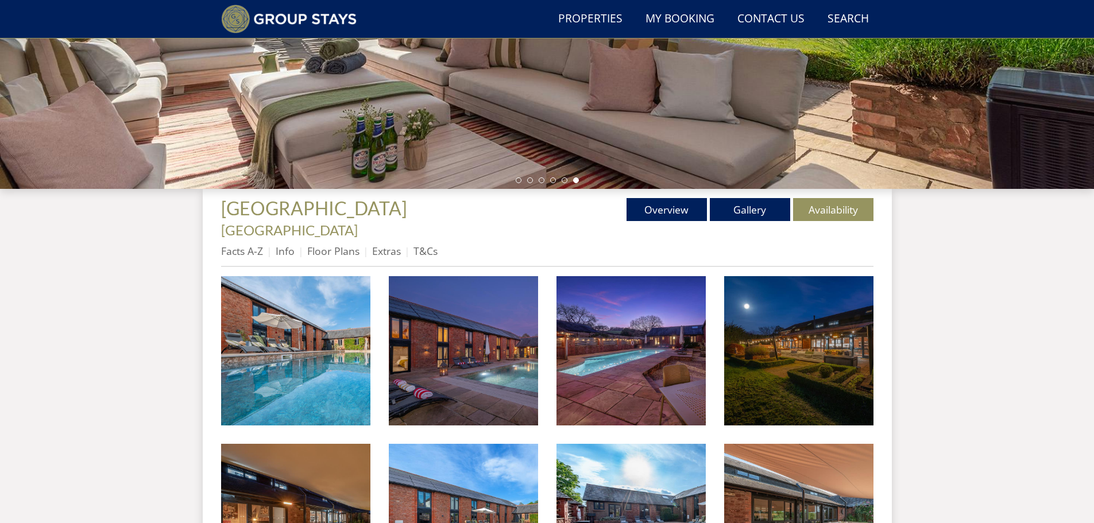
scroll to position [278, 0]
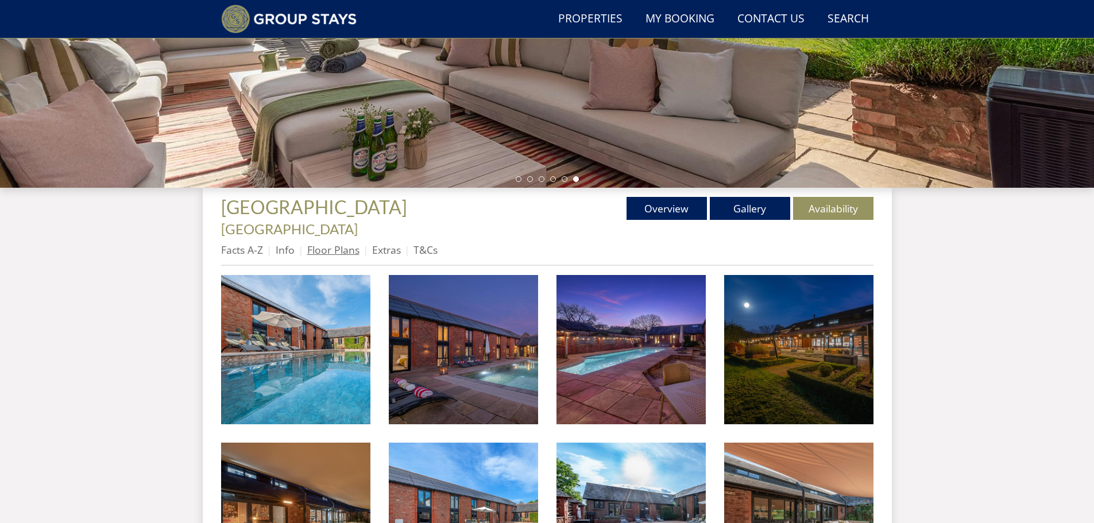
click at [318, 243] on link "Floor Plans" at bounding box center [333, 250] width 52 height 14
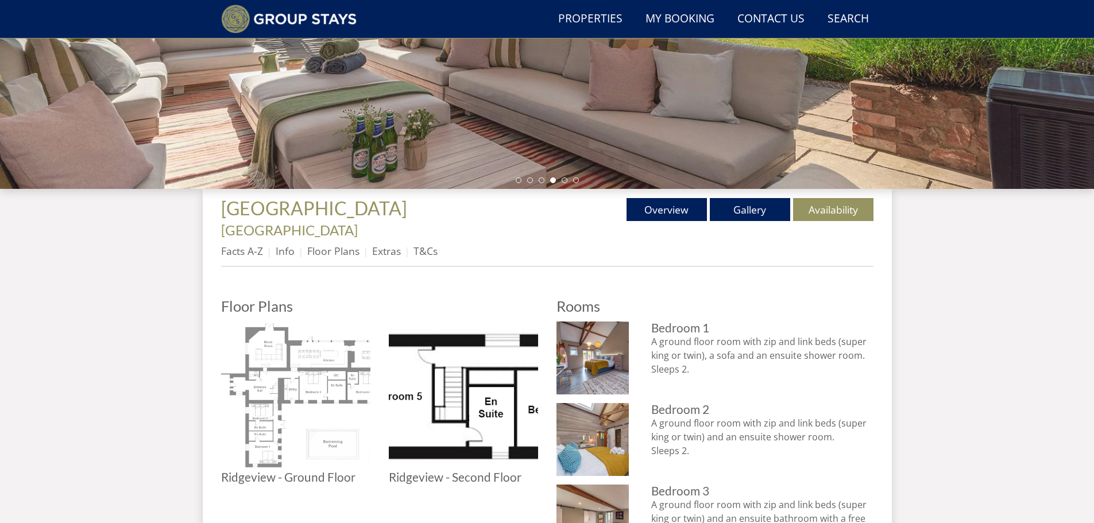
scroll to position [334, 0]
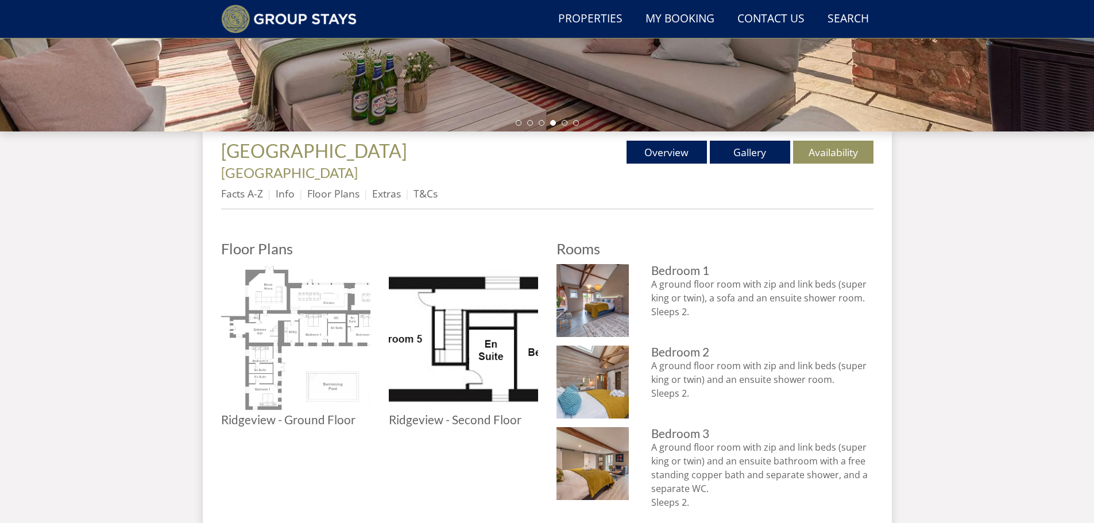
click at [300, 299] on img at bounding box center [295, 338] width 149 height 149
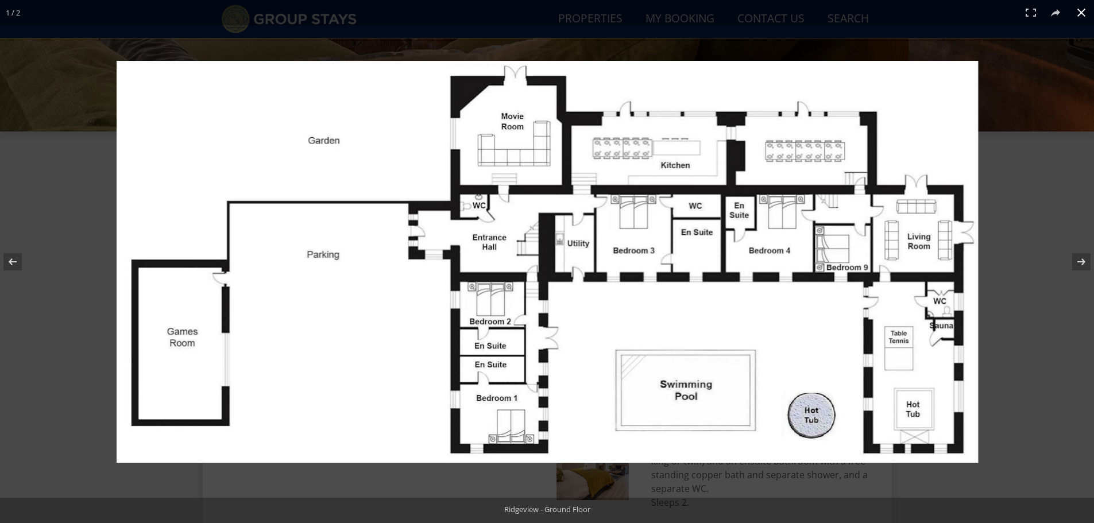
click at [1078, 12] on button at bounding box center [1081, 12] width 25 height 25
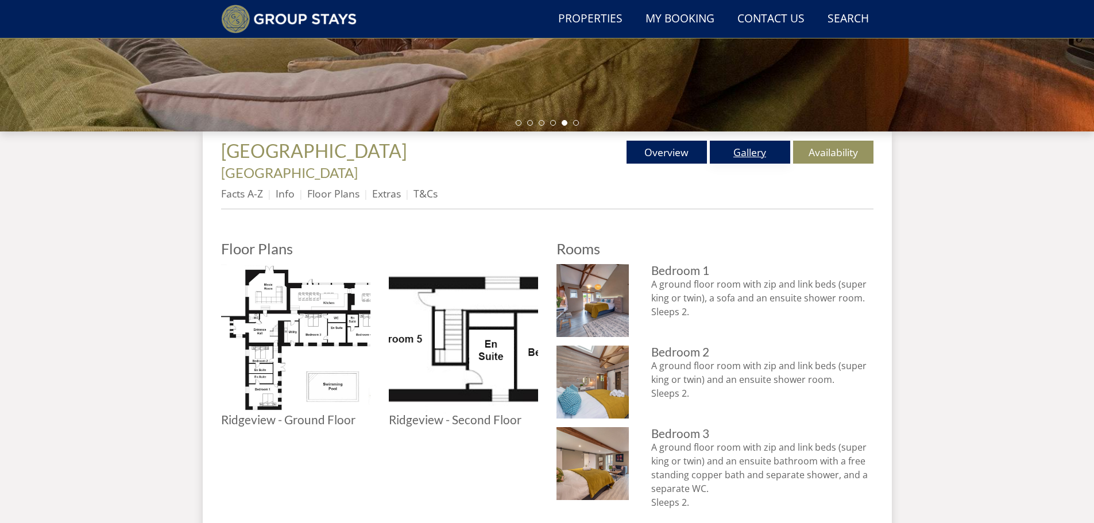
click at [737, 148] on link "Gallery" at bounding box center [750, 152] width 80 height 23
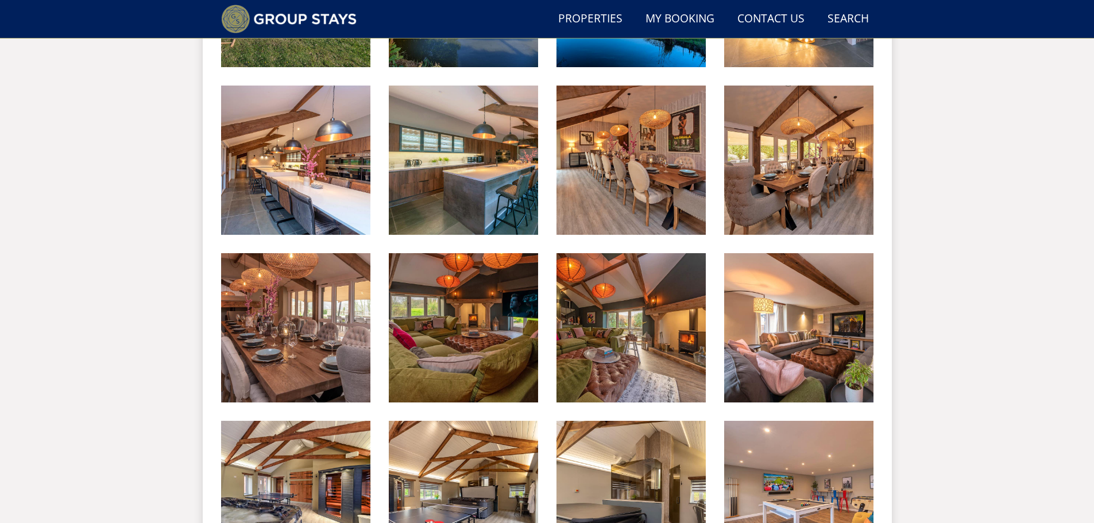
scroll to position [1195, 0]
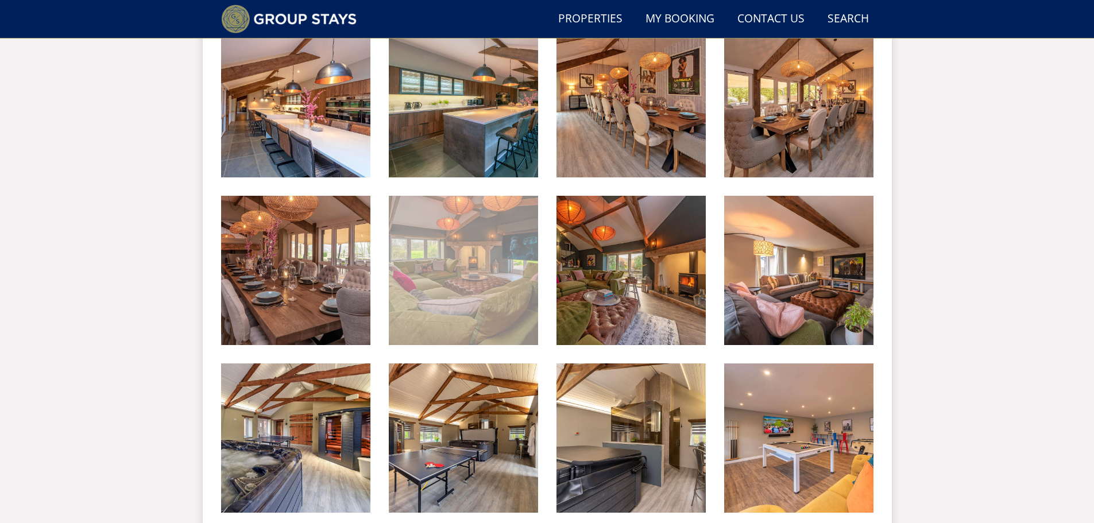
click at [408, 241] on img at bounding box center [463, 270] width 149 height 149
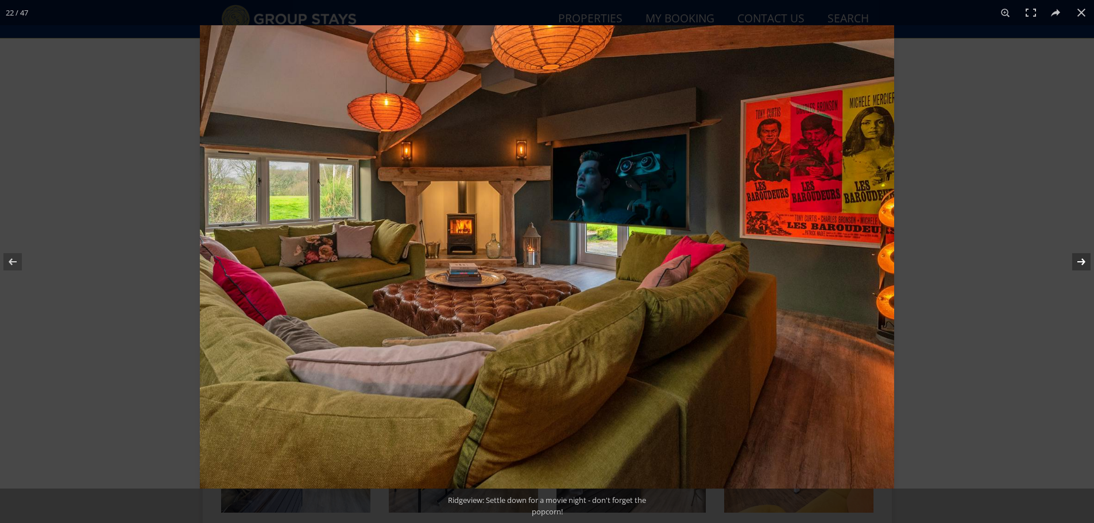
click at [1084, 256] on button at bounding box center [1074, 261] width 40 height 57
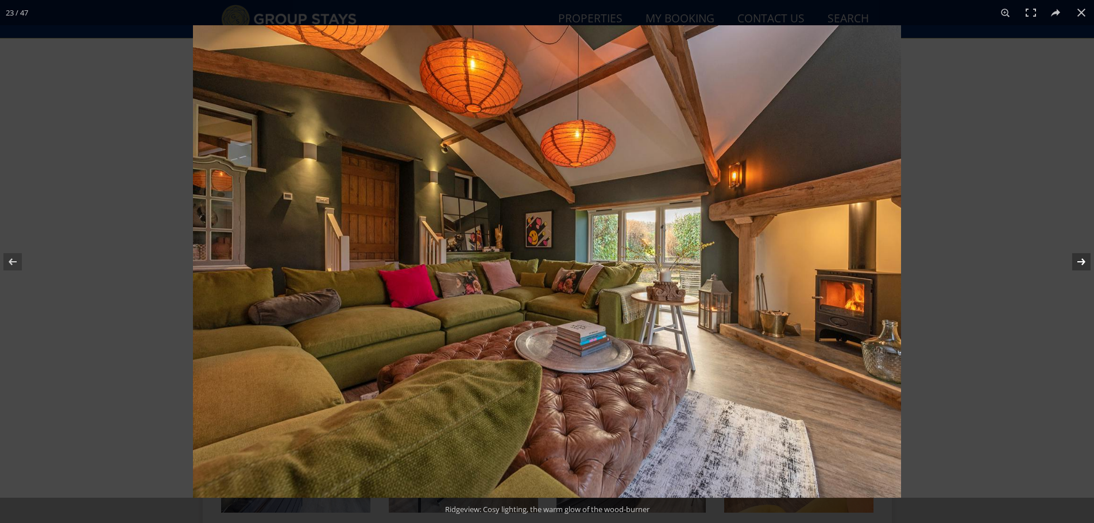
click at [1084, 256] on button at bounding box center [1074, 261] width 40 height 57
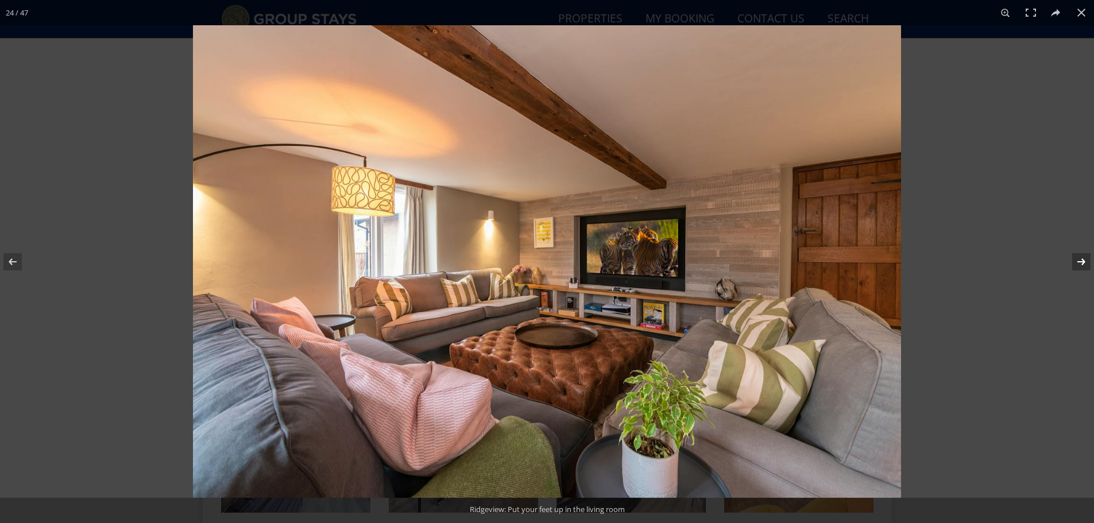
click at [1084, 256] on button at bounding box center [1074, 261] width 40 height 57
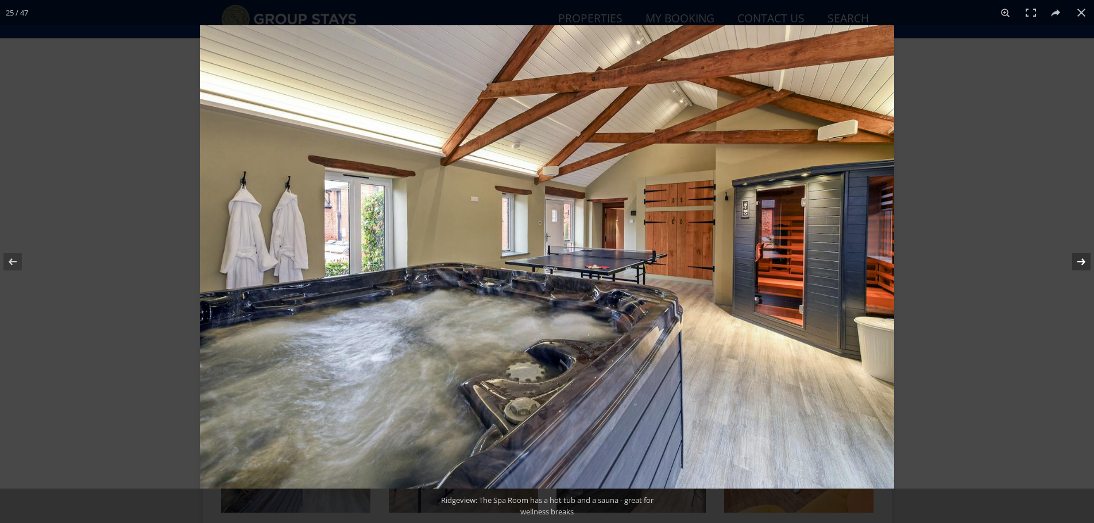
click at [1084, 256] on button at bounding box center [1074, 261] width 40 height 57
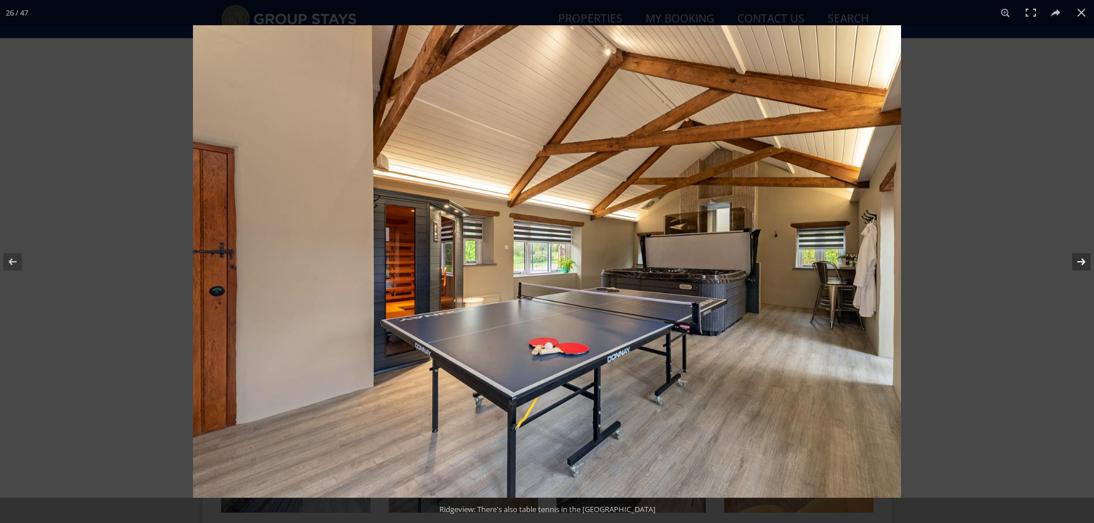
click at [1084, 256] on button at bounding box center [1074, 261] width 40 height 57
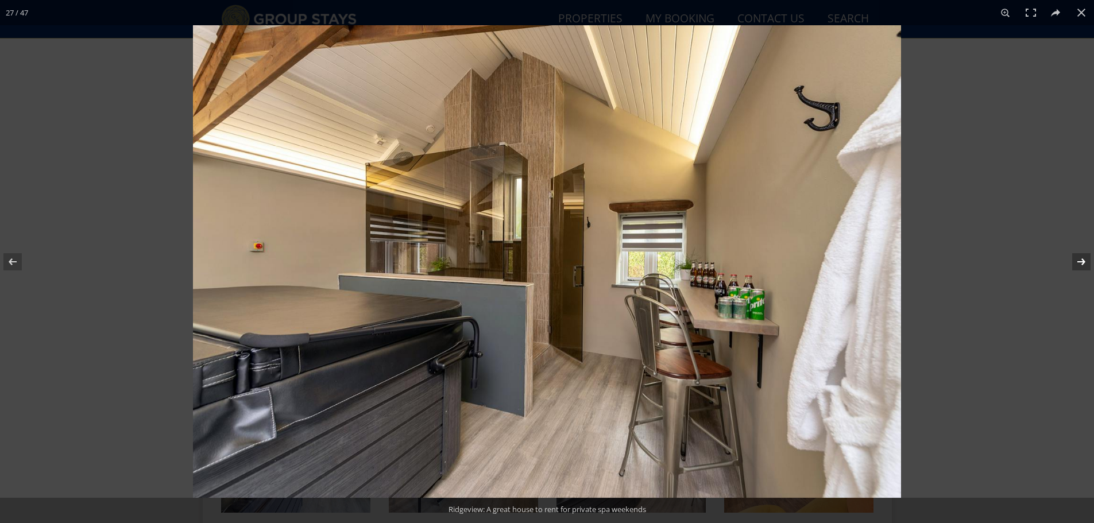
click at [1084, 256] on button at bounding box center [1074, 261] width 40 height 57
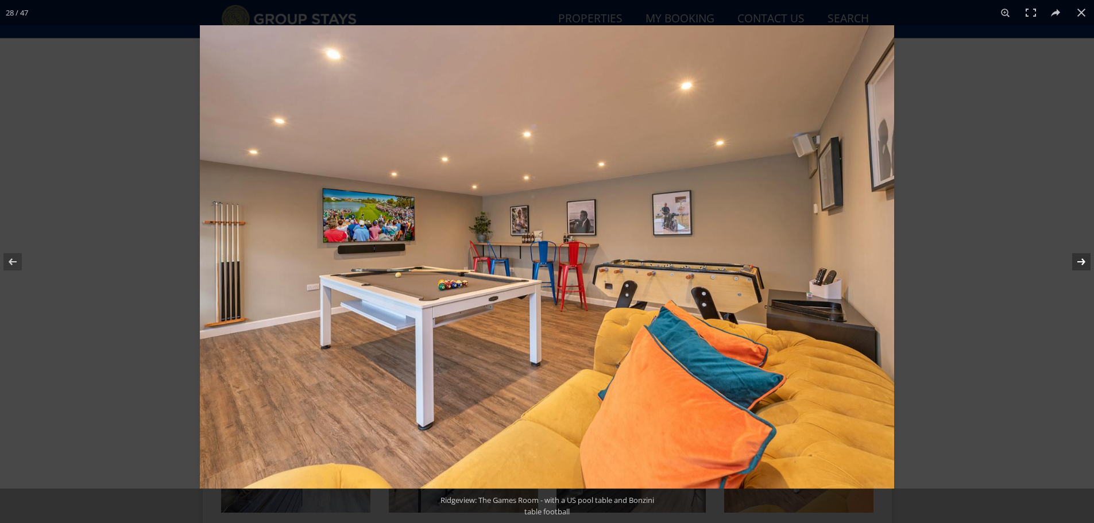
click at [1084, 256] on button at bounding box center [1074, 261] width 40 height 57
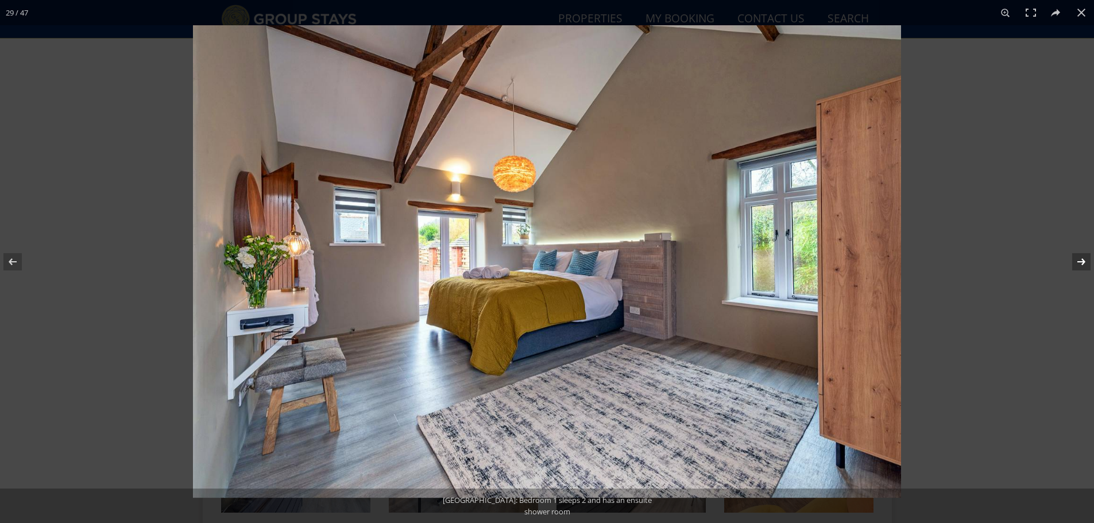
click at [1084, 256] on button at bounding box center [1074, 261] width 40 height 57
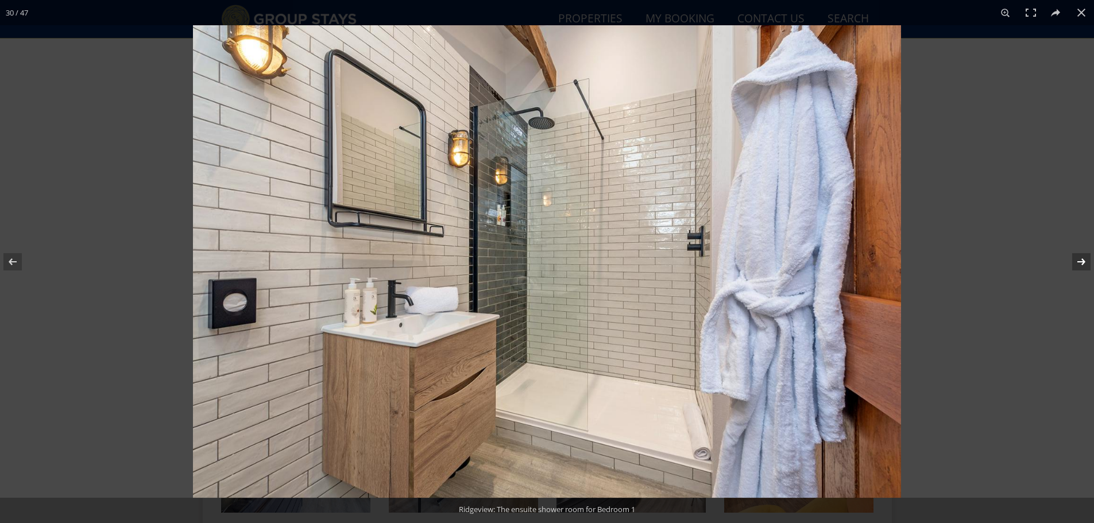
click at [1084, 256] on button at bounding box center [1074, 261] width 40 height 57
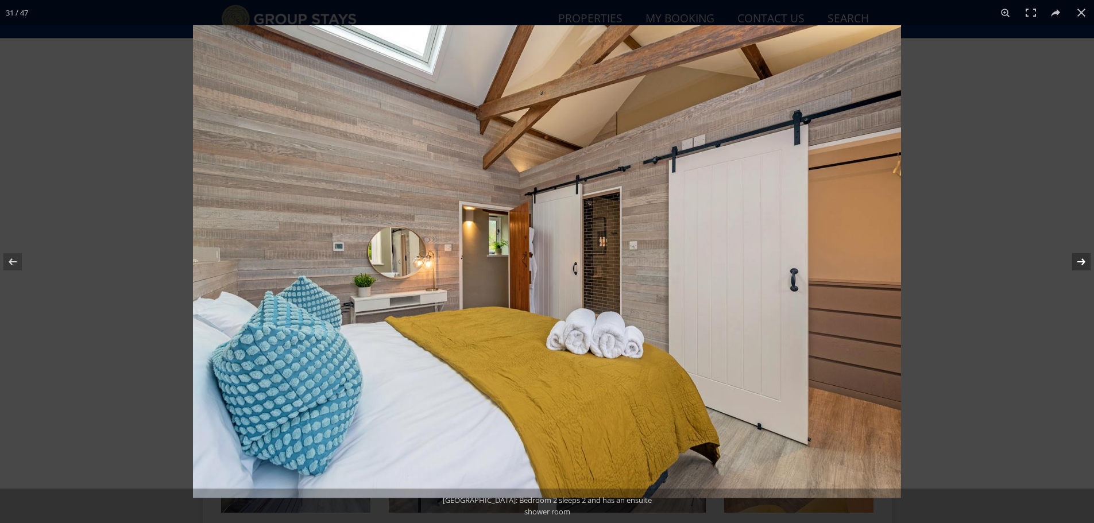
click at [1084, 256] on button at bounding box center [1074, 261] width 40 height 57
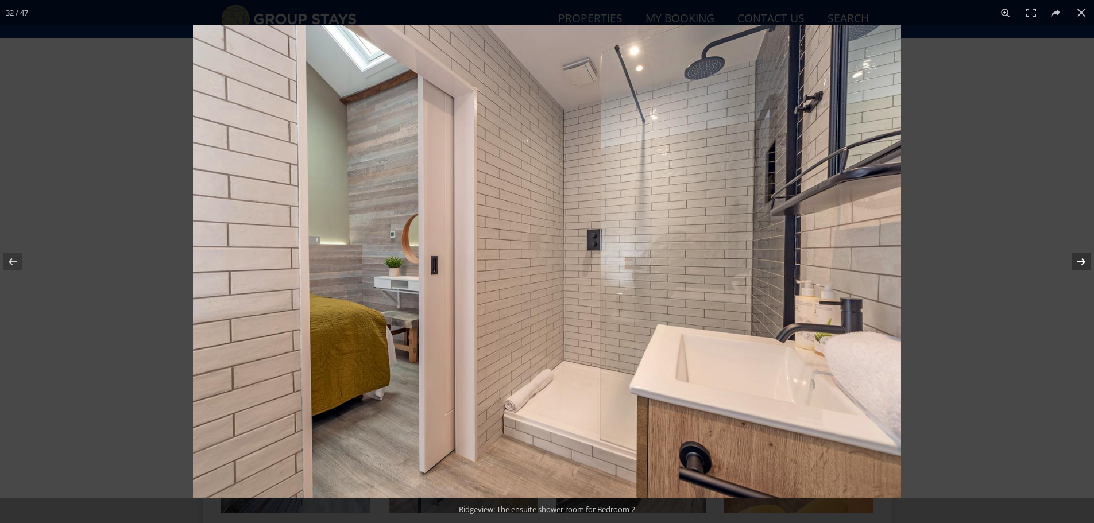
click at [1084, 256] on button at bounding box center [1074, 261] width 40 height 57
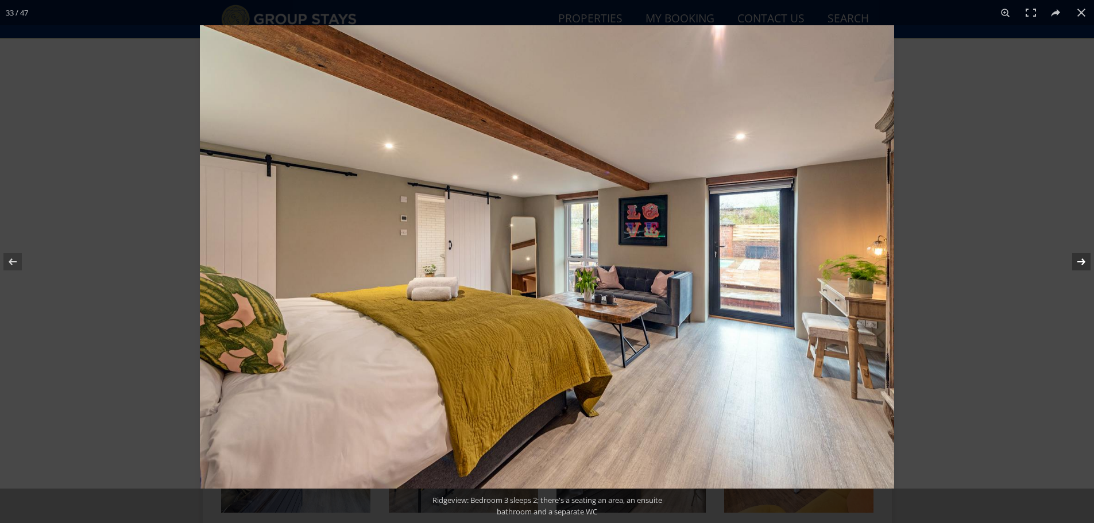
click at [1084, 256] on button at bounding box center [1074, 261] width 40 height 57
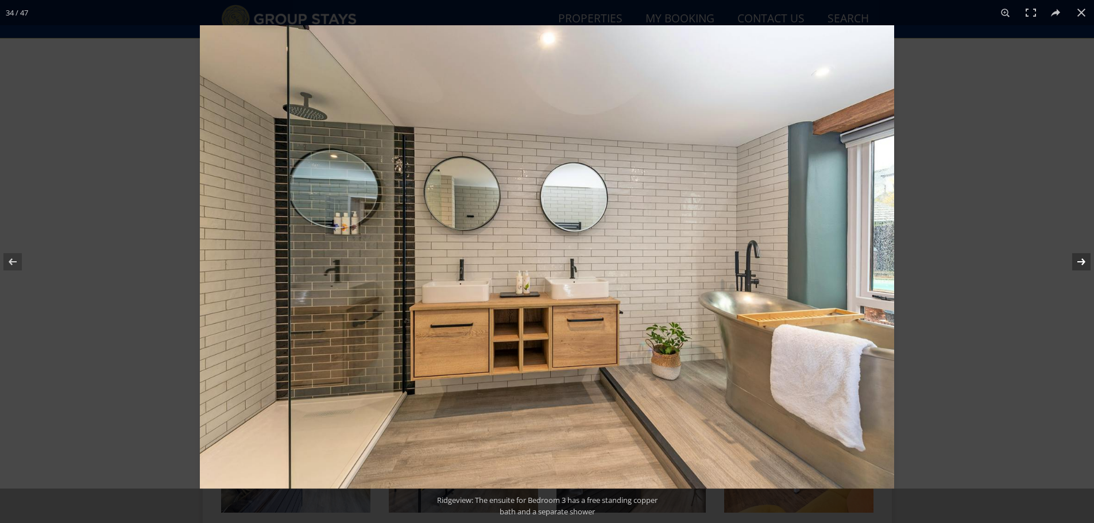
click at [1084, 256] on button at bounding box center [1074, 261] width 40 height 57
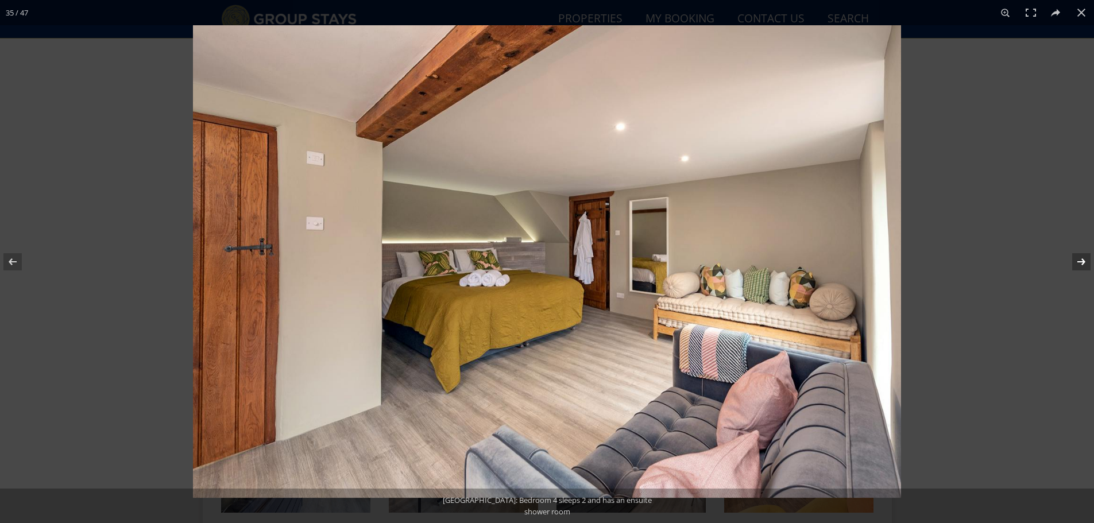
click at [1084, 256] on button at bounding box center [1074, 261] width 40 height 57
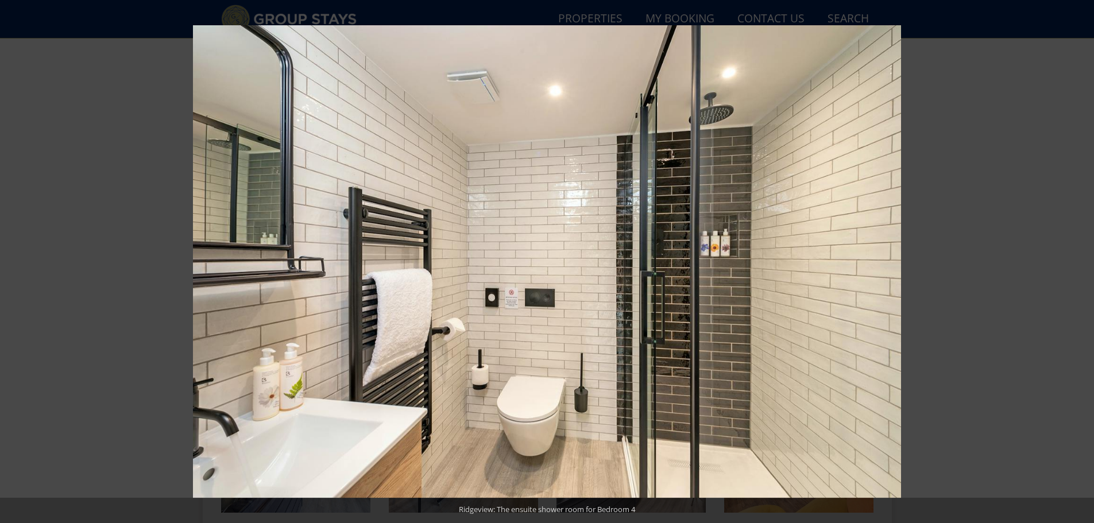
click at [1084, 256] on button at bounding box center [1074, 261] width 40 height 57
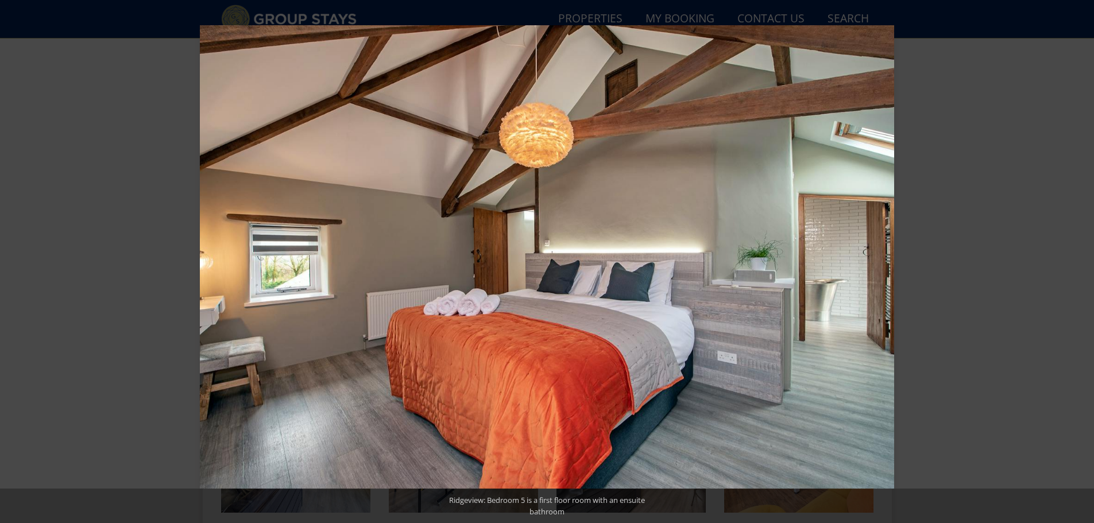
click at [1084, 256] on button at bounding box center [1074, 261] width 40 height 57
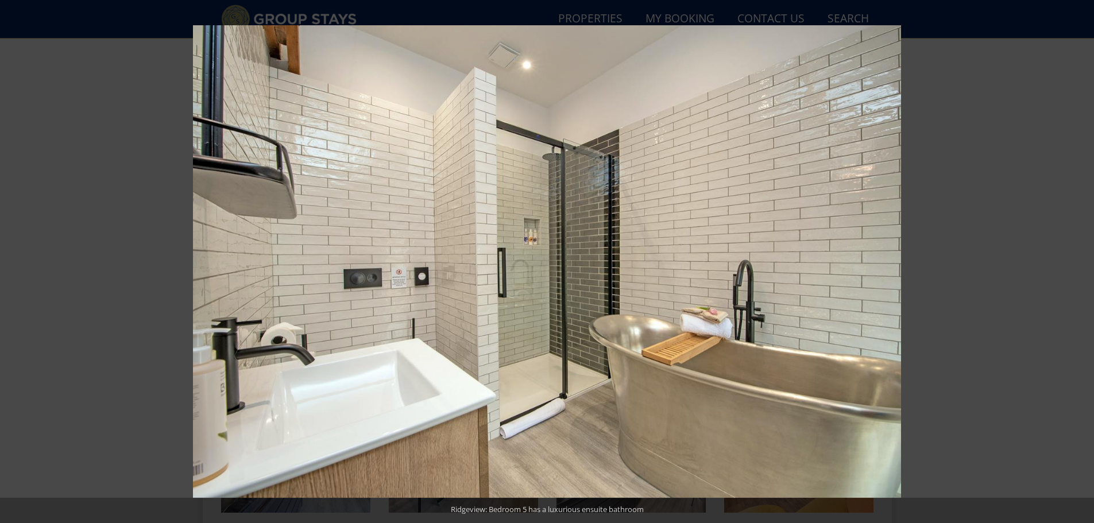
click at [1084, 256] on button at bounding box center [1074, 261] width 40 height 57
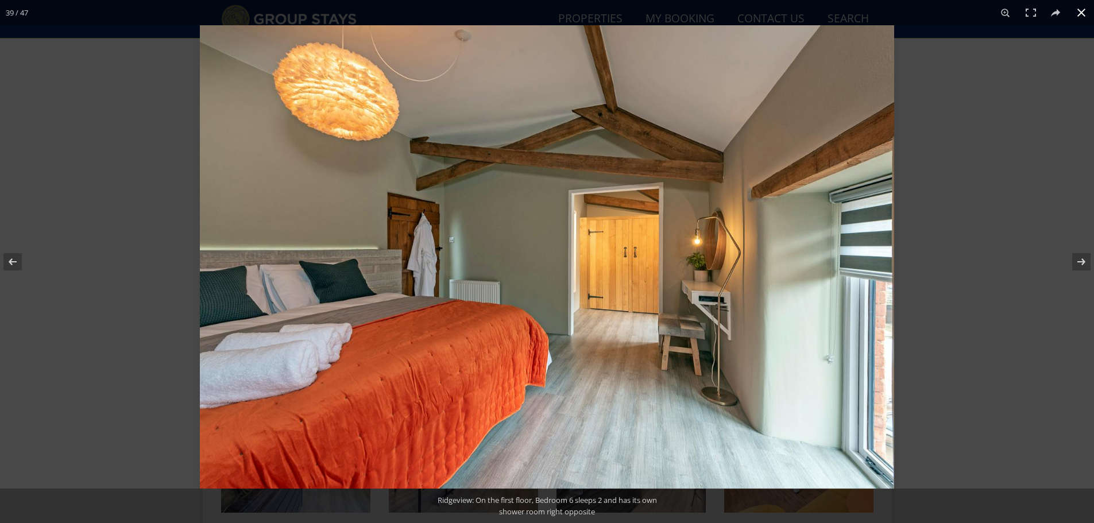
click at [1078, 10] on button at bounding box center [1081, 12] width 25 height 25
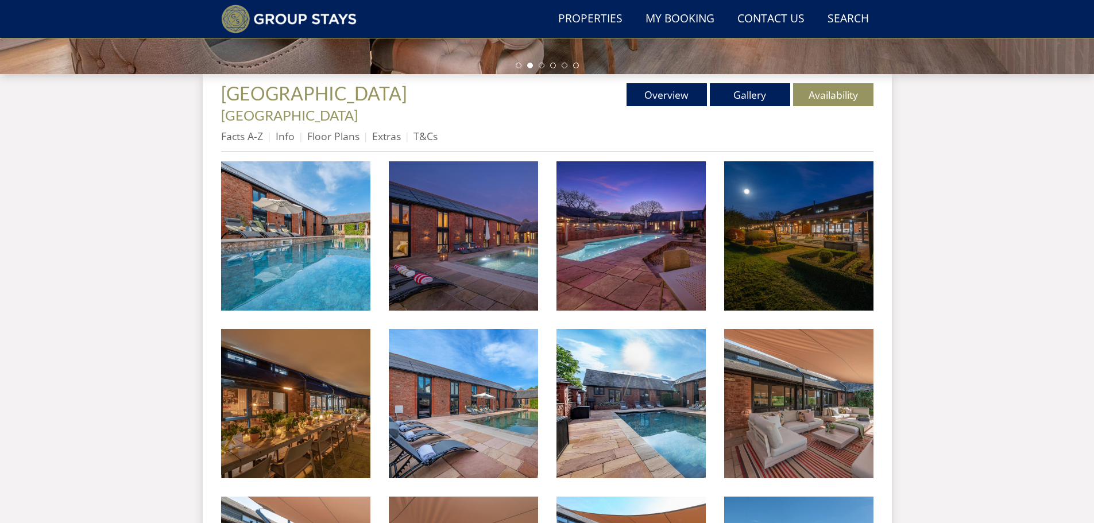
scroll to position [334, 0]
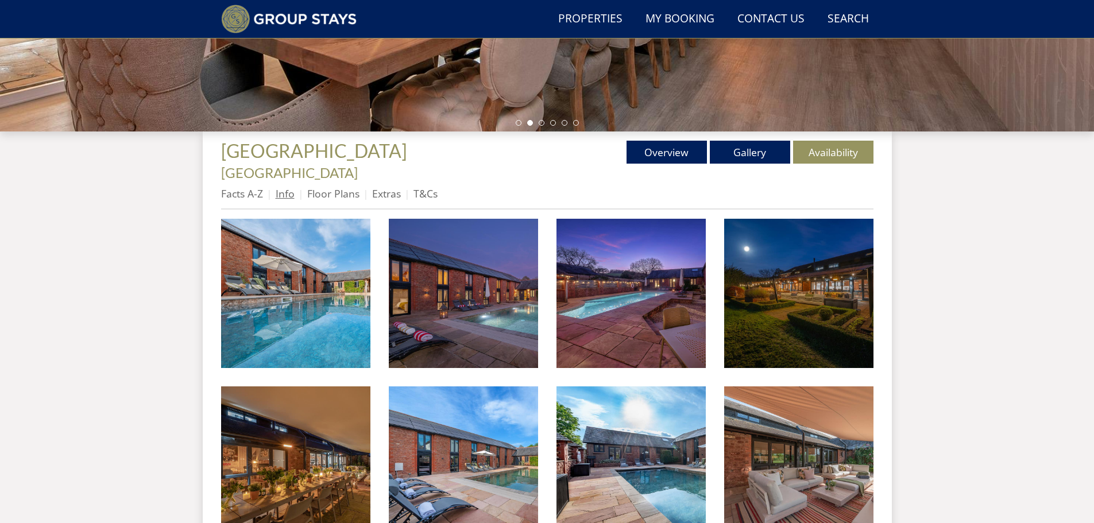
click at [284, 187] on link "Info" at bounding box center [285, 194] width 19 height 14
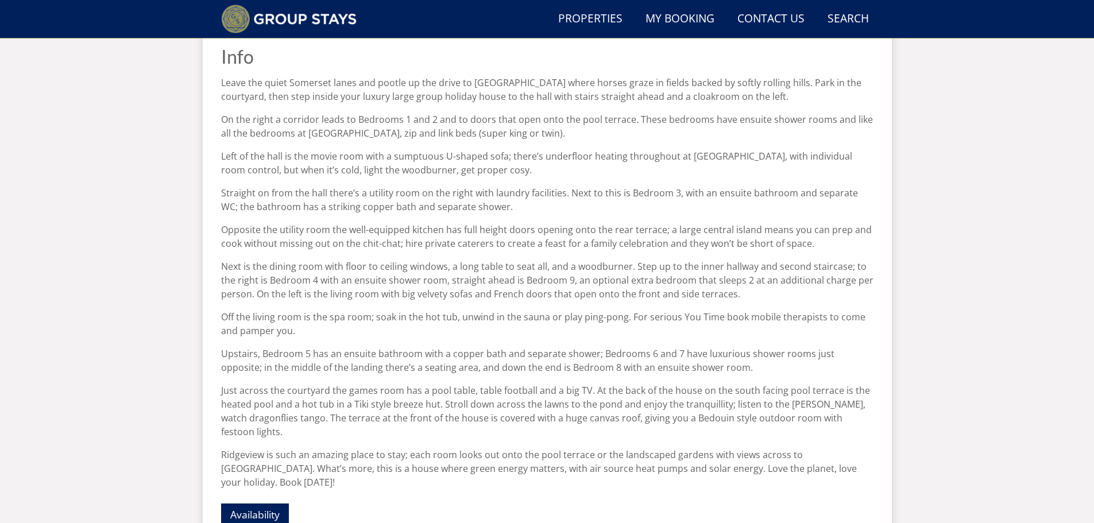
scroll to position [277, 0]
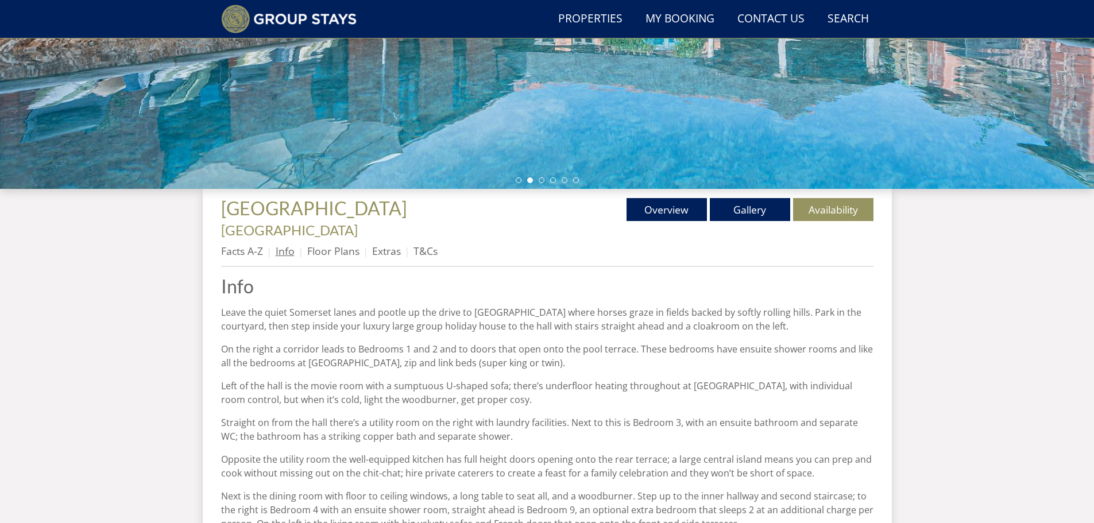
click at [291, 244] on link "Info" at bounding box center [285, 251] width 19 height 14
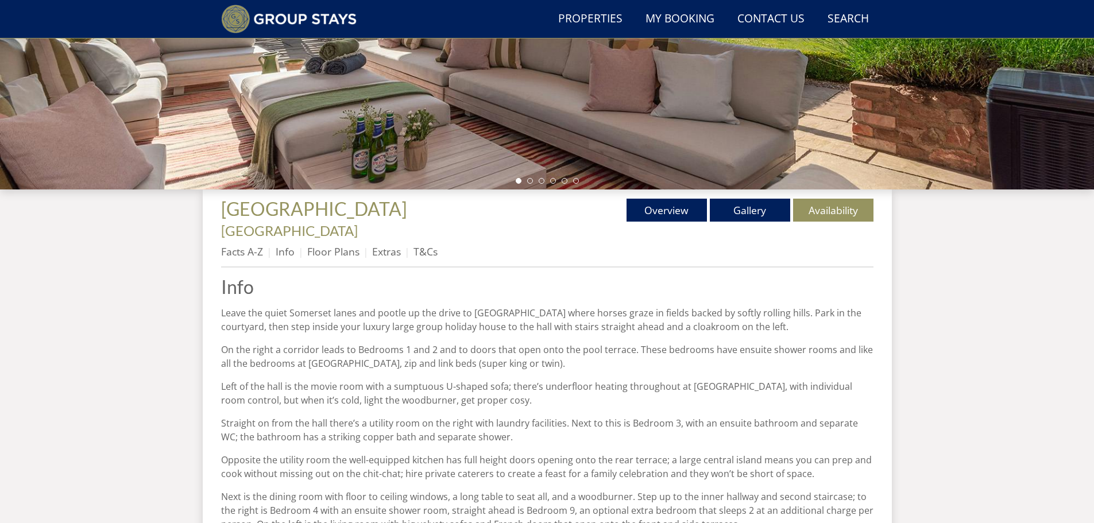
scroll to position [278, 0]
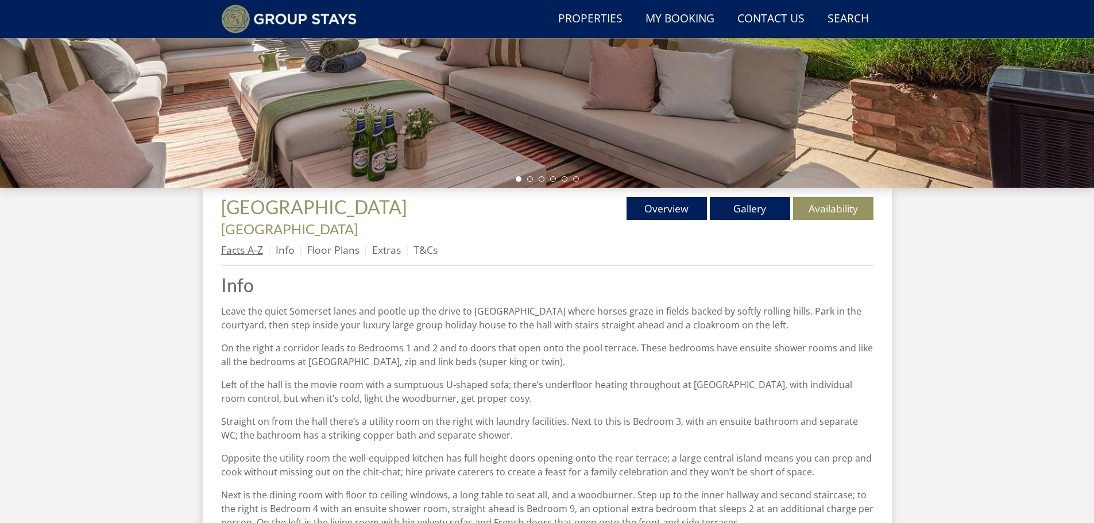
click at [240, 243] on link "Facts A-Z" at bounding box center [242, 250] width 42 height 14
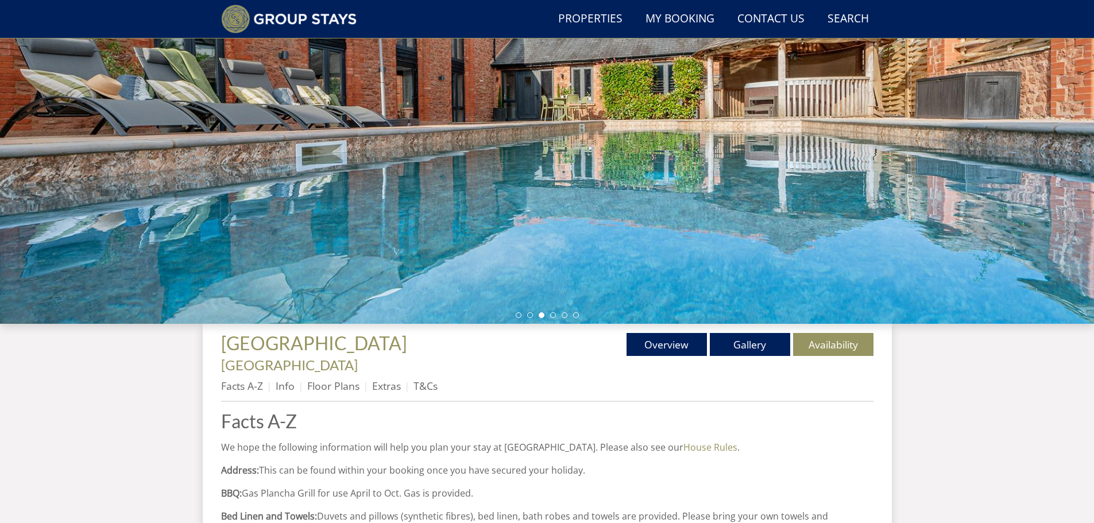
scroll to position [325, 0]
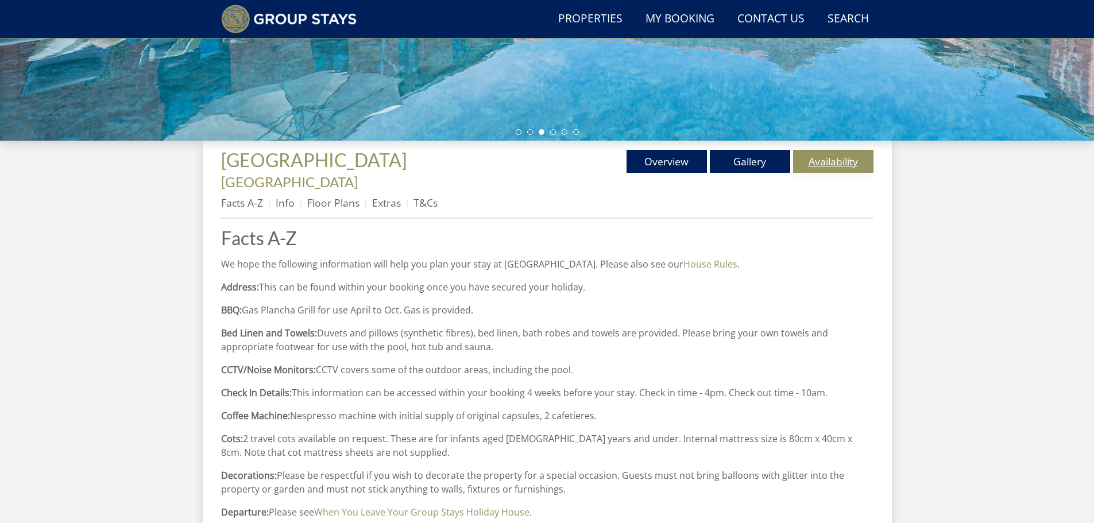
click at [820, 157] on link "Availability" at bounding box center [833, 161] width 80 height 23
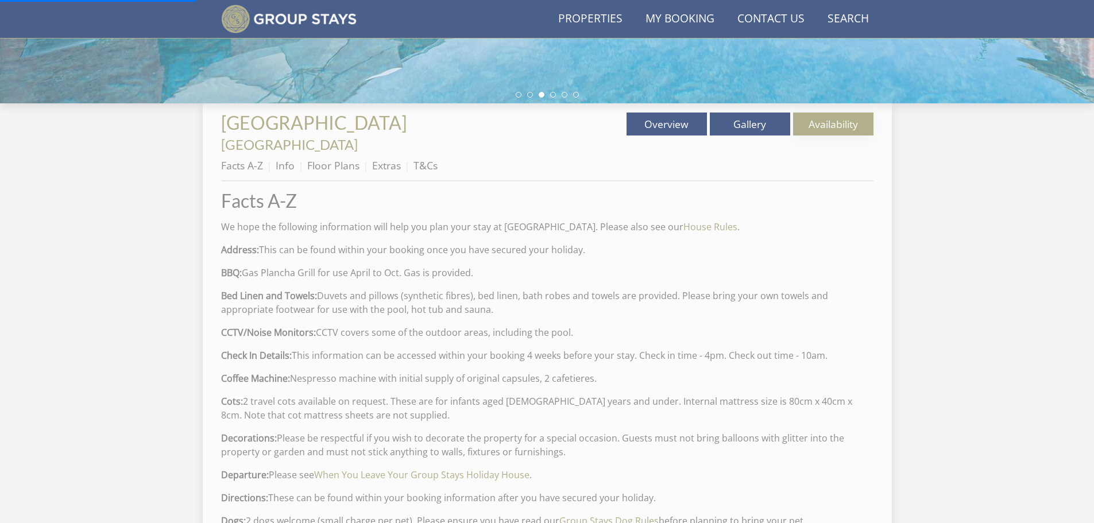
scroll to position [382, 0]
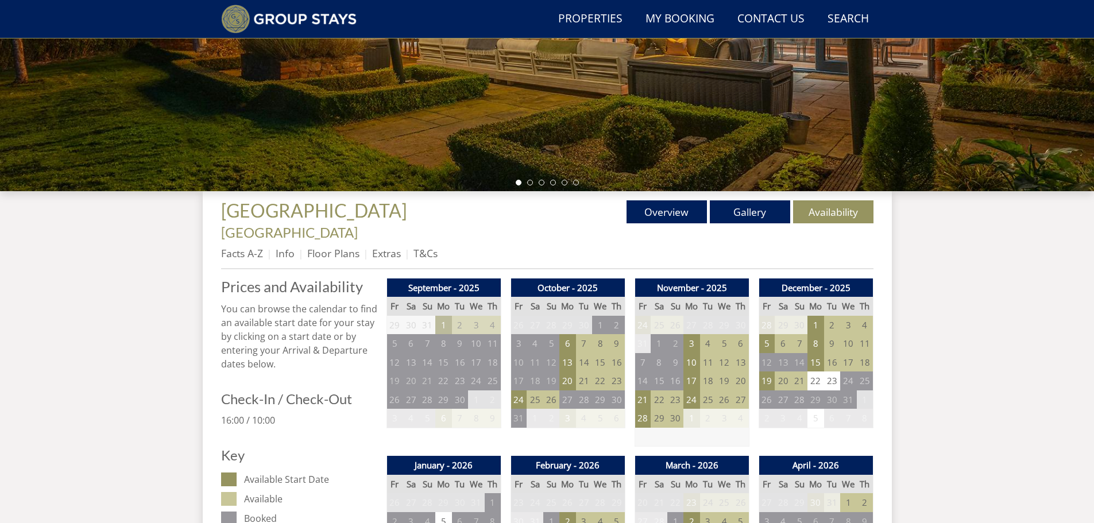
scroll to position [332, 0]
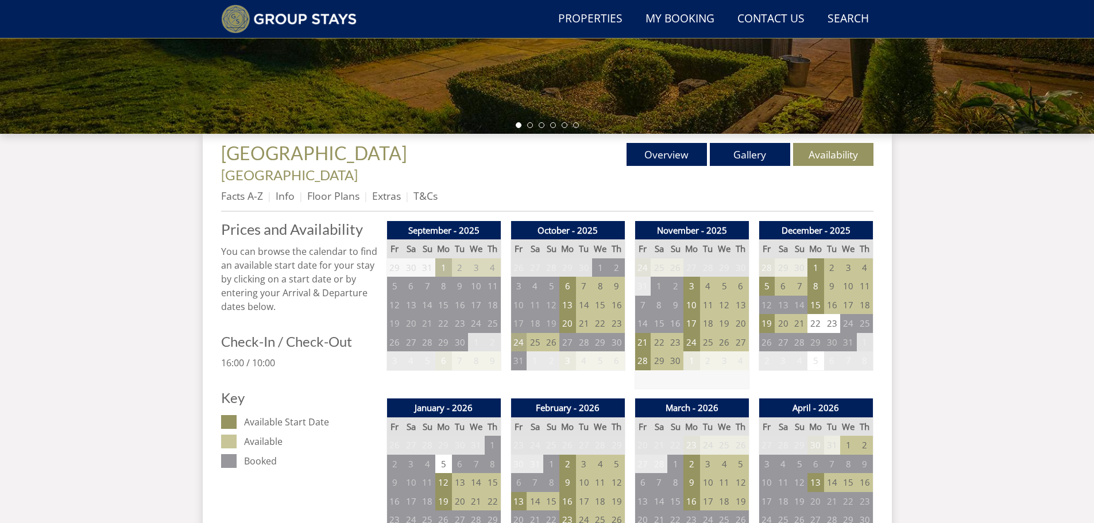
click at [514, 333] on td "24" at bounding box center [518, 342] width 16 height 19
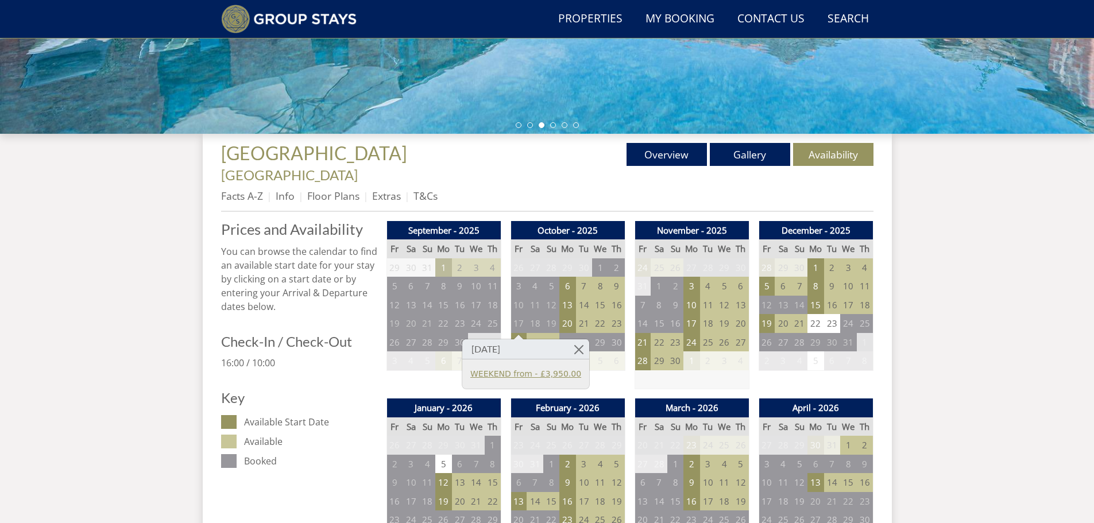
click at [499, 375] on link "WEEKEND from - £3,950.00" at bounding box center [525, 374] width 111 height 12
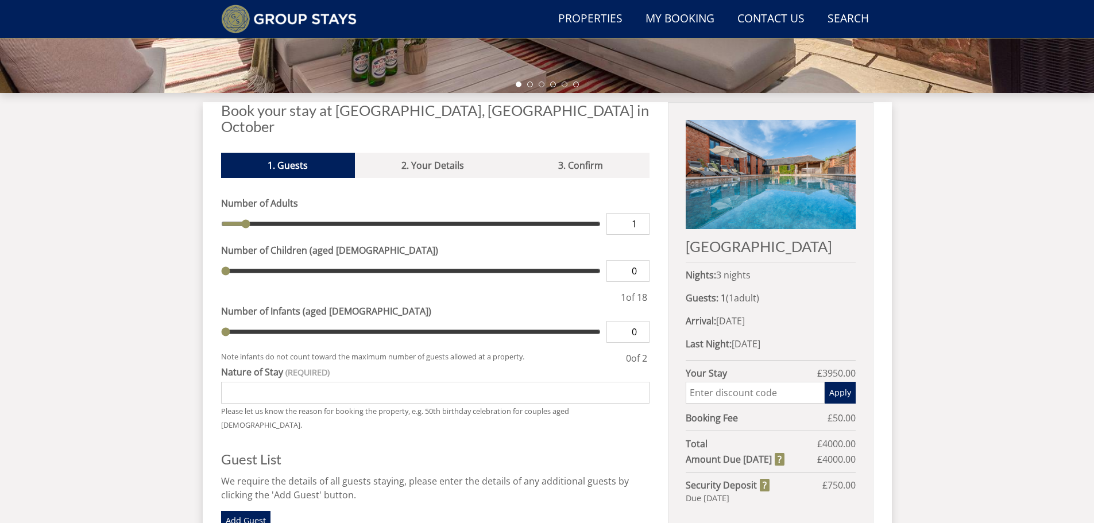
scroll to position [392, 0]
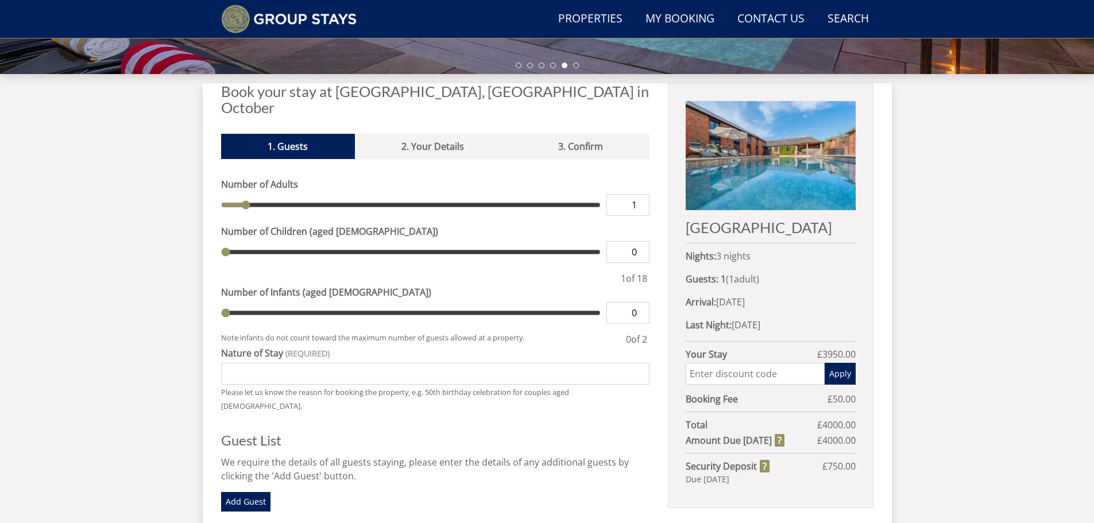
click at [279, 363] on input "Nature of Stay" at bounding box center [435, 374] width 429 height 22
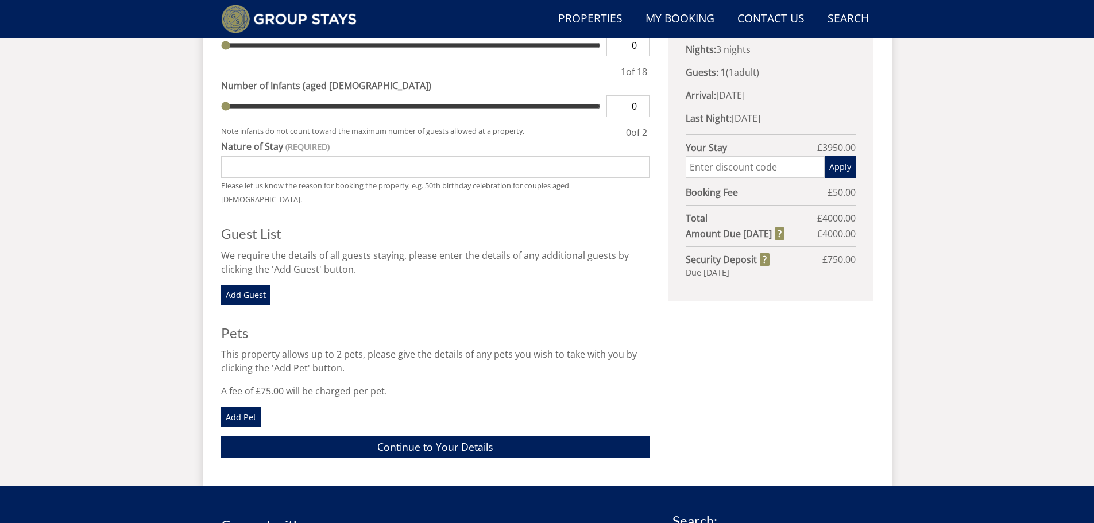
scroll to position [506, 0]
